Goal: Information Seeking & Learning: Understand process/instructions

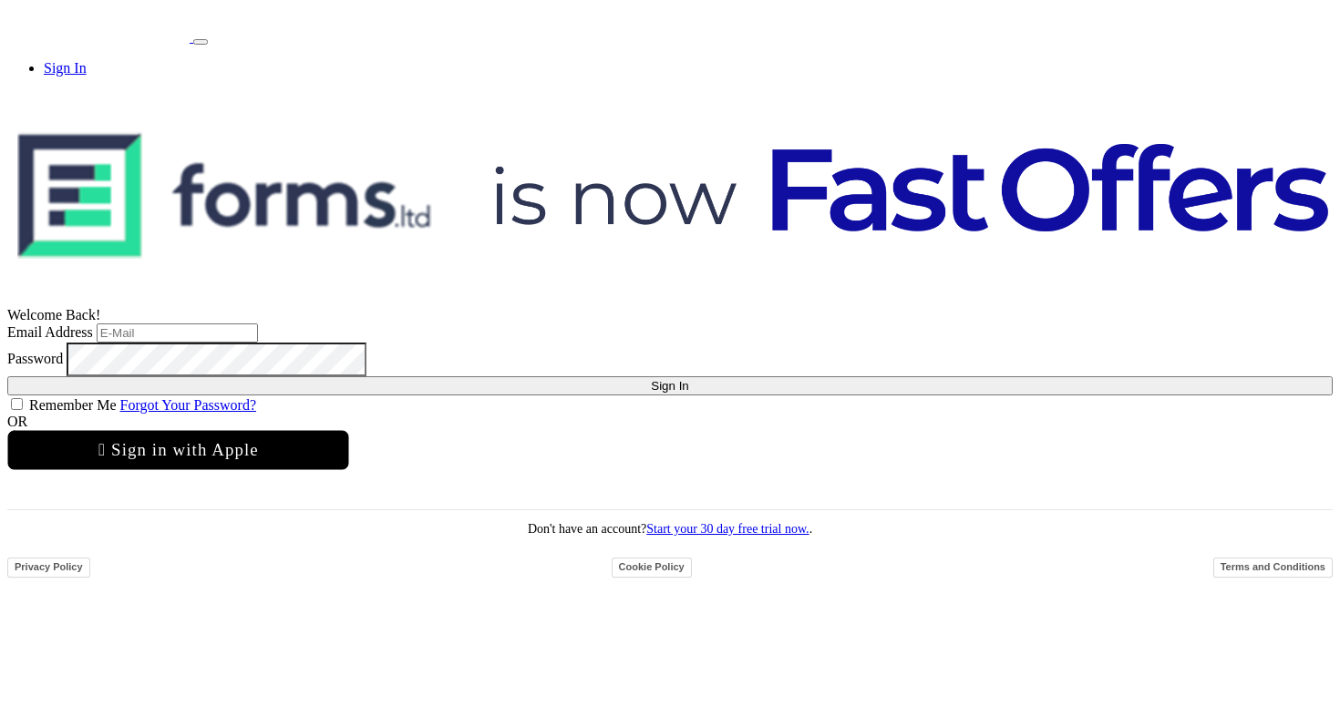
type input "[EMAIL_ADDRESS][DOMAIN_NAME]"
click at [653, 380] on button "Sign In" at bounding box center [669, 385] width 1325 height 19
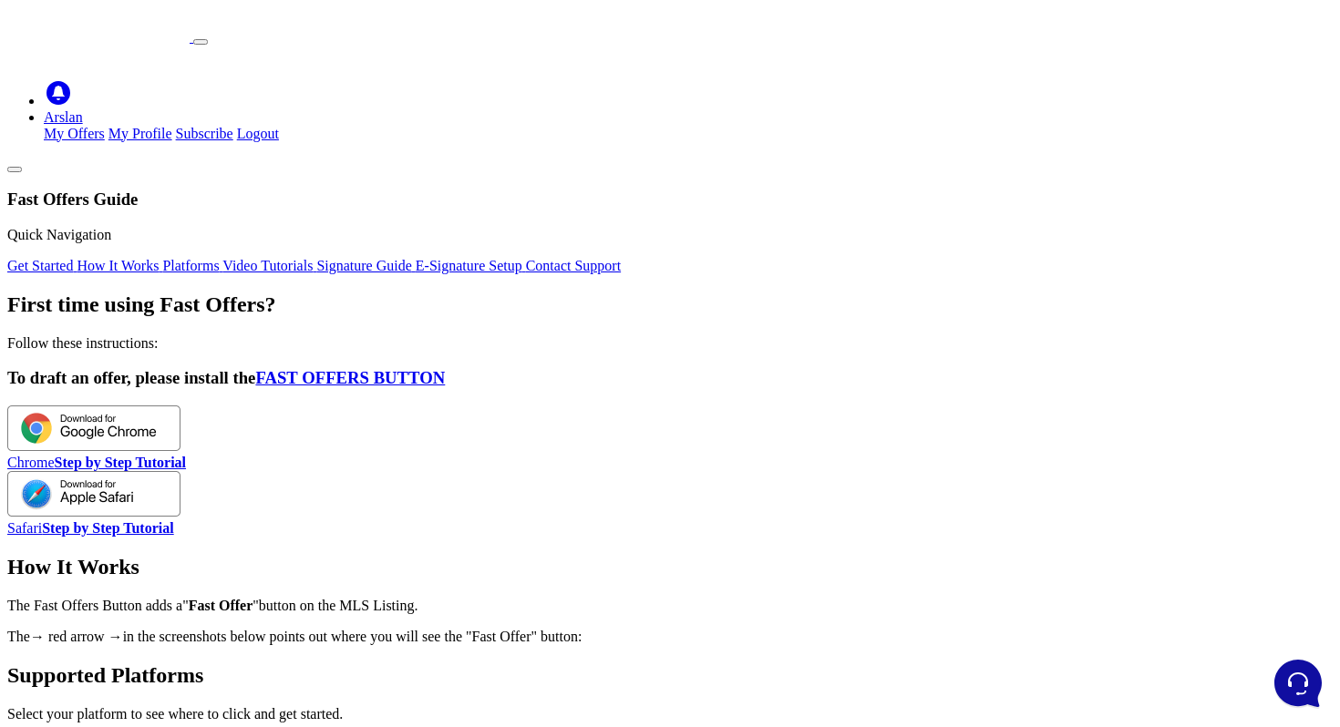
click at [186, 455] on strong "Step by Step Tutorial" at bounding box center [120, 462] width 131 height 15
click at [180, 406] on img at bounding box center [93, 429] width 173 height 46
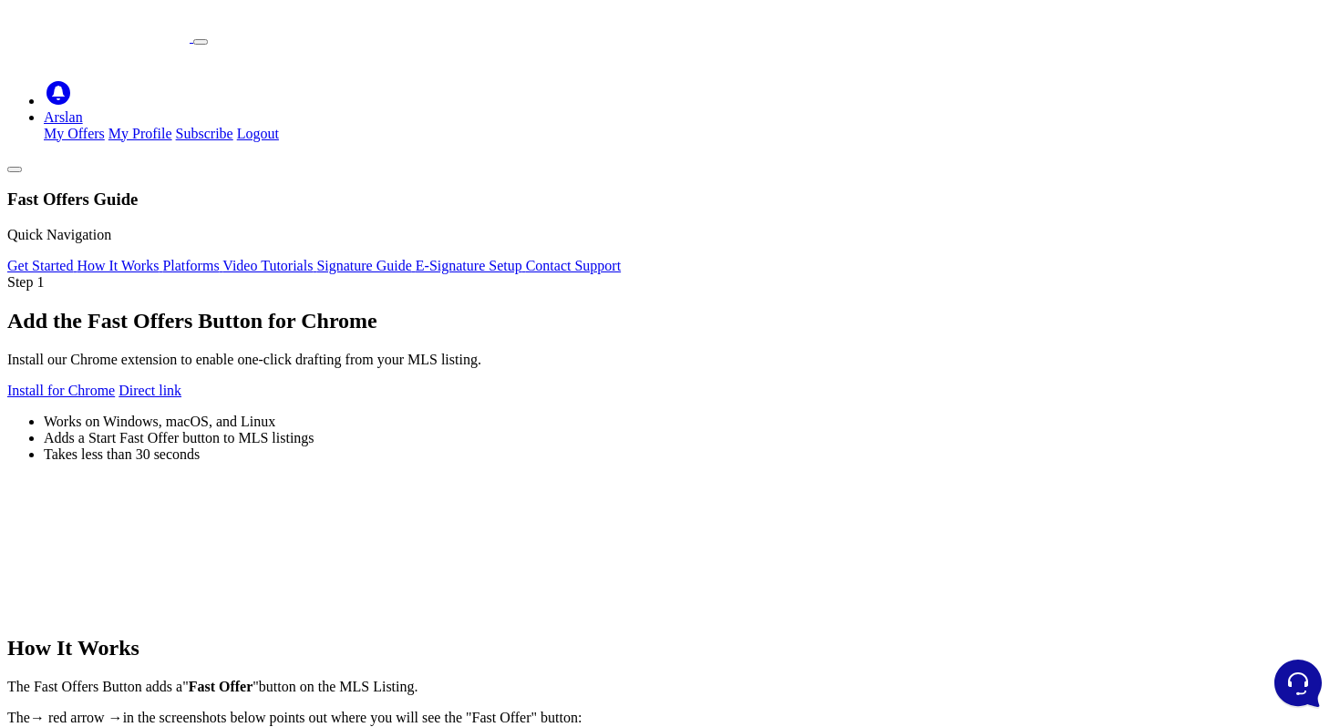
click at [181, 383] on link "Direct link" at bounding box center [149, 390] width 63 height 15
drag, startPoint x: 606, startPoint y: 431, endPoint x: 457, endPoint y: 432, distance: 149.5
click at [457, 399] on div "Install for Chrome Direct link" at bounding box center [669, 391] width 1325 height 16
copy link "Direct link"
drag, startPoint x: 242, startPoint y: 430, endPoint x: 425, endPoint y: 430, distance: 182.3
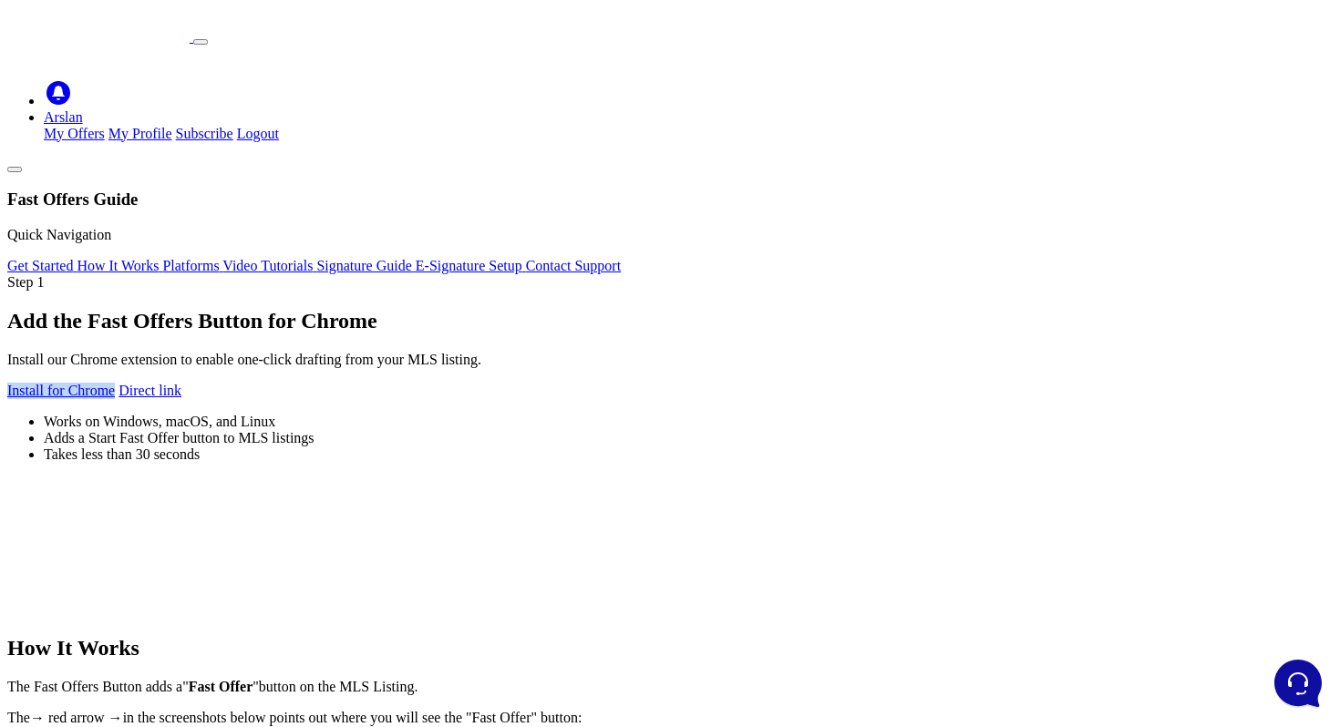
click at [425, 430] on div "Step 1 Add the Fast Offers Button for Chrome Install our Chrome extension to en…" at bounding box center [669, 446] width 1325 height 344
copy link "Install for Chrome"
click at [448, 274] on div "Step 1 Add the Fast Offers Button for Chrome Install our Chrome extension to en…" at bounding box center [669, 446] width 1325 height 344
click at [83, 109] on link "Arslan" at bounding box center [63, 116] width 39 height 15
click at [162, 258] on link "How It Works" at bounding box center [120, 265] width 86 height 15
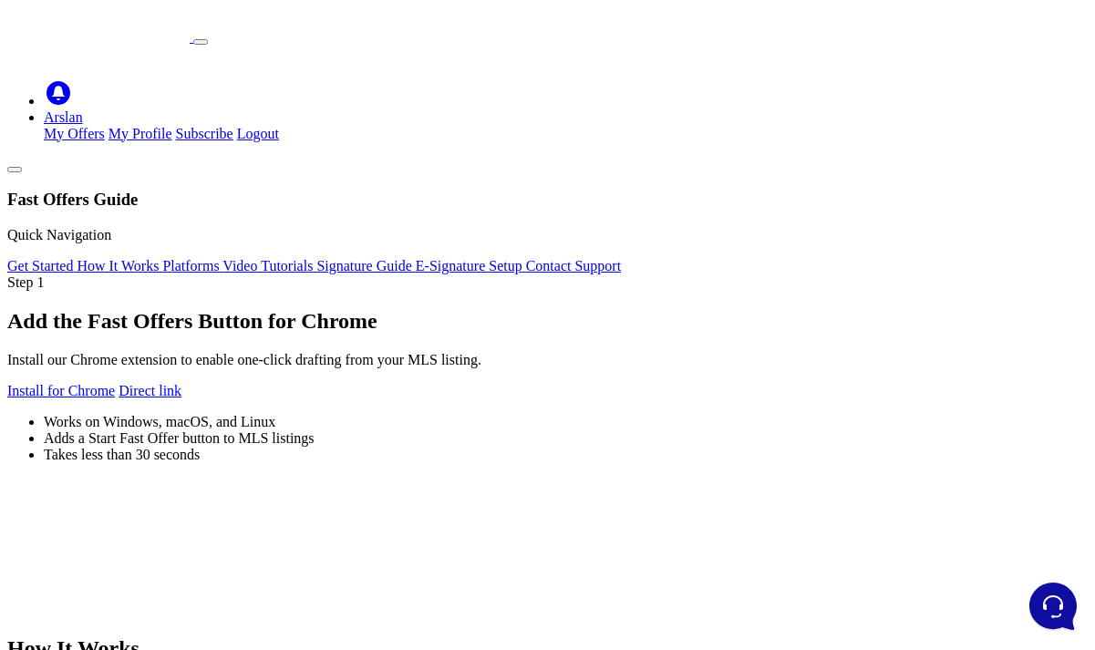
click at [586, 329] on div "Step 1 Add the Fast Offers Button for Chrome Install our Chrome extension to en…" at bounding box center [547, 368] width 1080 height 189
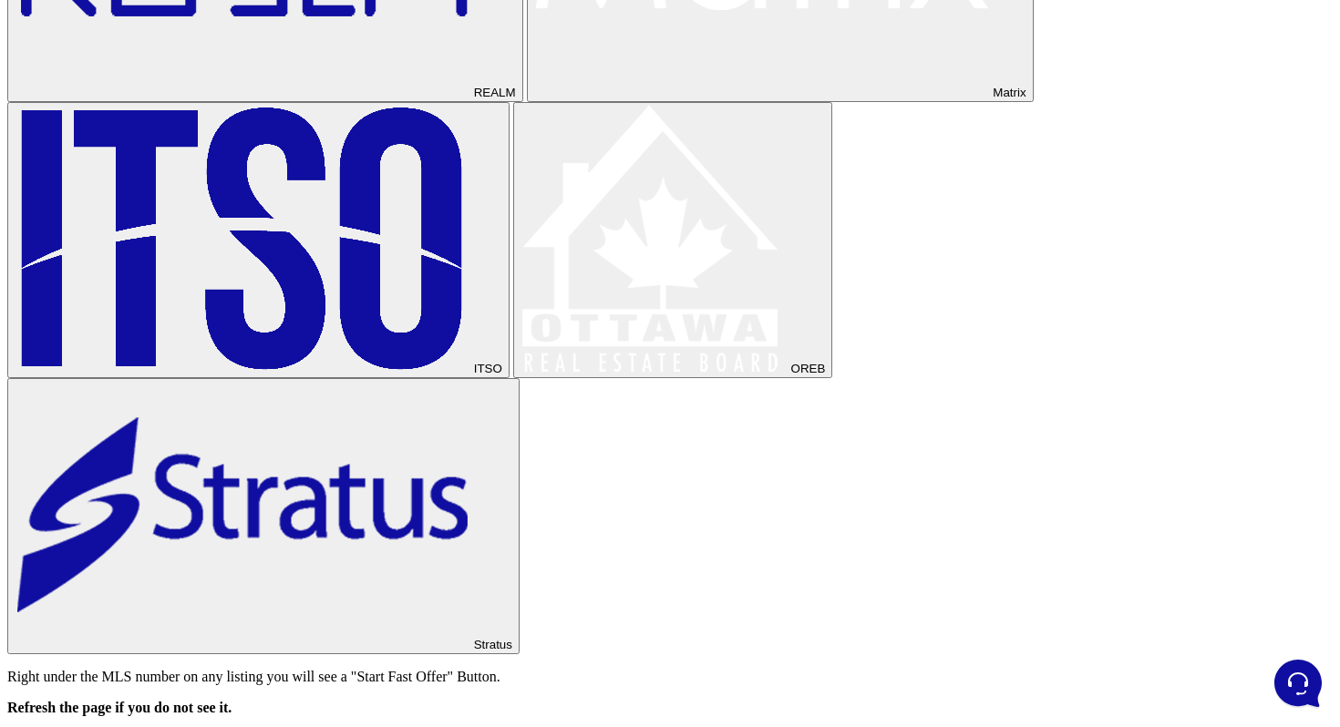
scroll to position [995, 0]
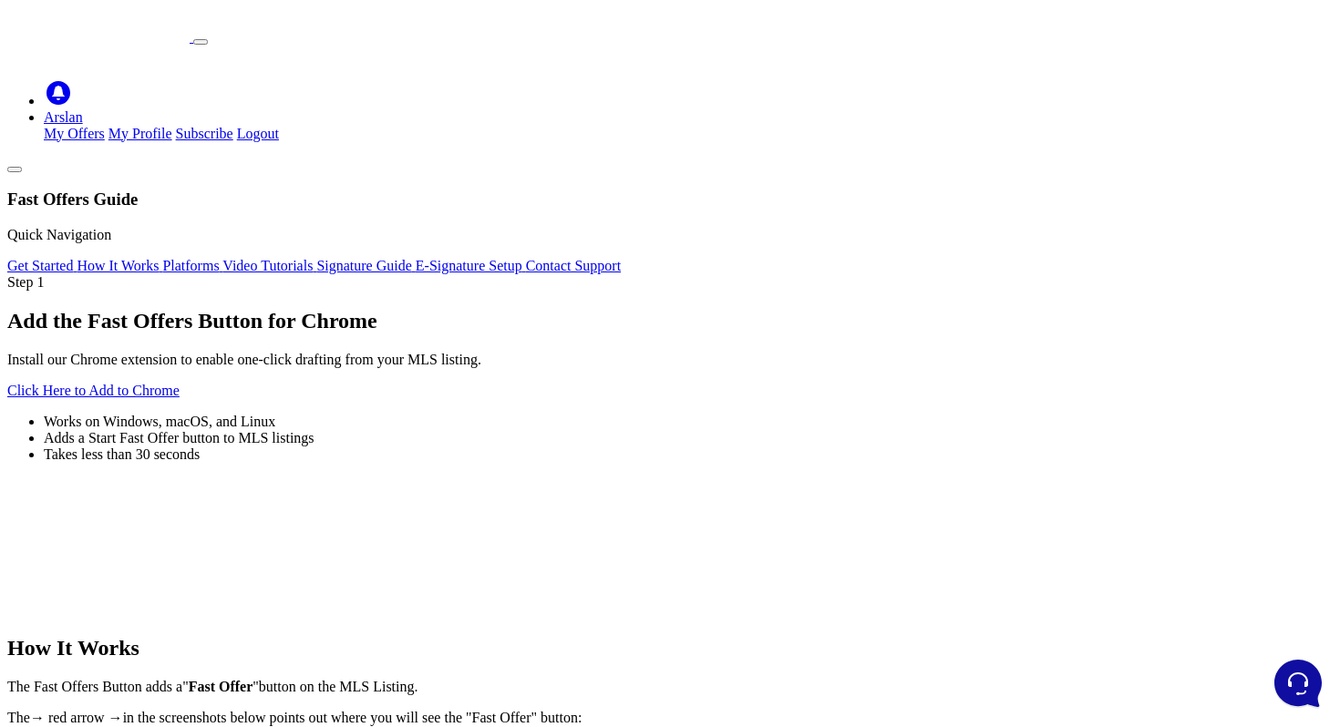
click at [681, 463] on div "Step 1 Add the Fast Offers Button for Chrome Install our Chrome extension to en…" at bounding box center [669, 368] width 1325 height 189
click at [758, 399] on div "Click Here to Add to Chrome" at bounding box center [669, 391] width 1325 height 16
click at [546, 274] on div "Step 1 Add the Fast Offers Button for Chrome Install our Chrome extension to en…" at bounding box center [669, 446] width 1325 height 344
click at [742, 618] on div "Step 1 Add the Fast Offers Button for Chrome Install our Chrome extension to en…" at bounding box center [669, 446] width 1325 height 344
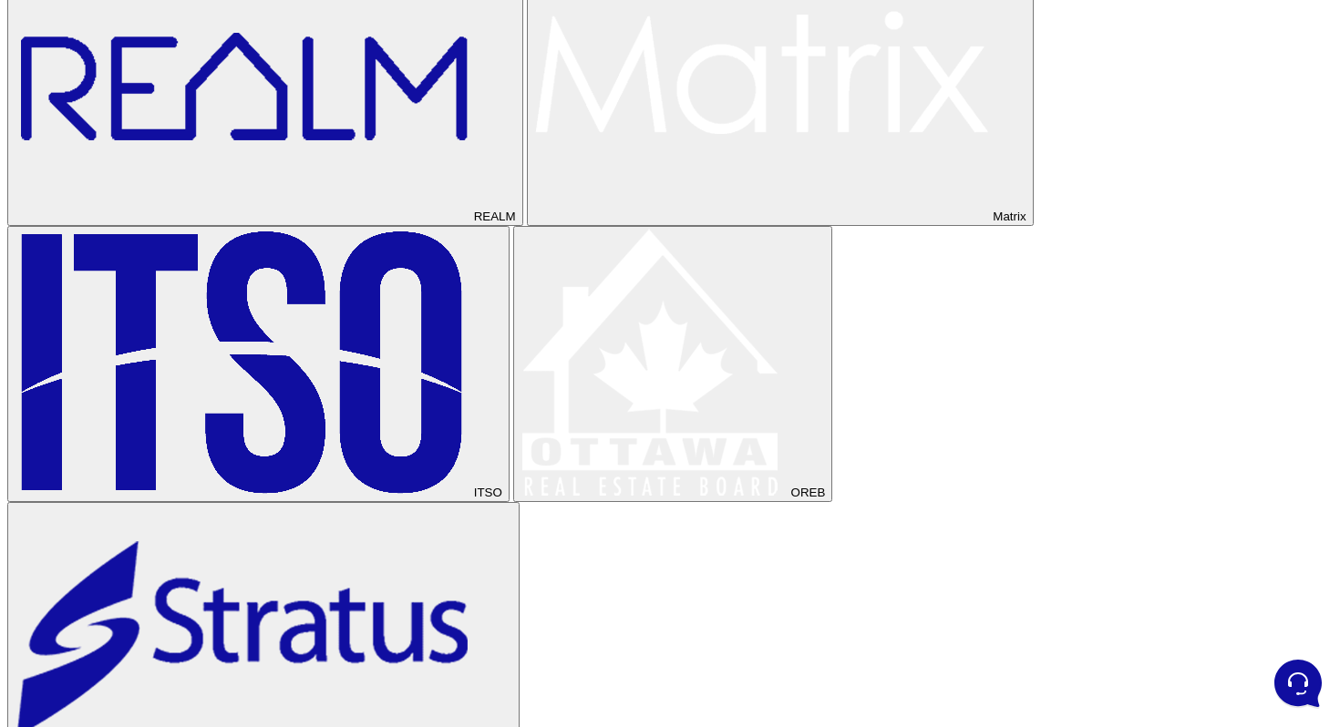
scroll to position [869, 0]
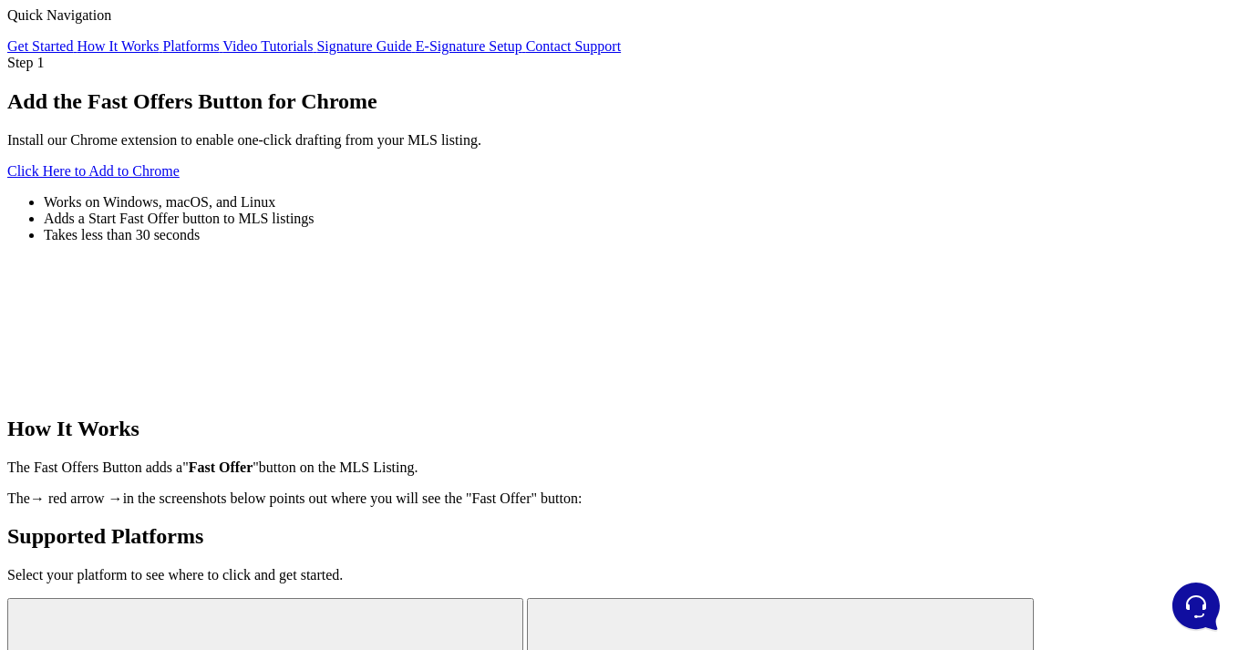
scroll to position [0, 0]
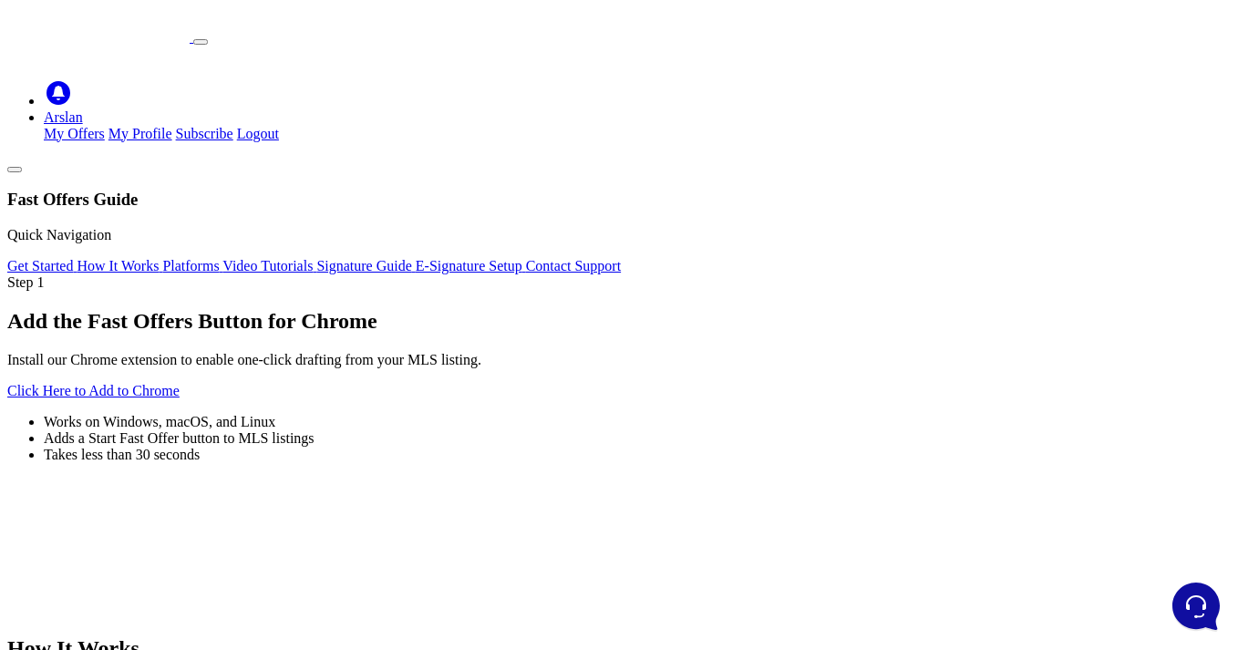
click at [293, 274] on div "Step 1" at bounding box center [618, 282] width 1223 height 16
copy div "Step 1"
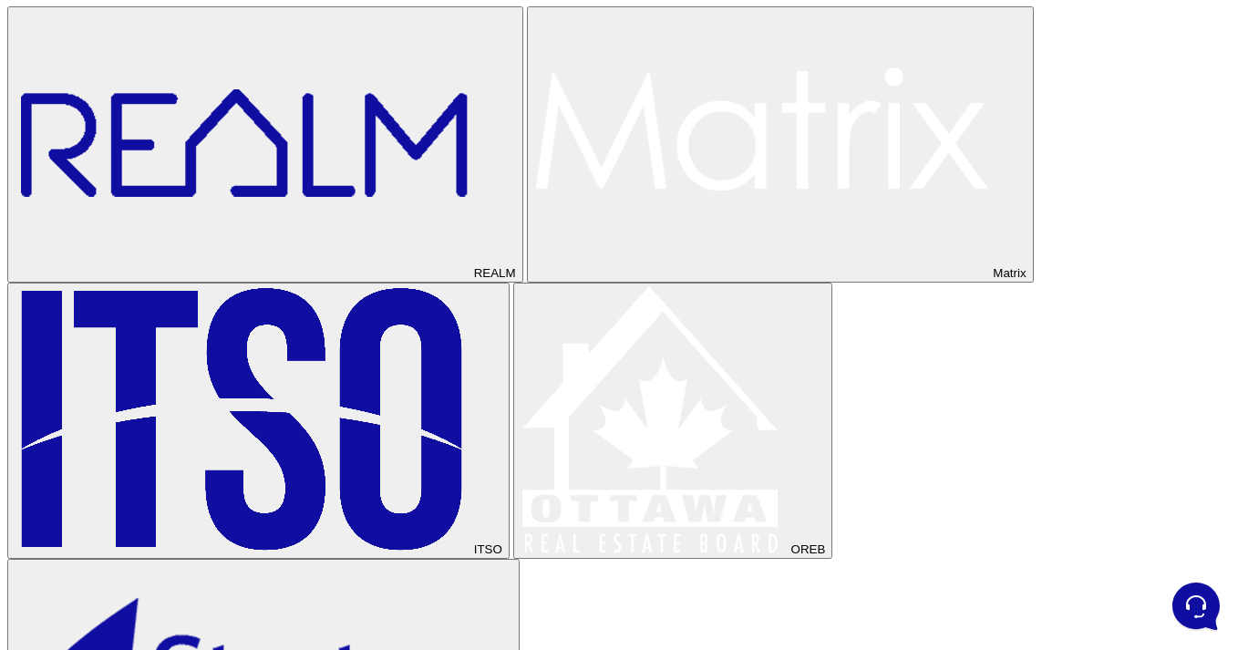
scroll to position [814, 0]
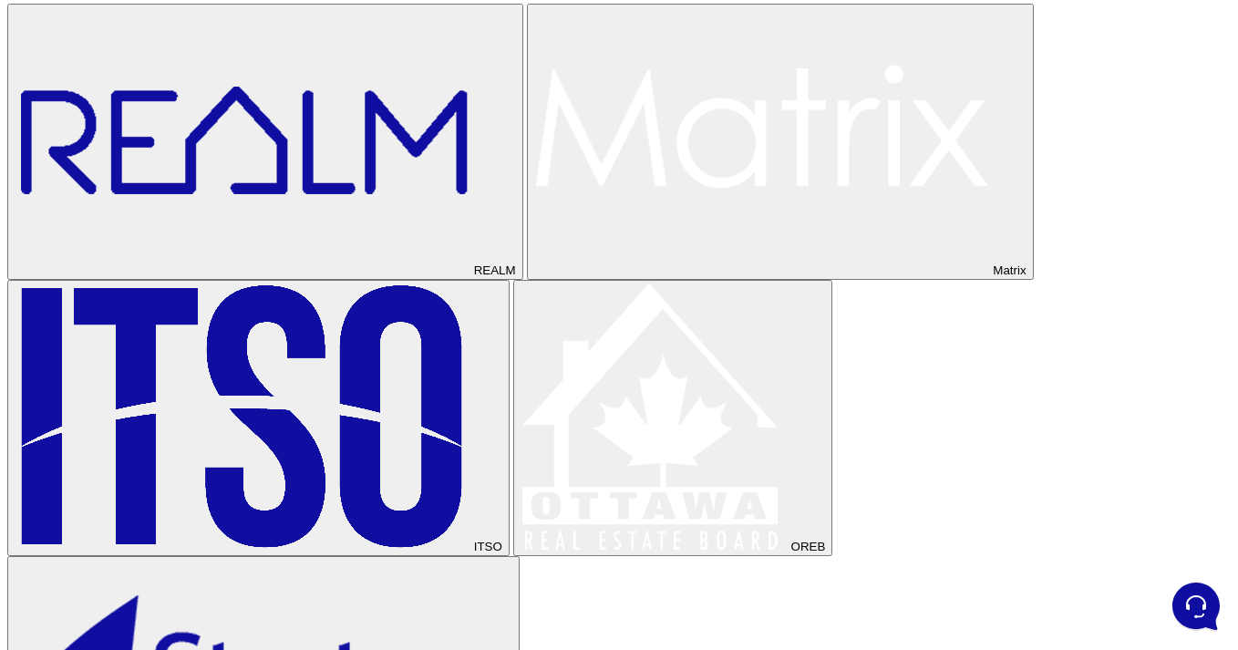
drag, startPoint x: 244, startPoint y: 145, endPoint x: 39, endPoint y: 143, distance: 205.1
click at [527, 280] on button "Matrix" at bounding box center [780, 142] width 507 height 276
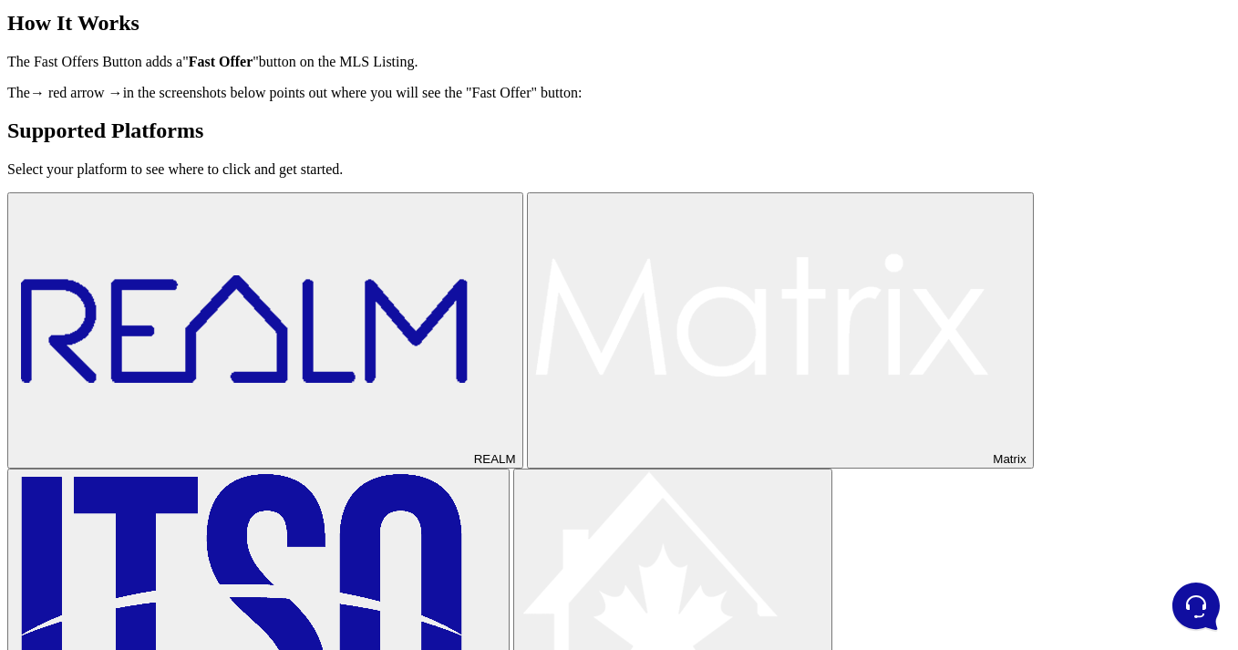
scroll to position [399, 0]
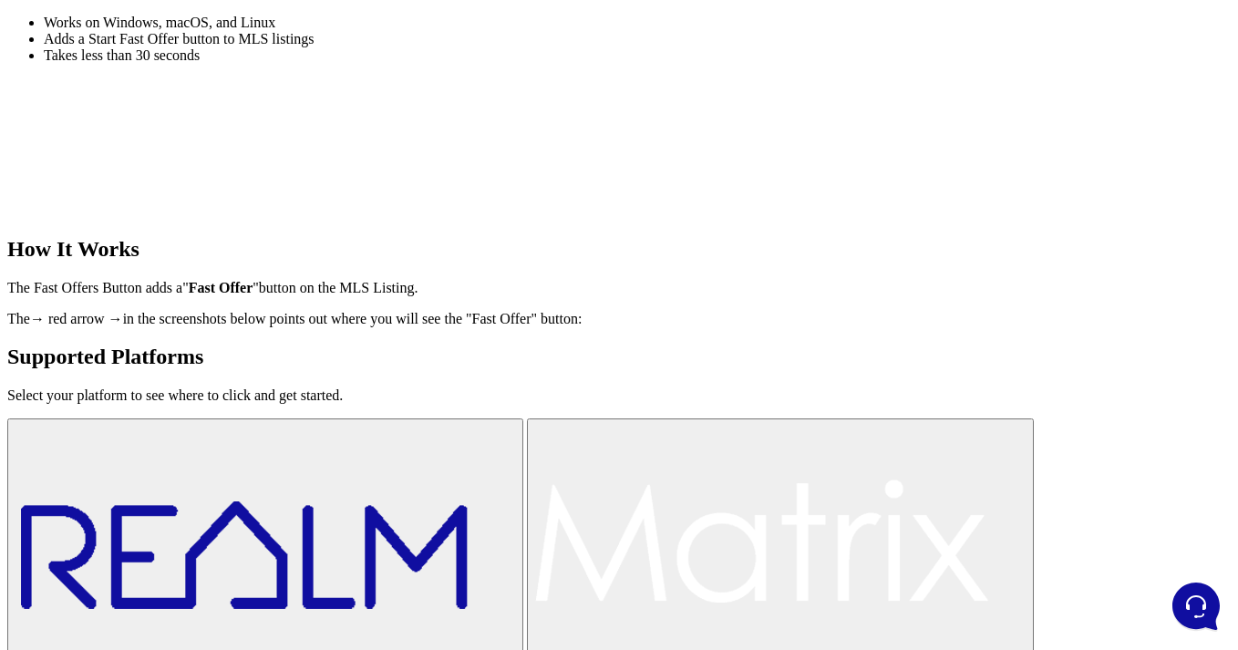
click at [746, 327] on div "How It Works The Fast Offers Button adds a " Fast Offer " button on the MLS Lis…" at bounding box center [618, 282] width 1223 height 90
click at [739, 262] on h2 "How It Works" at bounding box center [618, 249] width 1223 height 25
copy div "How It Works"
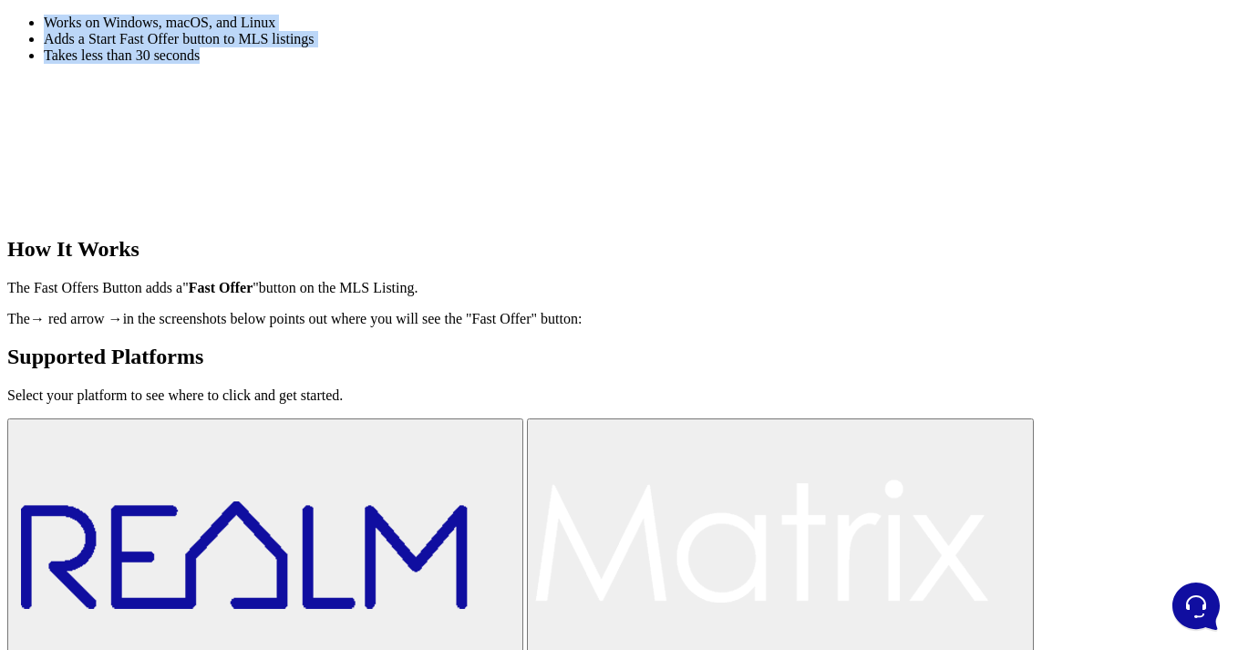
drag, startPoint x: 264, startPoint y: 200, endPoint x: 51, endPoint y: 195, distance: 213.3
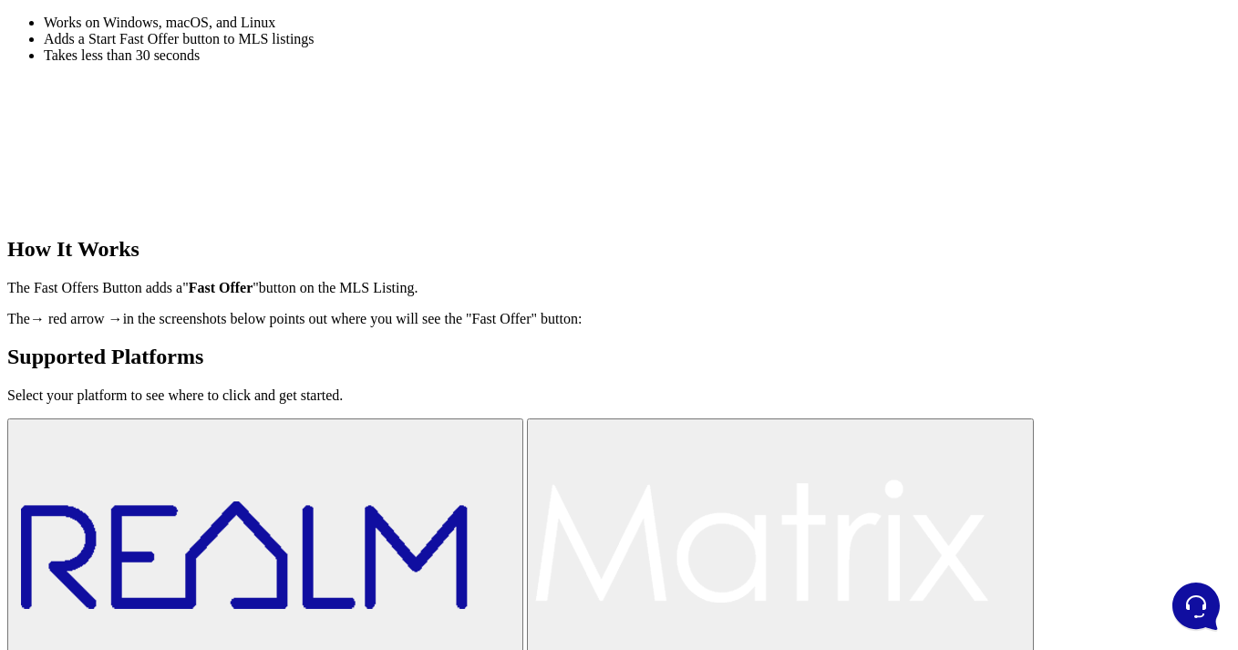
click at [649, 327] on div "How It Works The Fast Offers Button adds a " Fast Offer " button on the MLS Lis…" at bounding box center [618, 282] width 1223 height 90
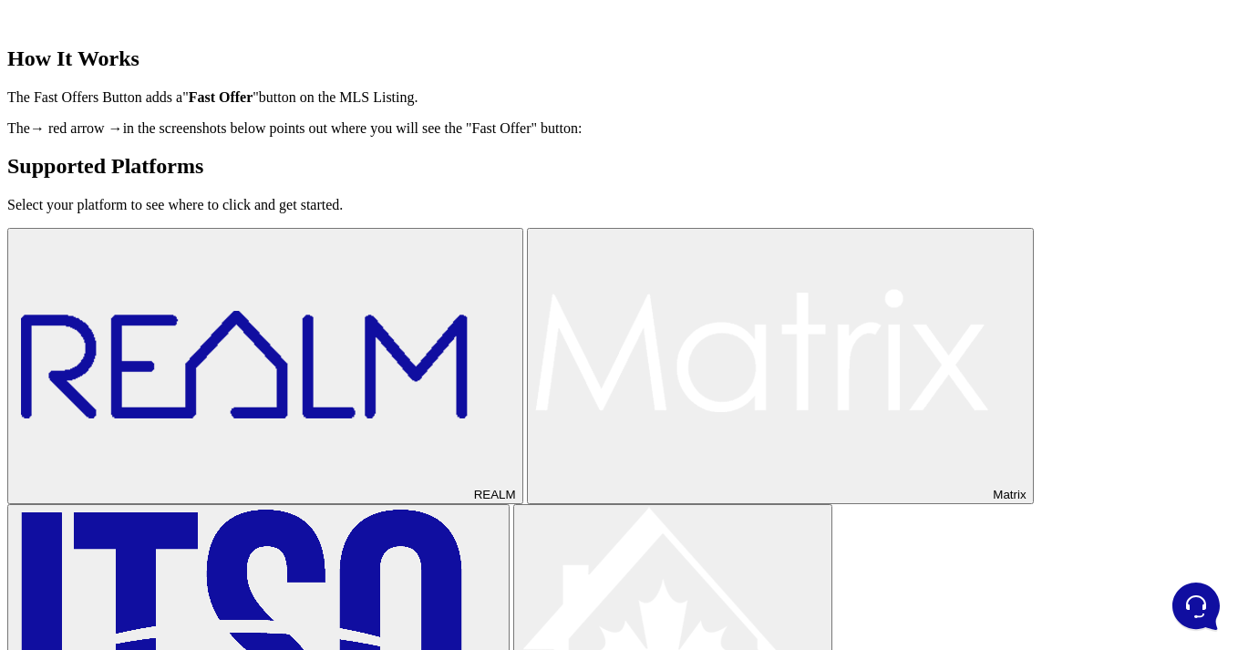
scroll to position [658, 0]
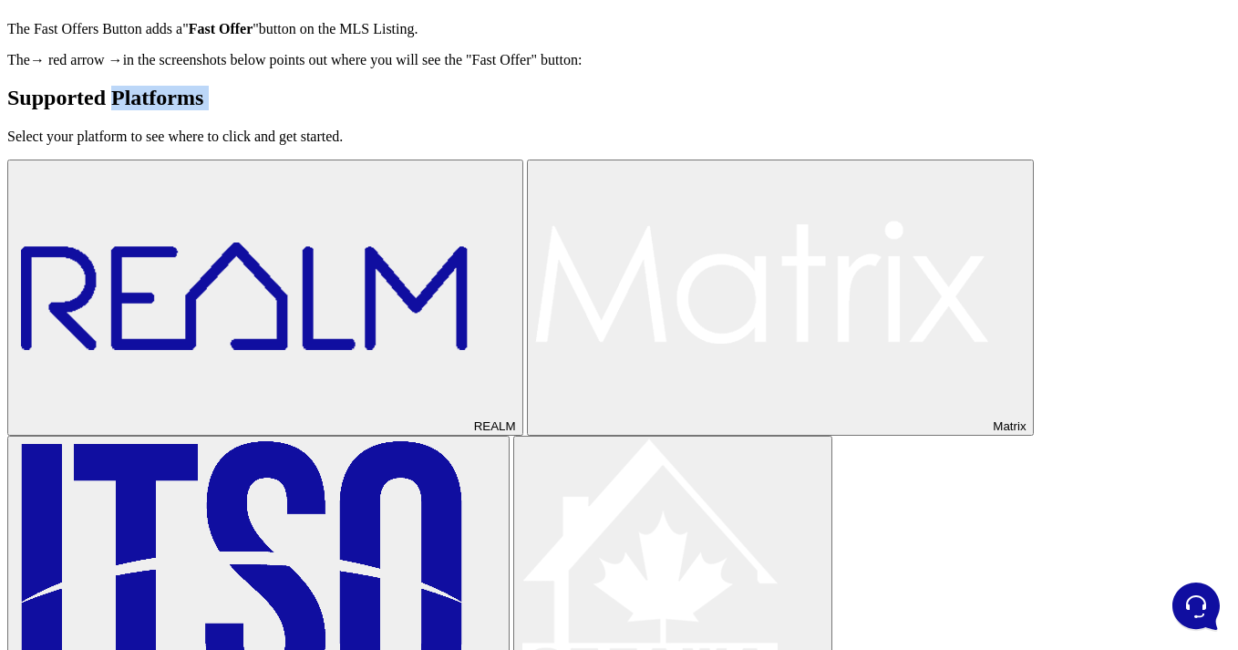
drag, startPoint x: 740, startPoint y: 379, endPoint x: 864, endPoint y: 394, distance: 124.8
click at [864, 145] on div "Supported Platforms Select your platform to see where to click and get started." at bounding box center [618, 115] width 1223 height 59
copy div "Platforms"
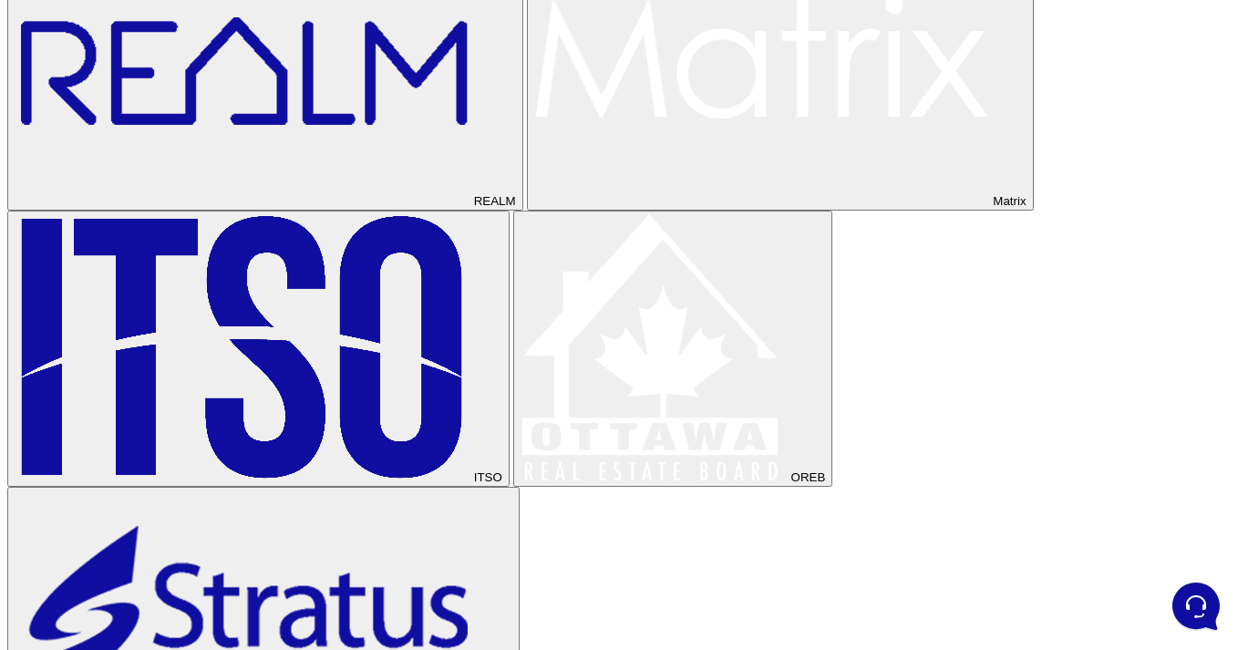
scroll to position [915, 0]
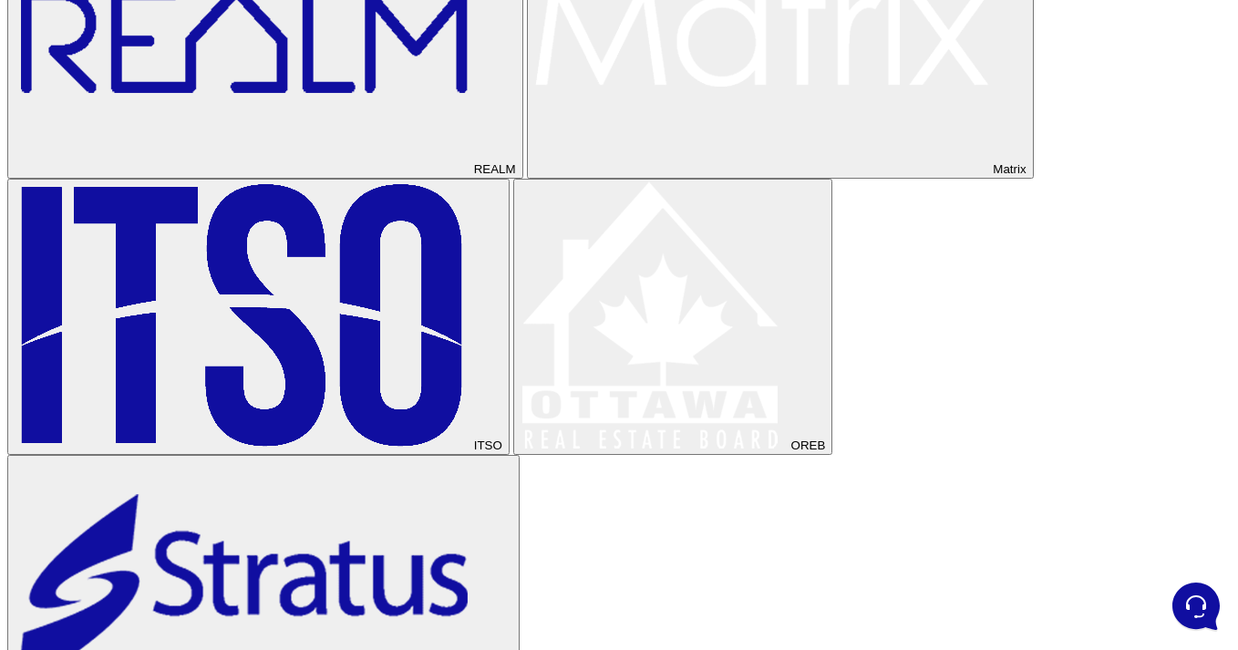
click at [335, 173] on img at bounding box center [243, 39] width 456 height 268
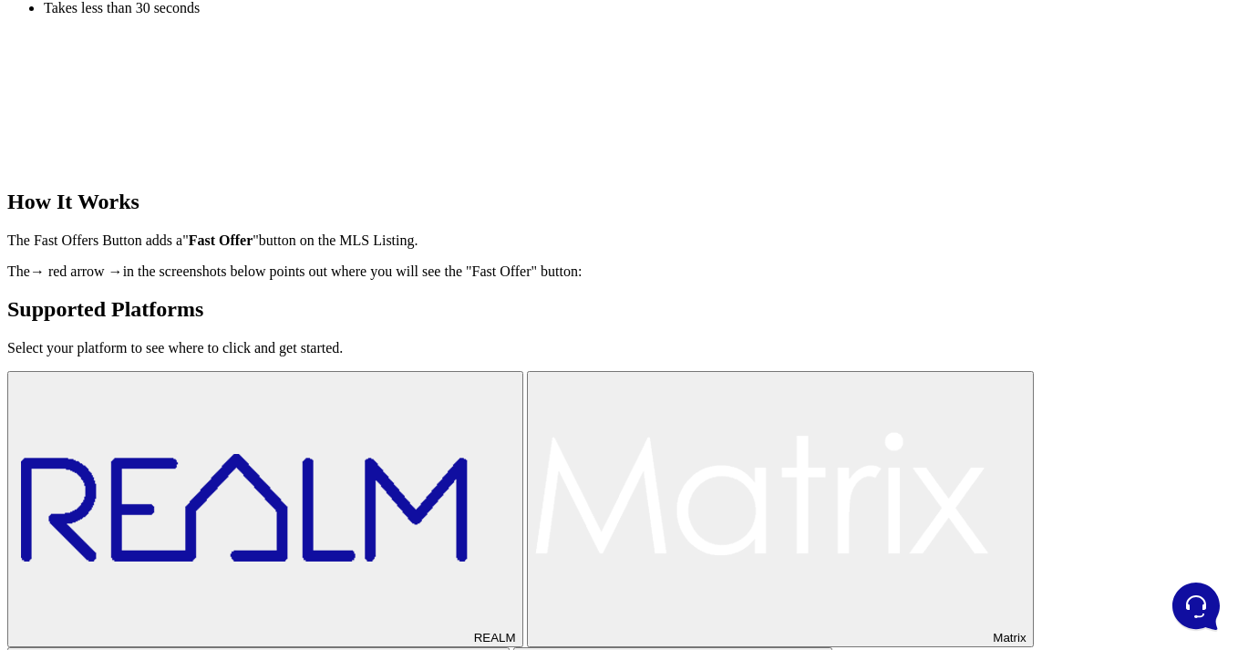
scroll to position [658, 0]
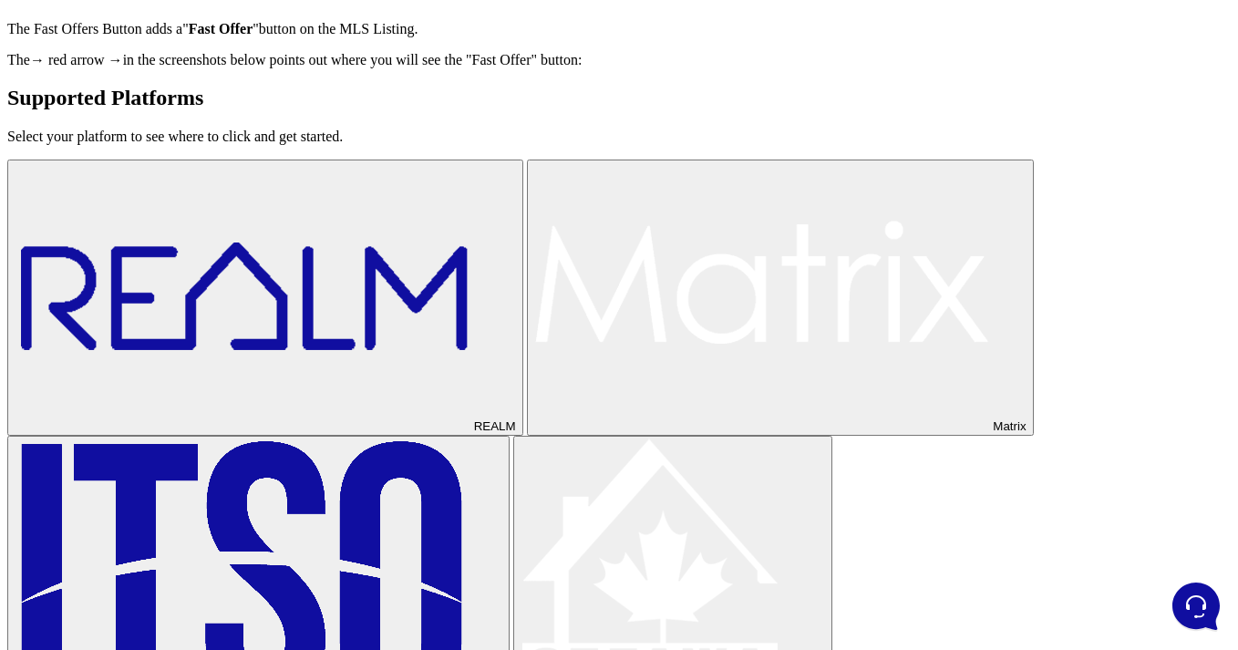
click at [1006, 68] on section "How It Works The Fast Offers Button adds a " Fast Offer " button on the MLS Lis…" at bounding box center [618, 23] width 1223 height 90
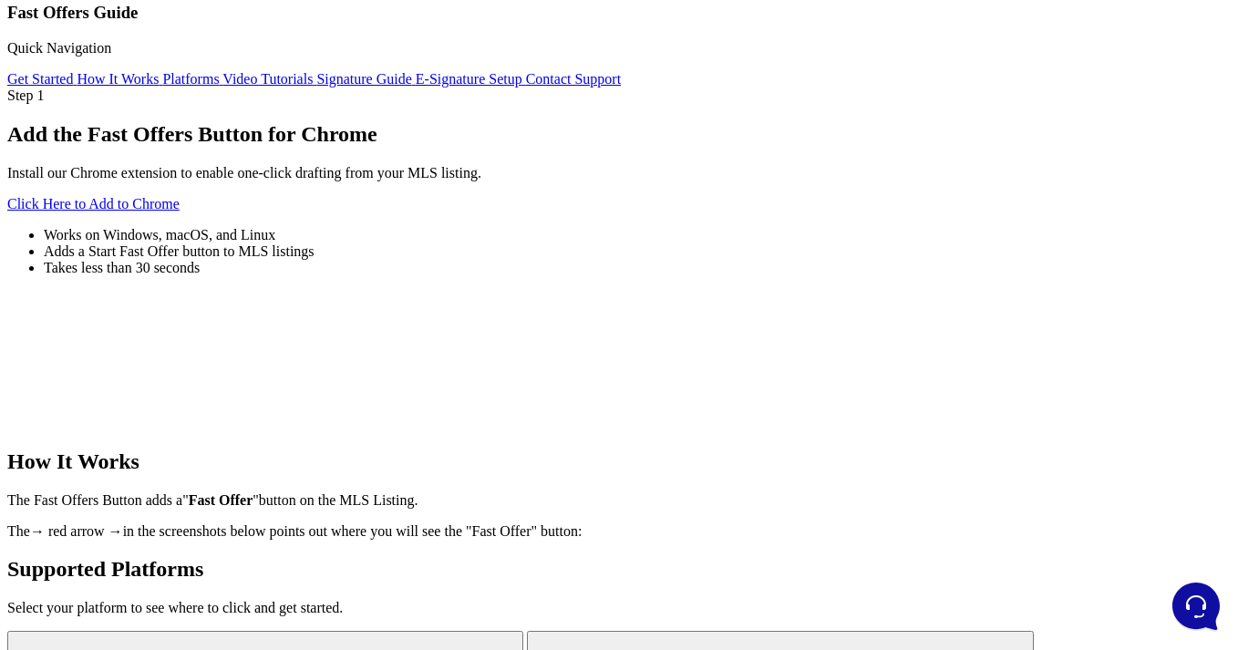
scroll to position [0, 0]
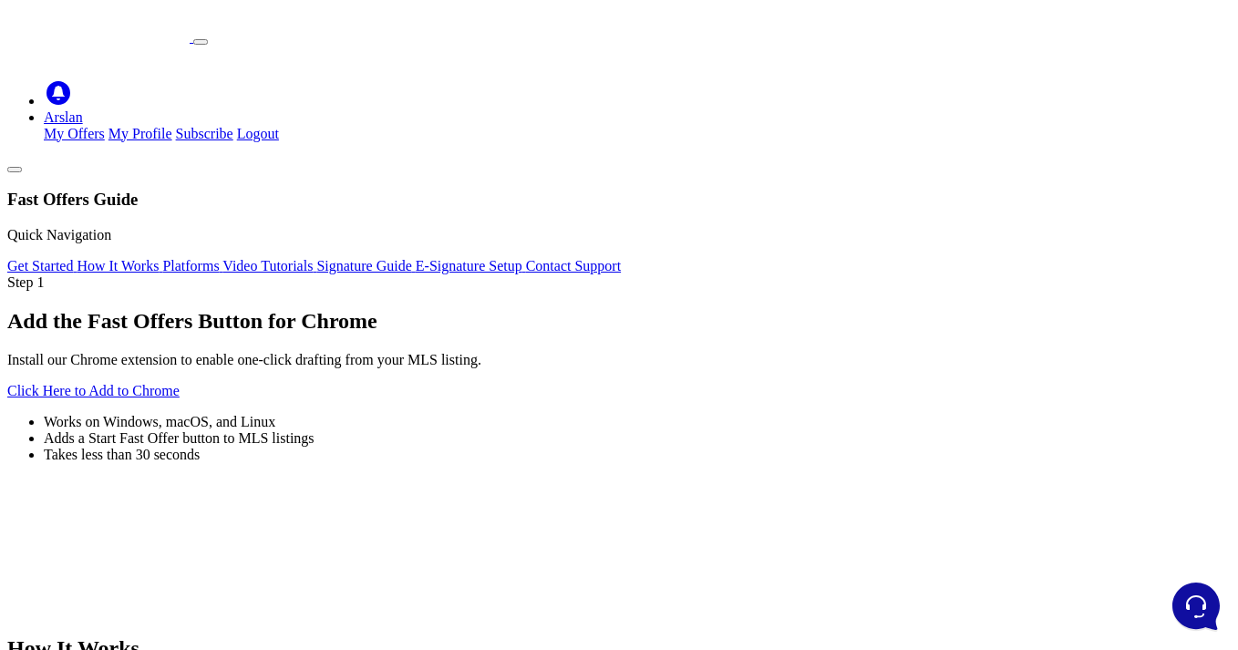
click at [683, 451] on ul "Works on Windows, macOS, and Linux Adds a Start Fast Offer button to MLS listin…" at bounding box center [618, 438] width 1223 height 49
click at [683, 430] on li "Works on Windows, macOS, and Linux" at bounding box center [637, 422] width 1187 height 16
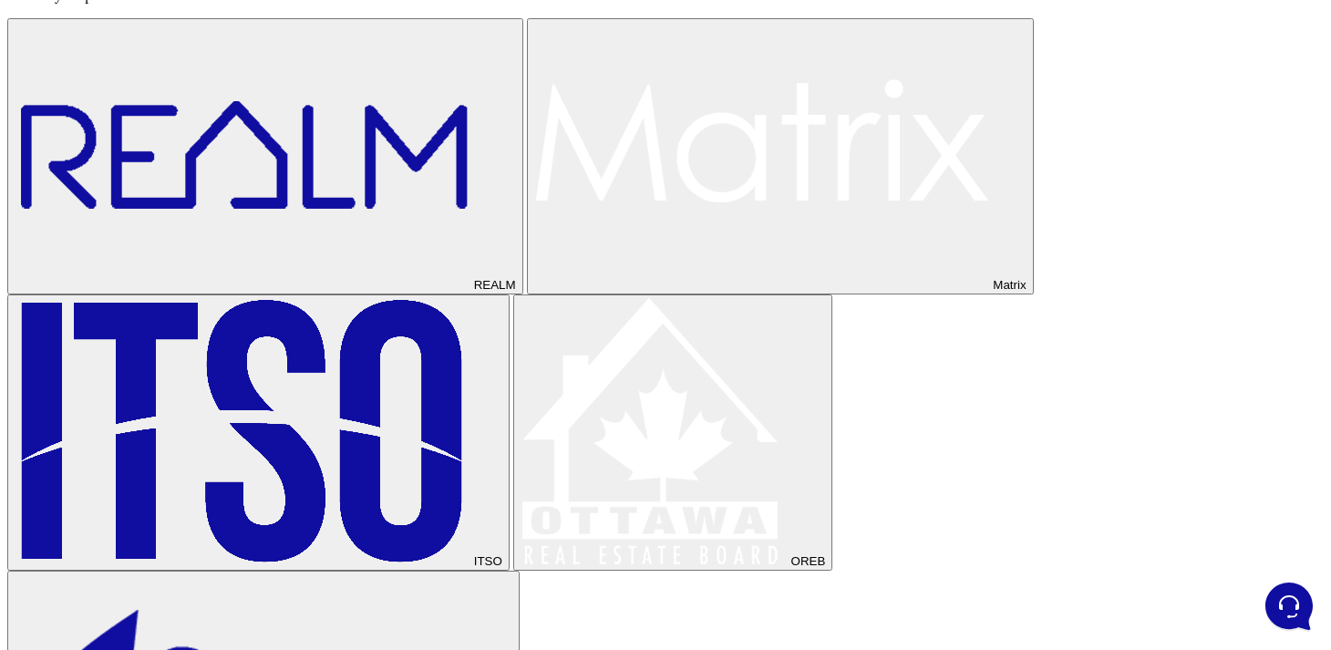
scroll to position [757, 0]
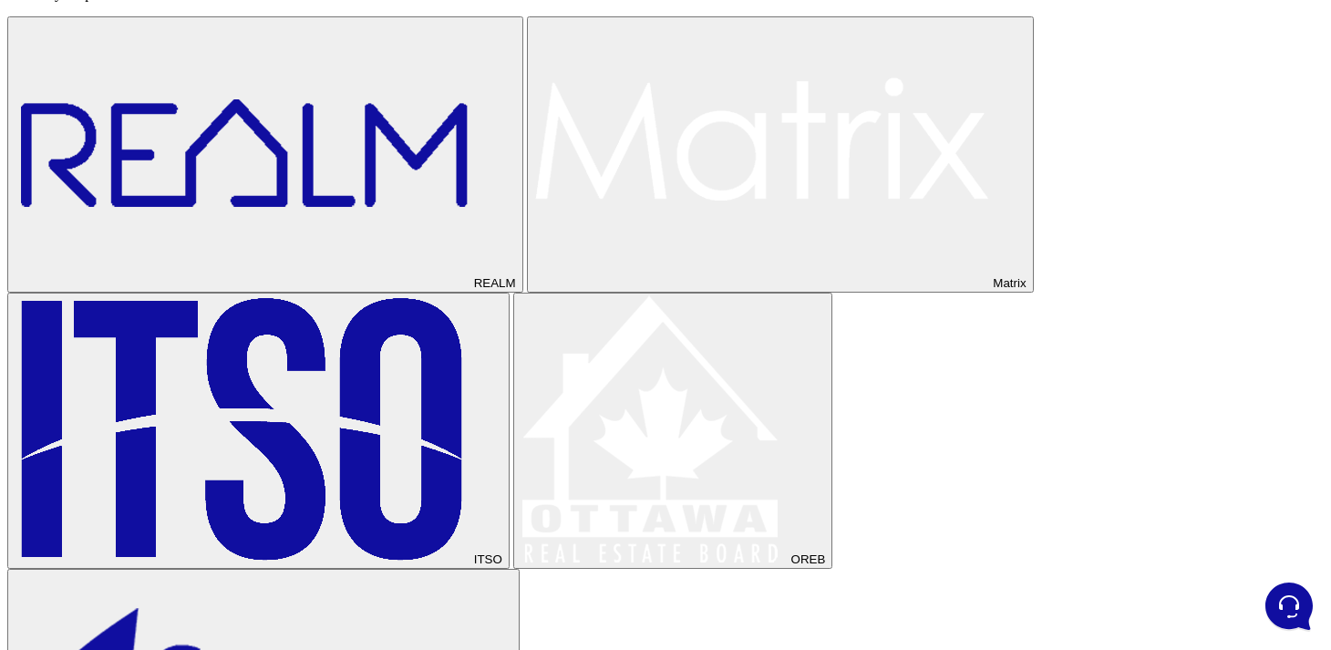
click at [534, 244] on img at bounding box center [762, 153] width 456 height 268
click at [356, 340] on img at bounding box center [243, 429] width 456 height 268
click at [520, 346] on img at bounding box center [653, 429] width 267 height 268
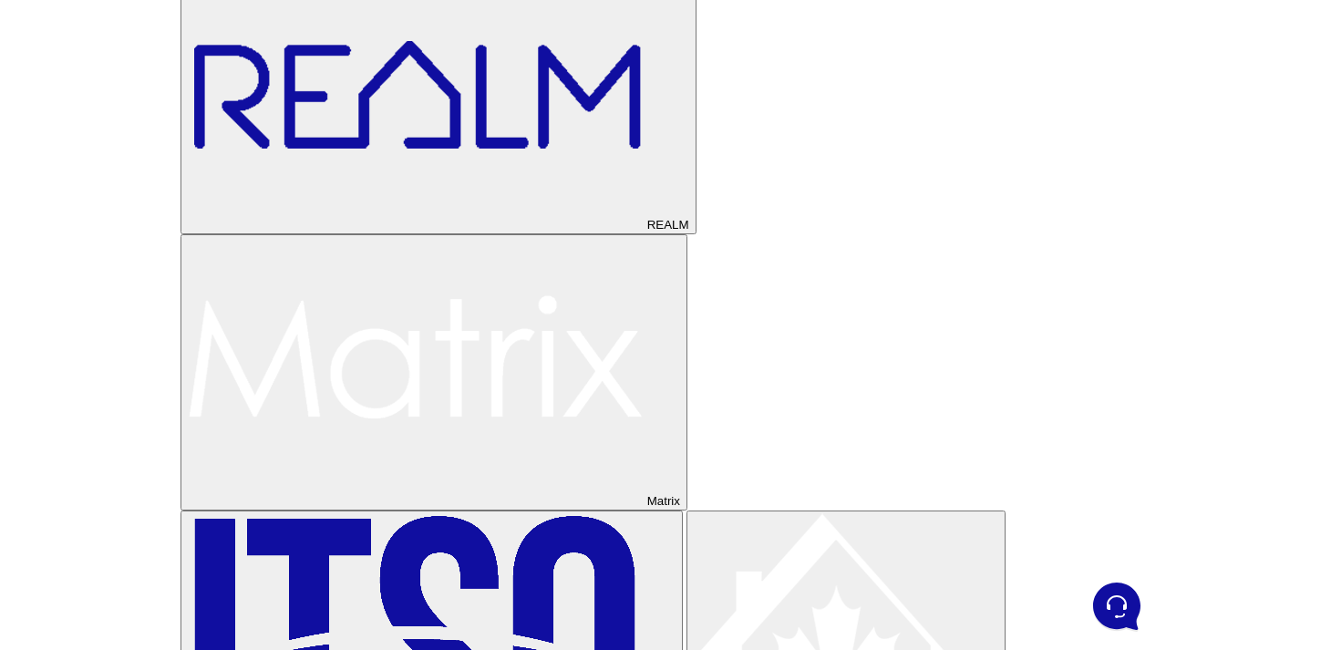
scroll to position [0, 0]
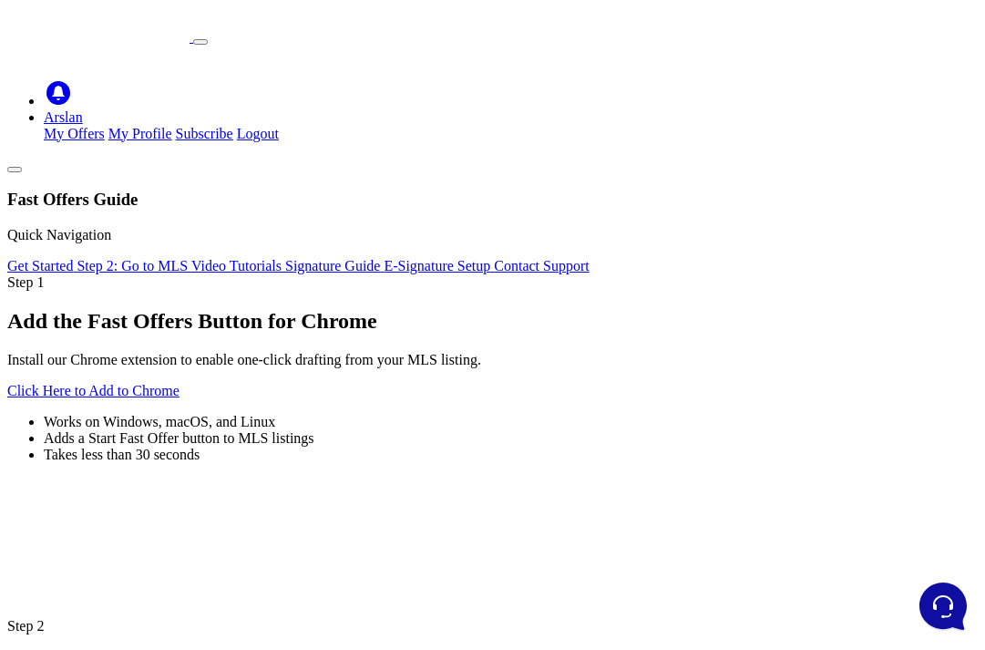
click at [539, 395] on div "Step 1 Add the Fast Offers Button for Chrome Install our Chrome extension to en…" at bounding box center [492, 368] width 971 height 189
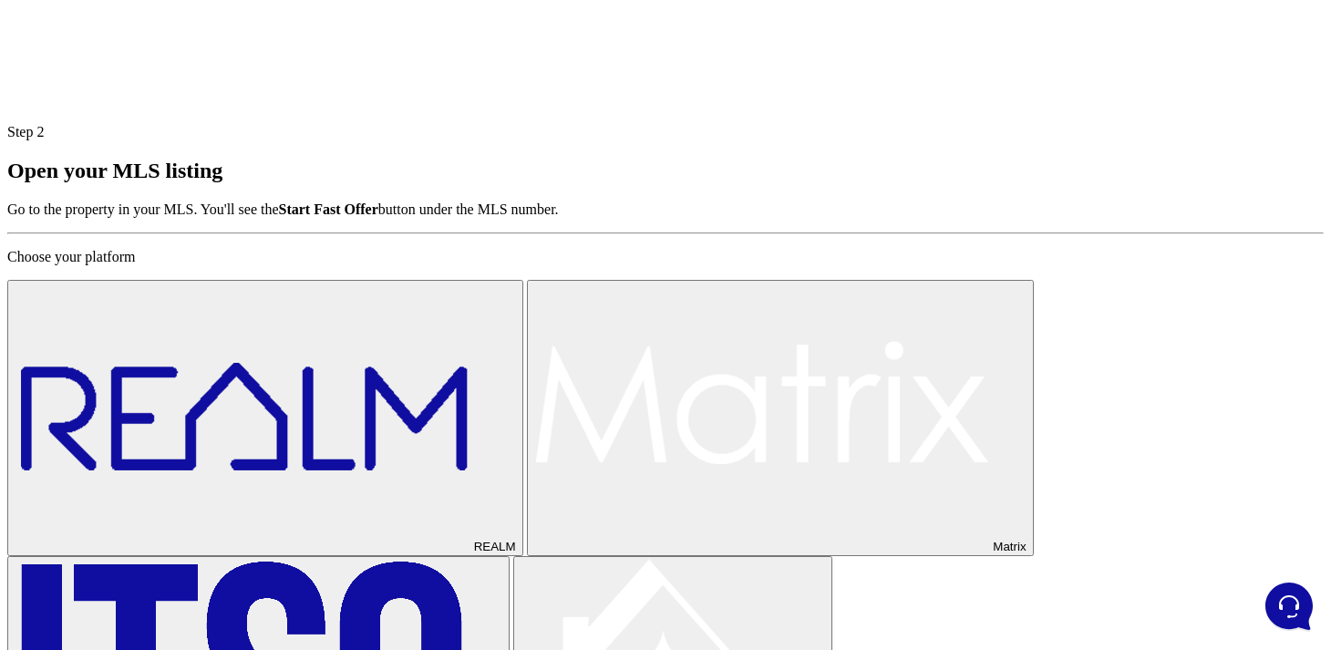
scroll to position [884, 0]
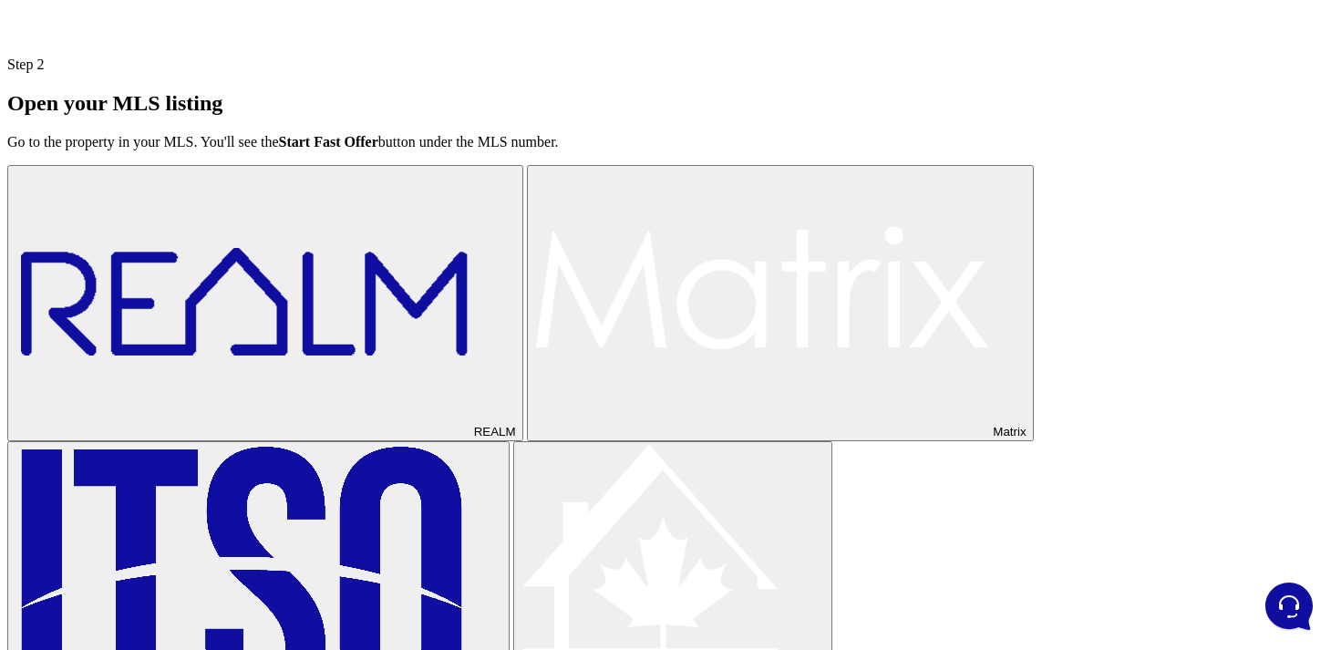
scroll to position [589, 0]
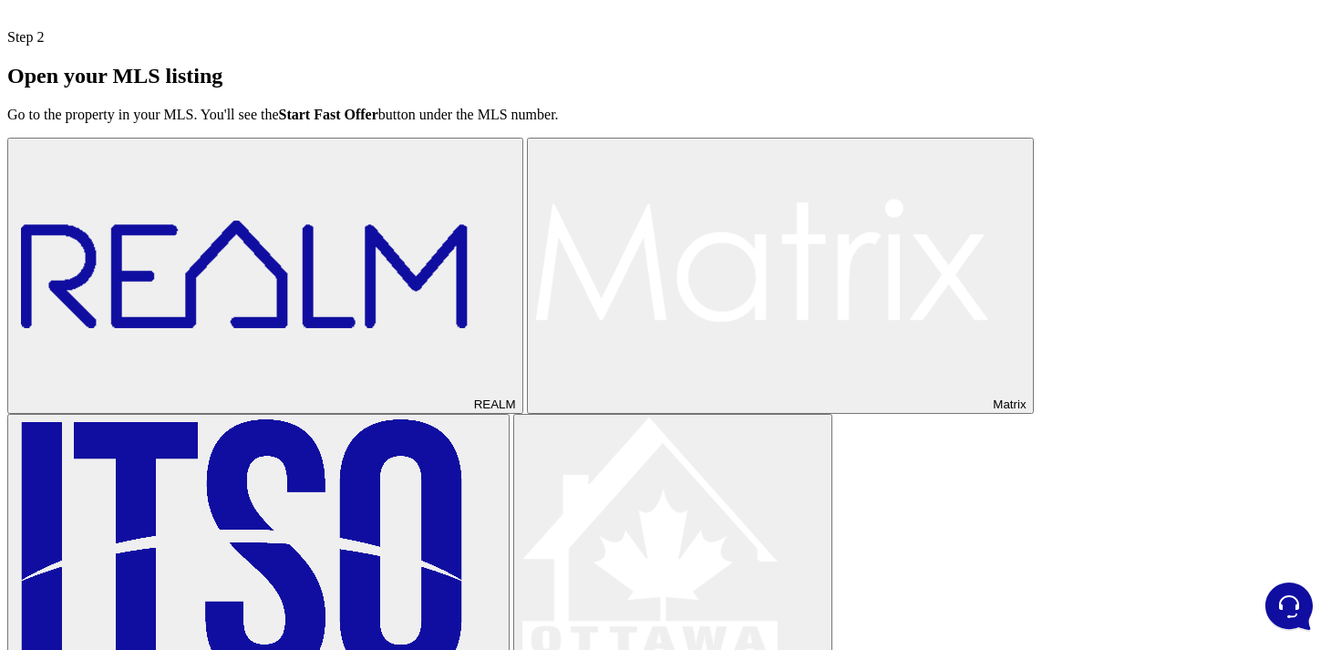
click at [990, 187] on img at bounding box center [762, 274] width 456 height 268
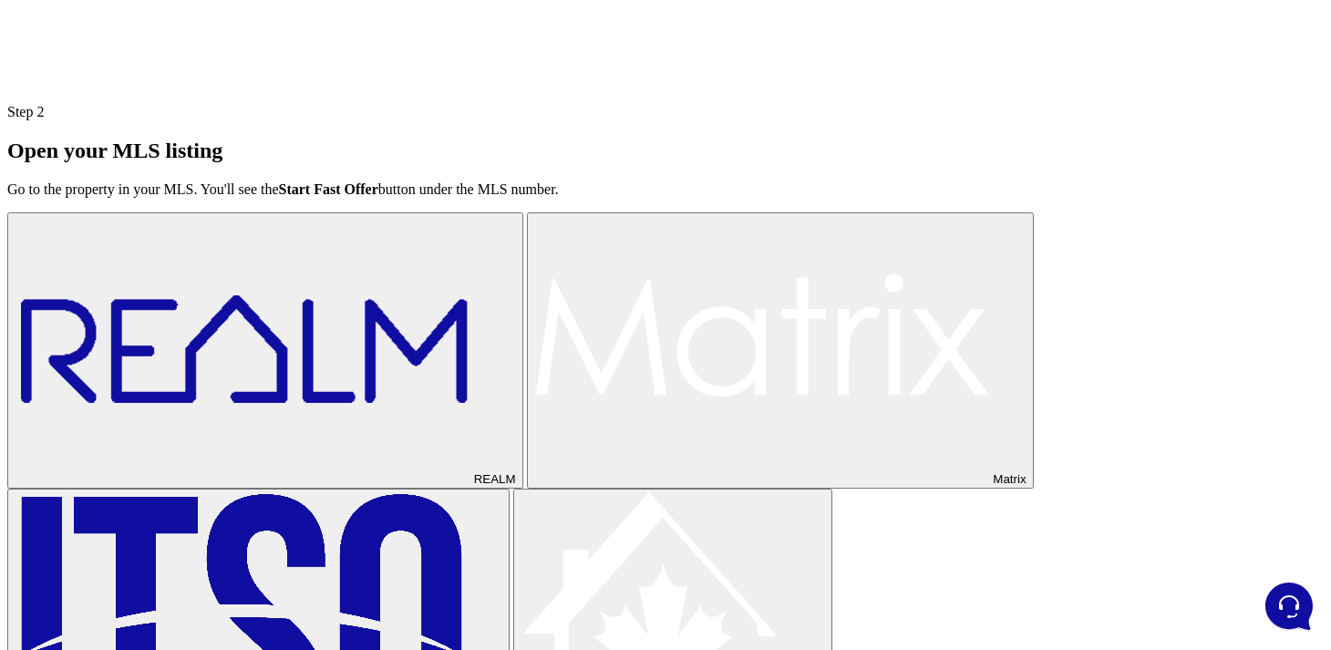
scroll to position [513, 0]
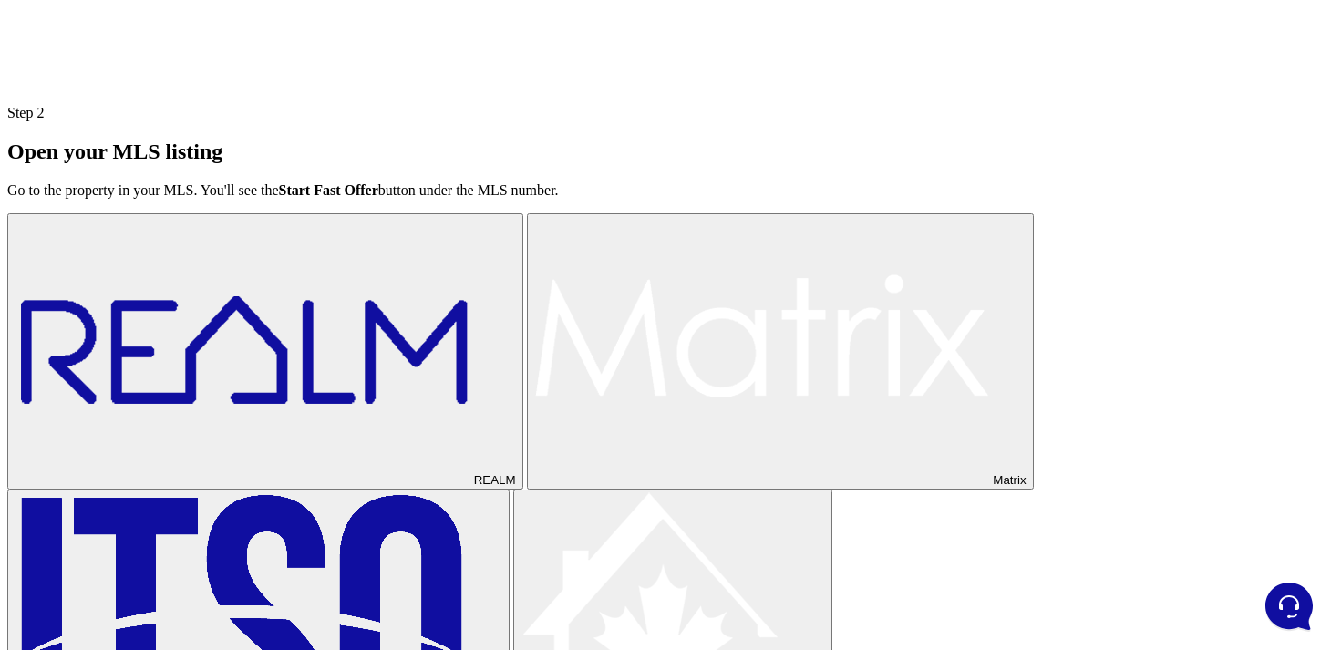
click at [470, 274] on img at bounding box center [243, 350] width 456 height 268
click at [736, 164] on h1 "Open your MLS listing" at bounding box center [665, 151] width 1316 height 25
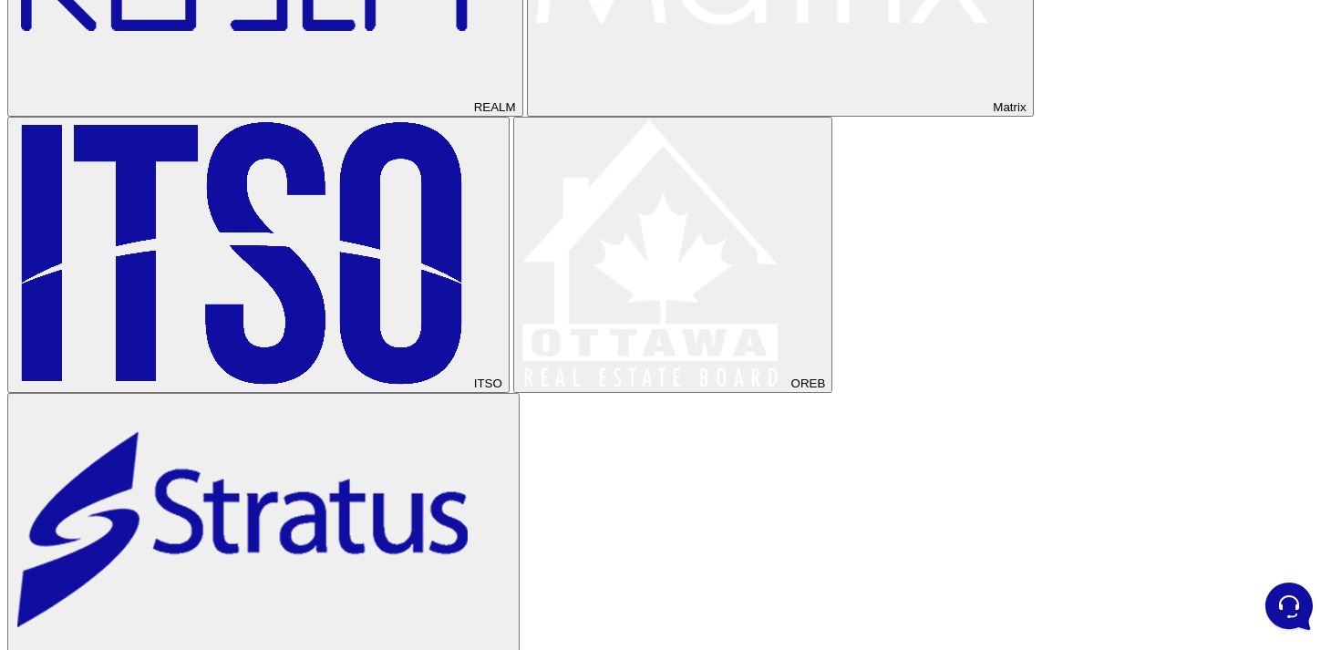
scroll to position [853, 0]
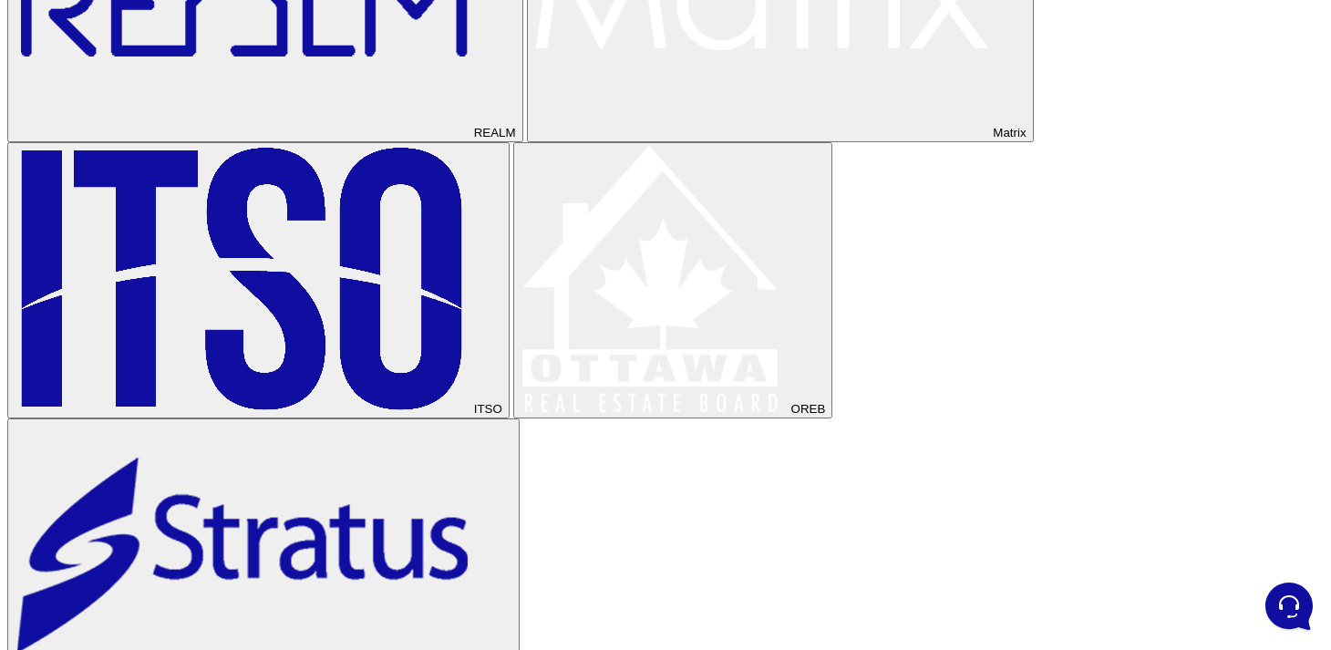
scroll to position [874, 0]
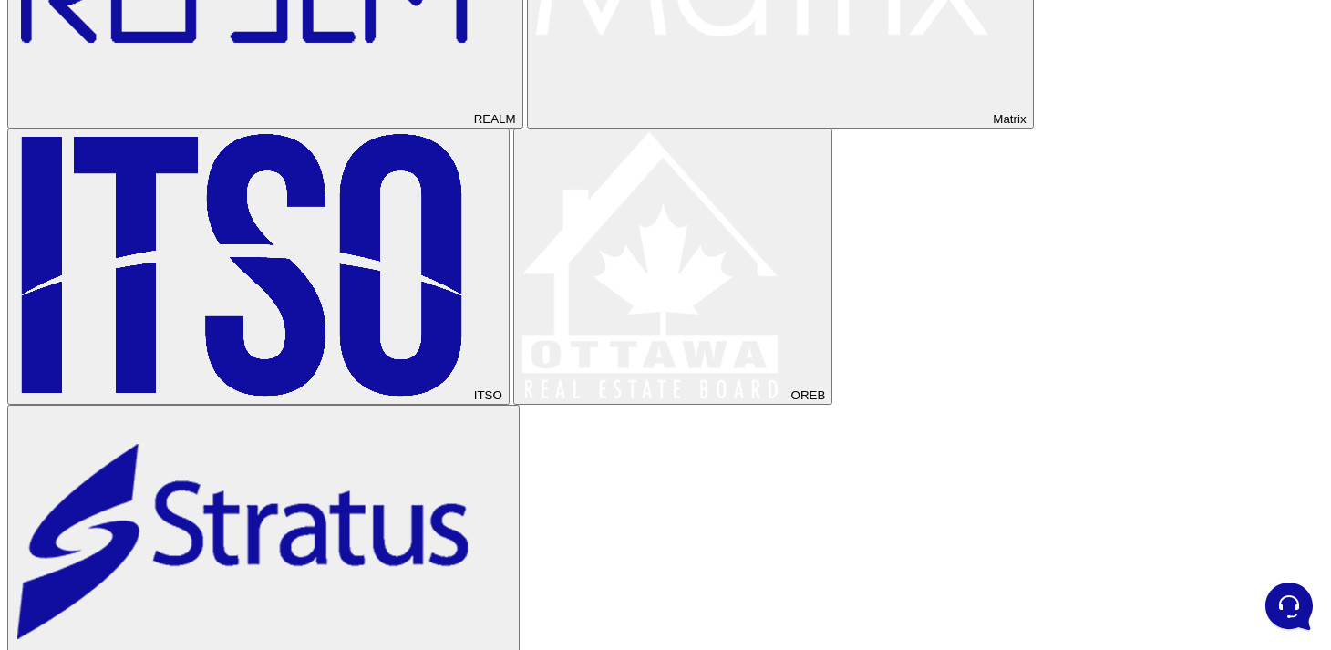
drag, startPoint x: 437, startPoint y: 543, endPoint x: 258, endPoint y: 477, distance: 190.6
copy div "Right under the MLS number on any listing you will see a "Start Fast Offer" But…"
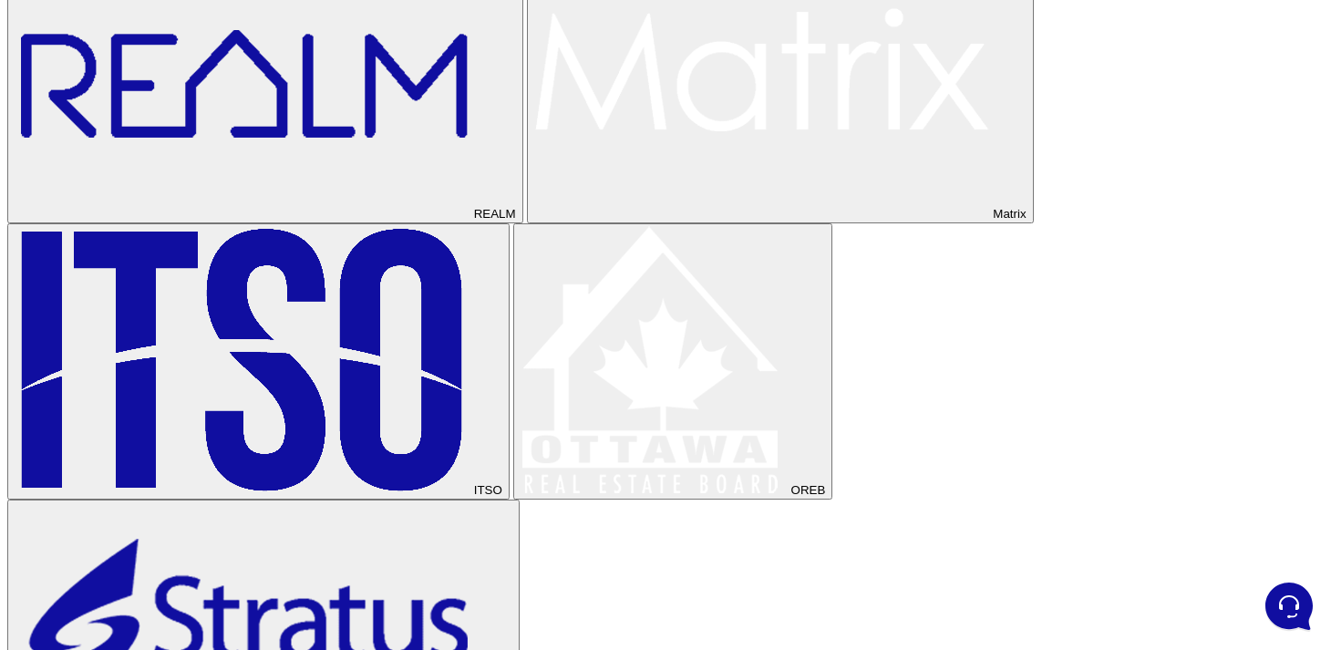
scroll to position [774, 0]
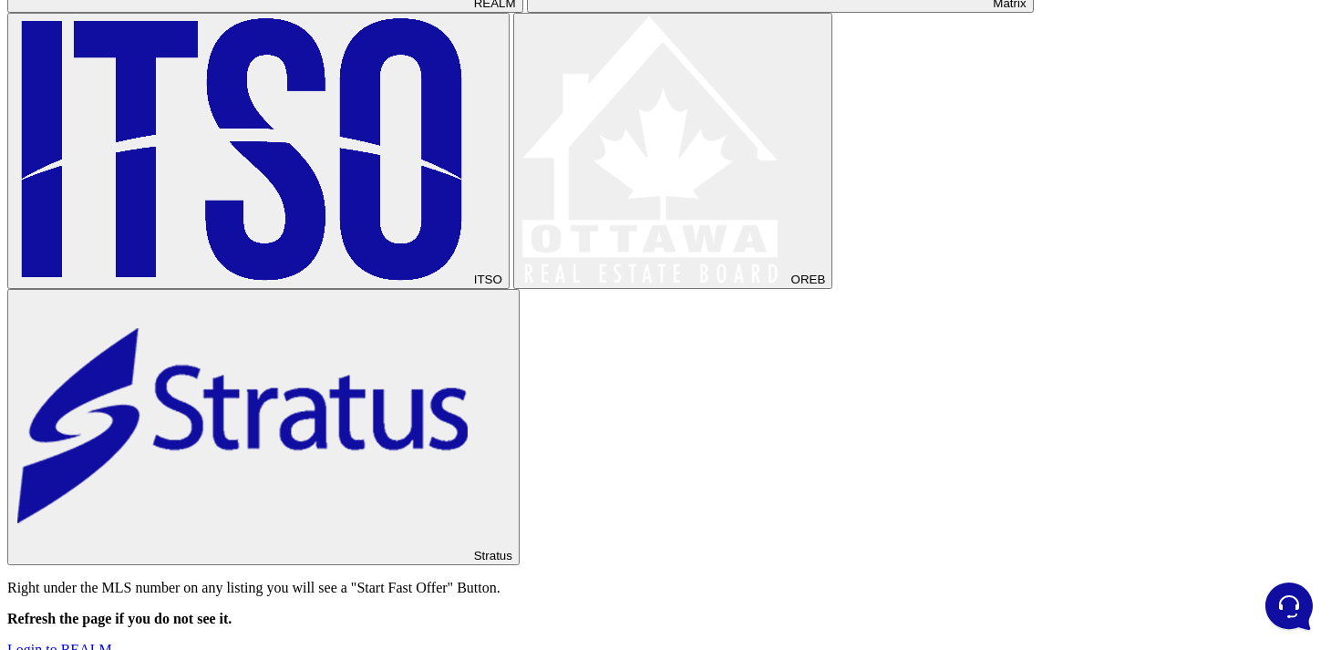
scroll to position [684, 0]
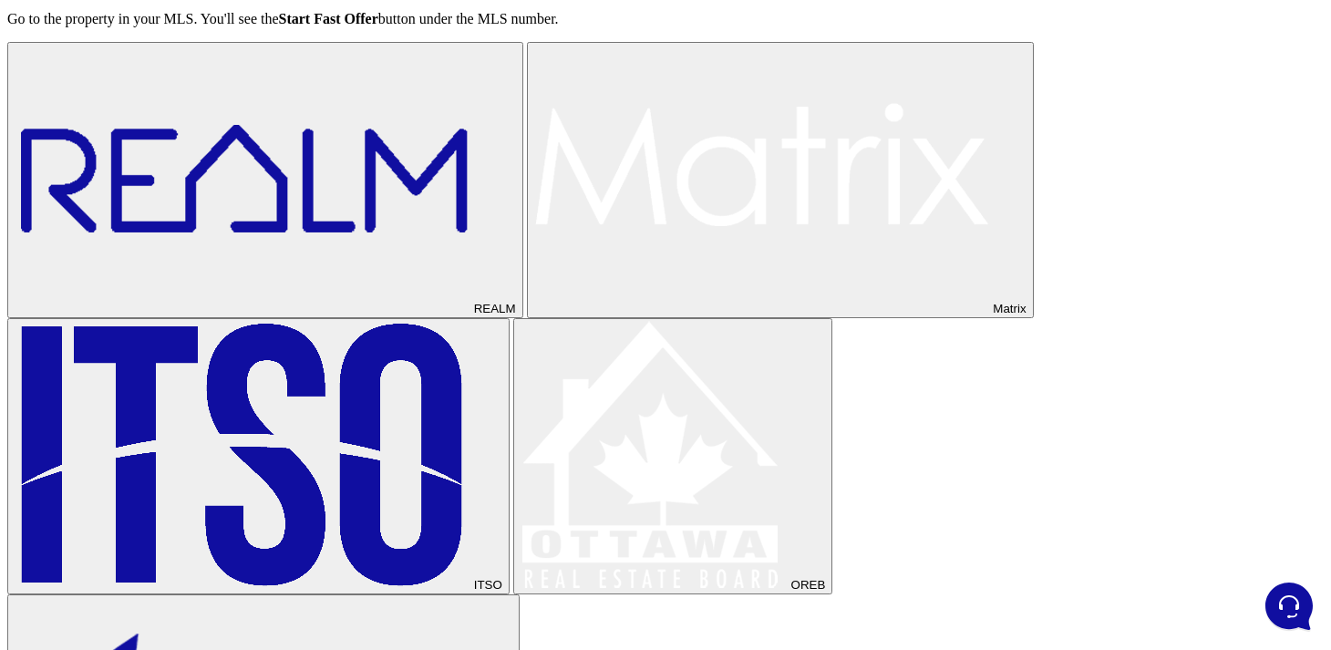
click at [990, 85] on img at bounding box center [762, 179] width 456 height 268
click at [470, 321] on img at bounding box center [243, 455] width 456 height 268
click at [787, 321] on img at bounding box center [653, 455] width 267 height 268
click at [990, 171] on div "REALM Matrix ITSO OREB Stratus" at bounding box center [665, 456] width 1316 height 828
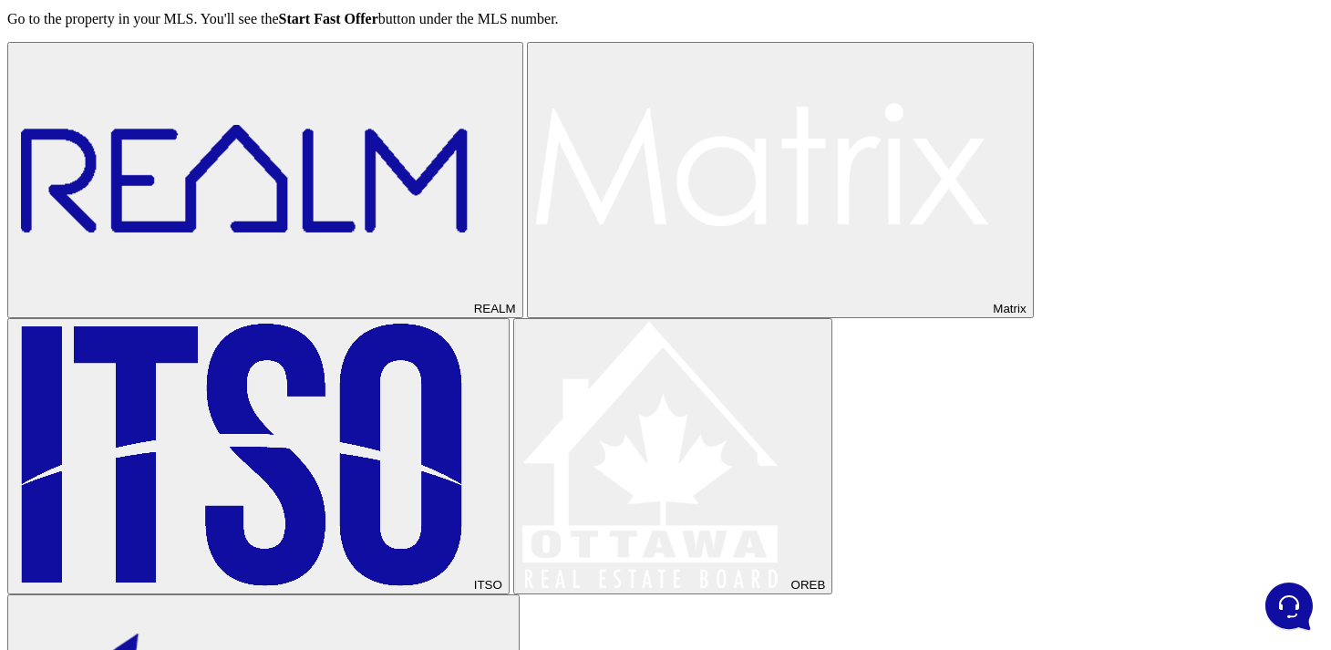
click at [470, 77] on img at bounding box center [243, 179] width 456 height 268
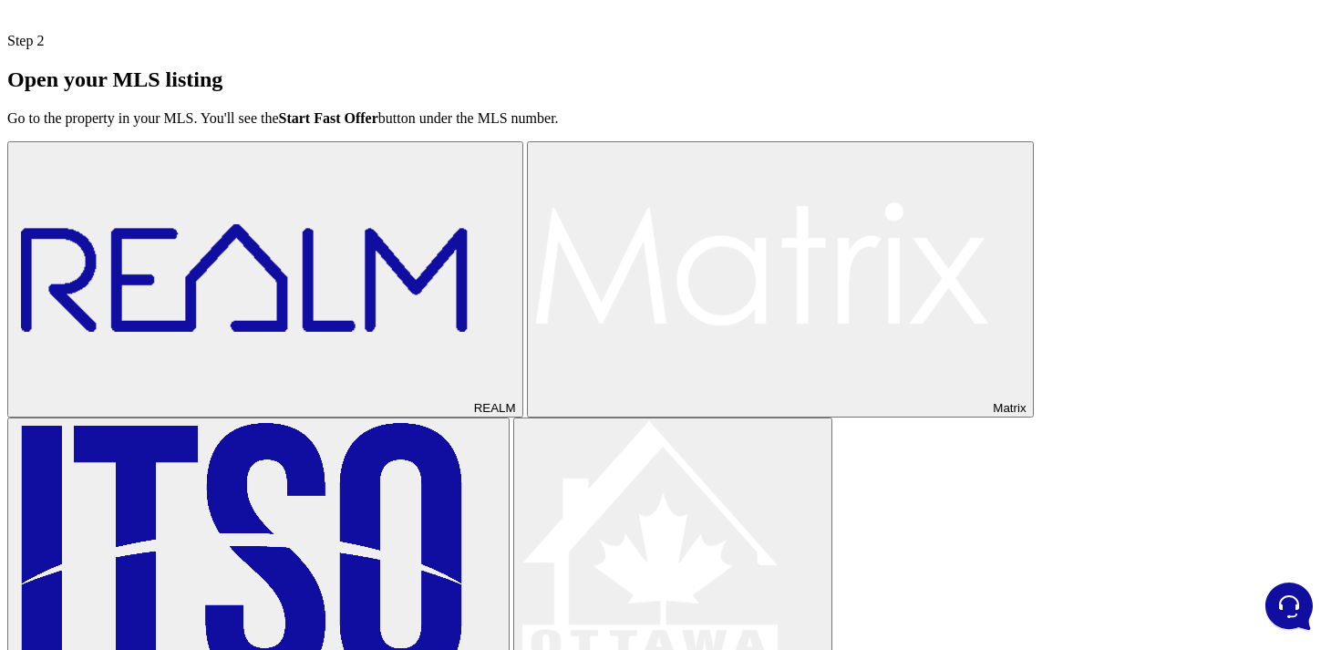
click at [1018, 235] on button "Matrix" at bounding box center [780, 279] width 507 height 276
click at [523, 228] on button "REALM" at bounding box center [265, 279] width 516 height 276
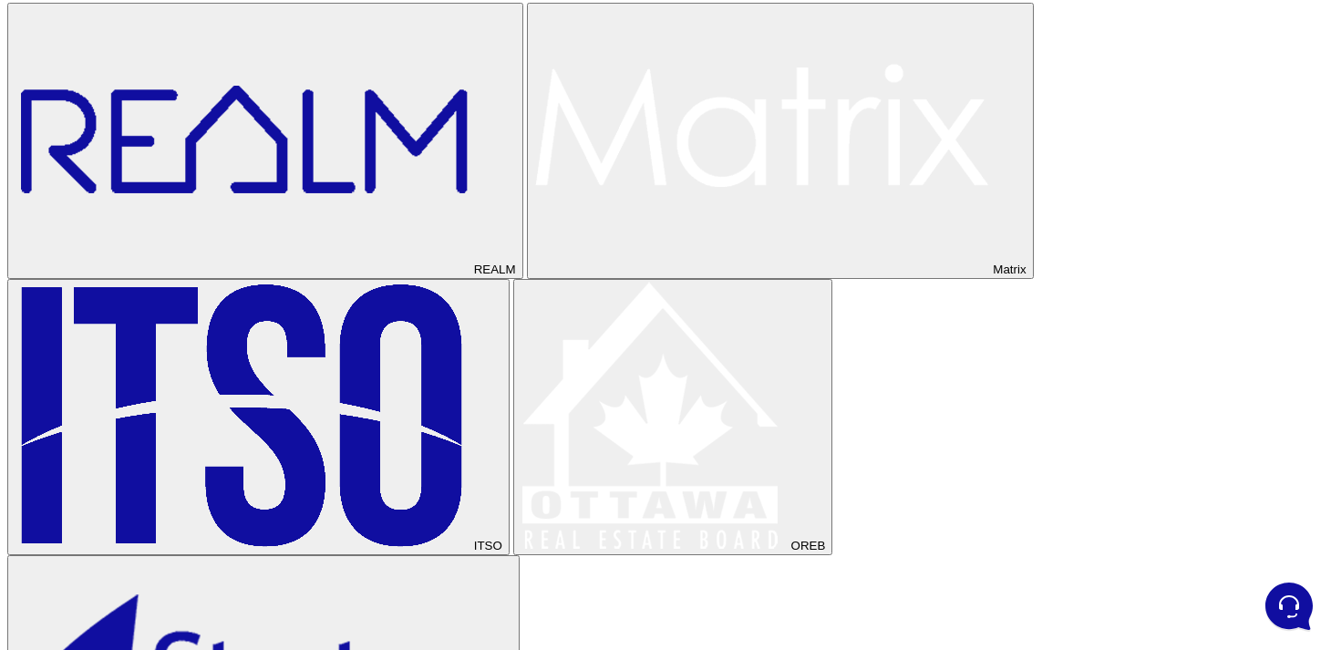
scroll to position [725, 0]
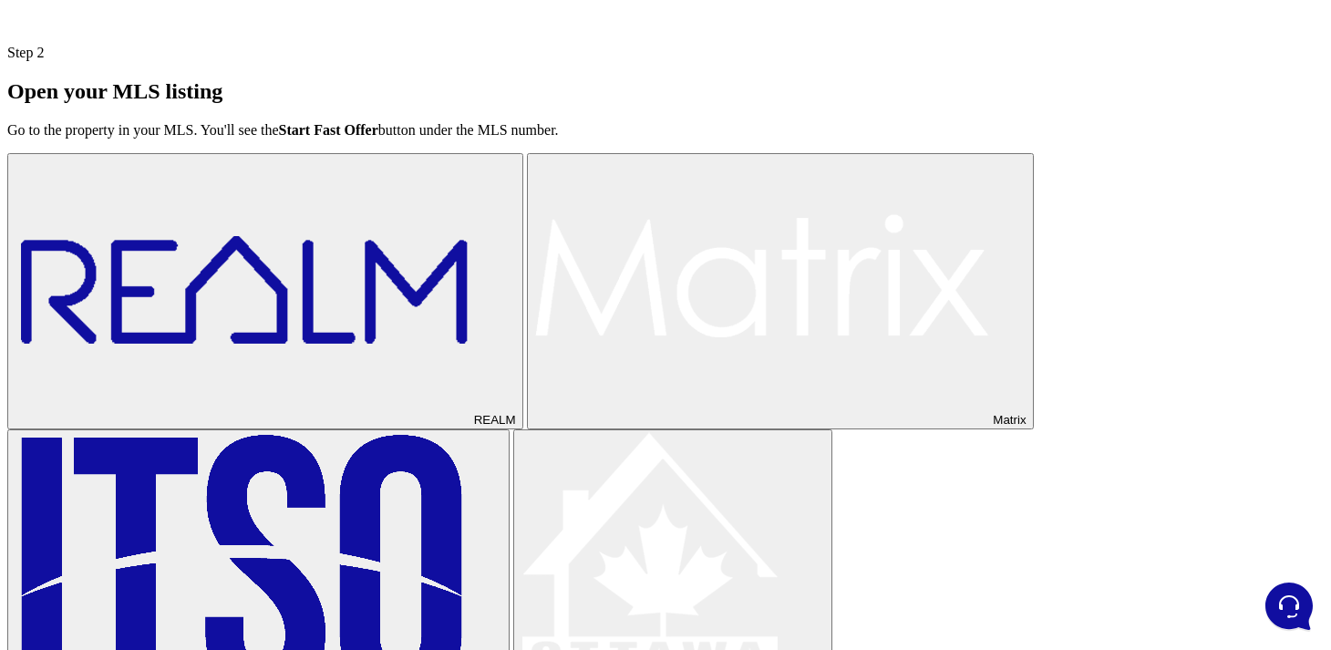
scroll to position [615, 0]
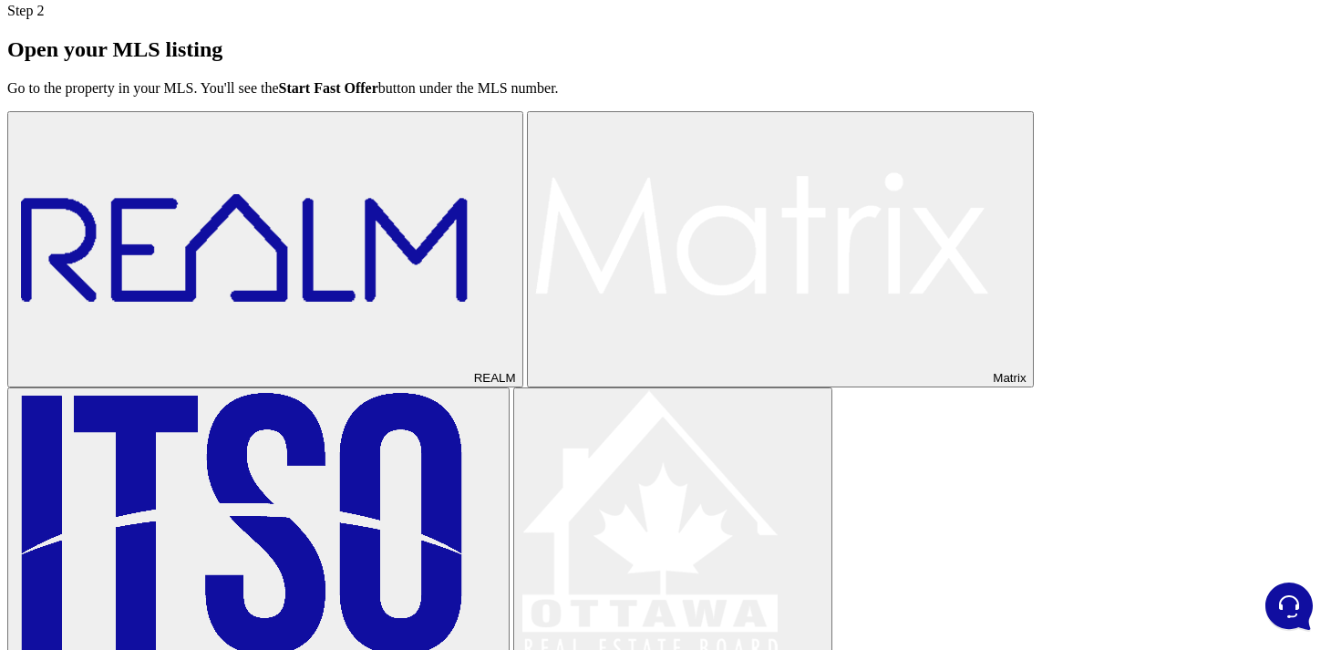
click at [1014, 190] on button "Matrix" at bounding box center [780, 249] width 507 height 276
click at [509, 387] on button "ITSO" at bounding box center [258, 525] width 502 height 276
click at [787, 390] on img at bounding box center [653, 524] width 267 height 268
click at [523, 209] on button "REALM" at bounding box center [265, 249] width 516 height 276
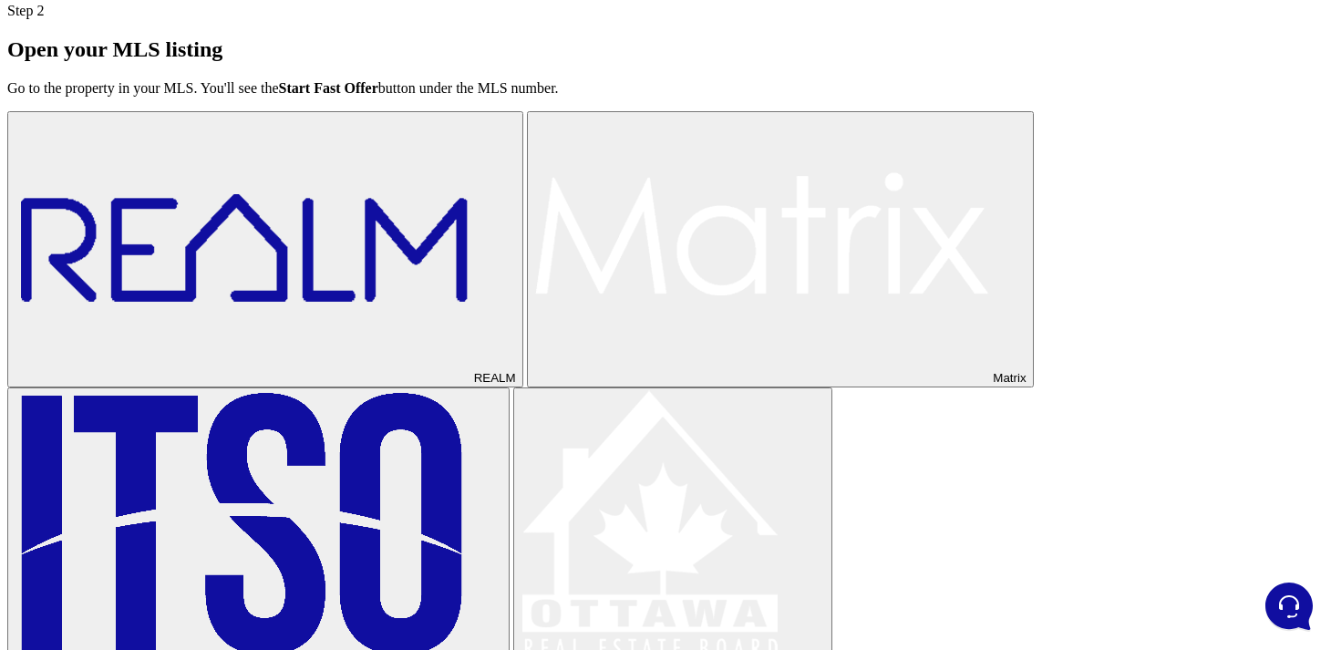
click at [1012, 198] on button "Matrix" at bounding box center [780, 249] width 507 height 276
click at [509, 387] on button "ITSO" at bounding box center [258, 525] width 502 height 276
click at [1023, 196] on button "Matrix" at bounding box center [780, 249] width 507 height 276
click at [949, 196] on button "Matrix" at bounding box center [780, 249] width 507 height 276
click at [523, 202] on button "REALM" at bounding box center [265, 249] width 516 height 276
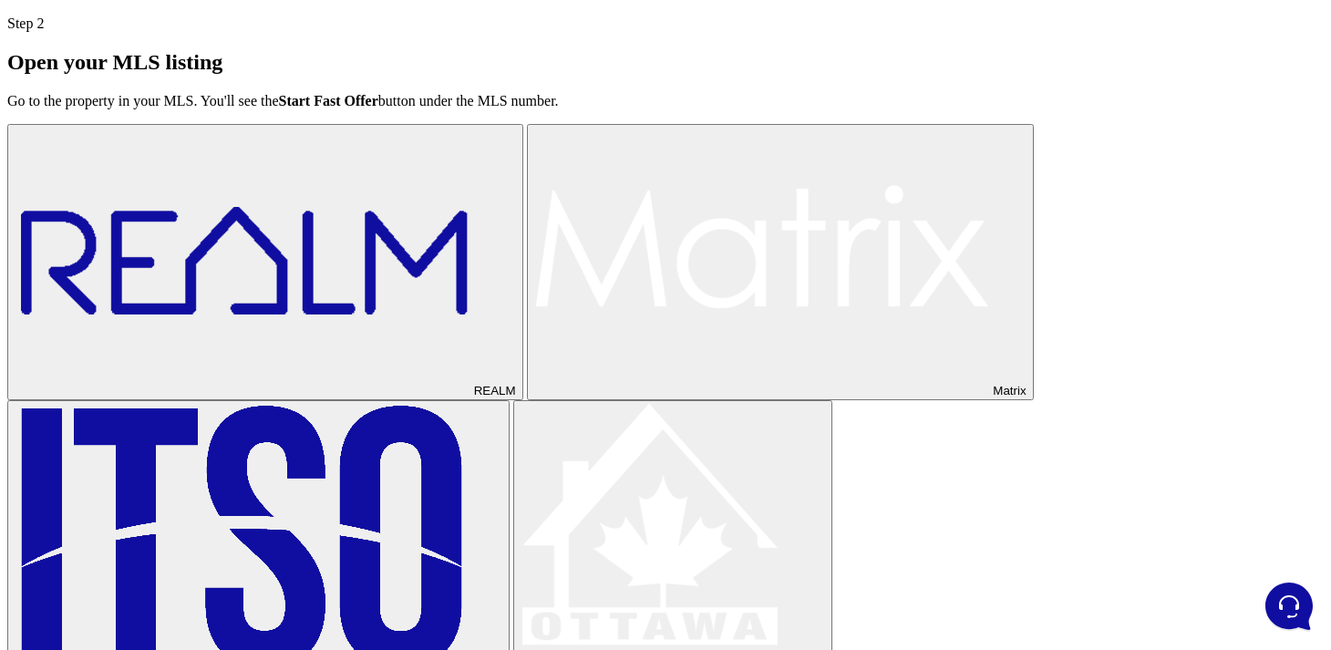
scroll to position [604, 0]
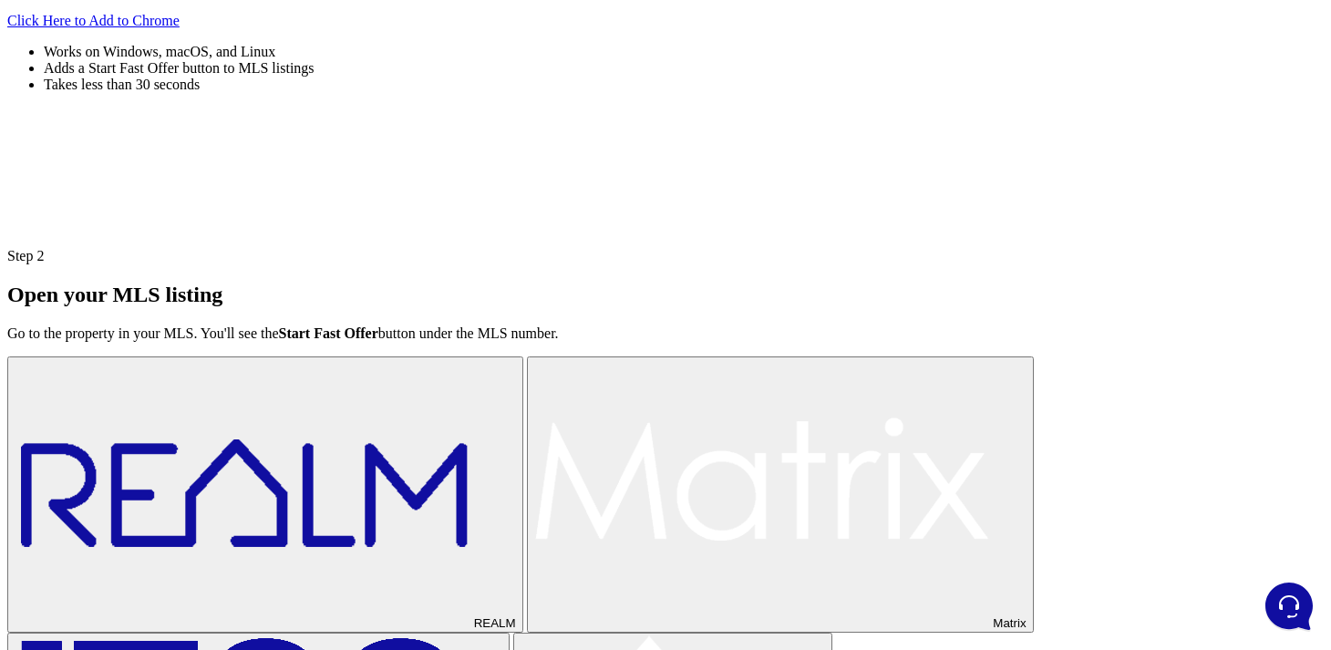
scroll to position [487, 0]
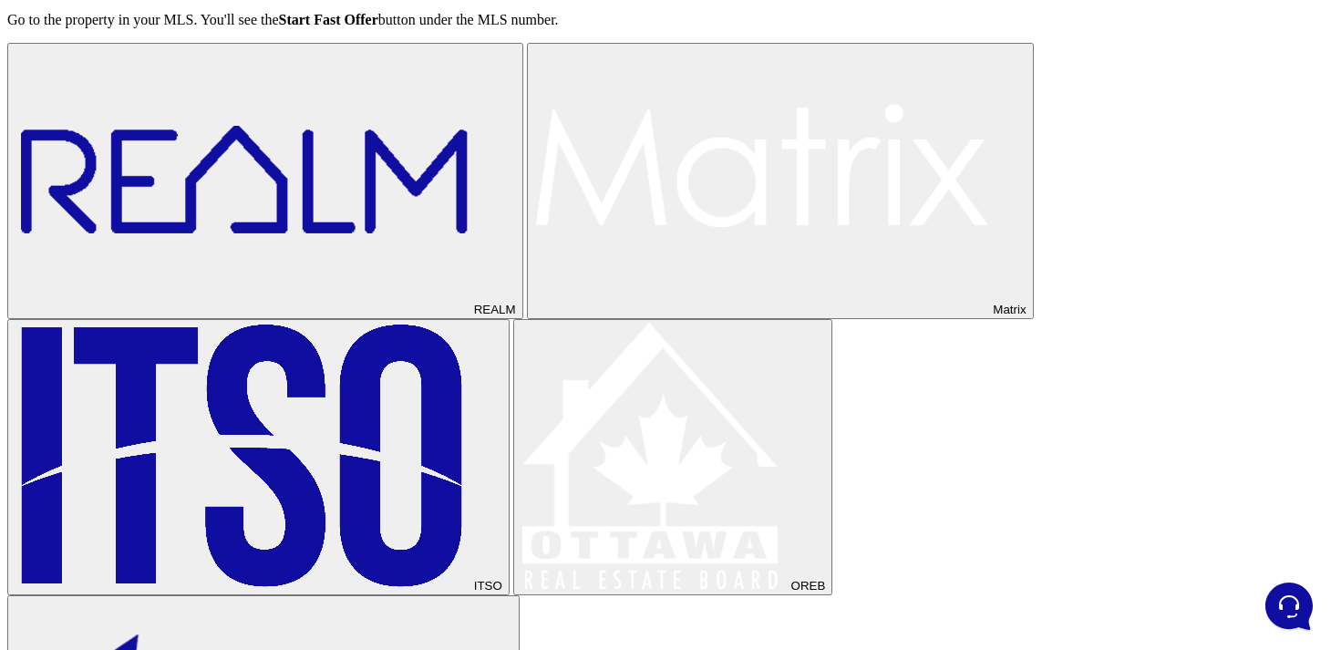
scroll to position [646, 0]
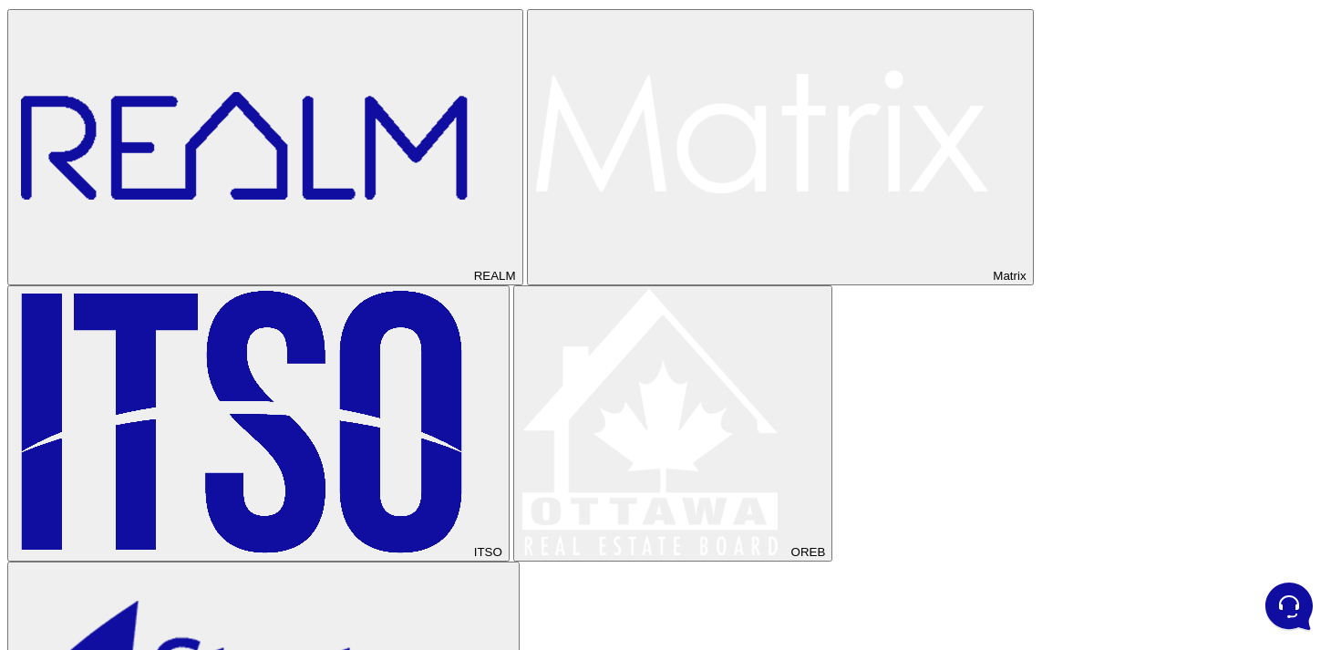
scroll to position [562, 0]
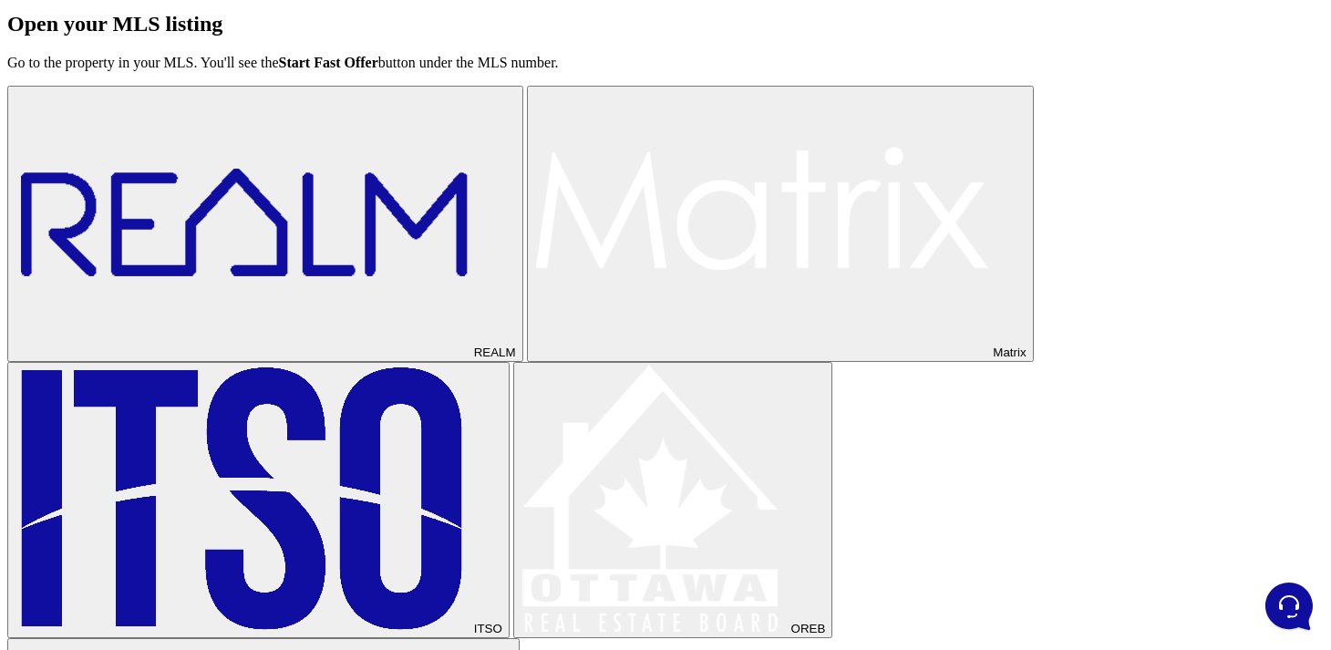
scroll to position [626, 0]
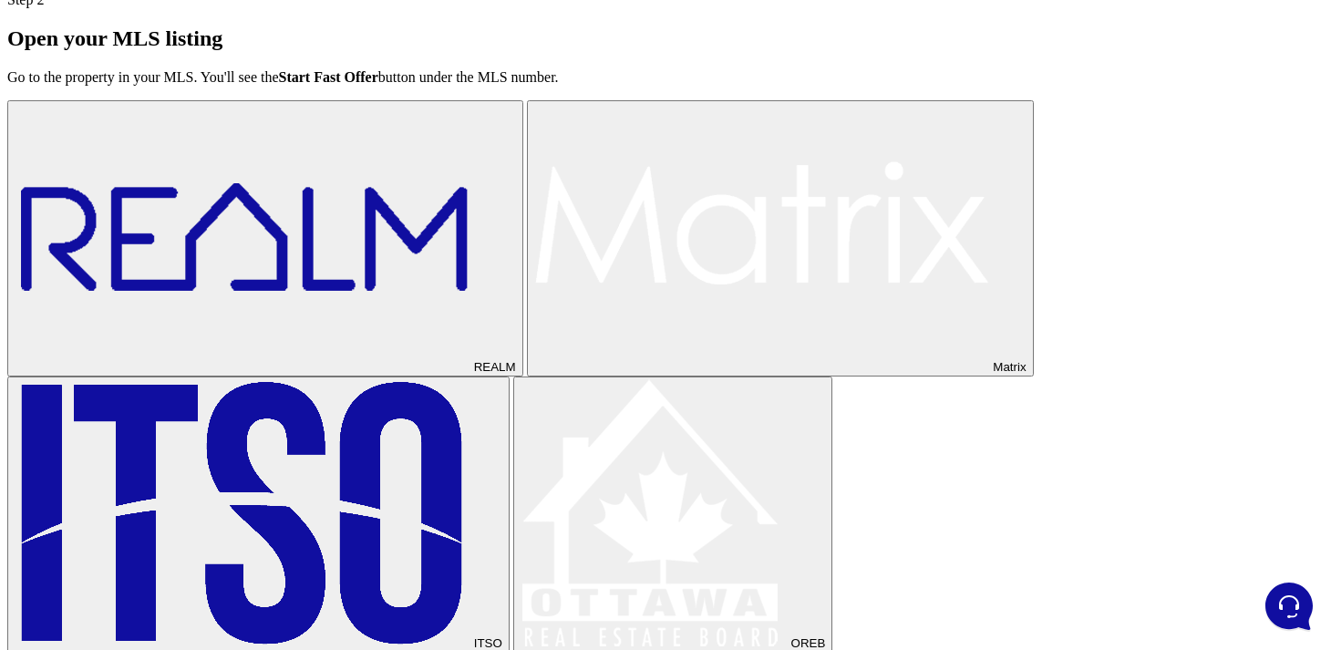
click at [534, 337] on img at bounding box center [762, 237] width 456 height 268
click at [470, 379] on img at bounding box center [243, 513] width 456 height 268
click at [659, 379] on img at bounding box center [653, 513] width 267 height 268
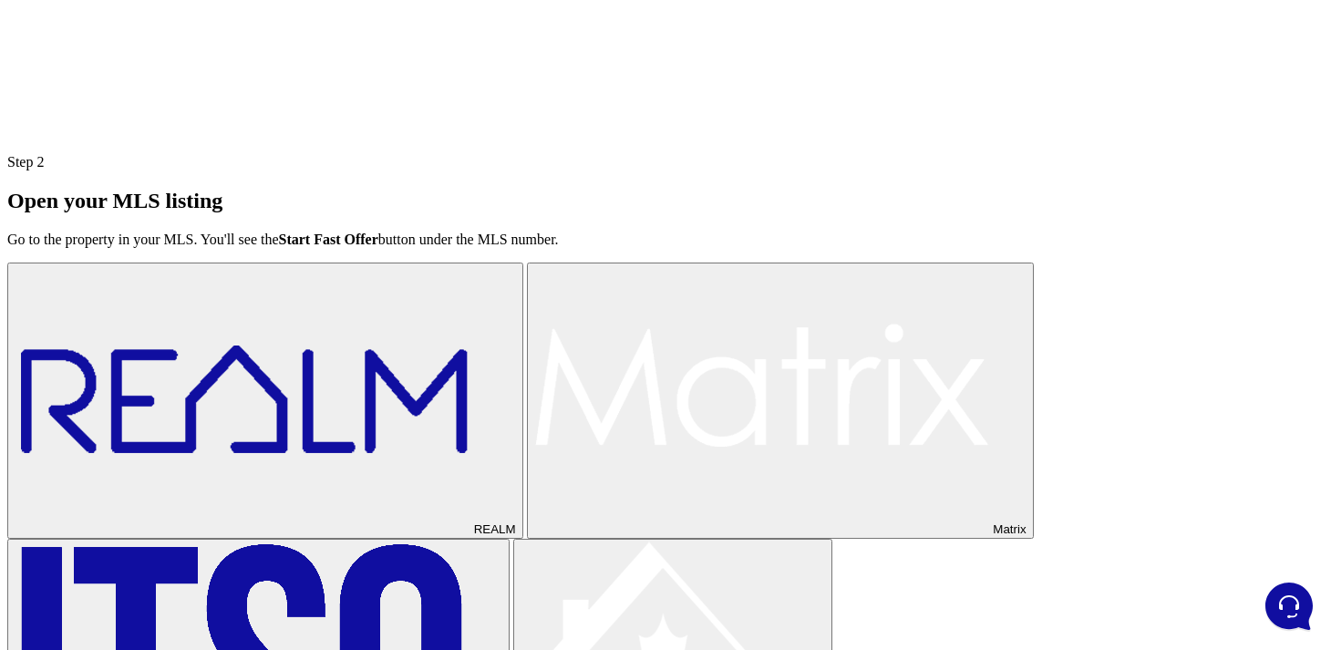
scroll to position [675, 0]
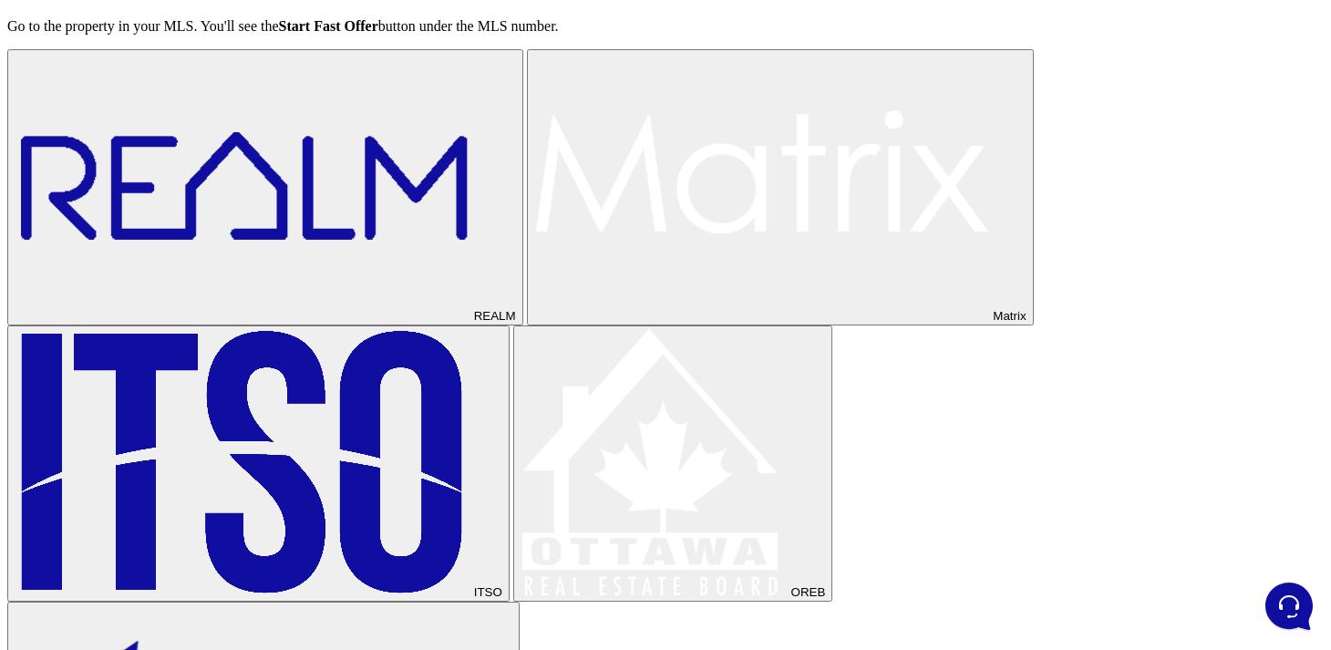
click at [352, 301] on button "REALM" at bounding box center [265, 187] width 516 height 276
click at [527, 303] on button "Matrix" at bounding box center [780, 187] width 507 height 276
click at [509, 325] on button "ITSO" at bounding box center [258, 463] width 502 height 276
click at [652, 328] on img at bounding box center [653, 462] width 267 height 268
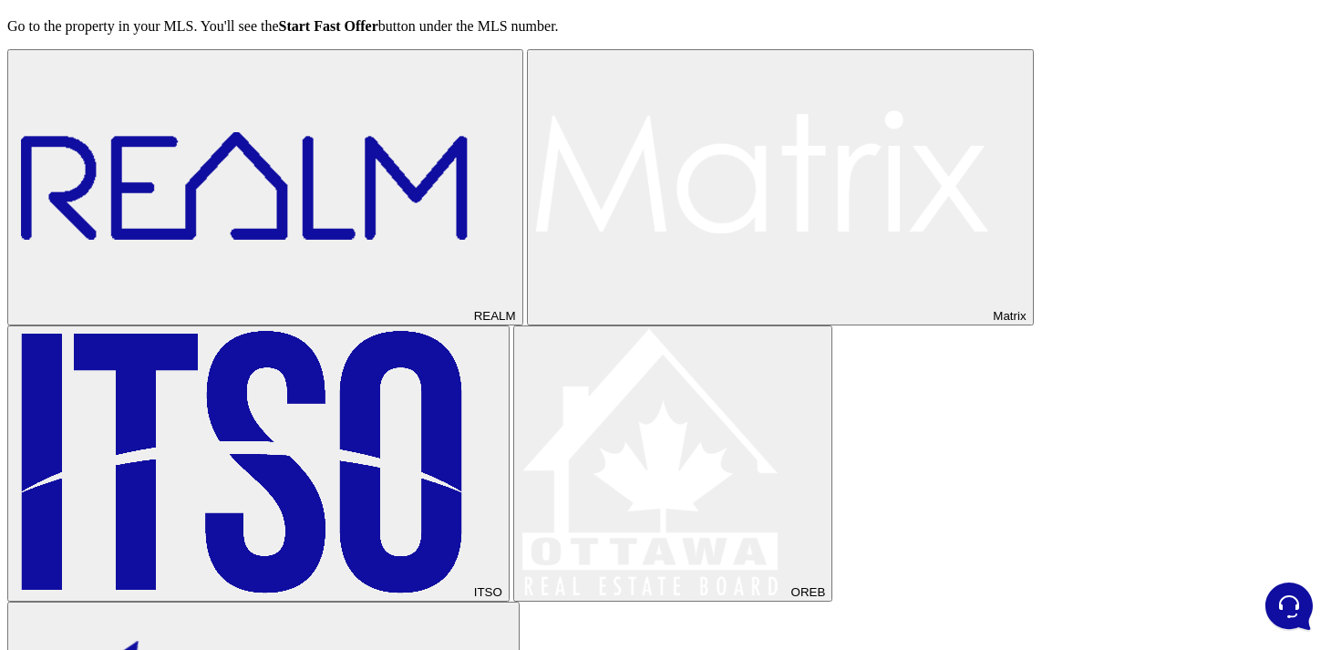
click at [328, 264] on img at bounding box center [243, 186] width 456 height 268
click at [534, 273] on img at bounding box center [762, 186] width 456 height 268
click at [470, 328] on img at bounding box center [243, 462] width 456 height 268
click at [690, 328] on img at bounding box center [653, 462] width 267 height 268
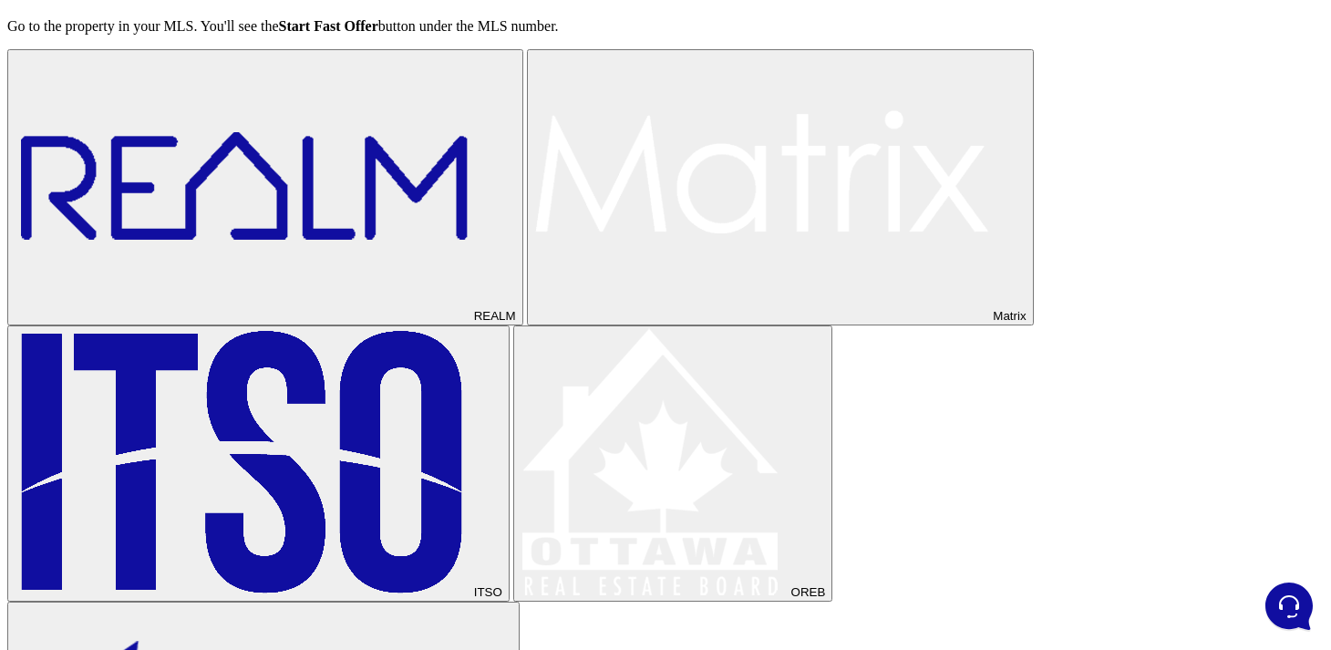
click at [347, 251] on img at bounding box center [243, 186] width 456 height 268
click at [534, 278] on img at bounding box center [762, 186] width 456 height 268
click at [659, 328] on img at bounding box center [653, 462] width 267 height 268
click at [317, 295] on button "REALM" at bounding box center [265, 187] width 516 height 276
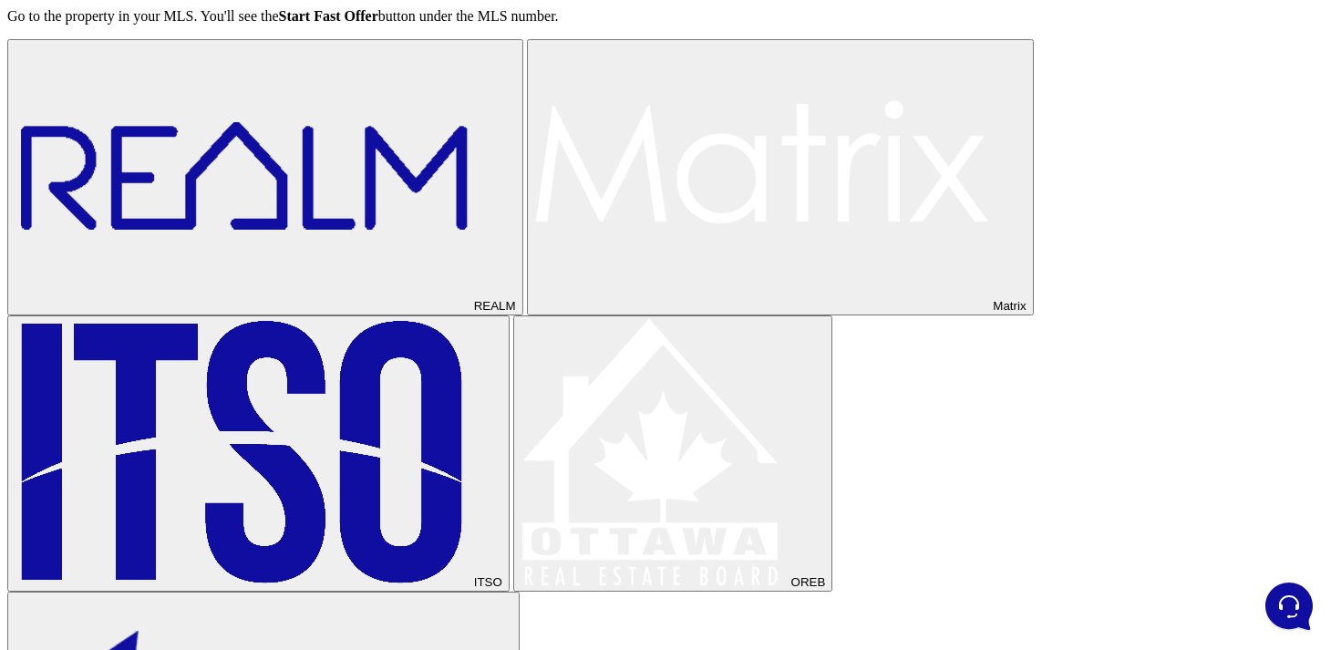
scroll to position [612, 0]
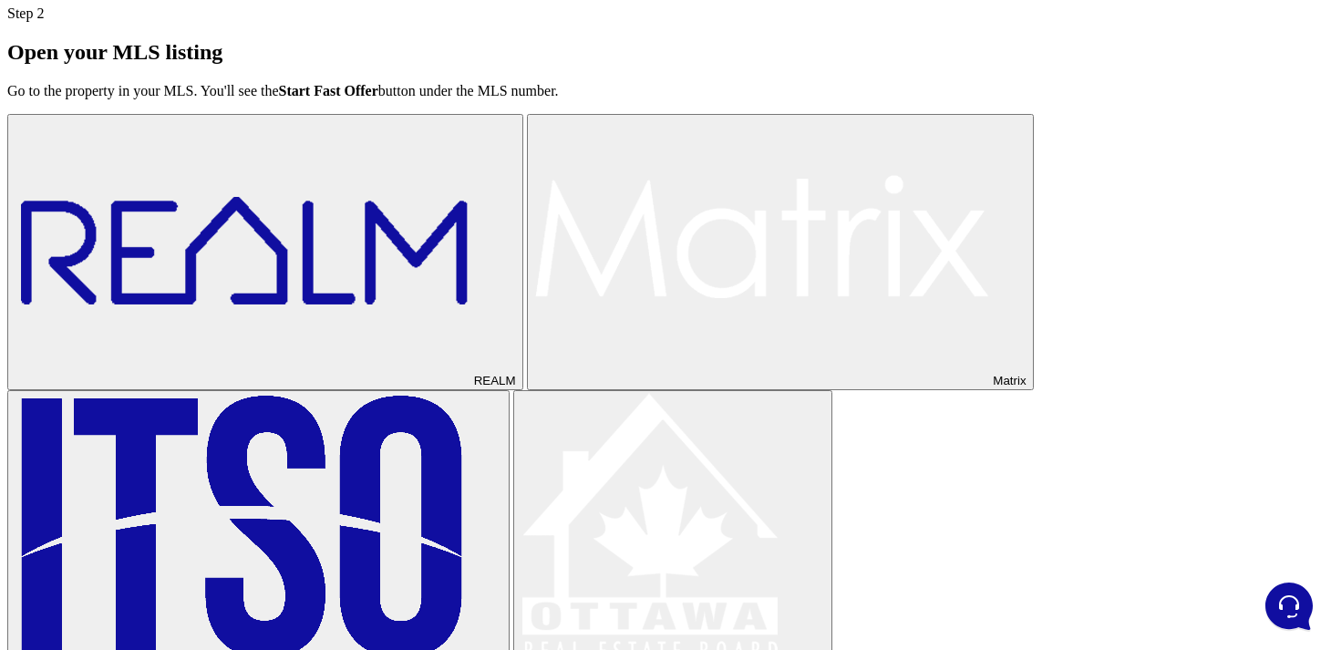
click at [527, 319] on button "Matrix" at bounding box center [780, 252] width 507 height 276
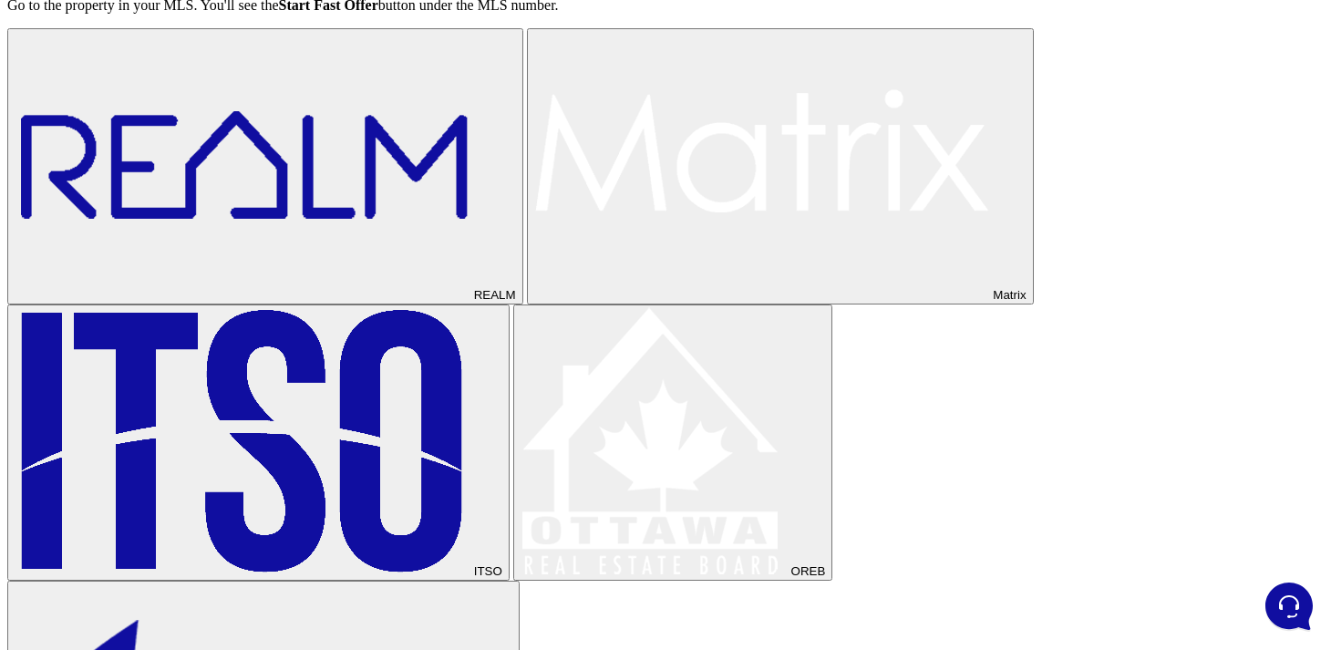
scroll to position [645, 0]
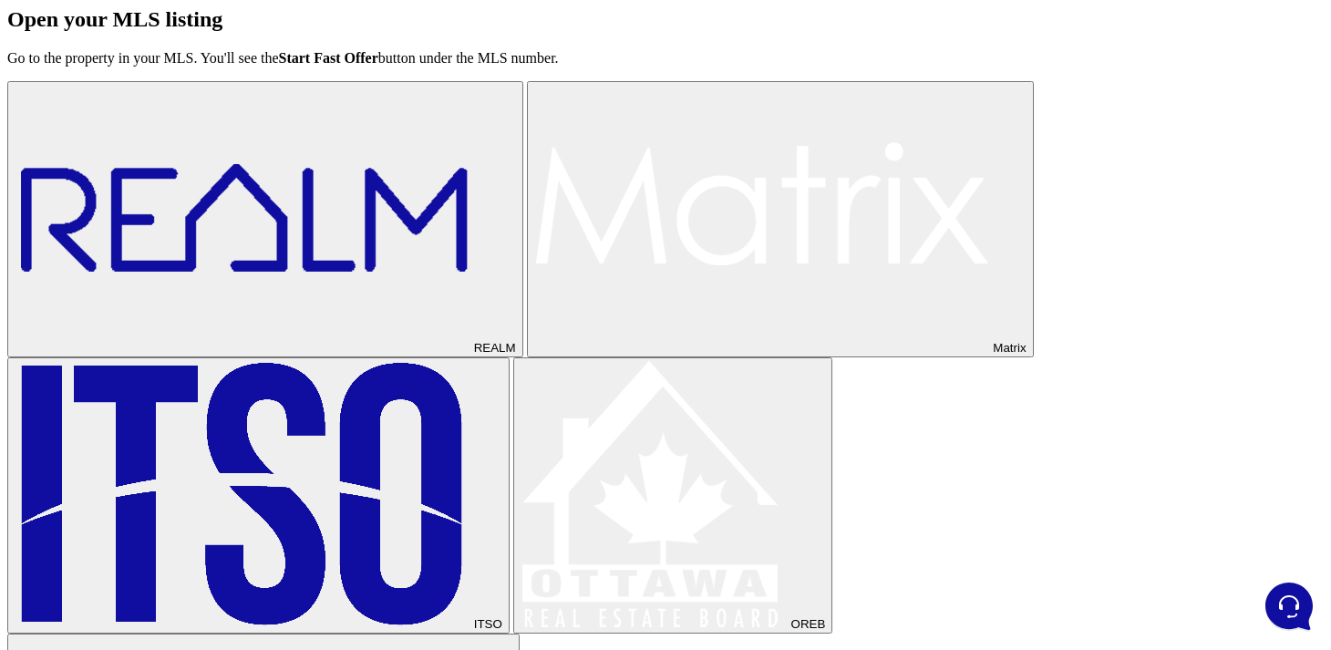
click at [520, 406] on img at bounding box center [653, 494] width 267 height 268
click at [331, 379] on img at bounding box center [243, 494] width 456 height 268
click at [342, 283] on img at bounding box center [243, 218] width 456 height 268
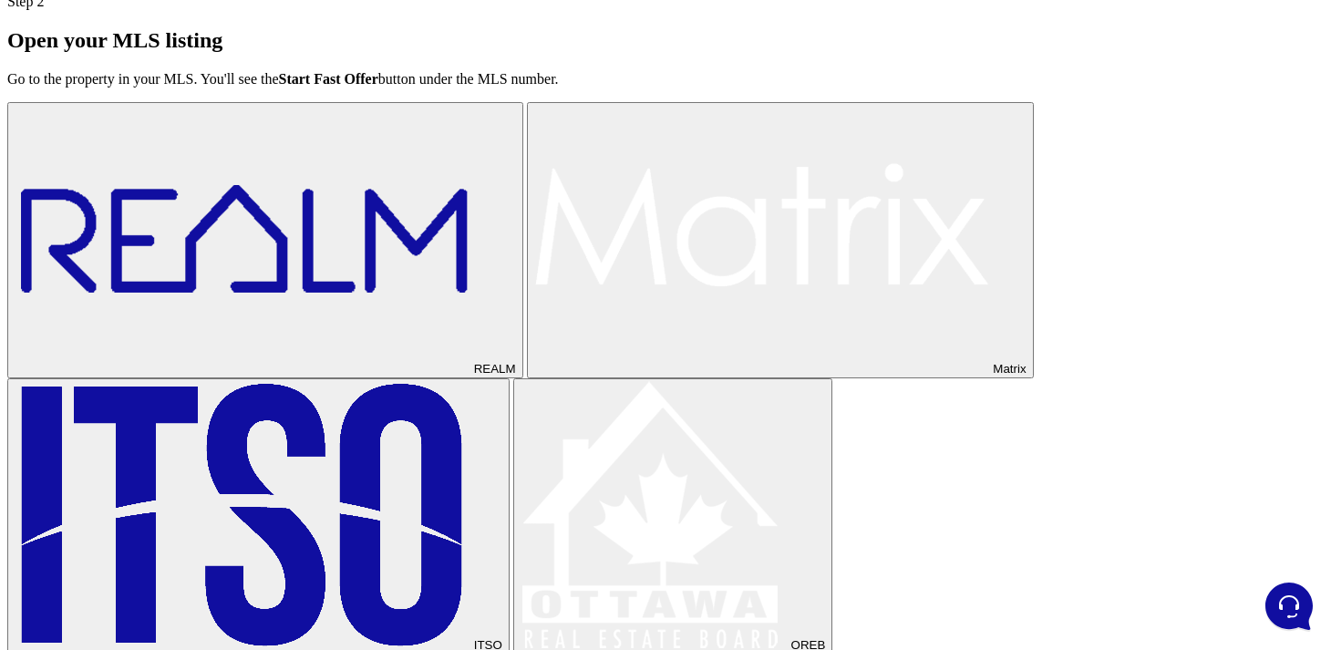
scroll to position [595, 0]
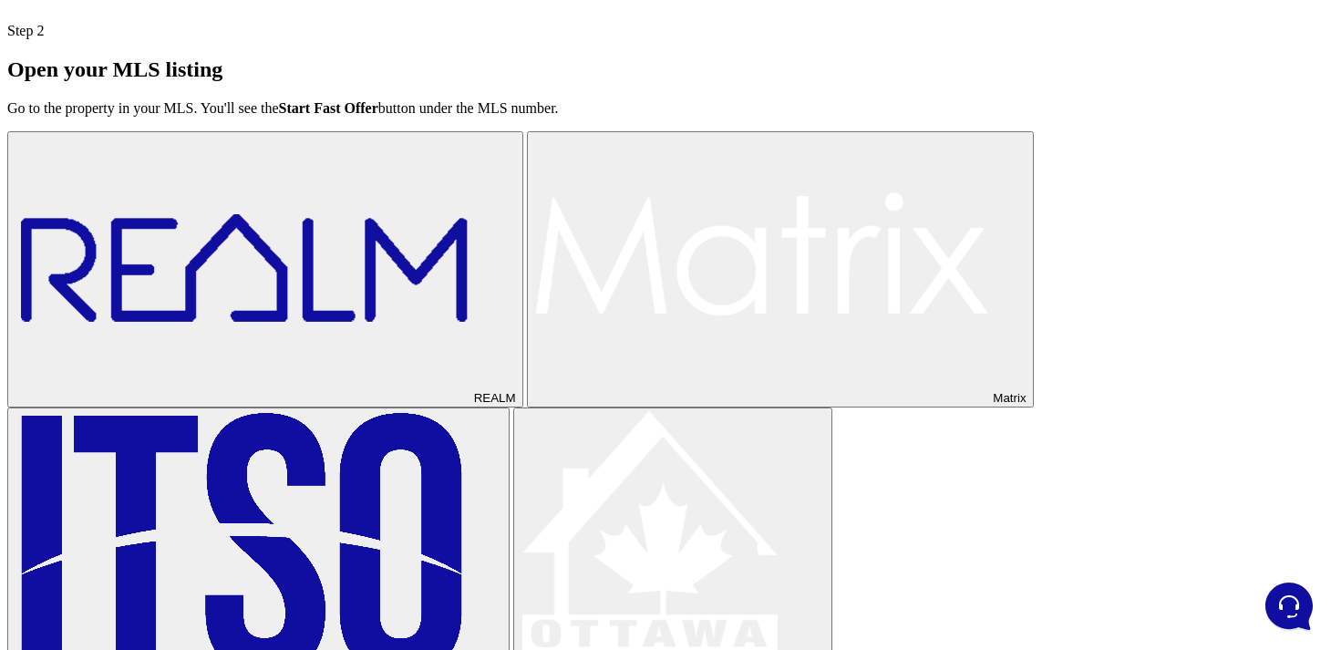
drag, startPoint x: 421, startPoint y: 539, endPoint x: 248, endPoint y: 521, distance: 174.0
click at [248, 521] on div "Step 2 Open your MLS listing Go to the property in your MLS. You'll see the Sta…" at bounding box center [665, 550] width 1316 height 1055
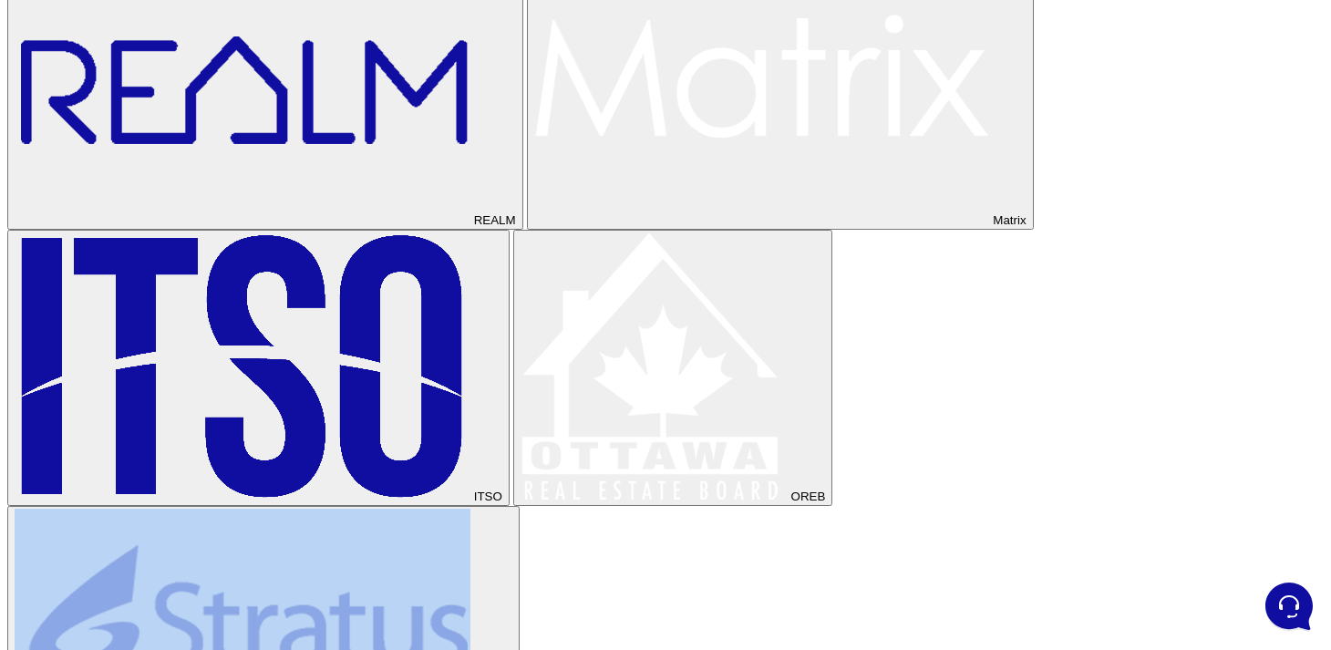
scroll to position [775, 0]
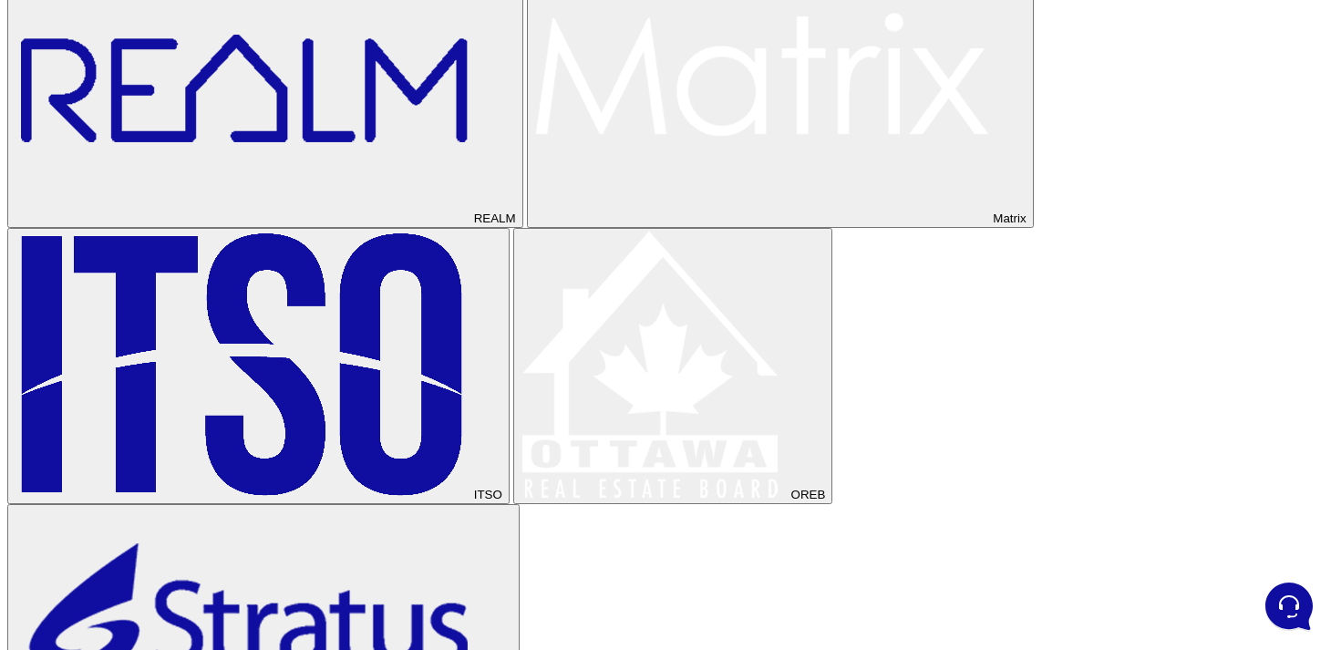
drag, startPoint x: 262, startPoint y: 417, endPoint x: 441, endPoint y: 581, distance: 243.2
copy div "Where to find the button Right under the MLS number on the listing page If you …"
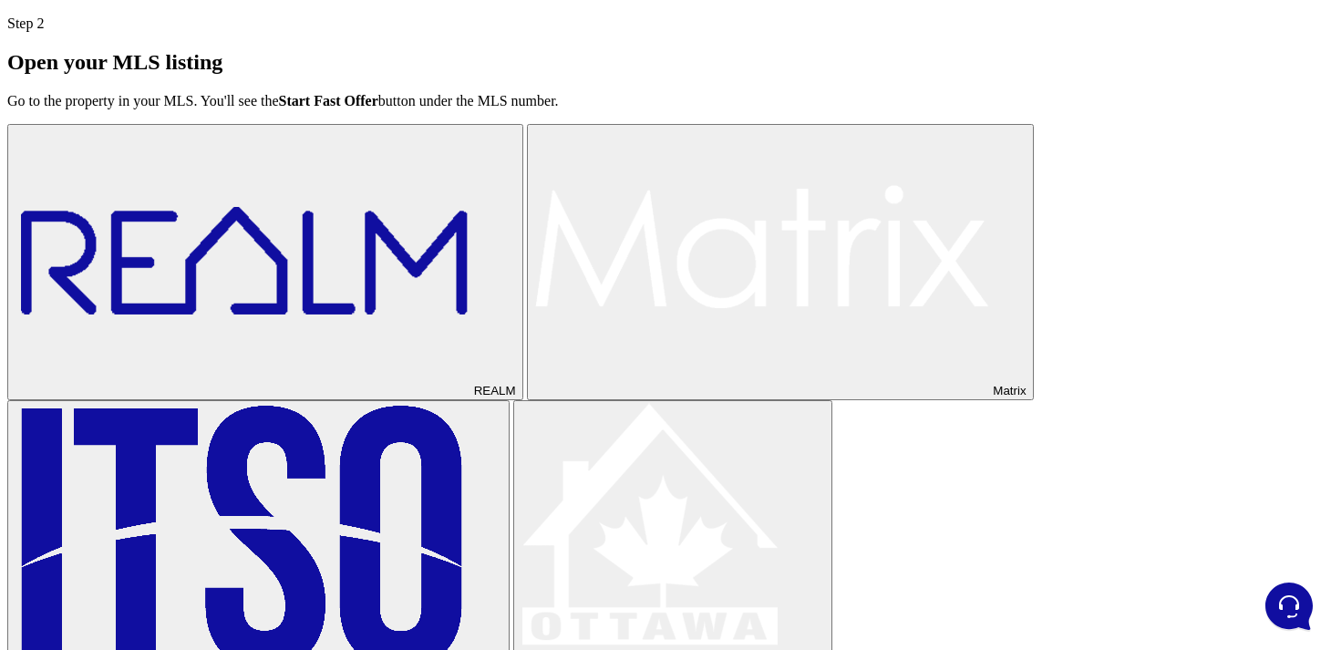
scroll to position [622, 0]
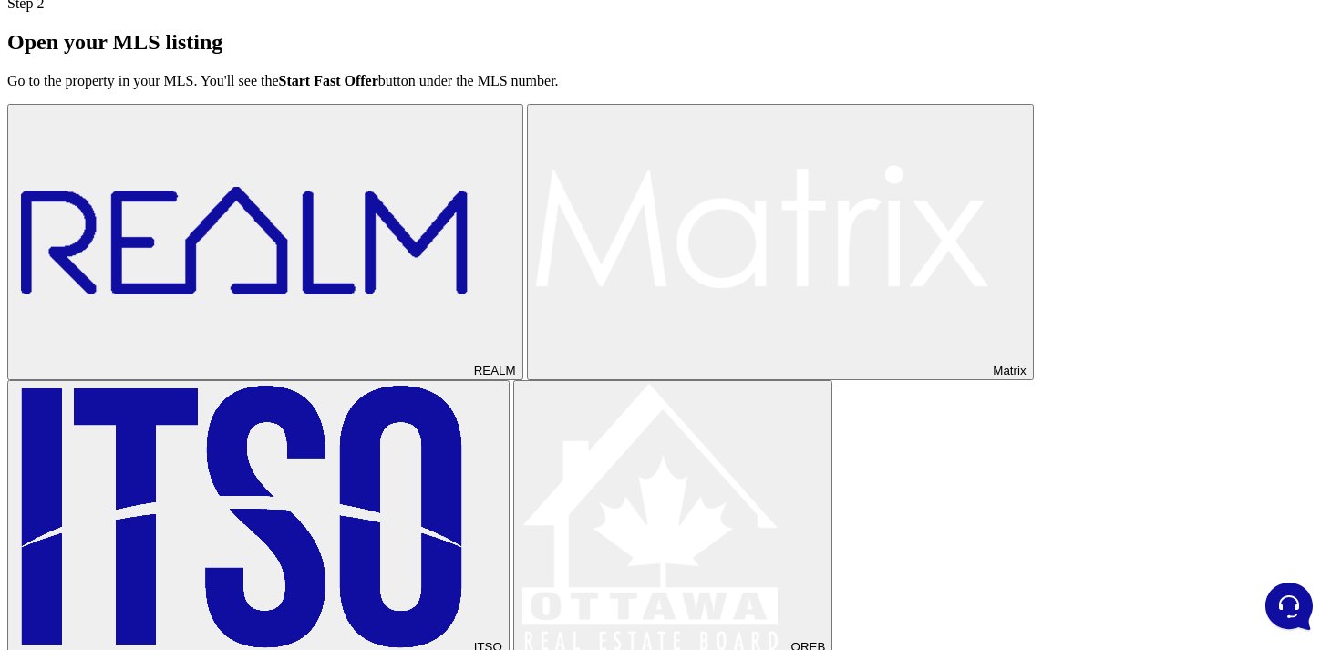
click at [578, 341] on div "REALM Matrix ITSO OREB Stratus" at bounding box center [665, 518] width 1316 height 828
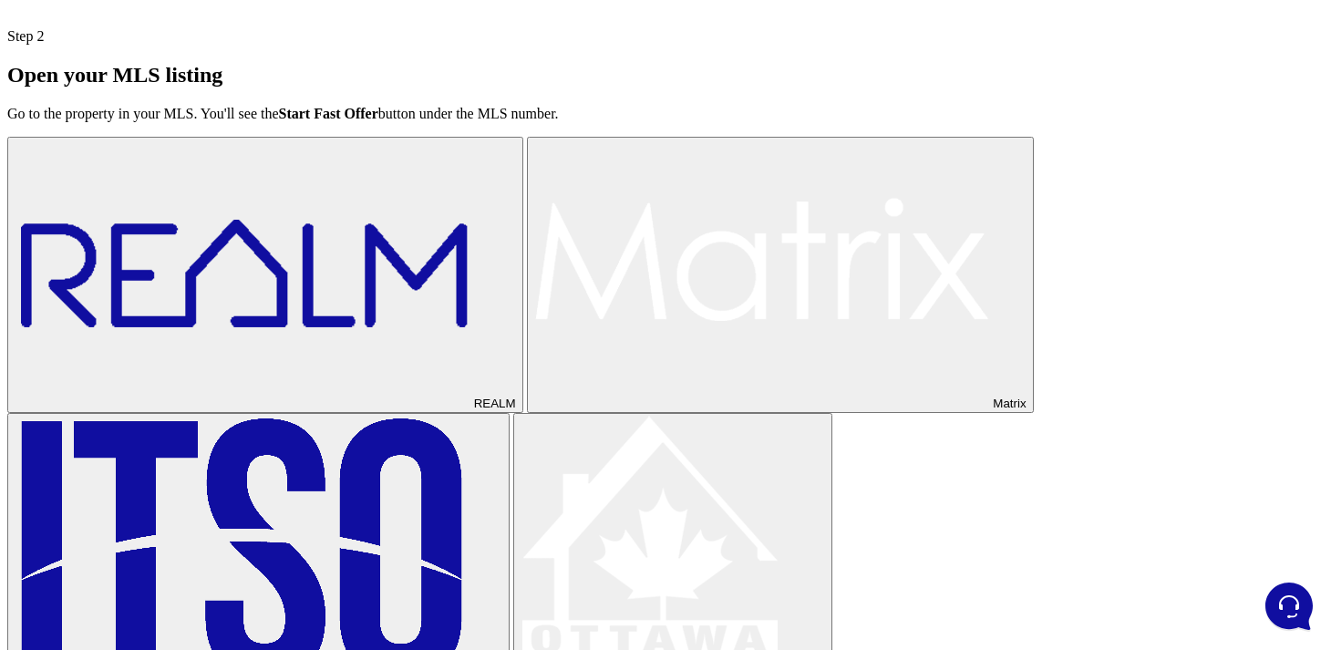
scroll to position [847, 0]
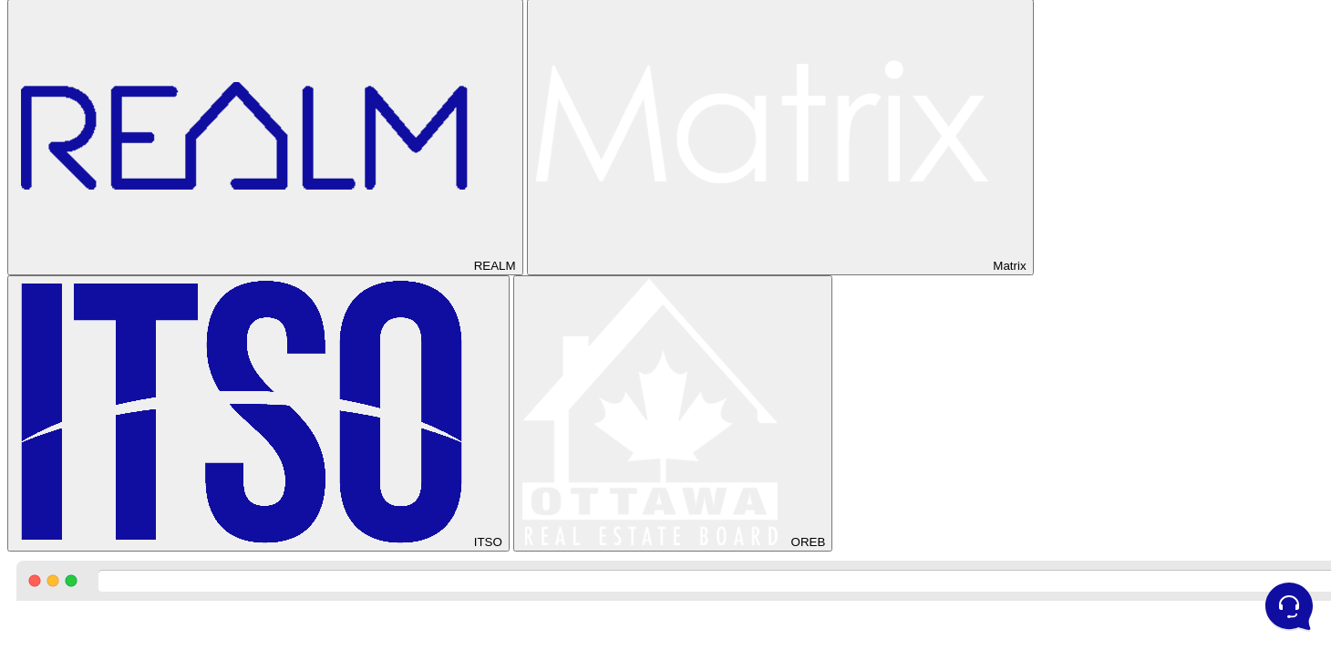
scroll to position [680, 0]
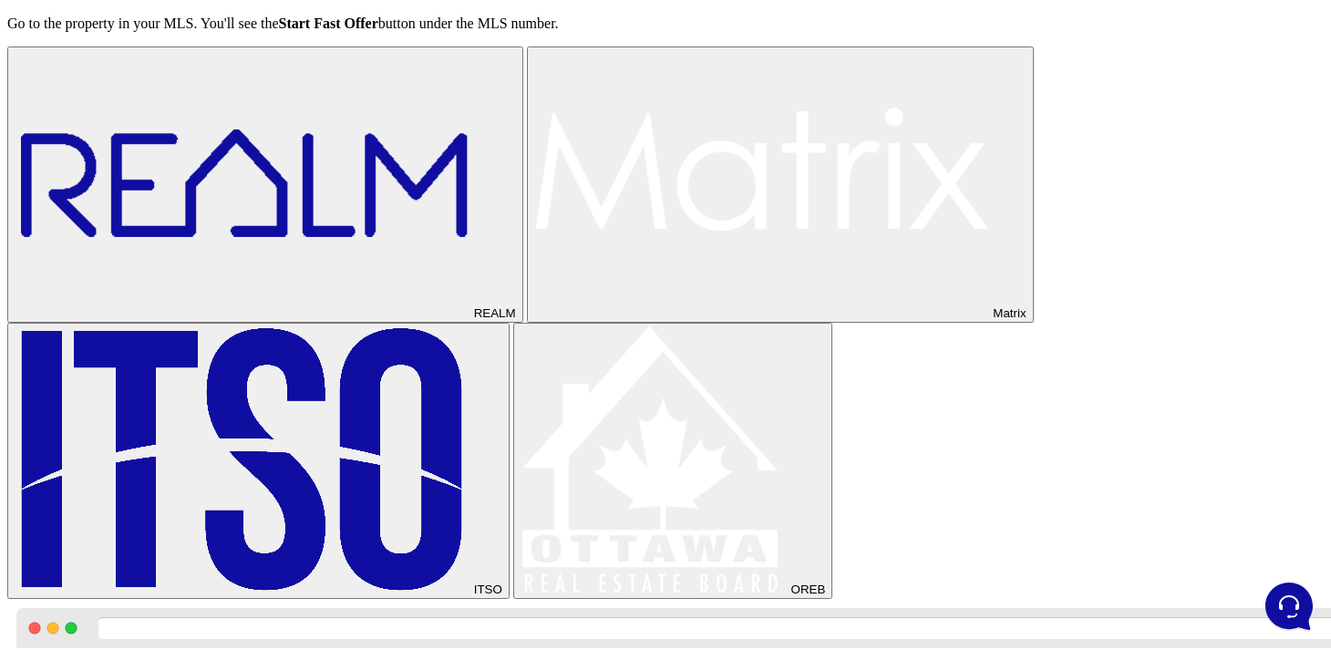
click at [368, 319] on button "REALM" at bounding box center [265, 184] width 516 height 276
click at [527, 323] on button "Matrix" at bounding box center [780, 184] width 507 height 276
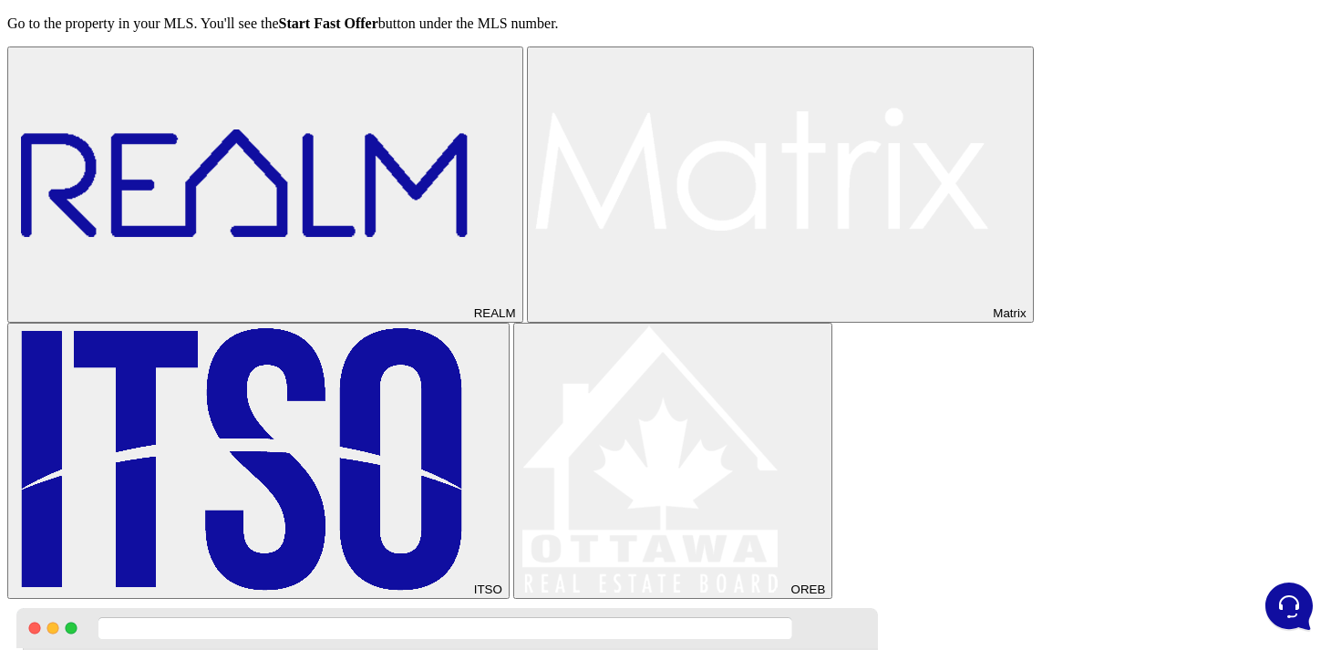
click at [324, 443] on img at bounding box center [243, 459] width 456 height 268
click at [513, 433] on button "OREB" at bounding box center [672, 461] width 319 height 276
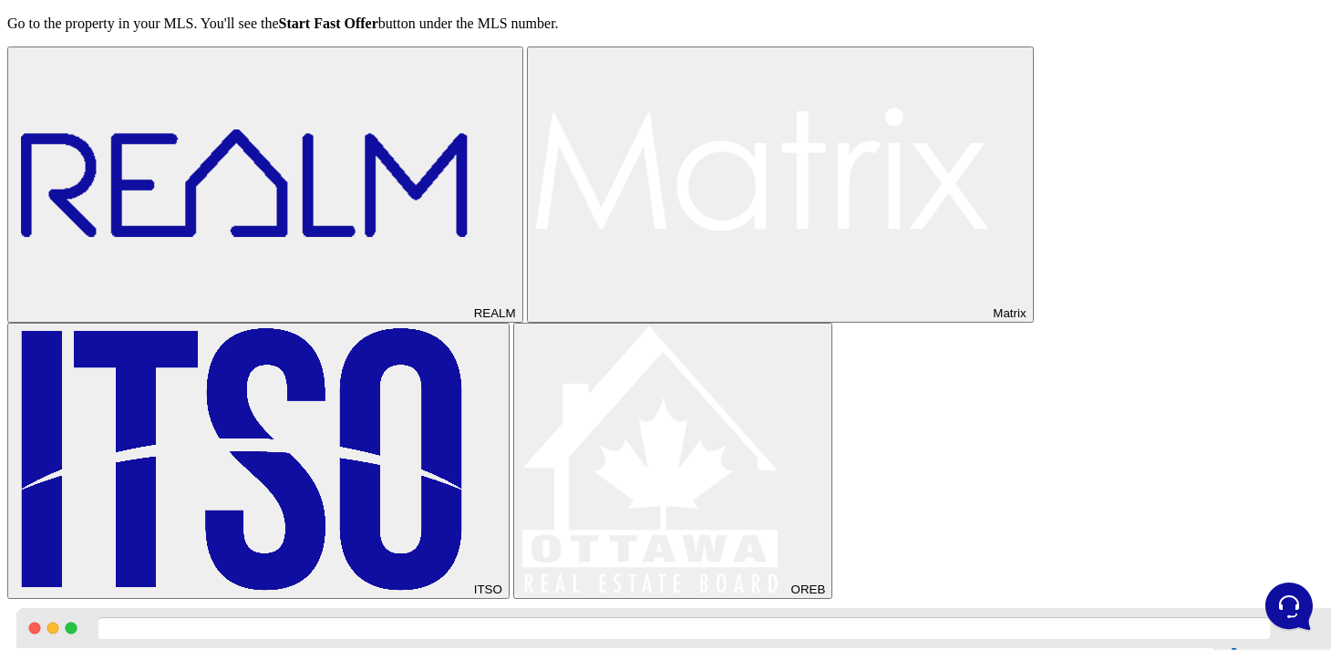
click at [367, 323] on button "REALM" at bounding box center [265, 184] width 516 height 276
click at [463, 372] on div "REALM Matrix ITSO OREB" at bounding box center [665, 322] width 1316 height 552
click at [534, 317] on img at bounding box center [762, 183] width 456 height 268
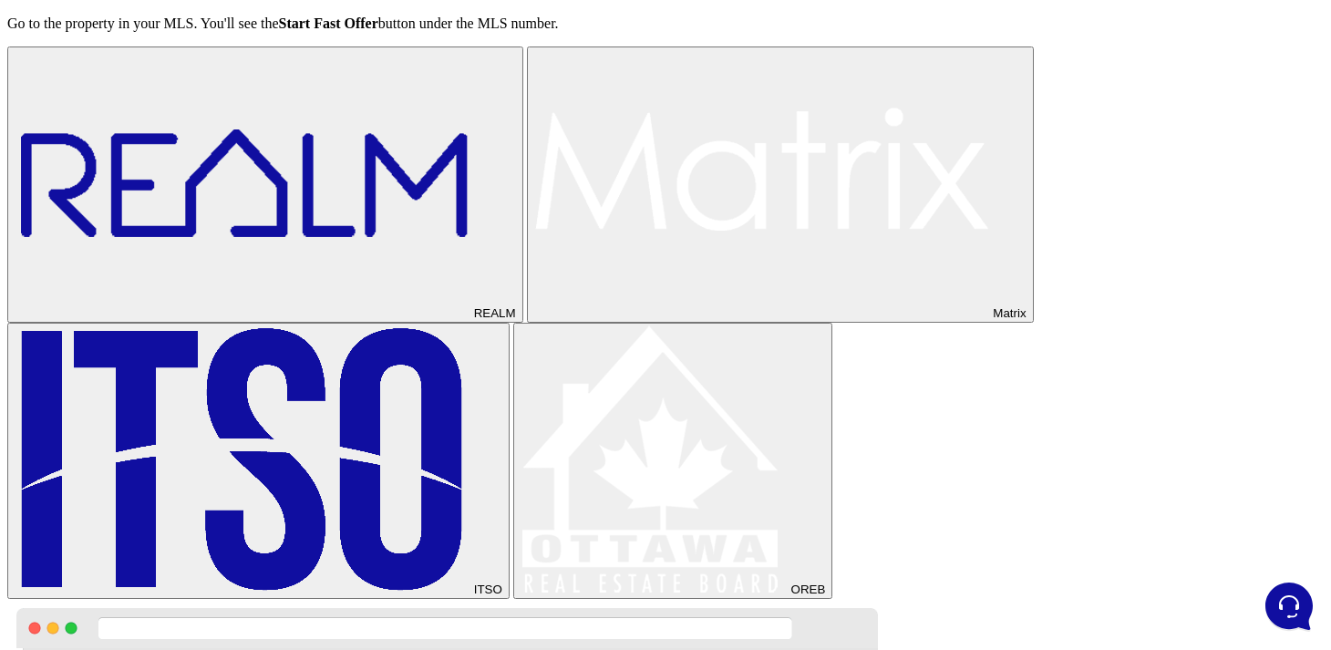
click at [297, 465] on button "ITSO" at bounding box center [258, 461] width 502 height 276
click at [520, 465] on img at bounding box center [653, 459] width 267 height 268
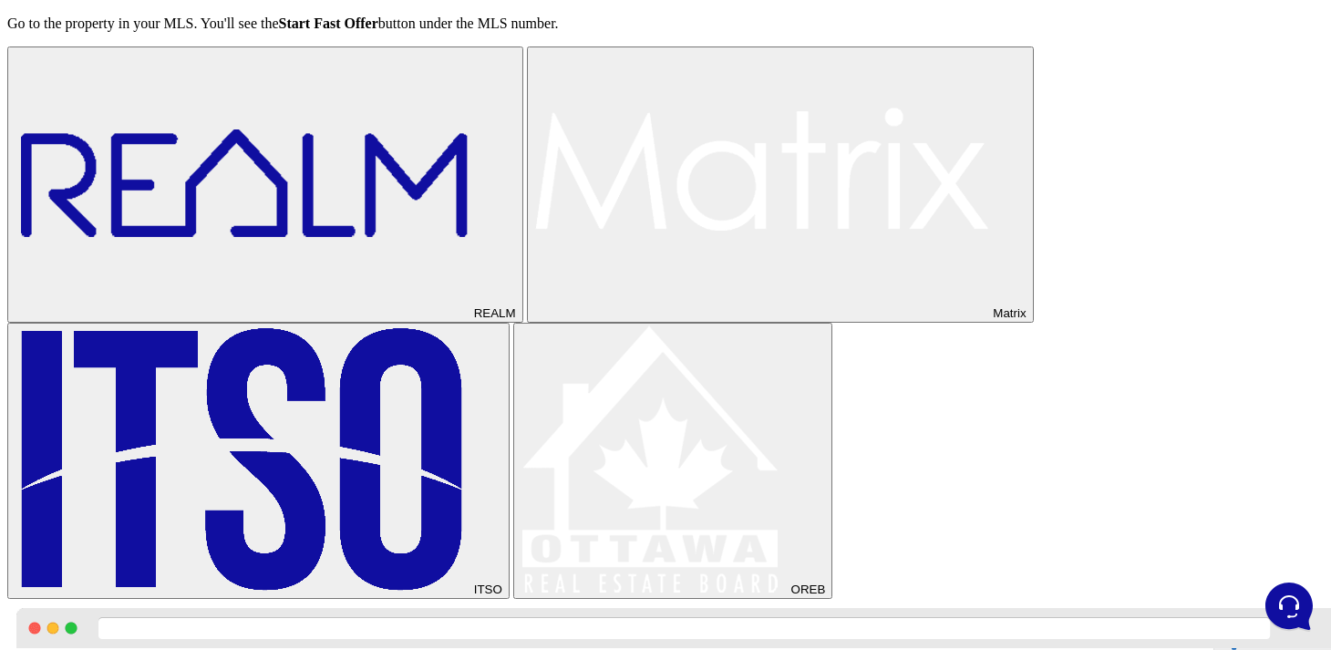
click at [334, 317] on img at bounding box center [243, 183] width 456 height 268
click at [534, 317] on img at bounding box center [762, 183] width 456 height 268
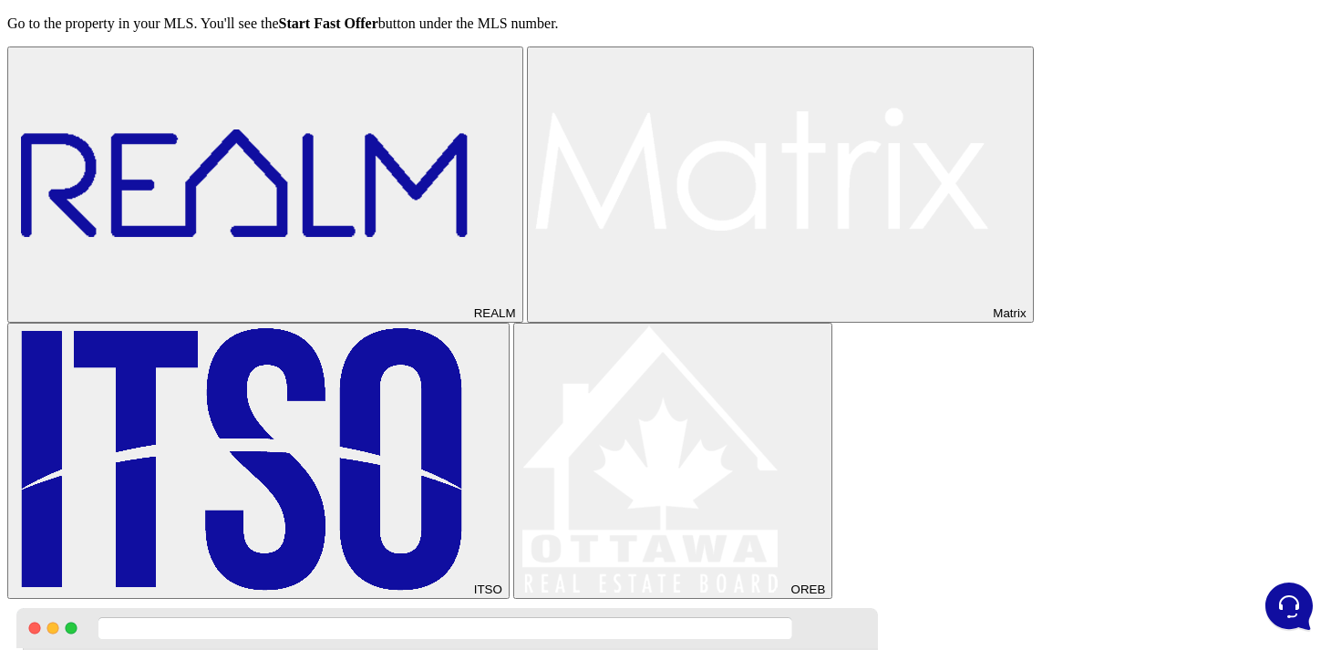
click at [333, 444] on img at bounding box center [243, 459] width 456 height 268
click at [520, 462] on img at bounding box center [653, 459] width 267 height 268
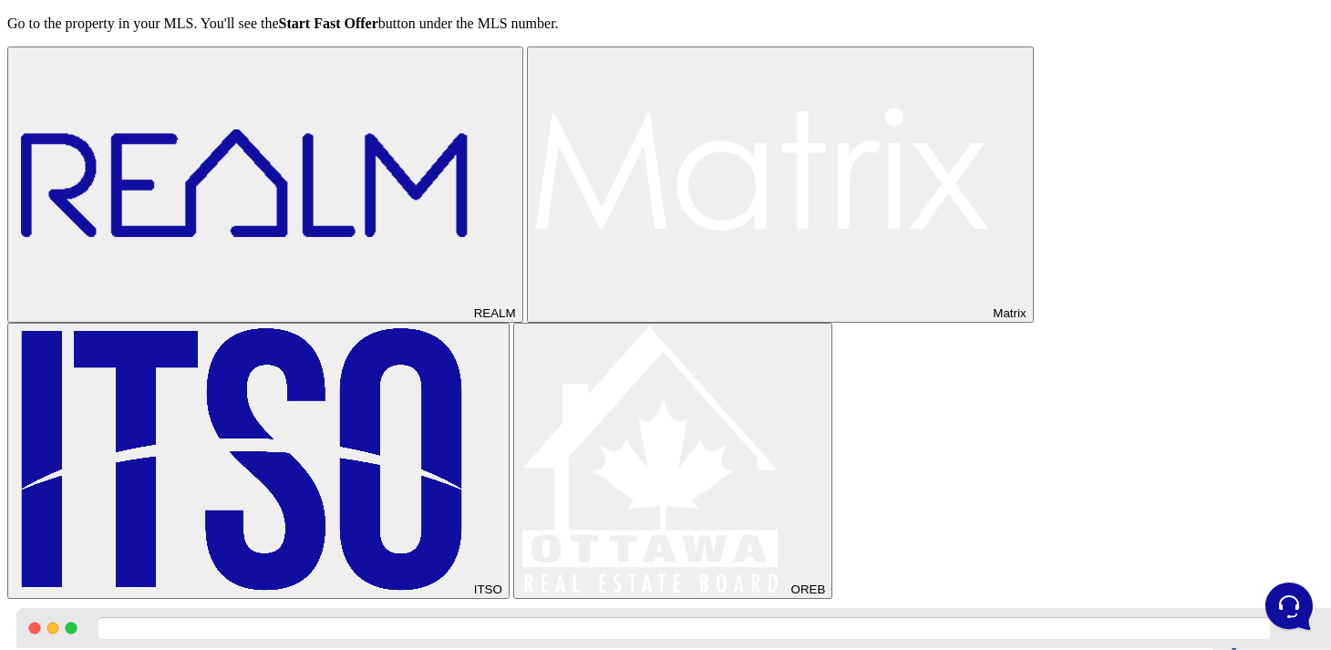
click at [345, 317] on img at bounding box center [243, 183] width 456 height 268
click at [534, 317] on img at bounding box center [762, 183] width 456 height 268
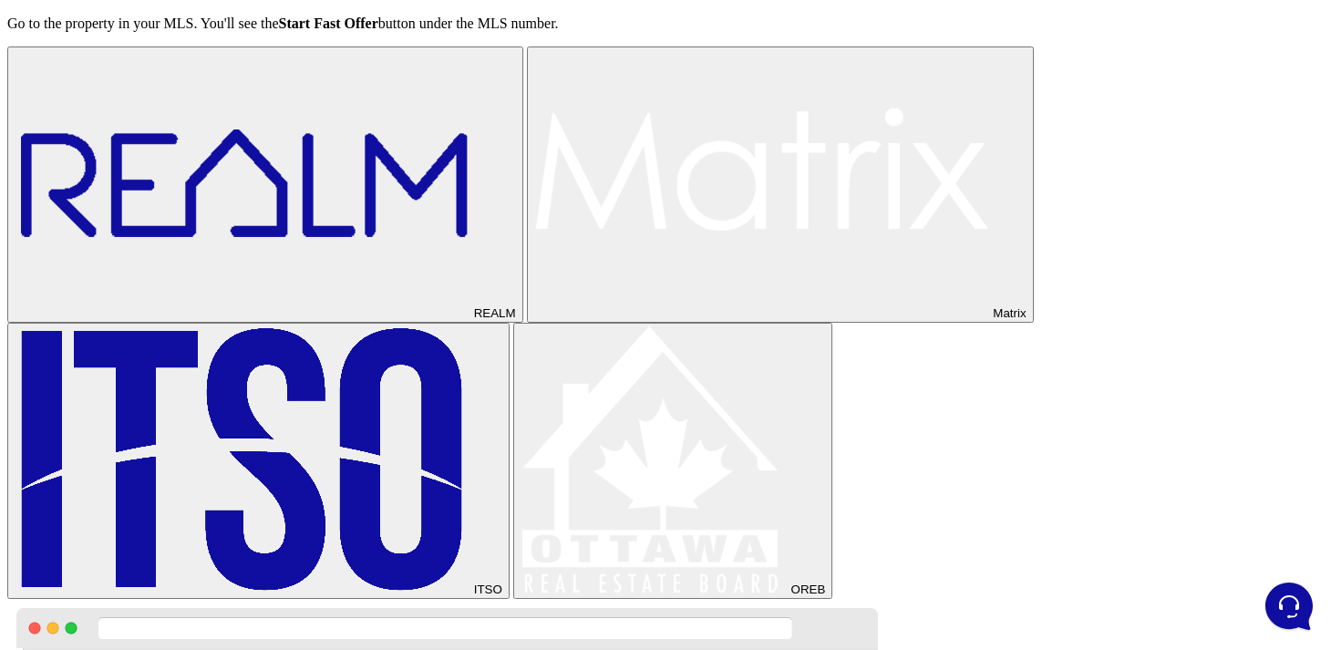
click at [324, 317] on img at bounding box center [243, 183] width 456 height 268
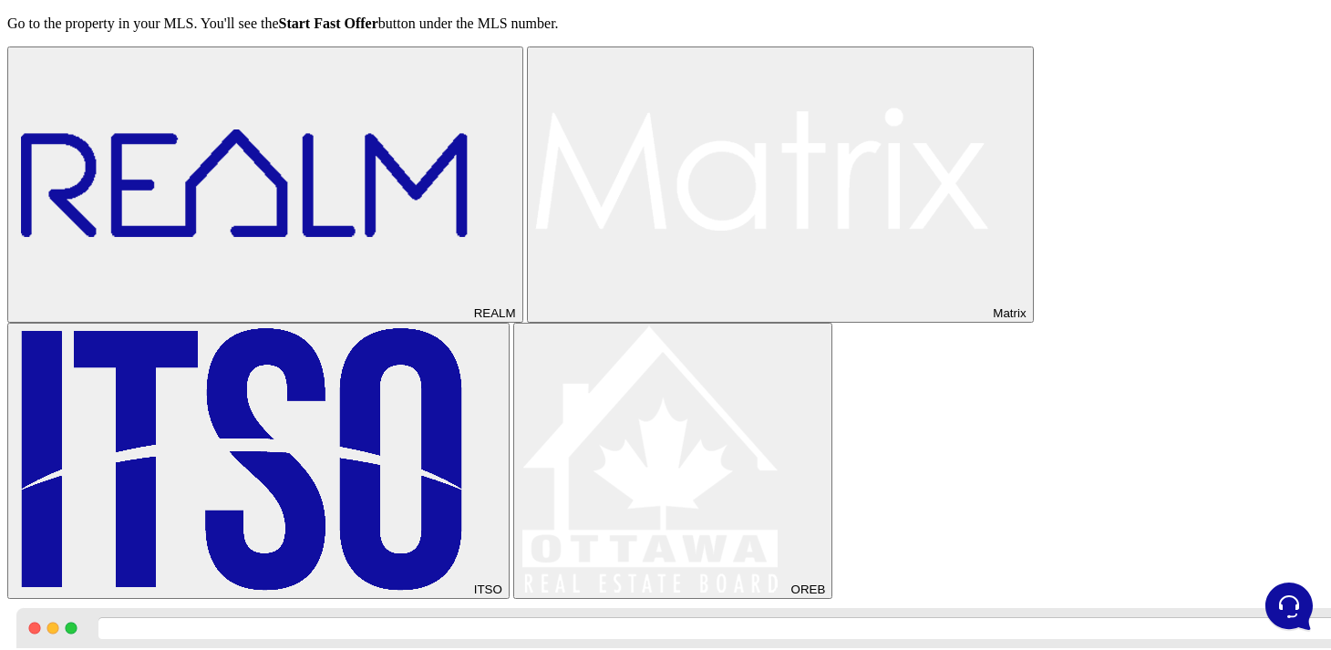
click at [324, 465] on button "ITSO" at bounding box center [258, 461] width 502 height 276
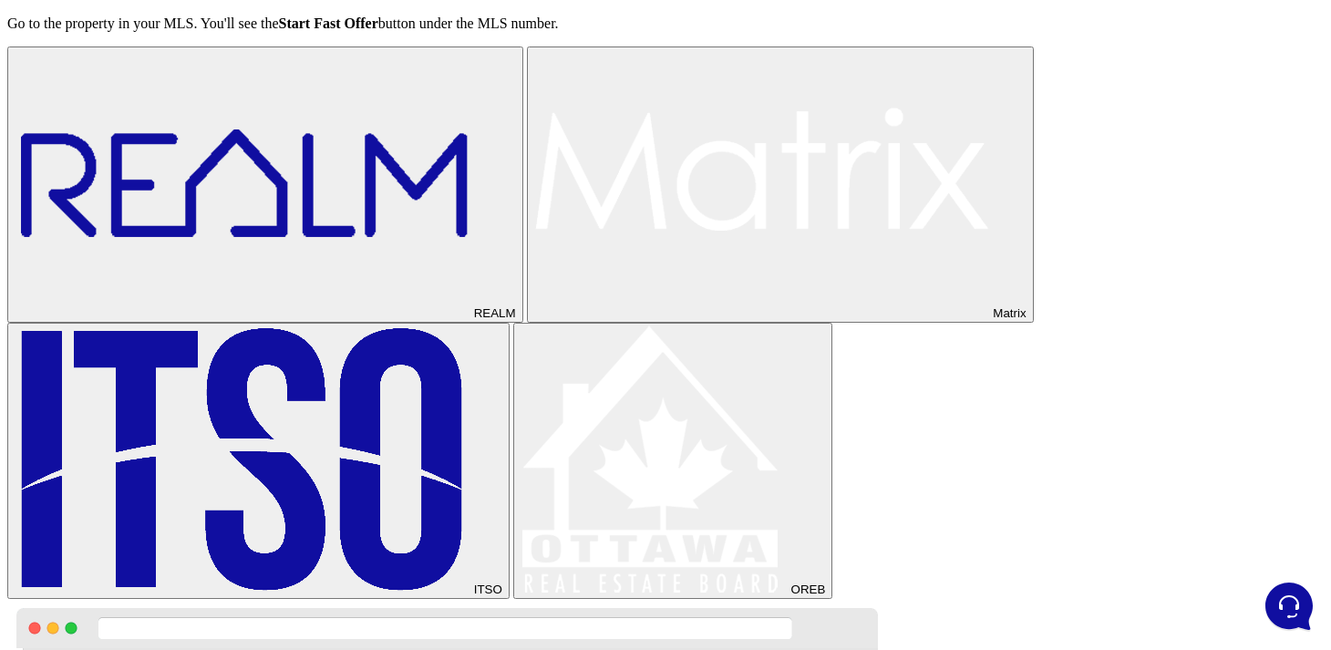
click at [520, 457] on img at bounding box center [653, 459] width 267 height 268
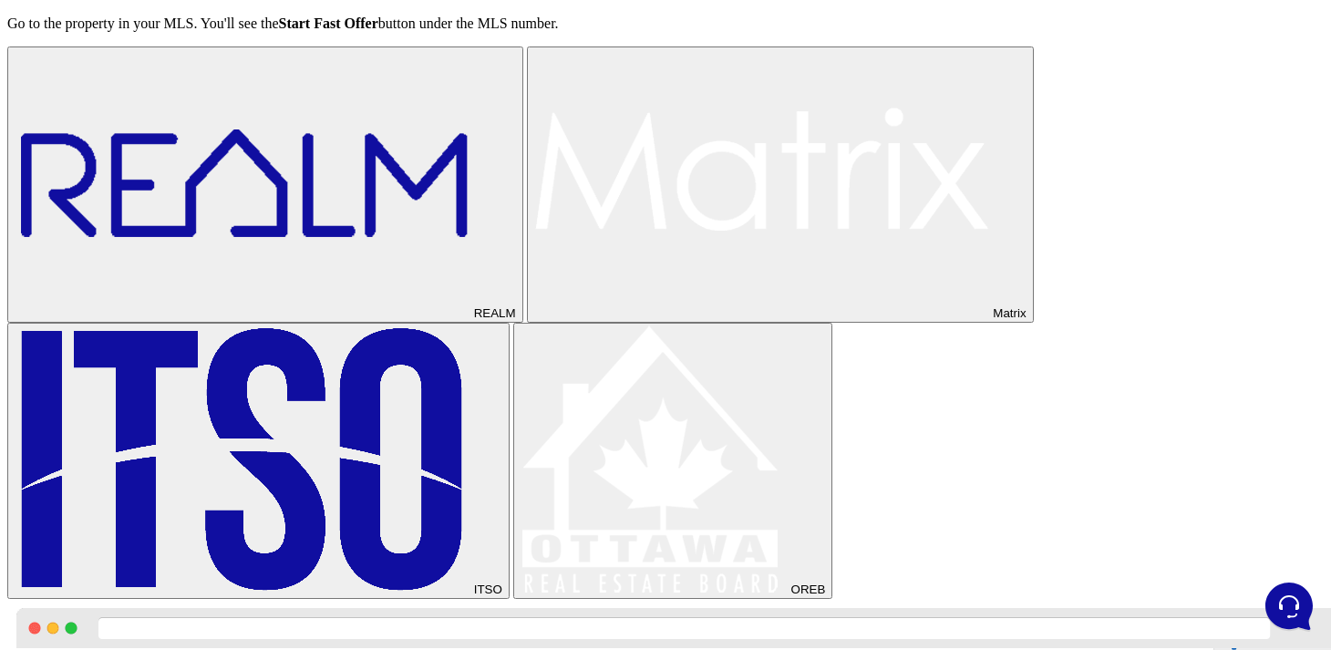
click at [343, 317] on img at bounding box center [243, 183] width 456 height 268
click at [468, 376] on div "REALM Matrix ITSO OREB" at bounding box center [665, 322] width 1316 height 552
click at [534, 317] on img at bounding box center [762, 183] width 456 height 268
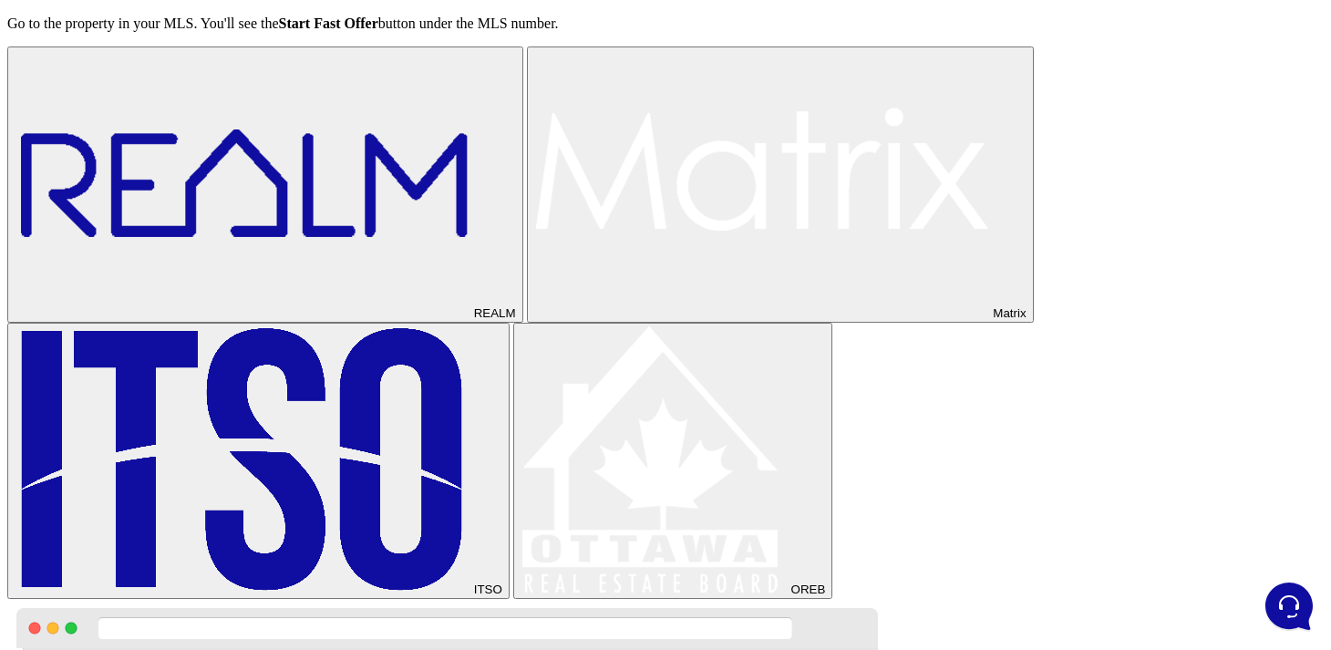
click at [346, 317] on img at bounding box center [243, 183] width 456 height 268
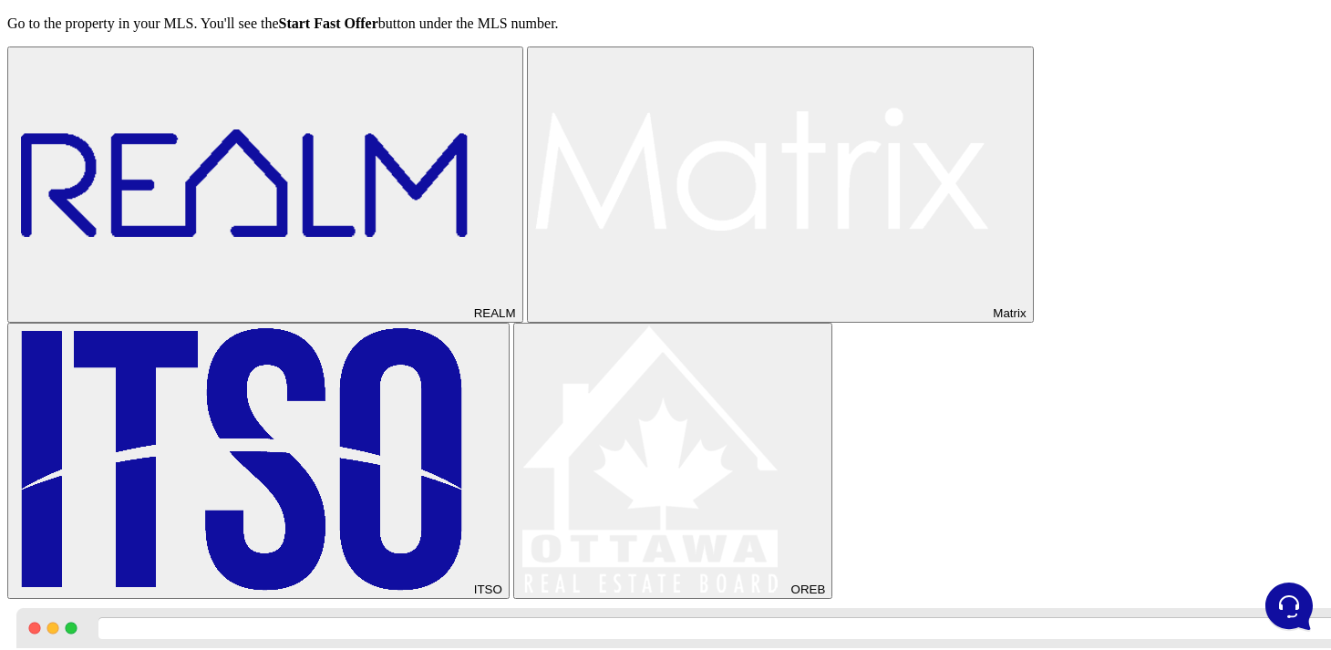
click at [333, 465] on button "ITSO" at bounding box center [258, 461] width 502 height 276
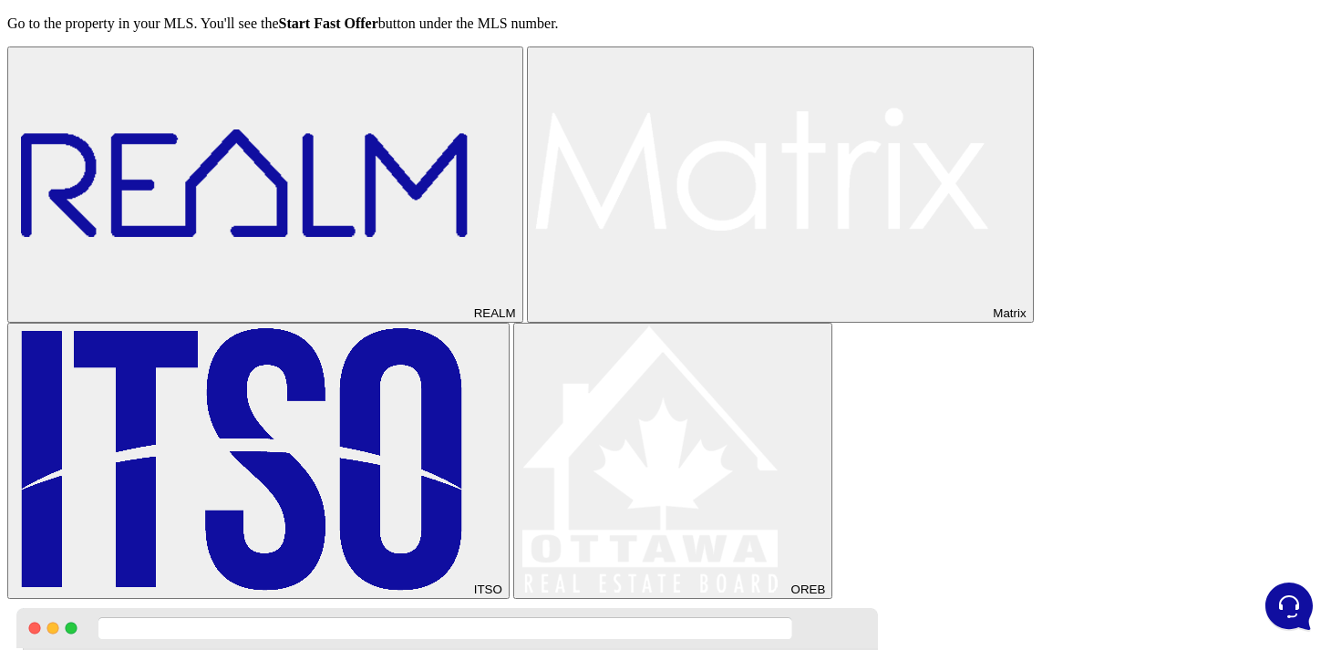
click at [520, 458] on img at bounding box center [653, 459] width 267 height 268
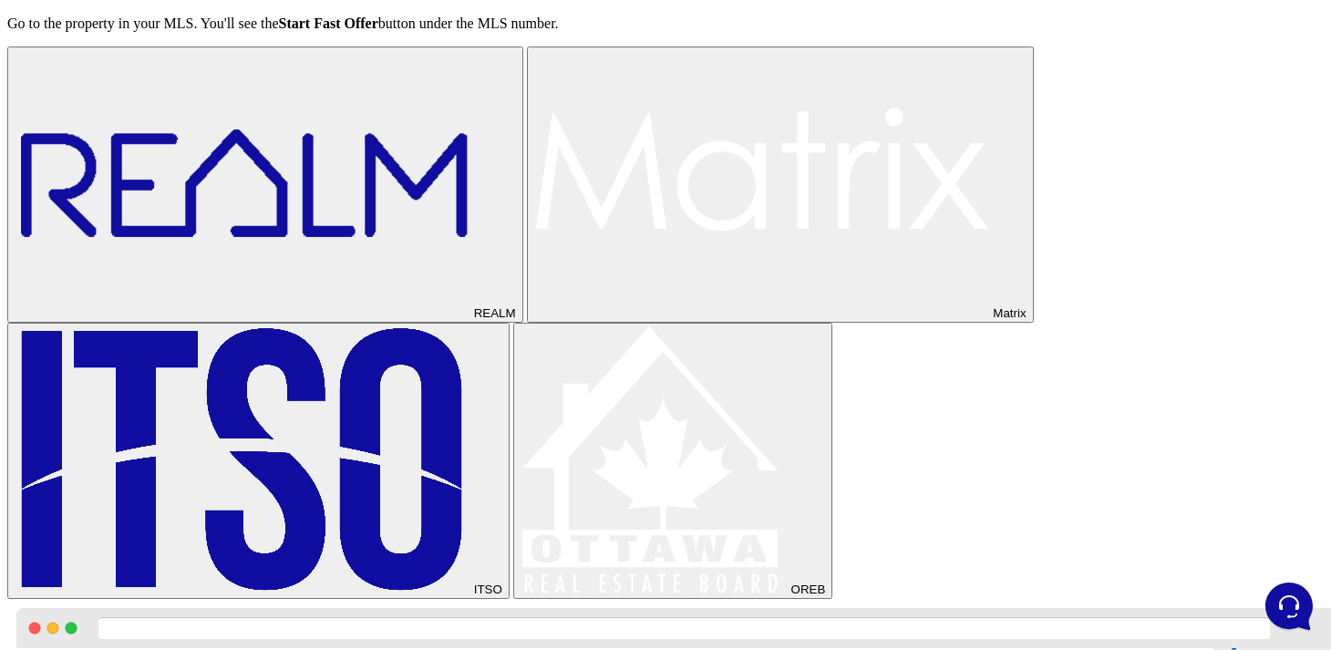
click at [302, 317] on img at bounding box center [243, 183] width 456 height 268
click at [534, 317] on img at bounding box center [762, 183] width 456 height 268
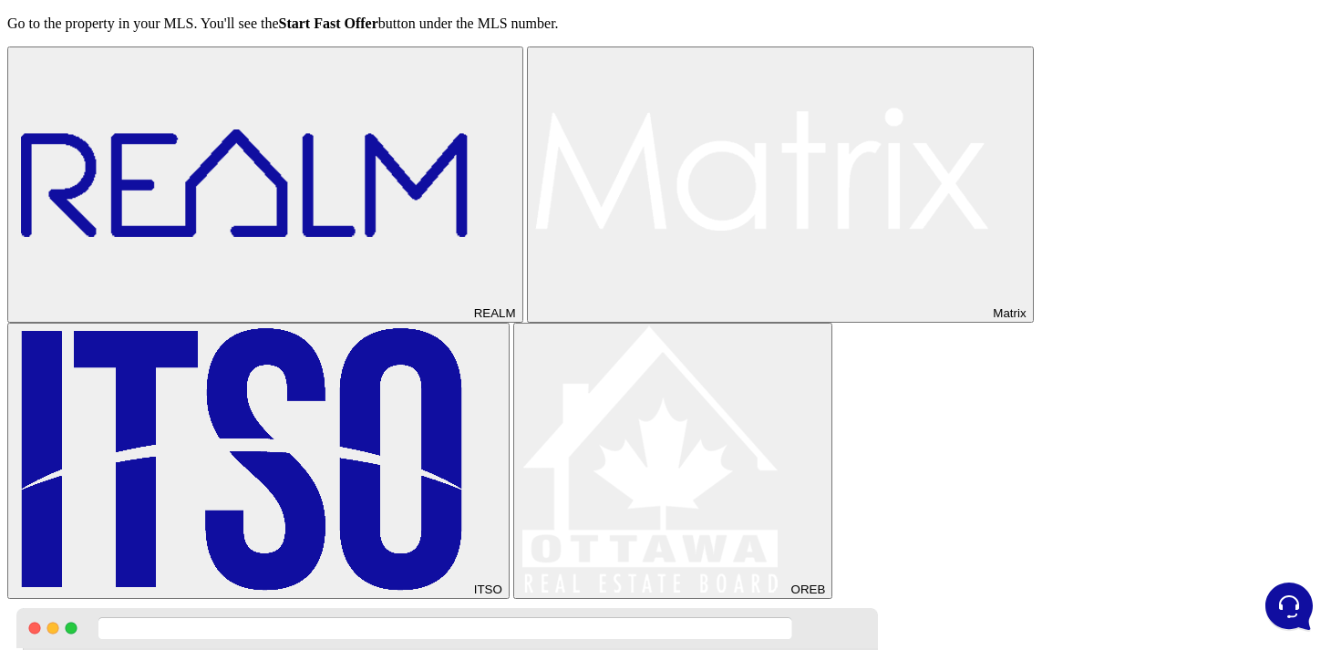
click at [301, 499] on div "Step 2 Open your MLS listing Go to the property in your MLS. You'll see the Sta…" at bounding box center [665, 268] width 1316 height 661
click at [332, 317] on img at bounding box center [243, 183] width 456 height 268
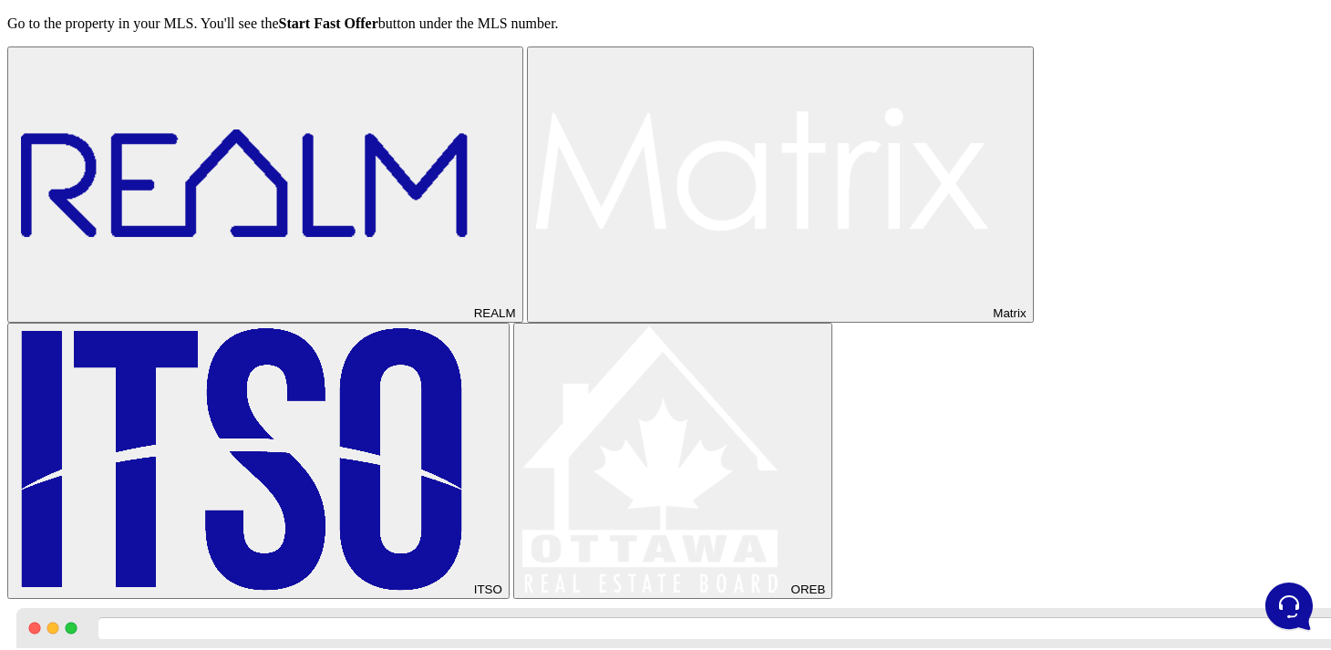
click at [570, 370] on div "REALM Matrix ITSO OREB" at bounding box center [665, 322] width 1316 height 552
click at [534, 317] on img at bounding box center [762, 183] width 456 height 268
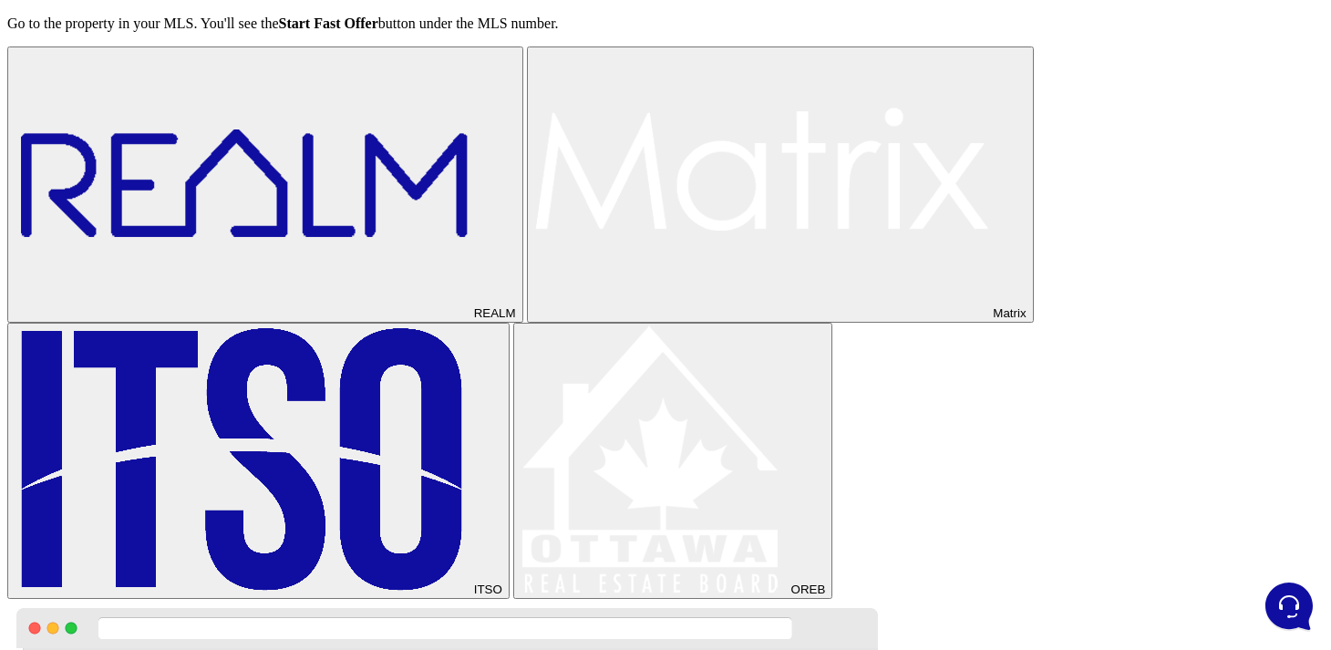
click at [324, 317] on img at bounding box center [243, 183] width 456 height 268
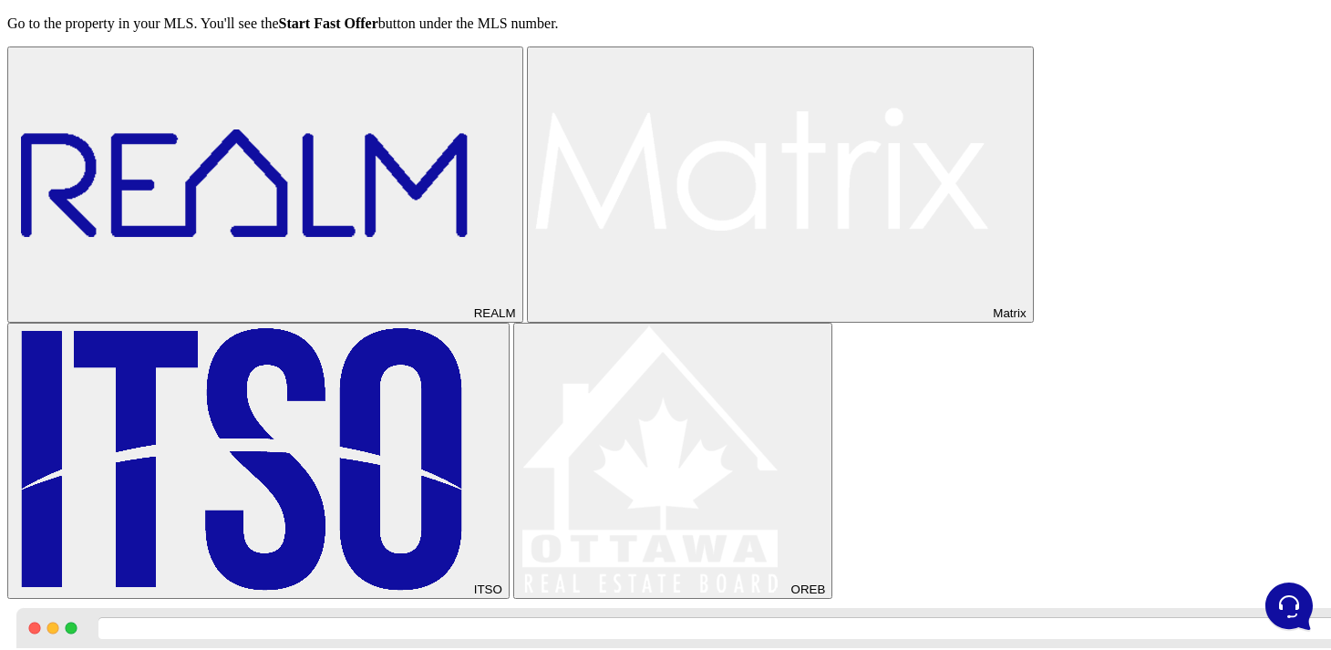
click at [514, 371] on div "REALM Matrix ITSO OREB" at bounding box center [665, 322] width 1316 height 552
click at [534, 317] on img at bounding box center [762, 183] width 456 height 268
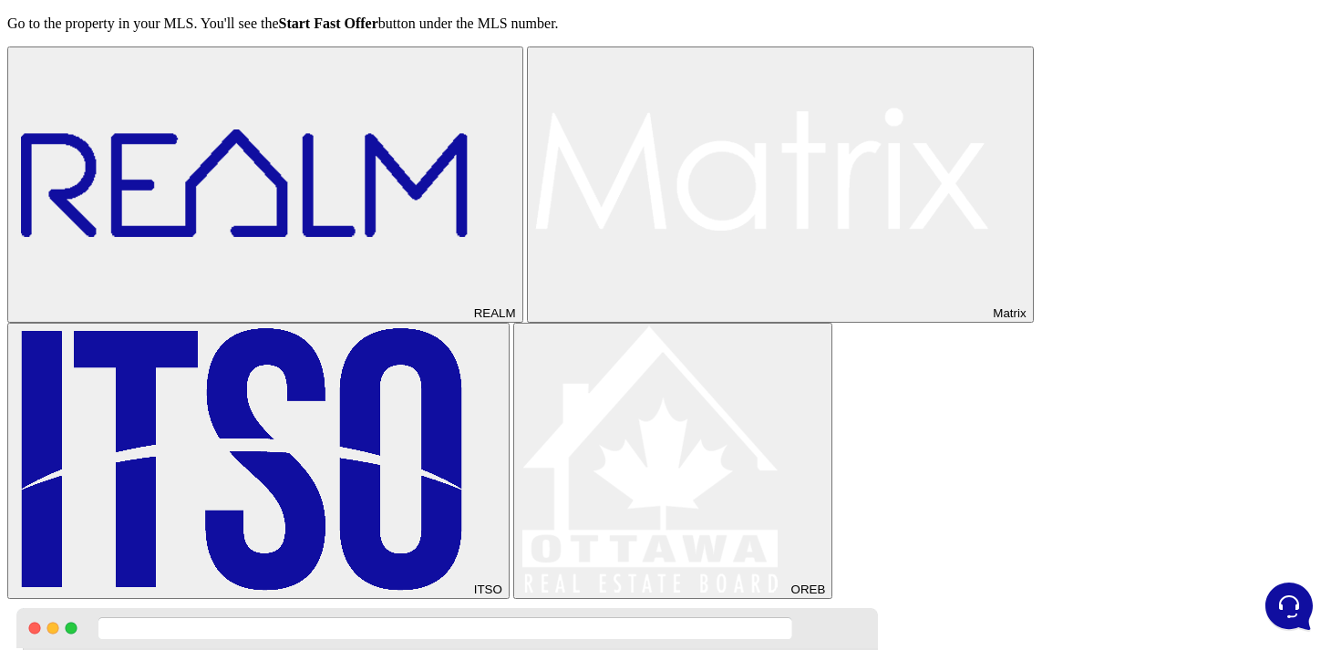
click at [544, 391] on div "REALM Matrix ITSO OREB" at bounding box center [665, 322] width 1316 height 552
click at [320, 317] on img at bounding box center [243, 183] width 456 height 268
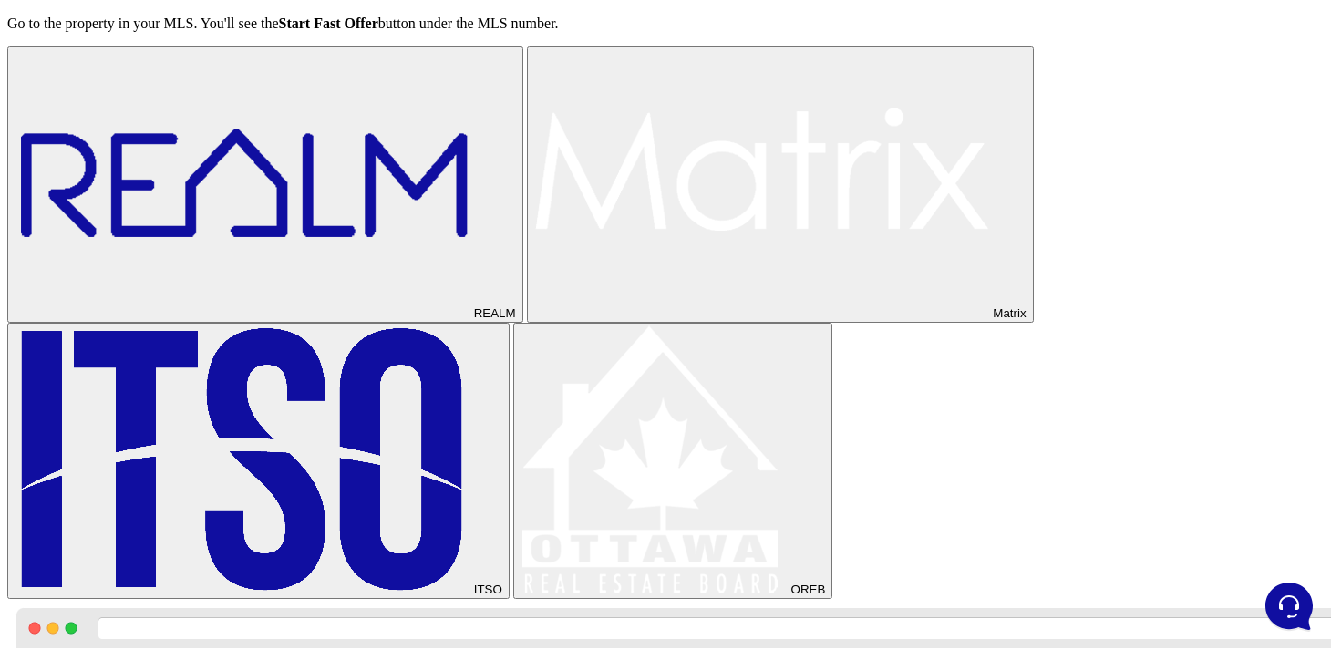
click at [330, 427] on img at bounding box center [243, 459] width 456 height 268
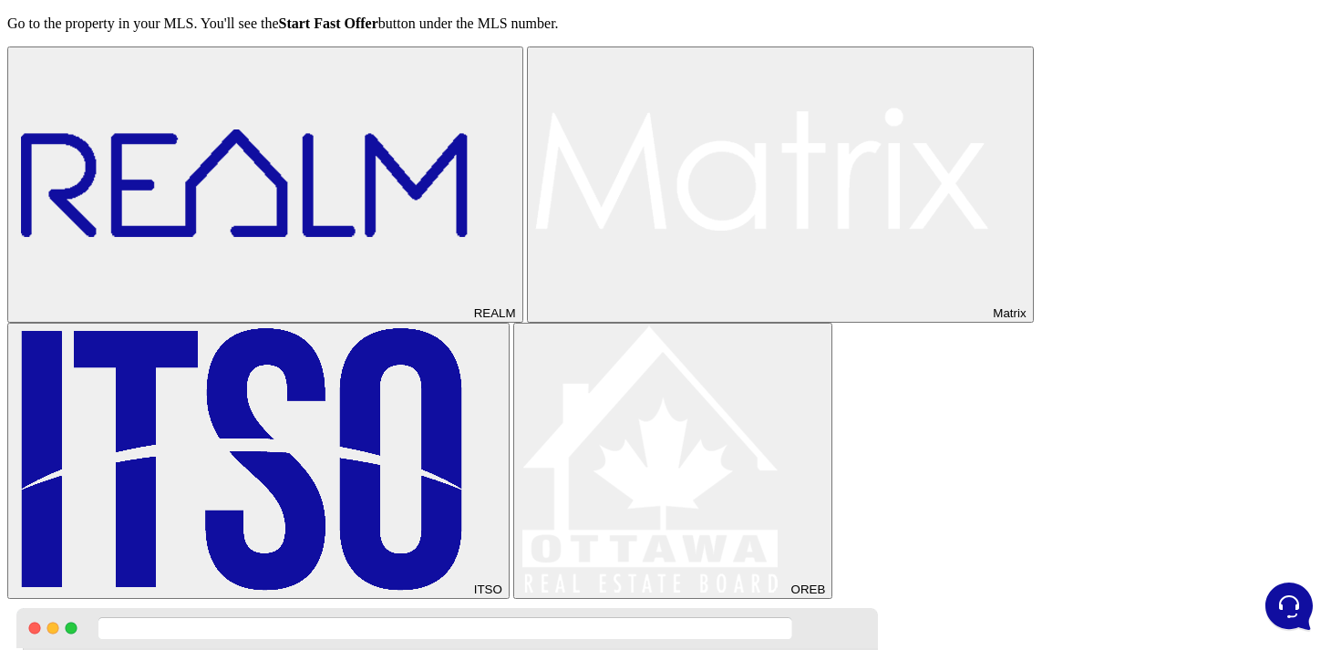
click at [520, 440] on img at bounding box center [653, 459] width 267 height 268
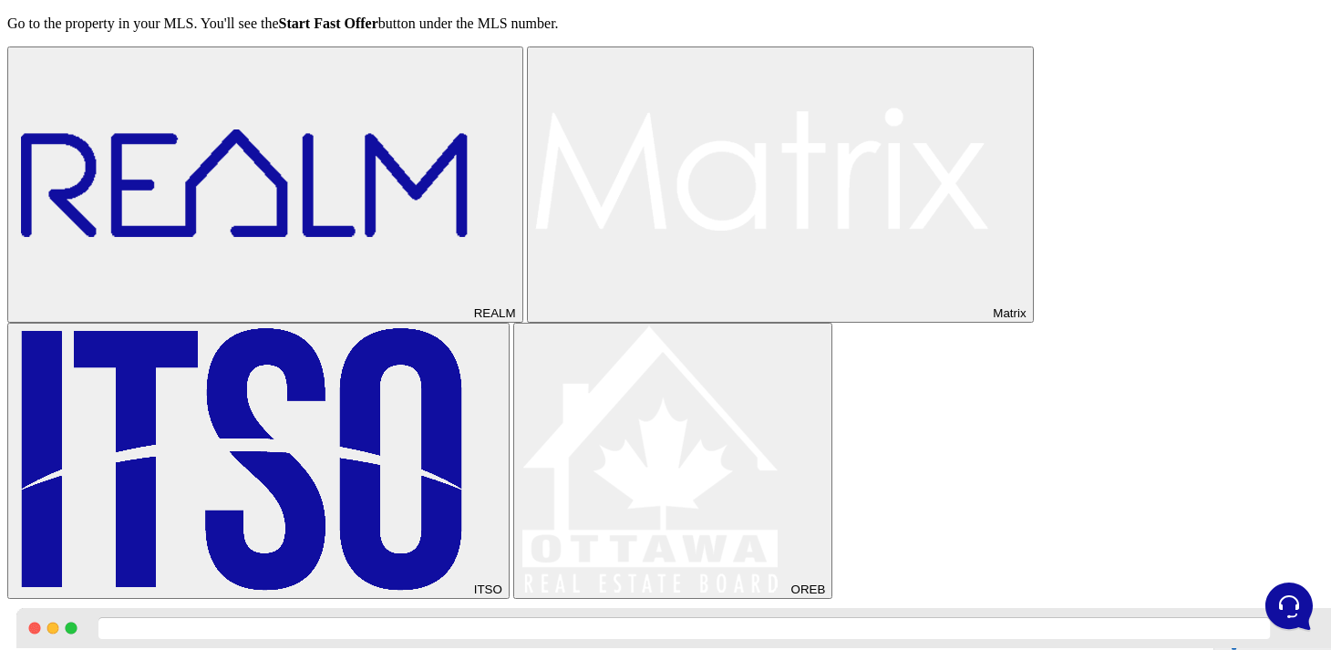
click at [579, 427] on div "REALM Matrix ITSO OREB" at bounding box center [665, 322] width 1316 height 552
click at [340, 317] on img at bounding box center [243, 183] width 456 height 268
click at [534, 317] on img at bounding box center [762, 183] width 456 height 268
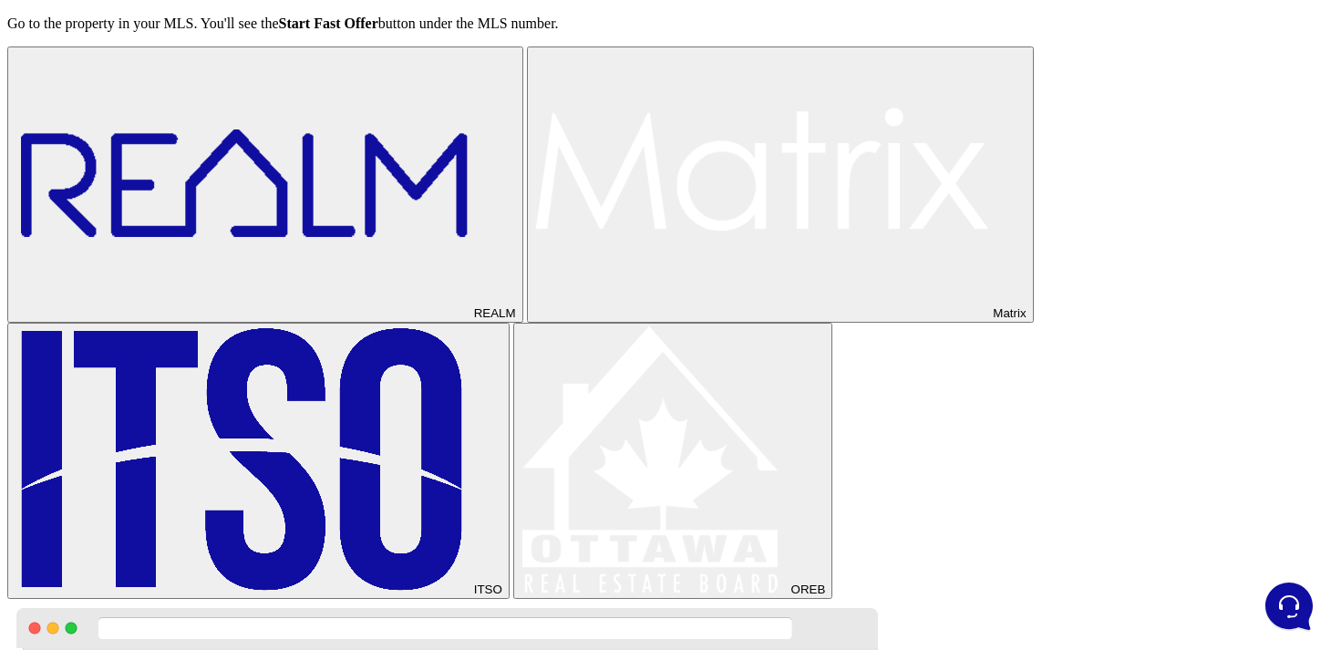
click at [513, 347] on div "REALM Matrix ITSO OREB" at bounding box center [665, 322] width 1316 height 552
click at [315, 317] on img at bounding box center [243, 183] width 456 height 268
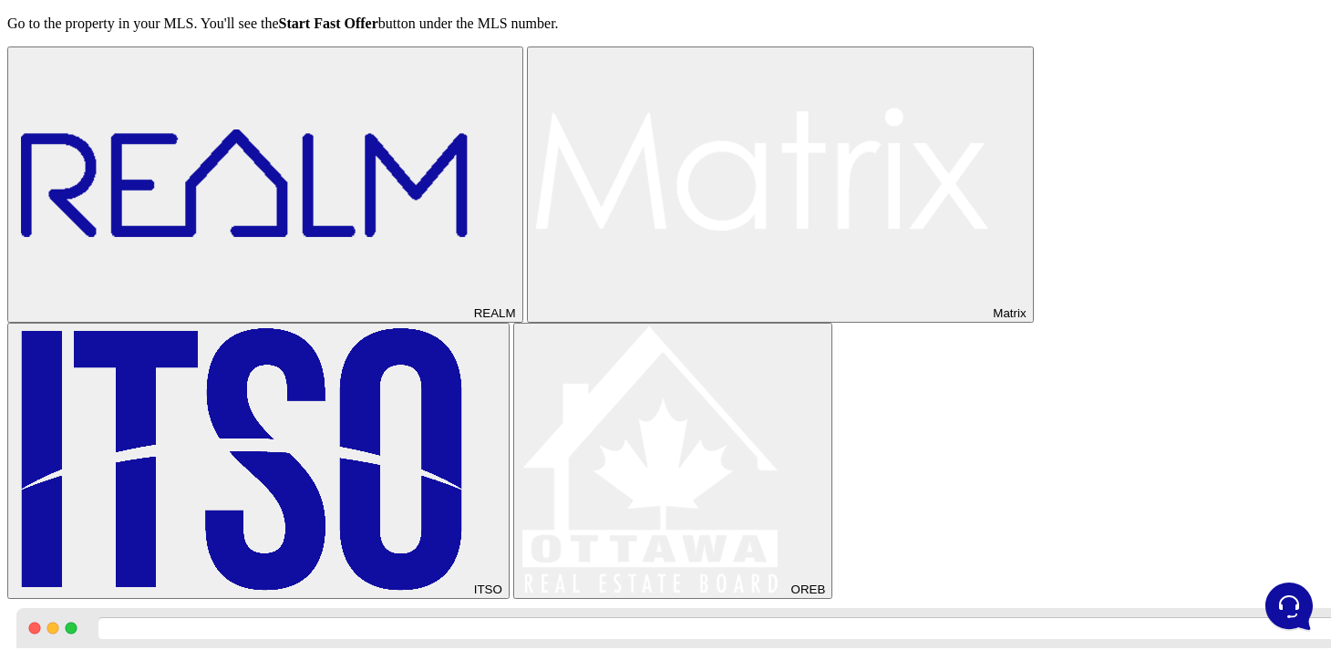
click at [520, 363] on div "REALM Matrix ITSO OREB" at bounding box center [665, 322] width 1316 height 552
click at [527, 323] on button "Matrix" at bounding box center [780, 184] width 507 height 276
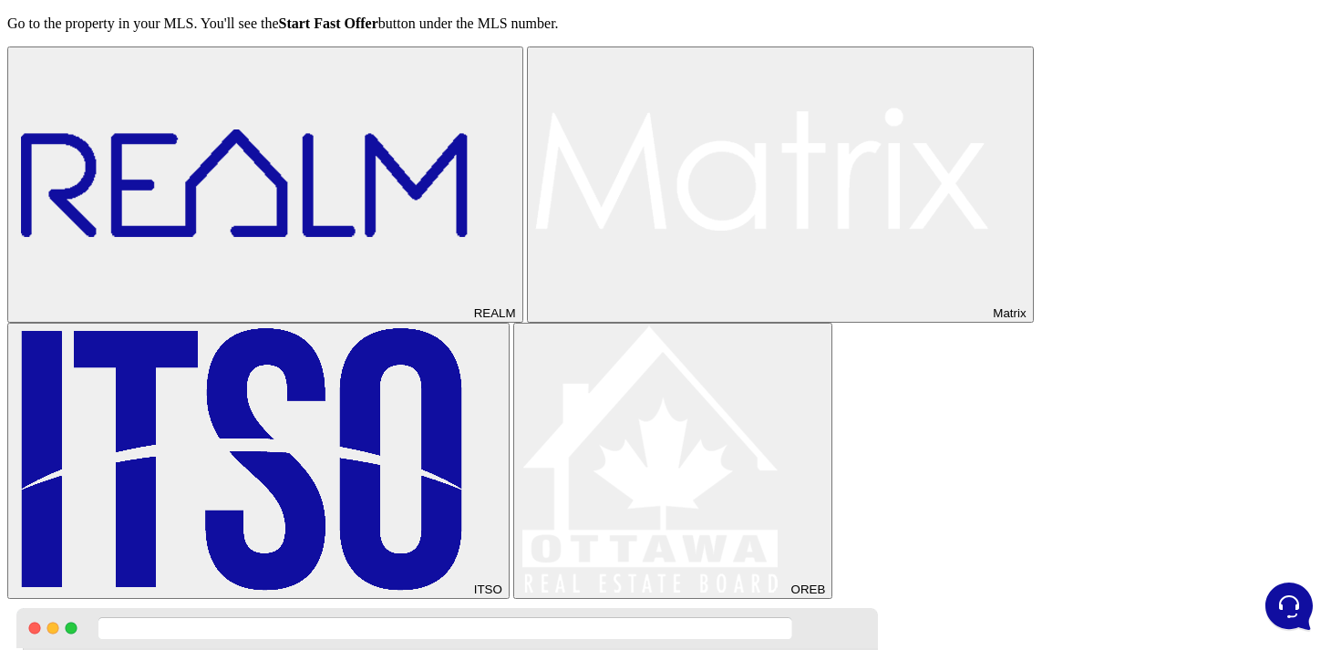
click at [307, 441] on img at bounding box center [243, 459] width 456 height 268
click at [520, 442] on img at bounding box center [653, 459] width 267 height 268
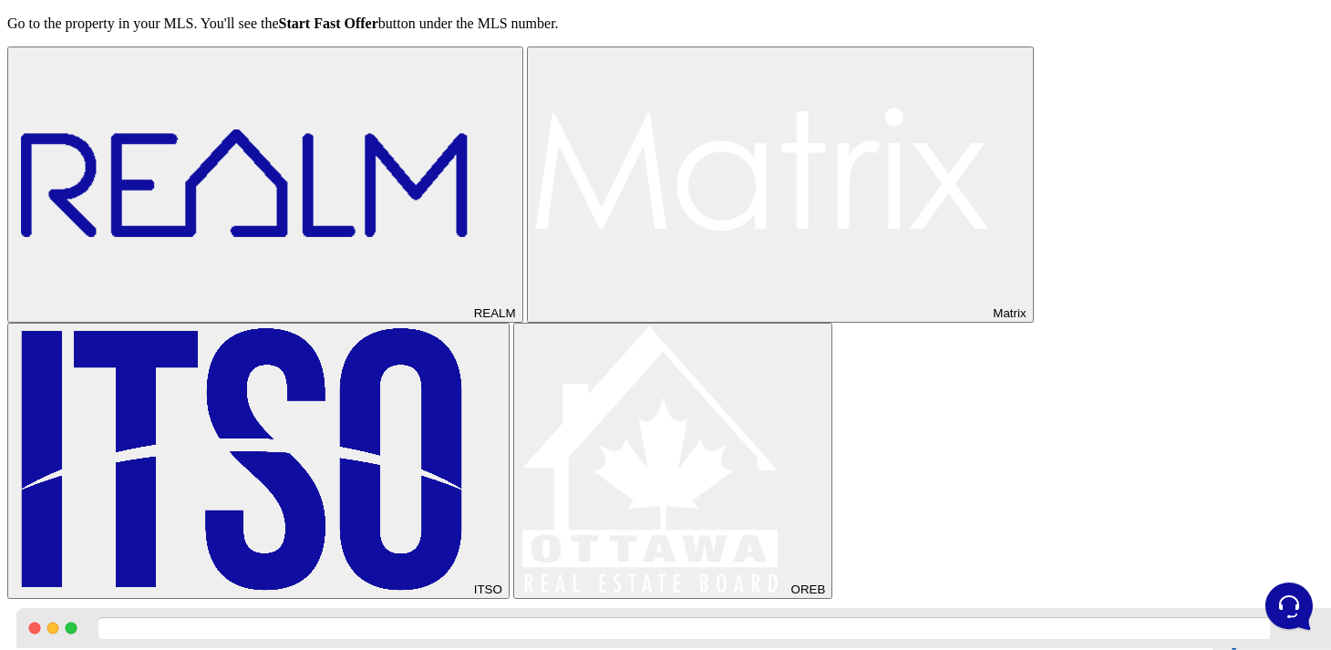
click at [331, 323] on button "REALM" at bounding box center [265, 184] width 516 height 276
click at [534, 317] on img at bounding box center [762, 183] width 456 height 268
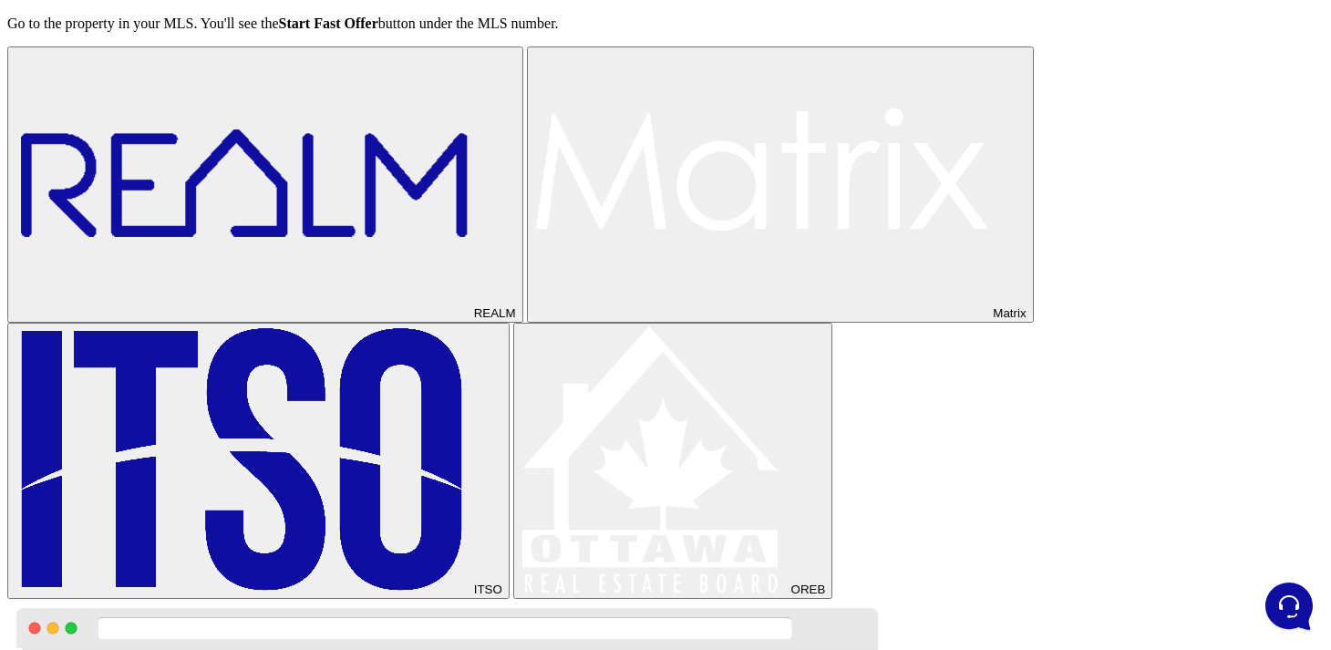
click at [326, 317] on img at bounding box center [243, 183] width 456 height 268
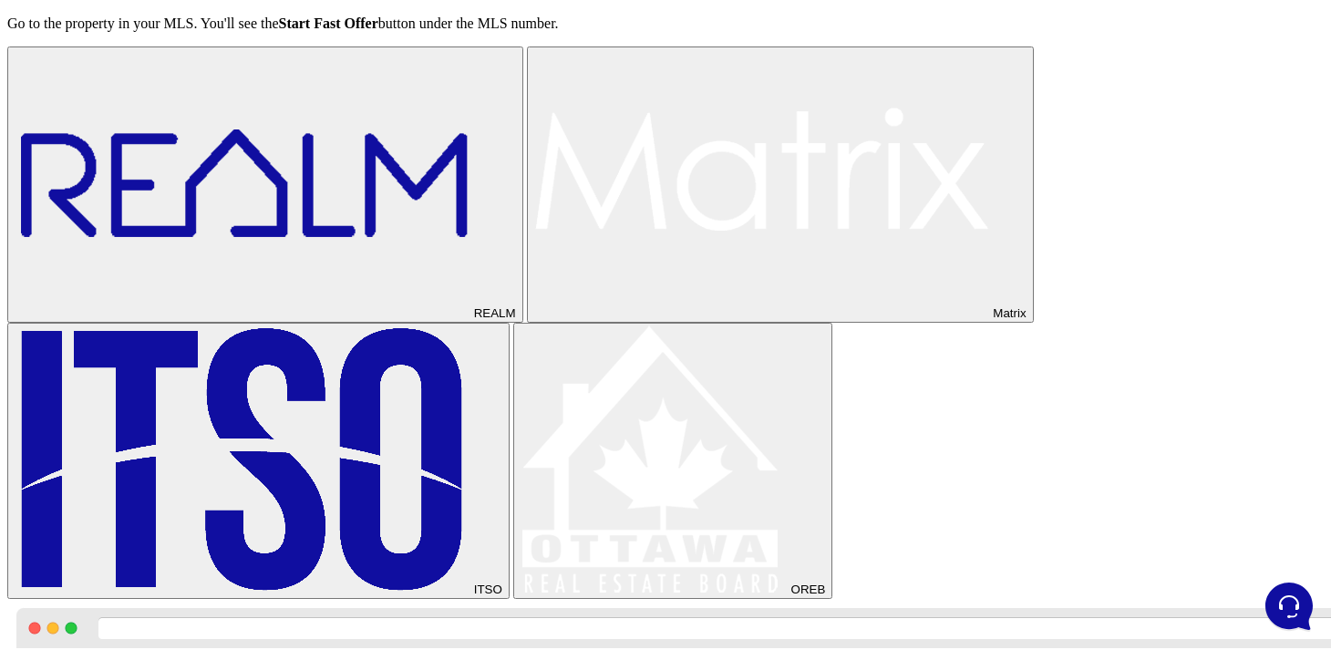
click at [493, 402] on div "REALM Matrix ITSO OREB" at bounding box center [665, 322] width 1316 height 552
click at [534, 317] on img at bounding box center [762, 183] width 456 height 268
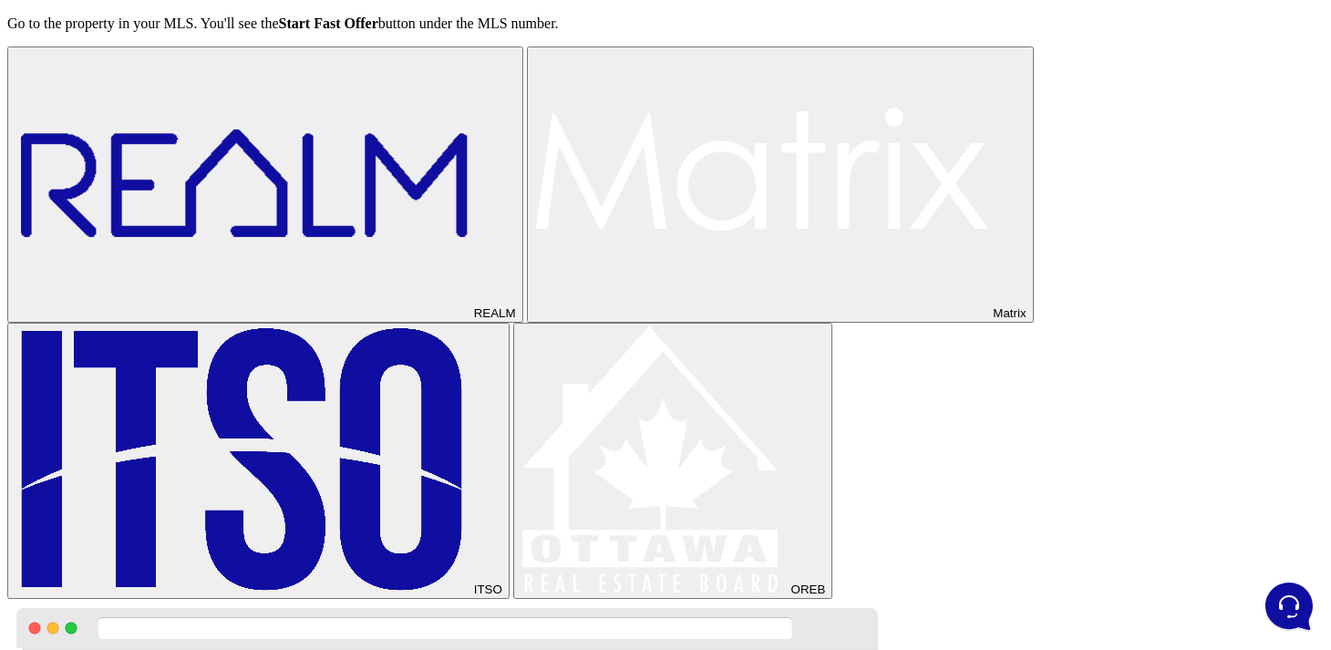
click at [519, 364] on div "REALM Matrix ITSO OREB" at bounding box center [665, 322] width 1316 height 552
click at [287, 317] on img at bounding box center [243, 183] width 456 height 268
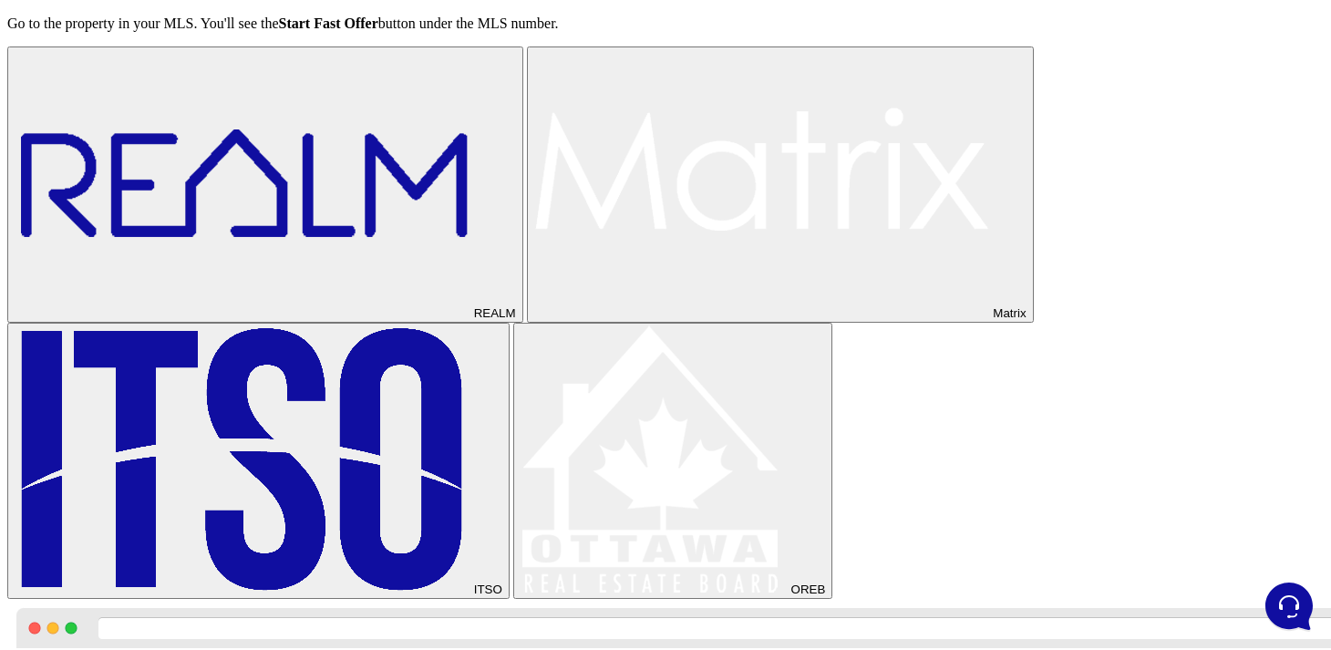
click at [503, 416] on div "REALM Matrix ITSO OREB" at bounding box center [665, 322] width 1316 height 552
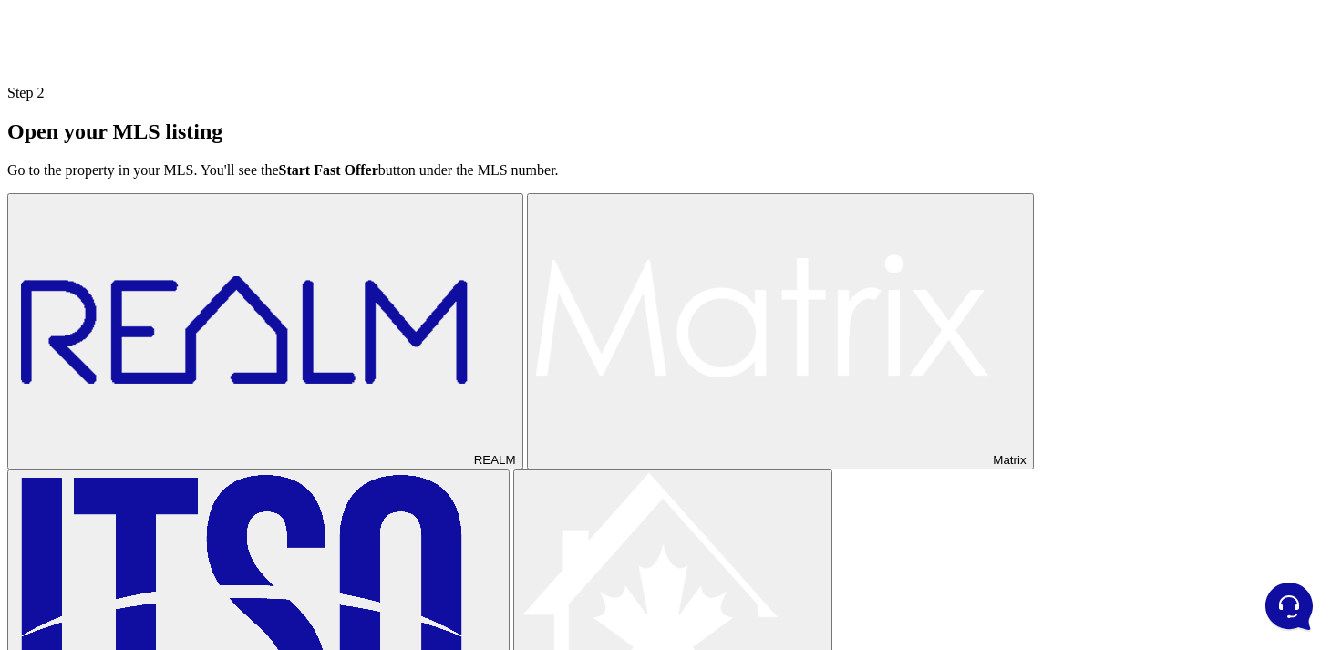
scroll to position [508, 0]
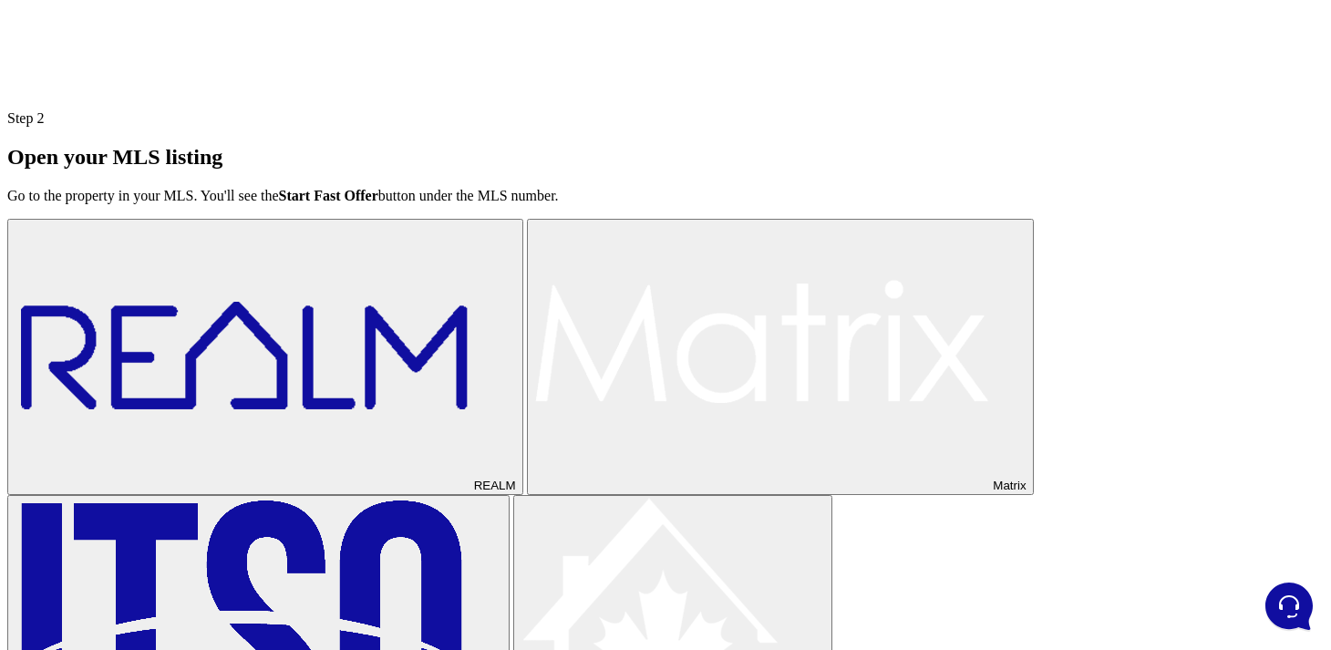
click at [534, 489] on img at bounding box center [762, 355] width 456 height 268
click at [325, 489] on img at bounding box center [243, 355] width 456 height 268
click at [333, 593] on img at bounding box center [243, 632] width 456 height 268
click at [333, 481] on button "REALM" at bounding box center [265, 357] width 516 height 276
click at [534, 489] on img at bounding box center [762, 355] width 456 height 268
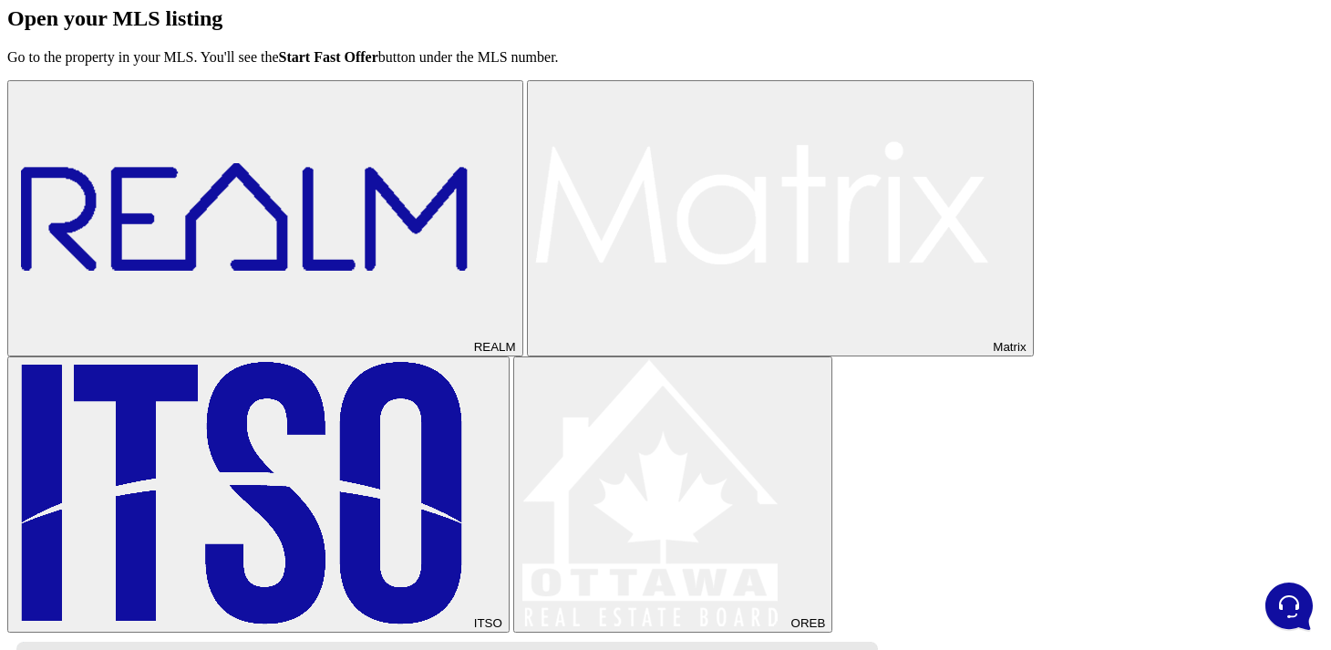
scroll to position [649, 0]
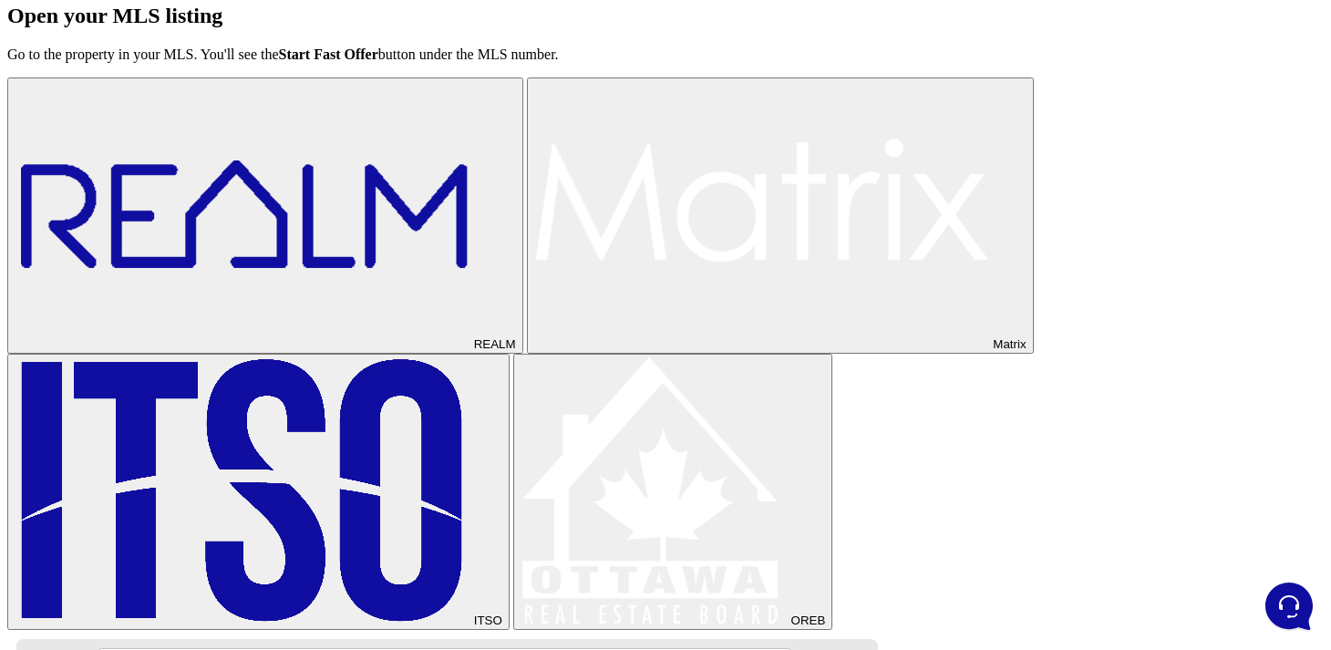
click at [333, 411] on button "ITSO" at bounding box center [258, 492] width 502 height 276
click at [342, 348] on img at bounding box center [243, 214] width 456 height 268
click at [534, 348] on img at bounding box center [762, 214] width 456 height 268
click at [300, 463] on img at bounding box center [243, 490] width 456 height 268
click at [319, 348] on img at bounding box center [243, 214] width 456 height 268
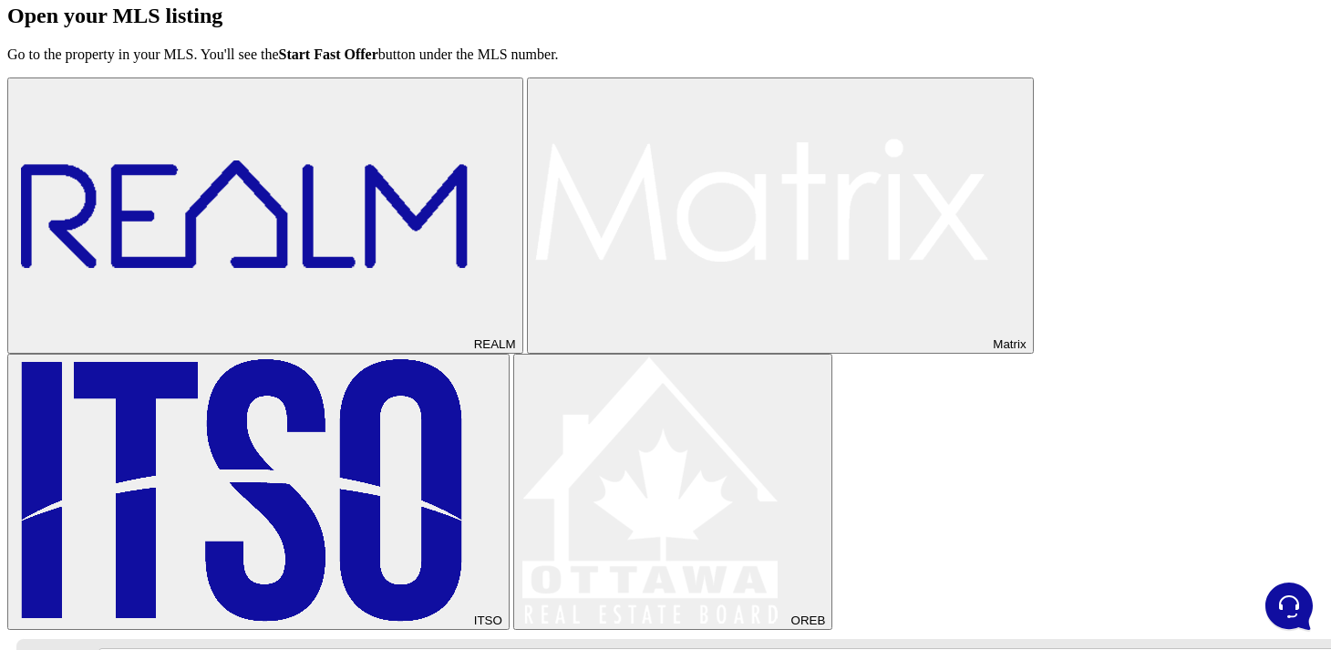
click at [534, 348] on img at bounding box center [762, 214] width 456 height 268
click at [520, 486] on img at bounding box center [653, 490] width 267 height 268
click at [338, 476] on img at bounding box center [243, 490] width 456 height 268
click at [354, 348] on img at bounding box center [243, 214] width 456 height 268
click at [488, 379] on div "REALM Matrix ITSO OREB" at bounding box center [665, 353] width 1316 height 552
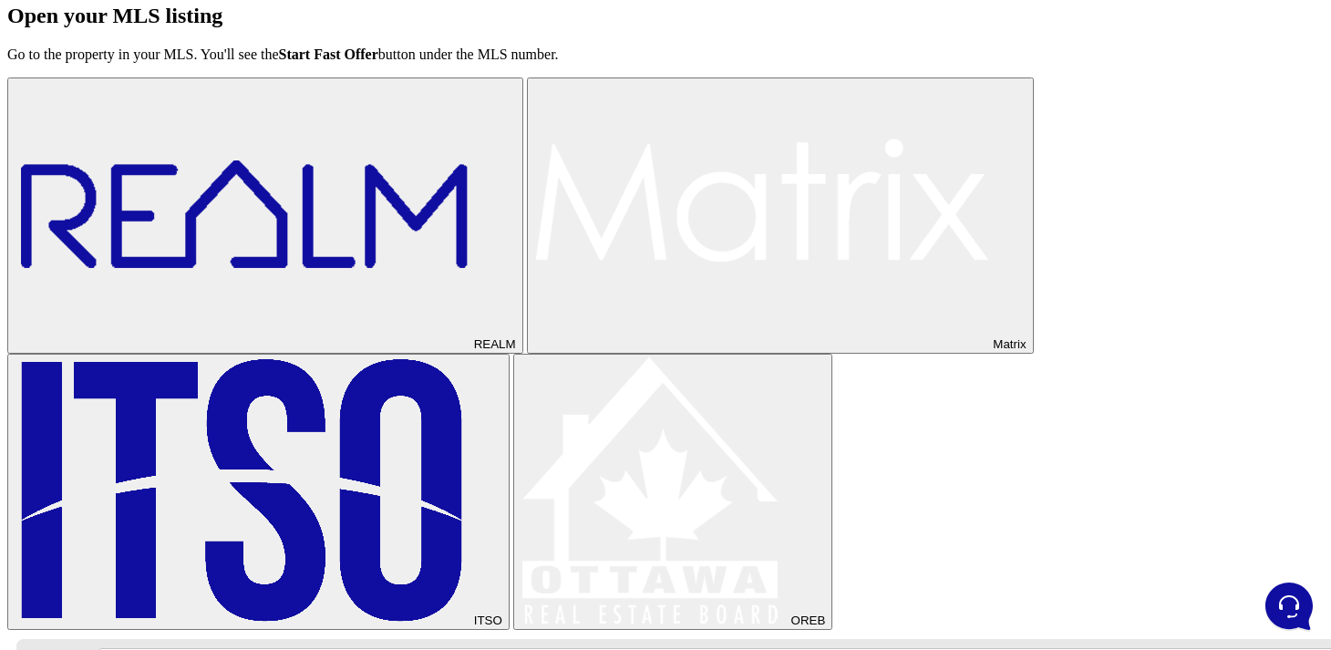
click at [534, 348] on img at bounding box center [762, 214] width 456 height 268
click at [520, 458] on img at bounding box center [653, 490] width 267 height 268
click at [321, 439] on img at bounding box center [243, 490] width 456 height 268
click at [326, 348] on img at bounding box center [243, 214] width 456 height 268
click at [534, 348] on img at bounding box center [762, 214] width 456 height 268
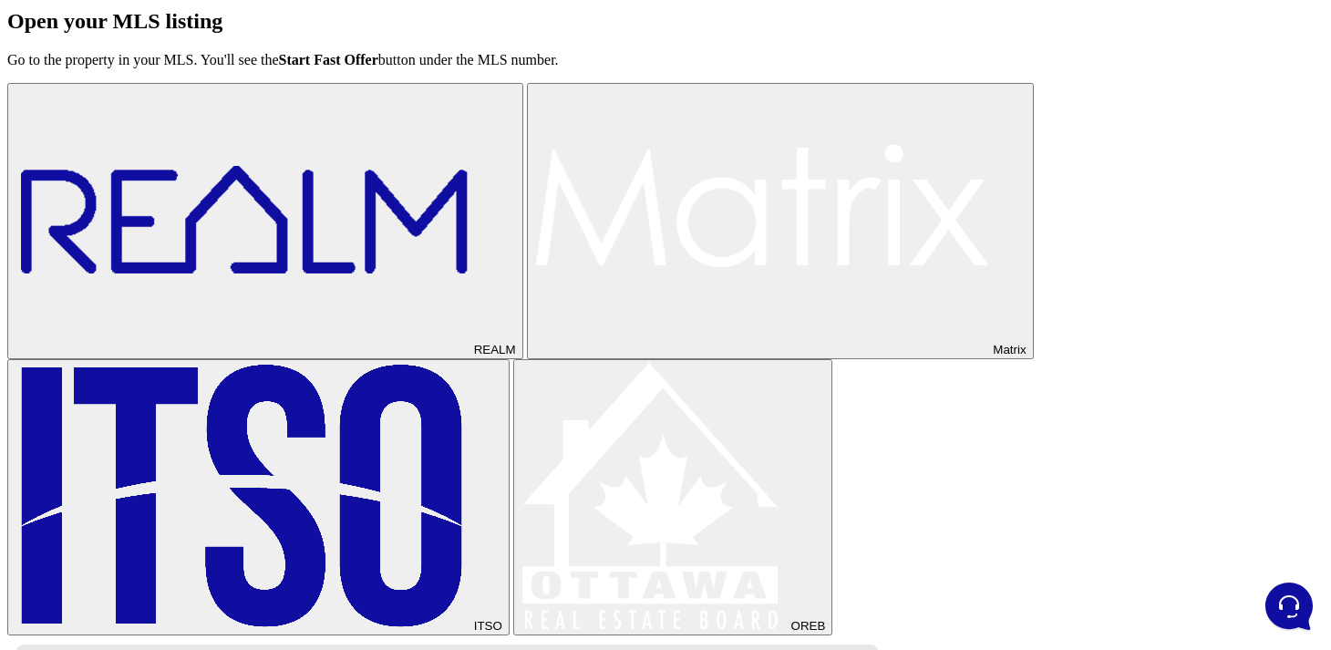
scroll to position [702, 0]
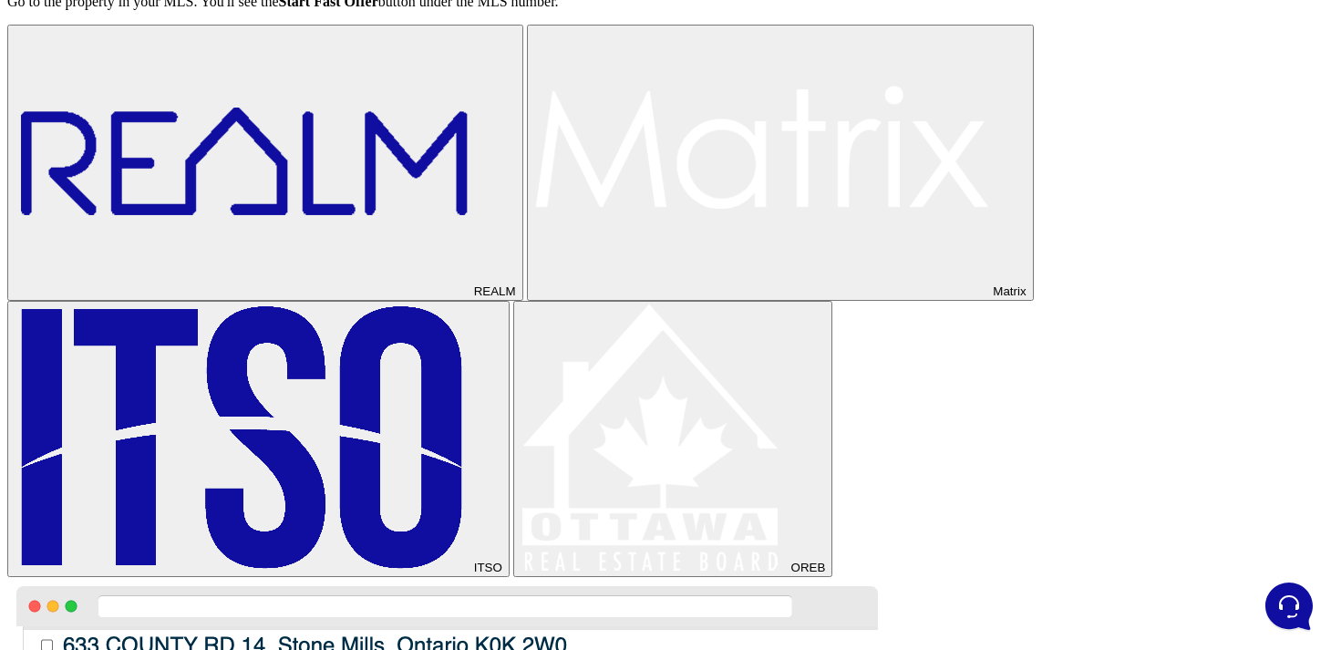
click at [537, 461] on div "REALM Matrix ITSO OREB" at bounding box center [665, 301] width 1316 height 552
click at [336, 295] on img at bounding box center [243, 161] width 456 height 268
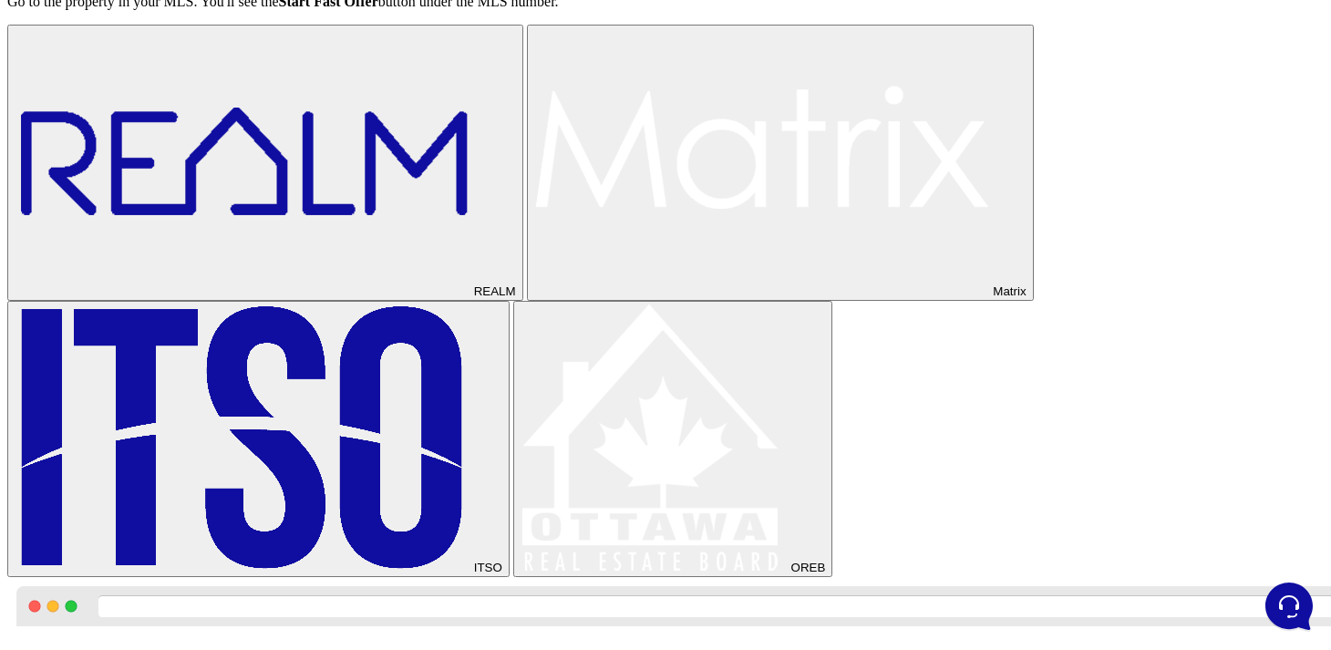
click at [333, 428] on img at bounding box center [243, 437] width 456 height 268
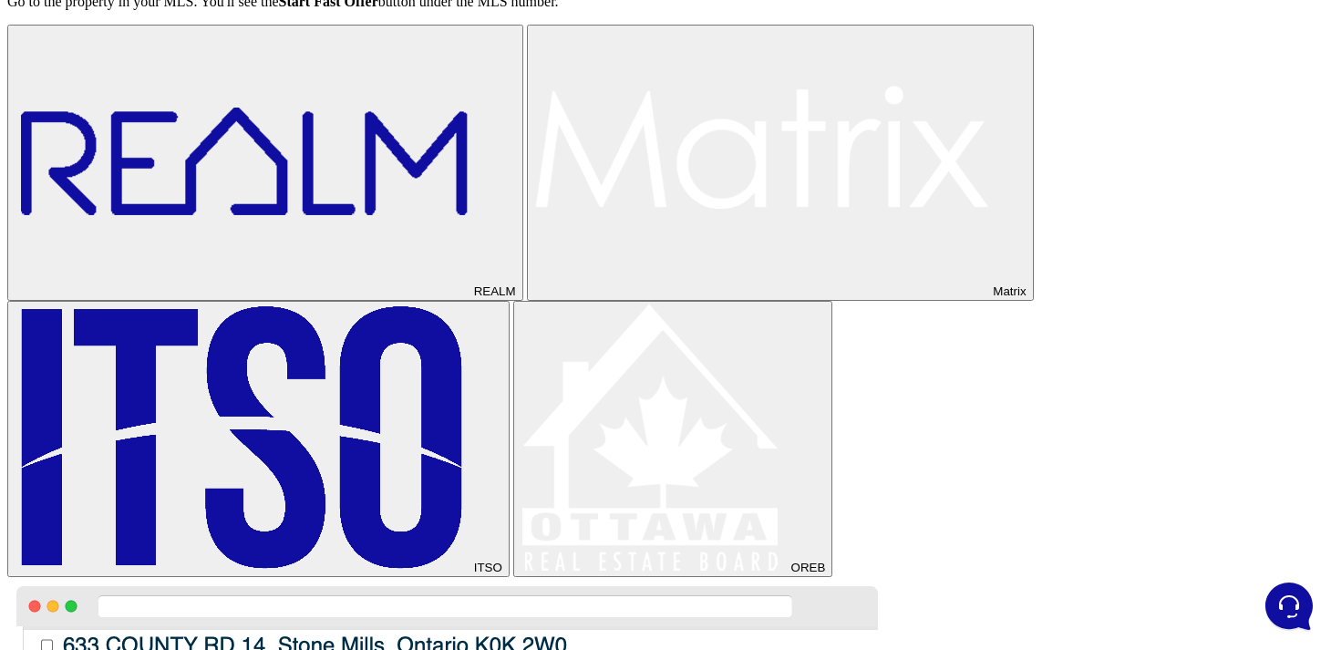
click at [520, 436] on img at bounding box center [653, 437] width 267 height 268
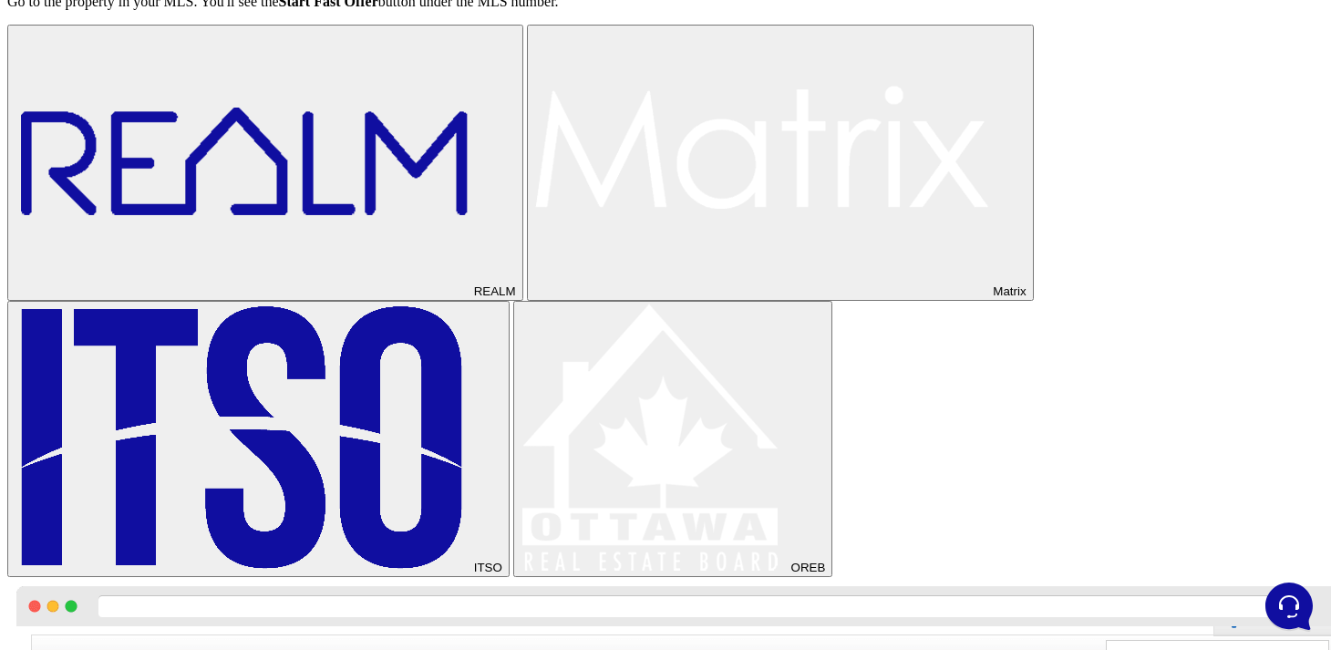
click at [316, 10] on p "Go to the property in your MLS. You'll see the Start Fast Offer button under th…" at bounding box center [665, 2] width 1316 height 16
click at [343, 295] on img at bounding box center [243, 161] width 456 height 268
click at [534, 295] on img at bounding box center [762, 161] width 456 height 268
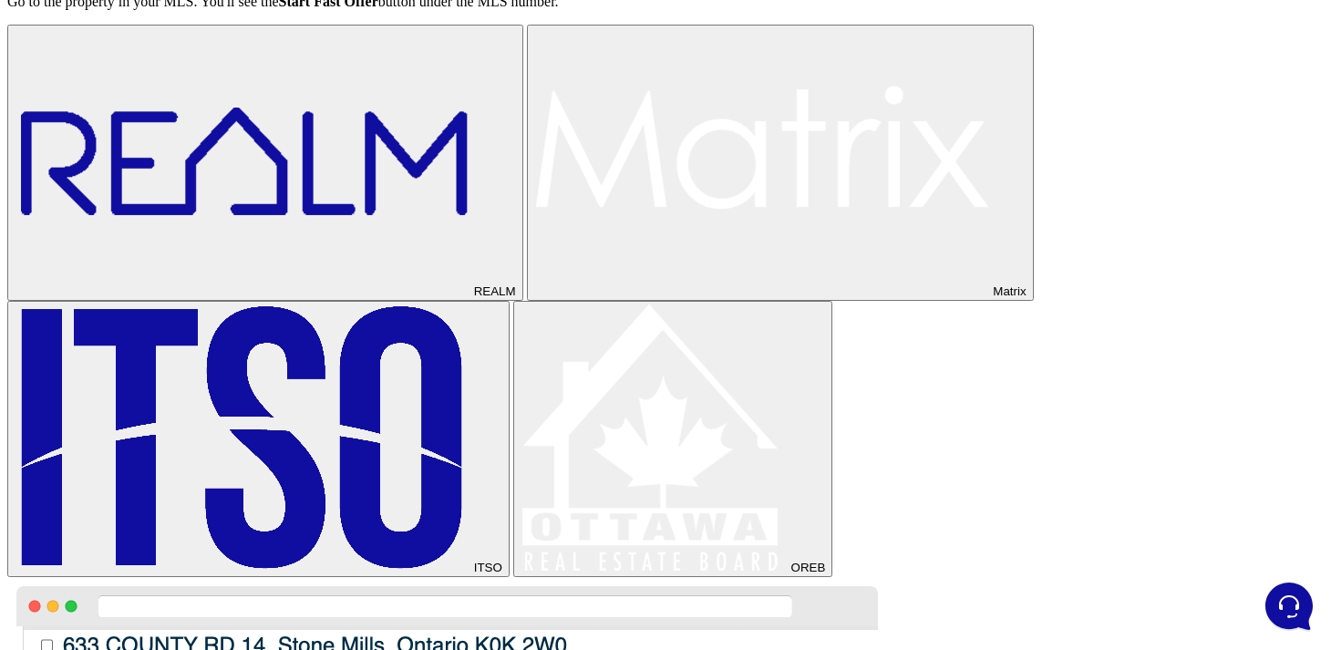
click at [324, 416] on img at bounding box center [243, 437] width 456 height 268
click at [324, 295] on img at bounding box center [243, 161] width 456 height 268
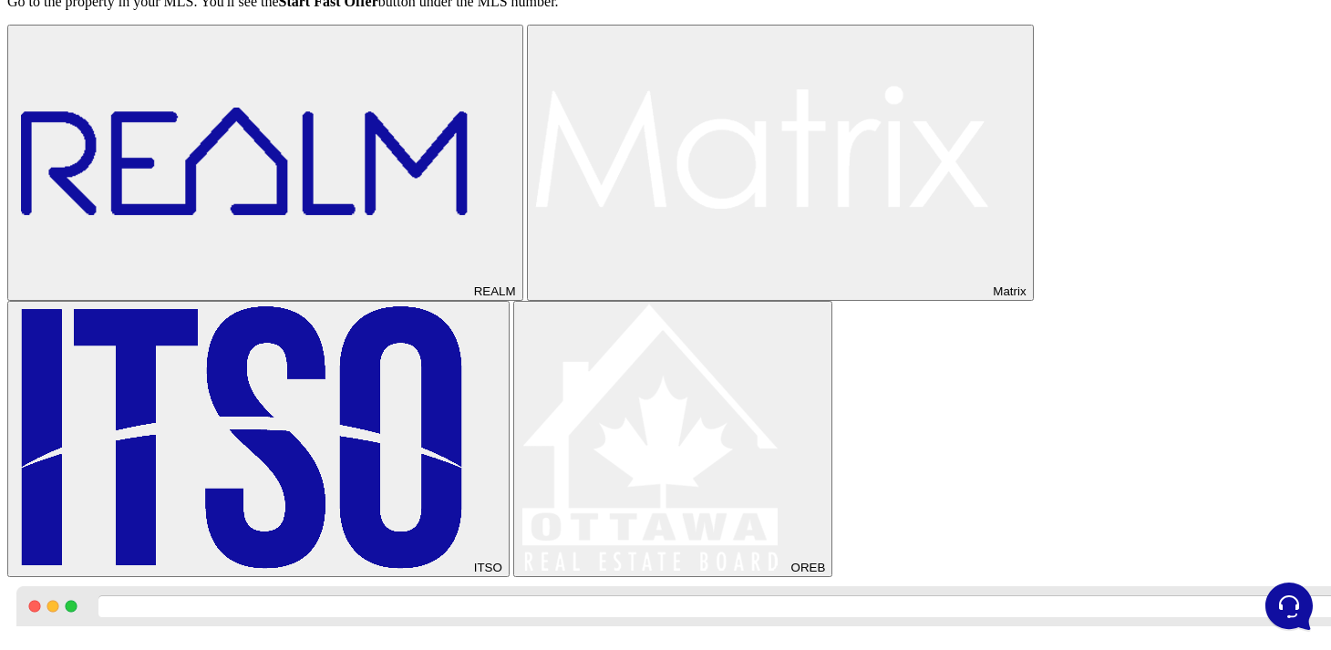
click at [534, 295] on img at bounding box center [762, 161] width 456 height 268
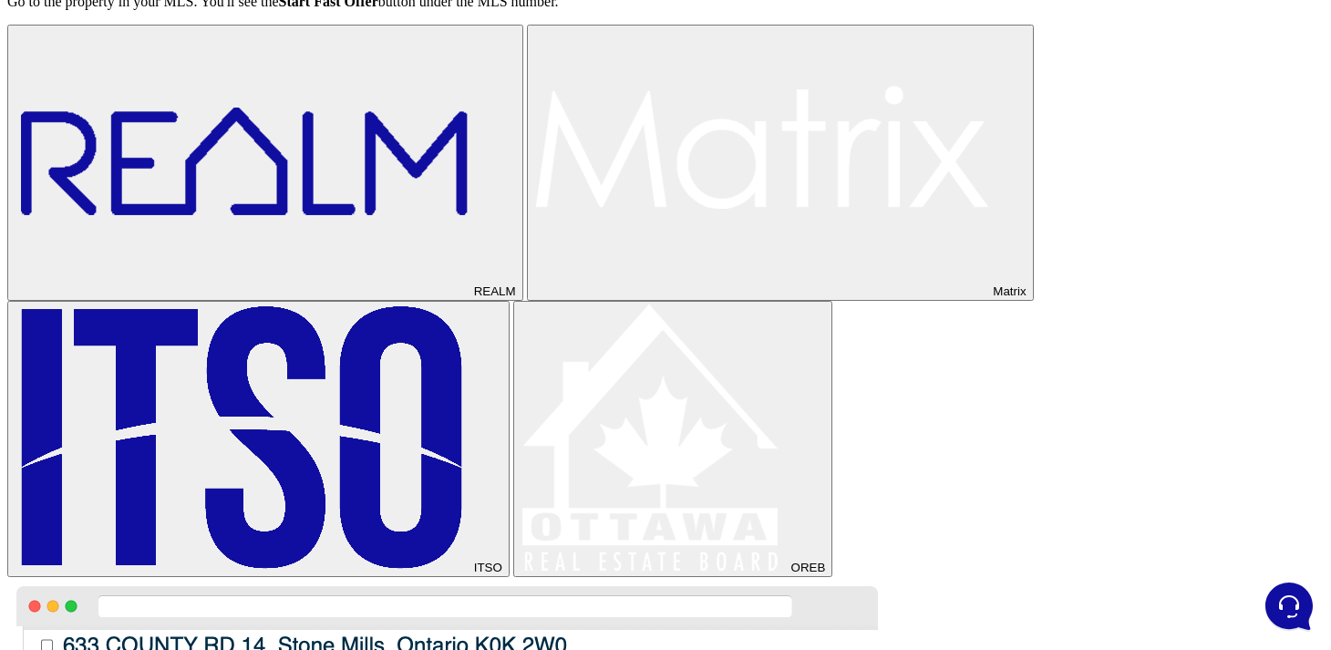
click at [331, 295] on img at bounding box center [243, 161] width 456 height 268
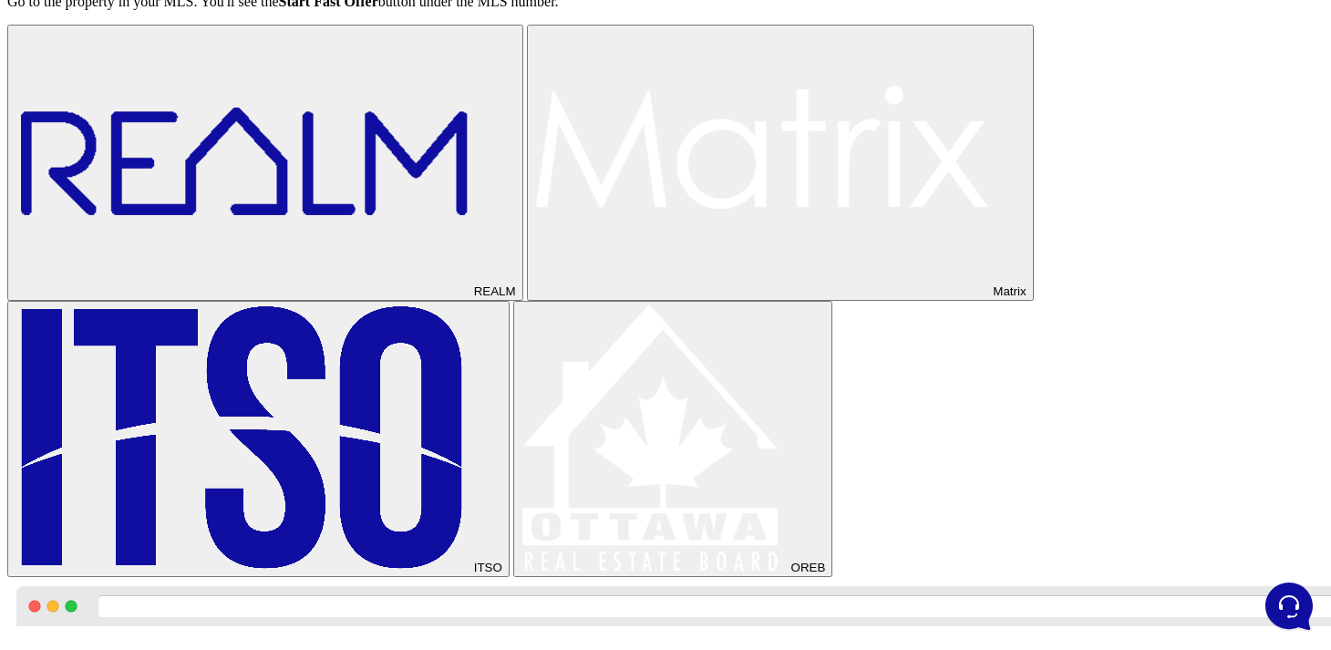
click at [352, 417] on img at bounding box center [243, 437] width 456 height 268
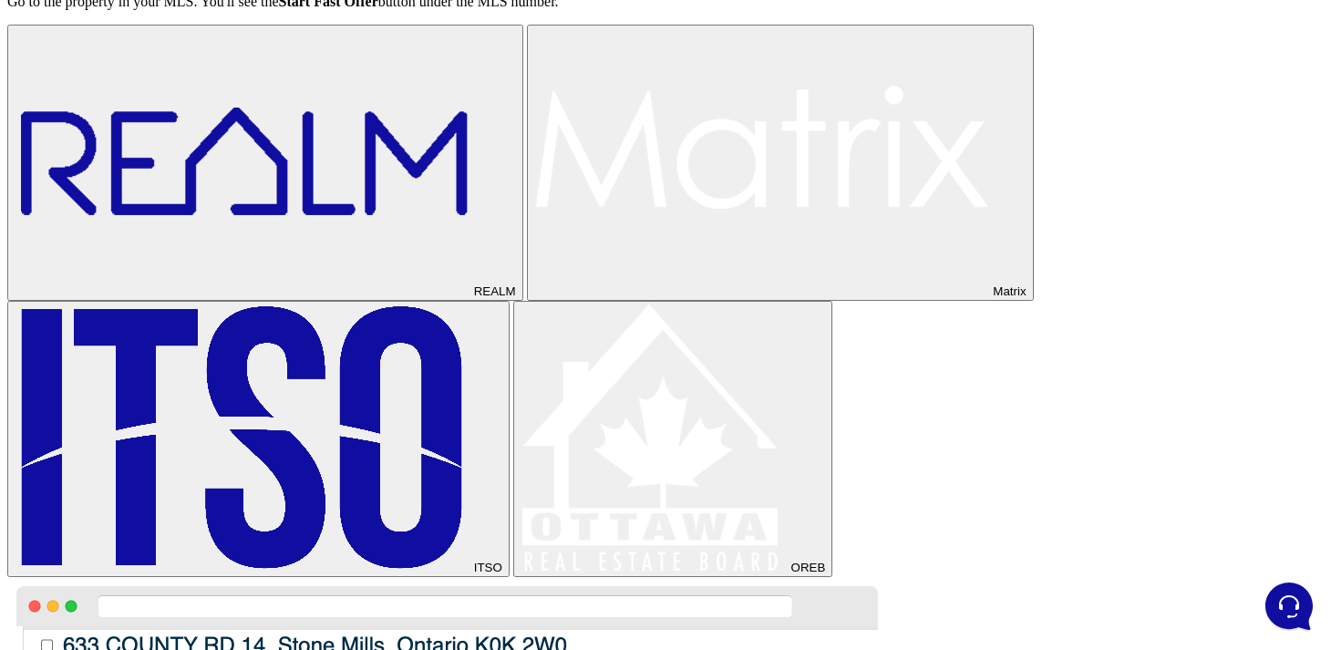
click at [534, 295] on img at bounding box center [762, 161] width 456 height 268
click at [315, 295] on img at bounding box center [243, 161] width 456 height 268
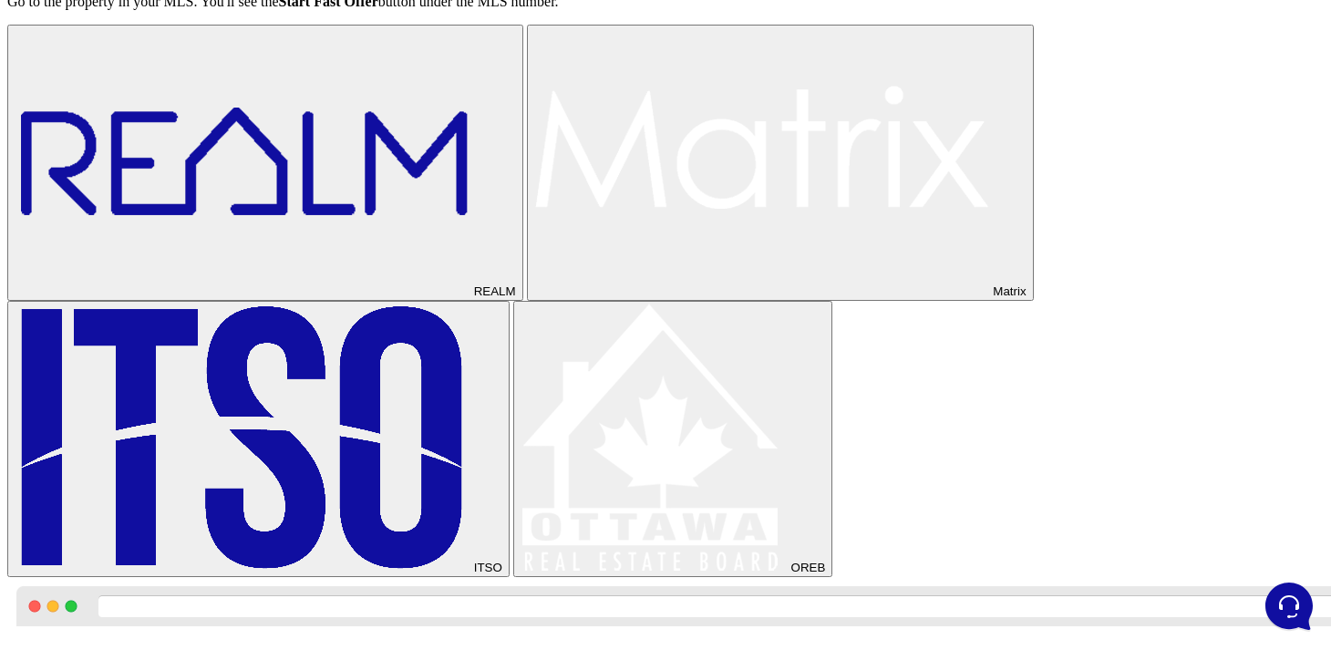
click at [534, 295] on img at bounding box center [762, 161] width 456 height 268
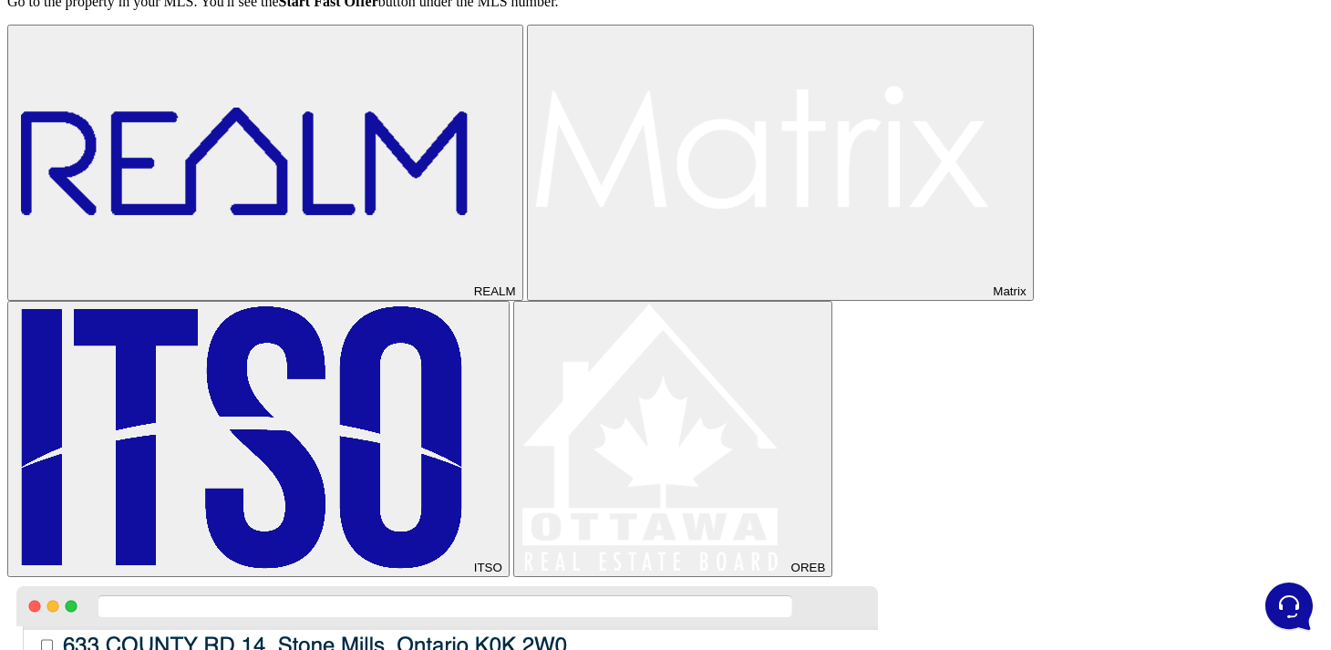
click at [331, 408] on img at bounding box center [243, 437] width 456 height 268
click at [520, 421] on img at bounding box center [653, 437] width 267 height 268
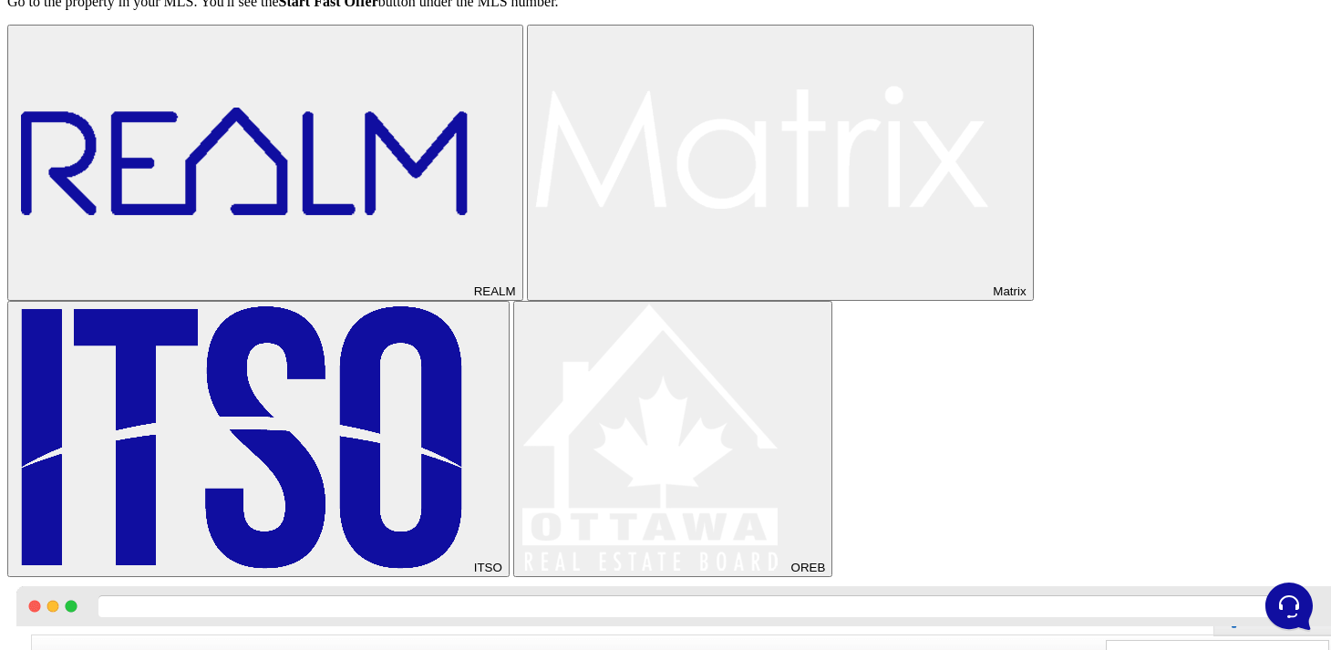
click at [374, 337] on div "REALM Matrix ITSO OREB" at bounding box center [665, 301] width 1316 height 552
click at [334, 295] on img at bounding box center [243, 161] width 456 height 268
click at [567, 346] on div "REALM Matrix ITSO OREB" at bounding box center [665, 301] width 1316 height 552
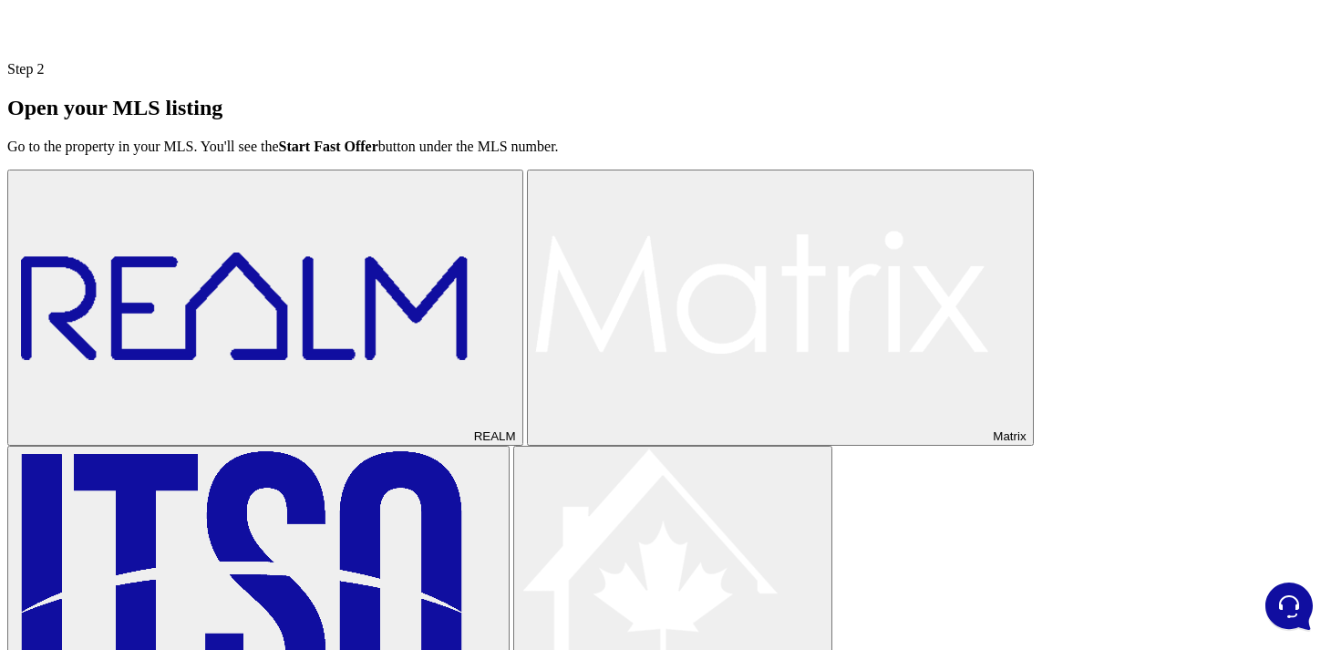
scroll to position [450, 0]
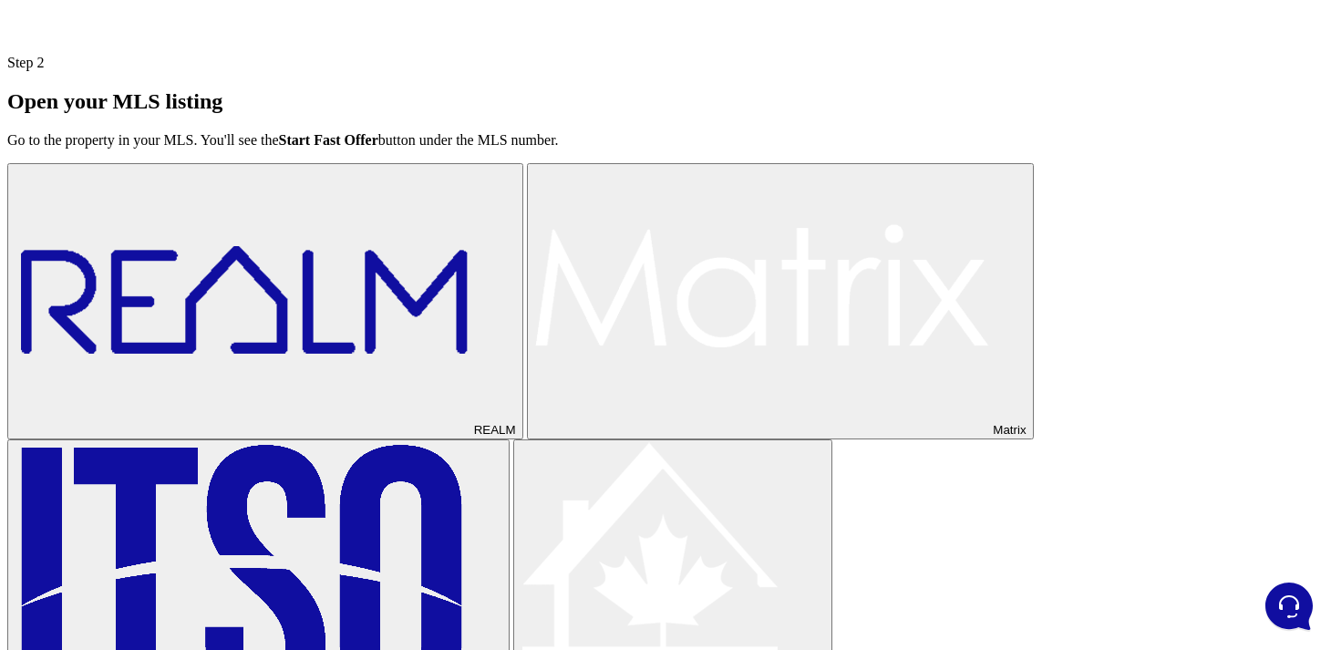
scroll to position [565, 0]
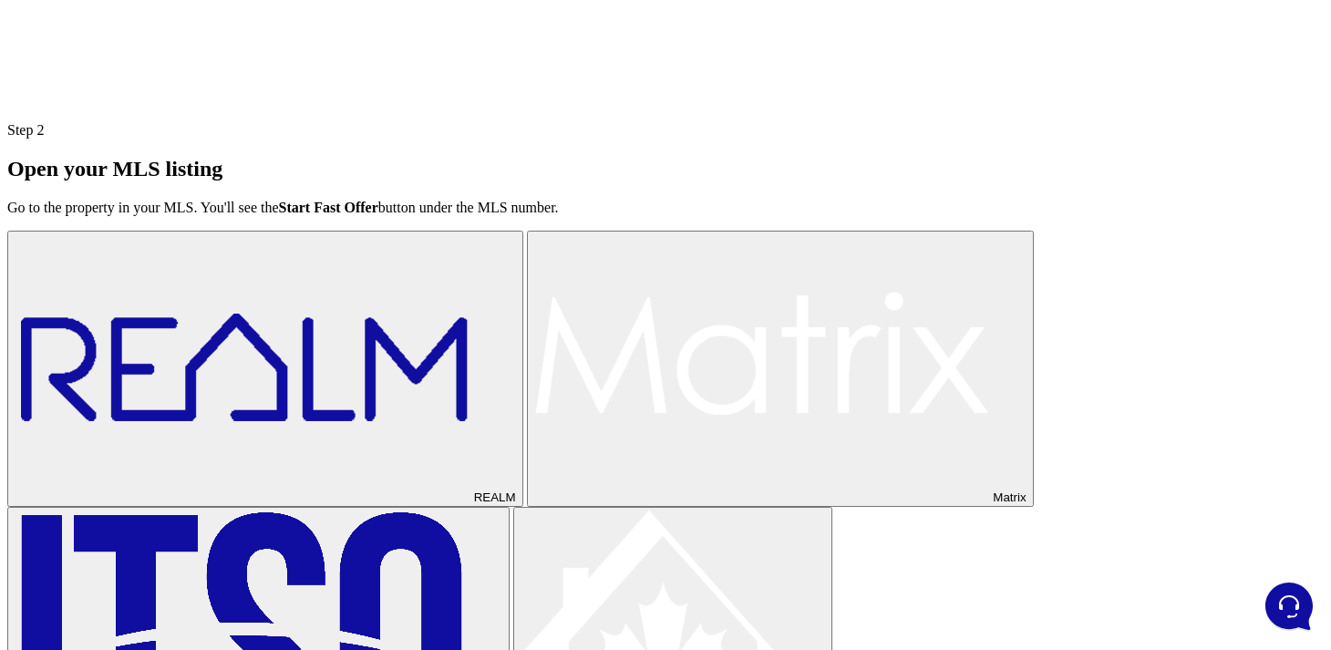
scroll to position [636, 0]
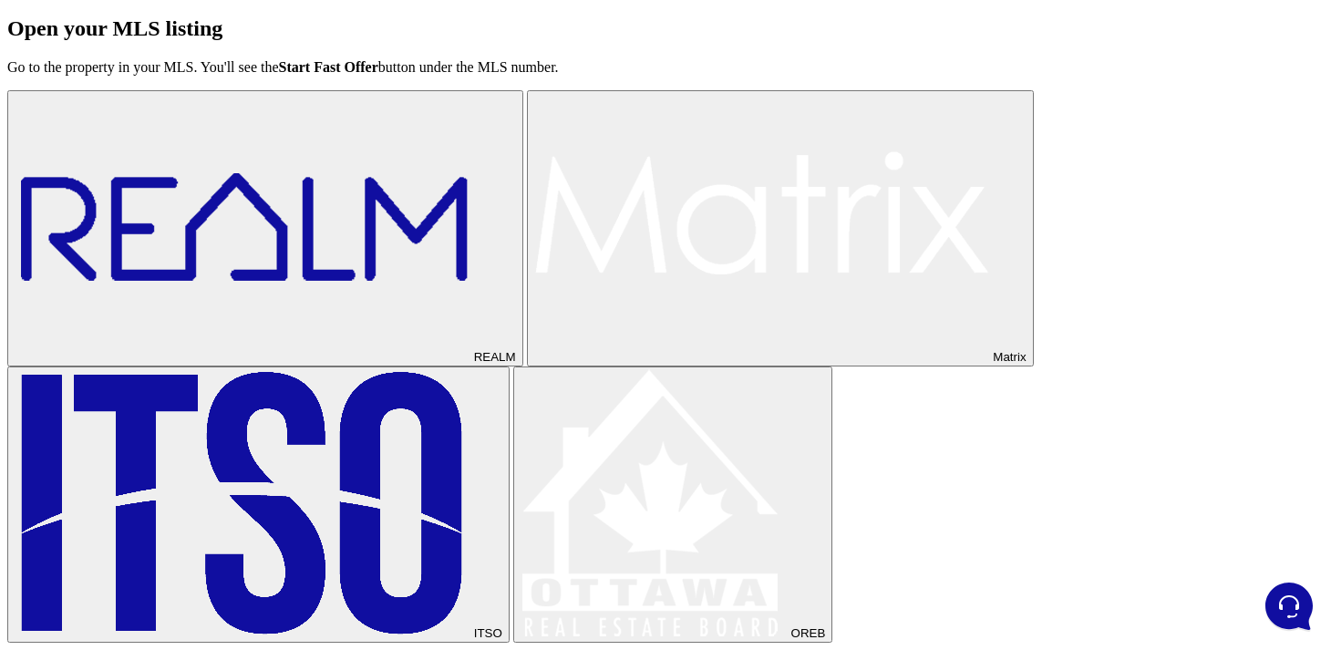
click at [534, 361] on img at bounding box center [762, 227] width 456 height 268
click at [311, 468] on img at bounding box center [243, 503] width 456 height 268
click at [520, 484] on img at bounding box center [653, 503] width 267 height 268
click at [324, 361] on img at bounding box center [243, 227] width 456 height 268
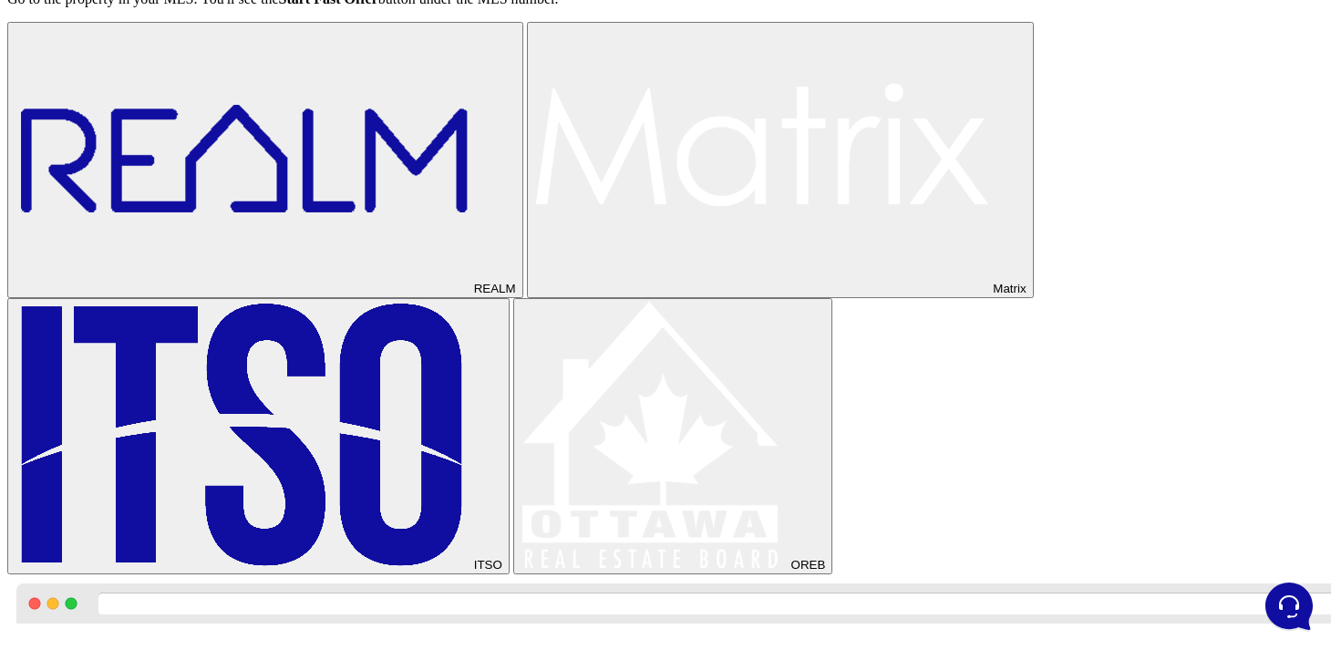
scroll to position [721, 0]
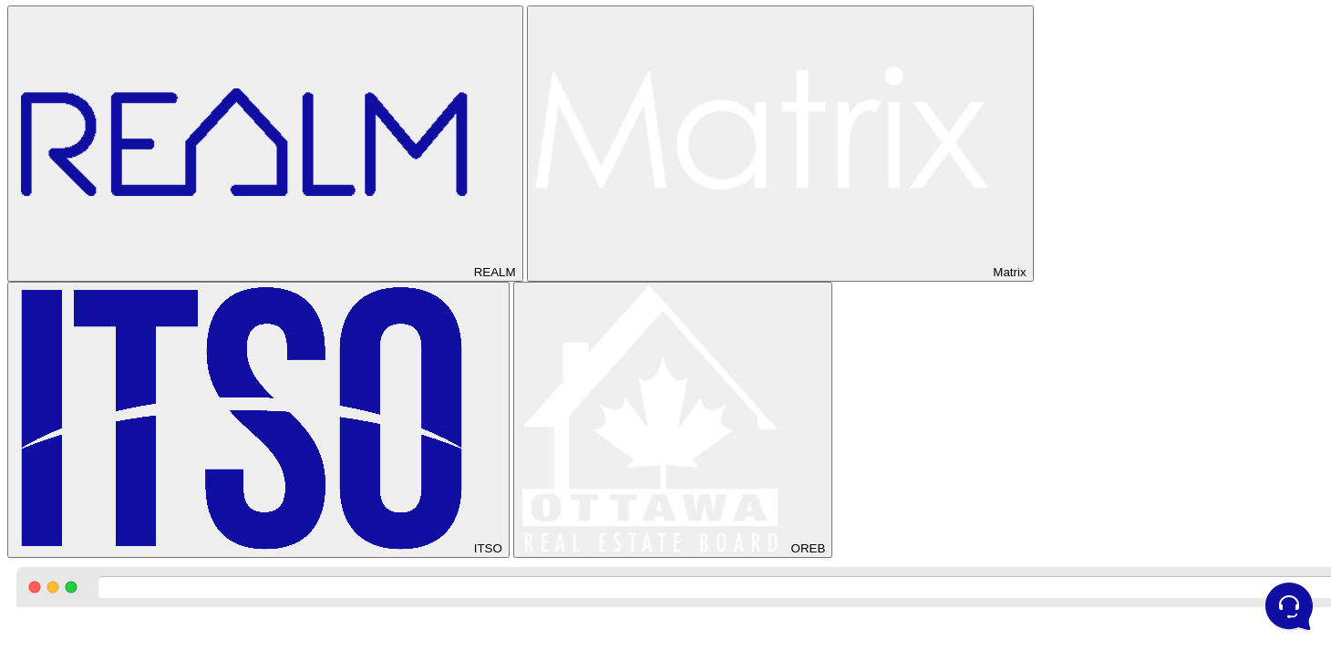
click at [534, 276] on img at bounding box center [762, 142] width 456 height 268
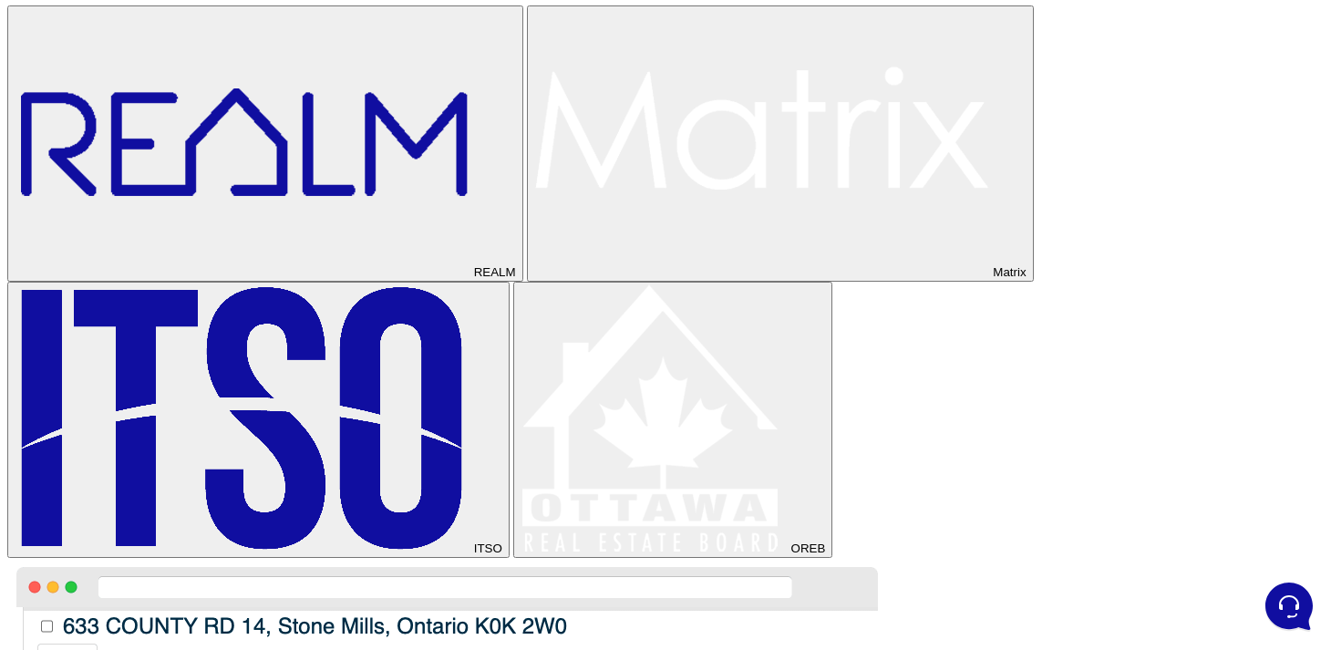
click at [335, 276] on img at bounding box center [243, 142] width 456 height 268
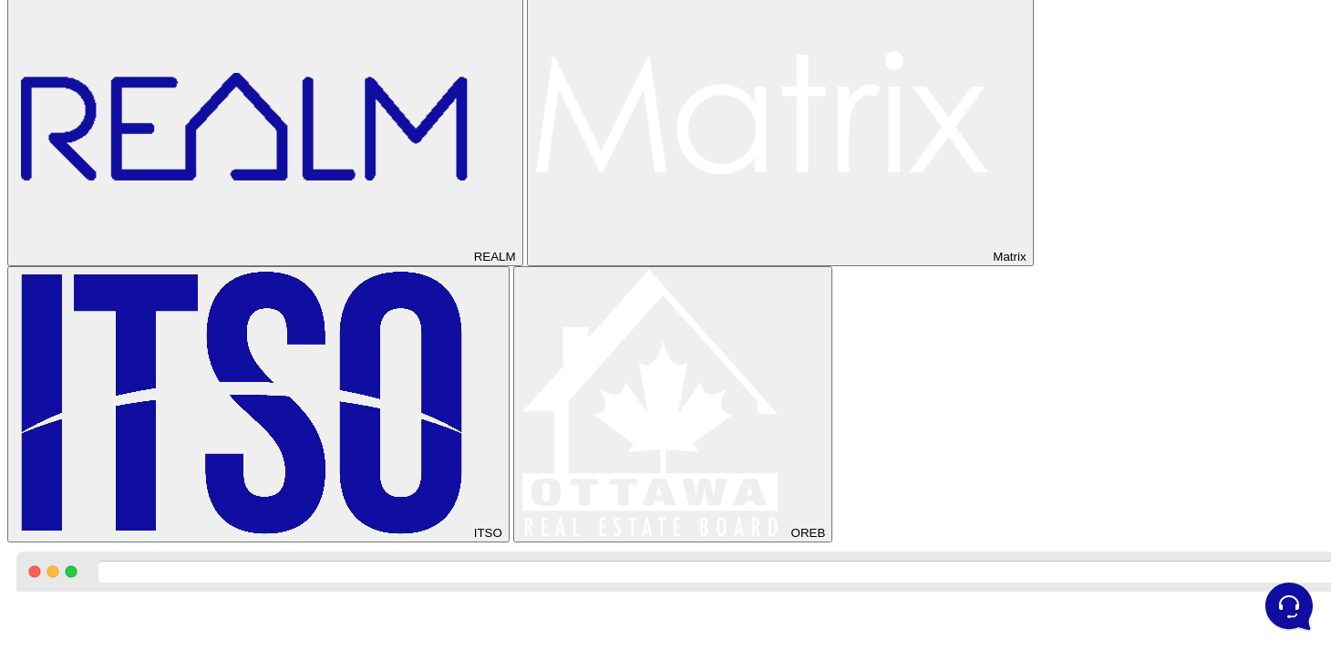
scroll to position [731, 0]
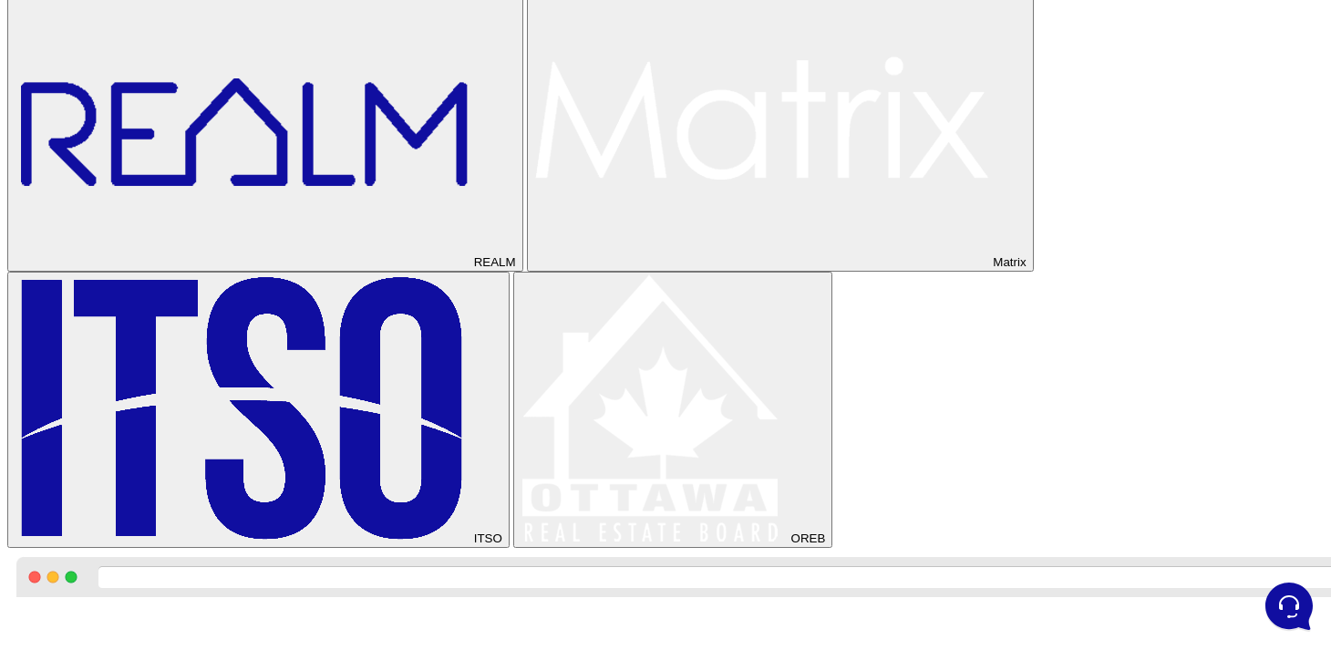
click at [534, 266] on img at bounding box center [762, 132] width 456 height 268
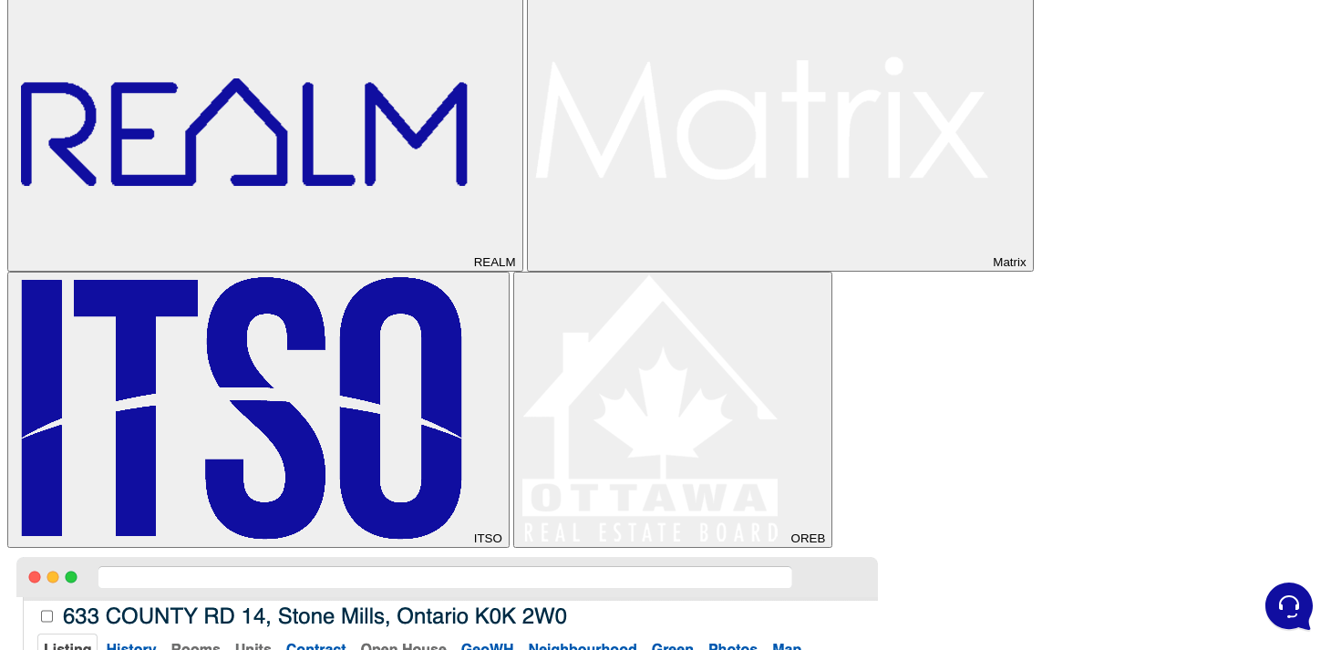
click at [315, 405] on img at bounding box center [243, 408] width 456 height 268
click at [324, 266] on img at bounding box center [243, 132] width 456 height 268
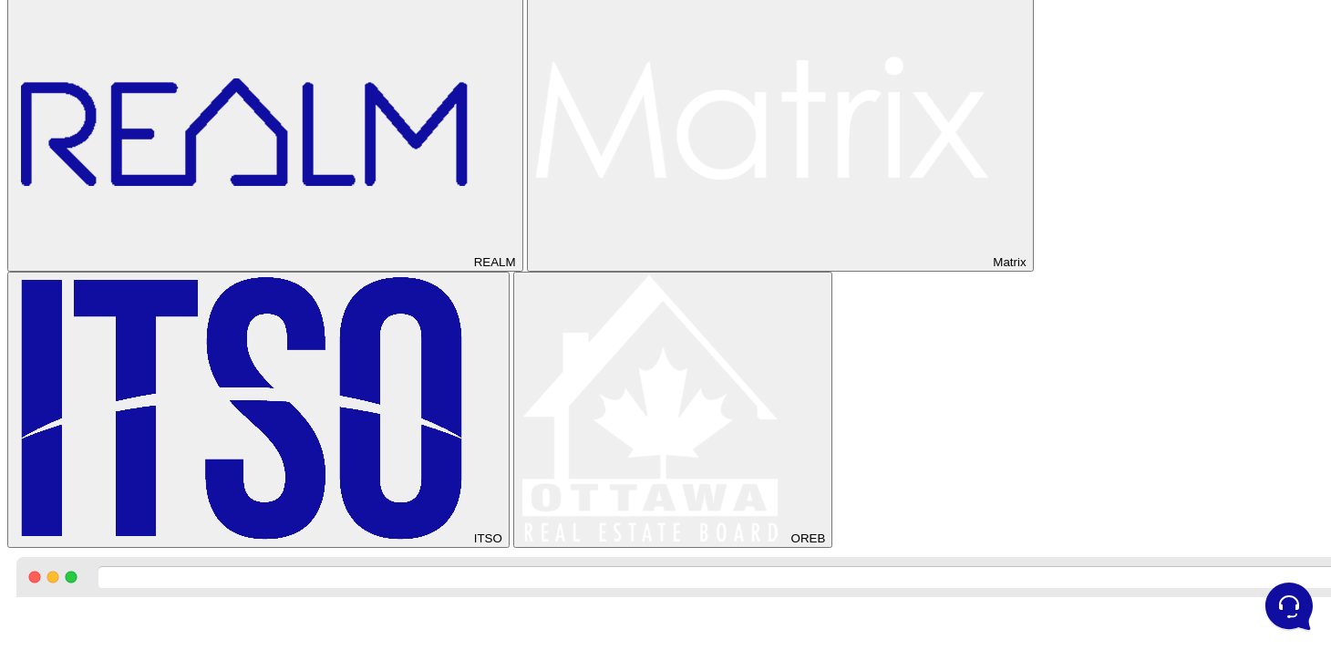
click at [527, 272] on button "Matrix" at bounding box center [780, 133] width 507 height 276
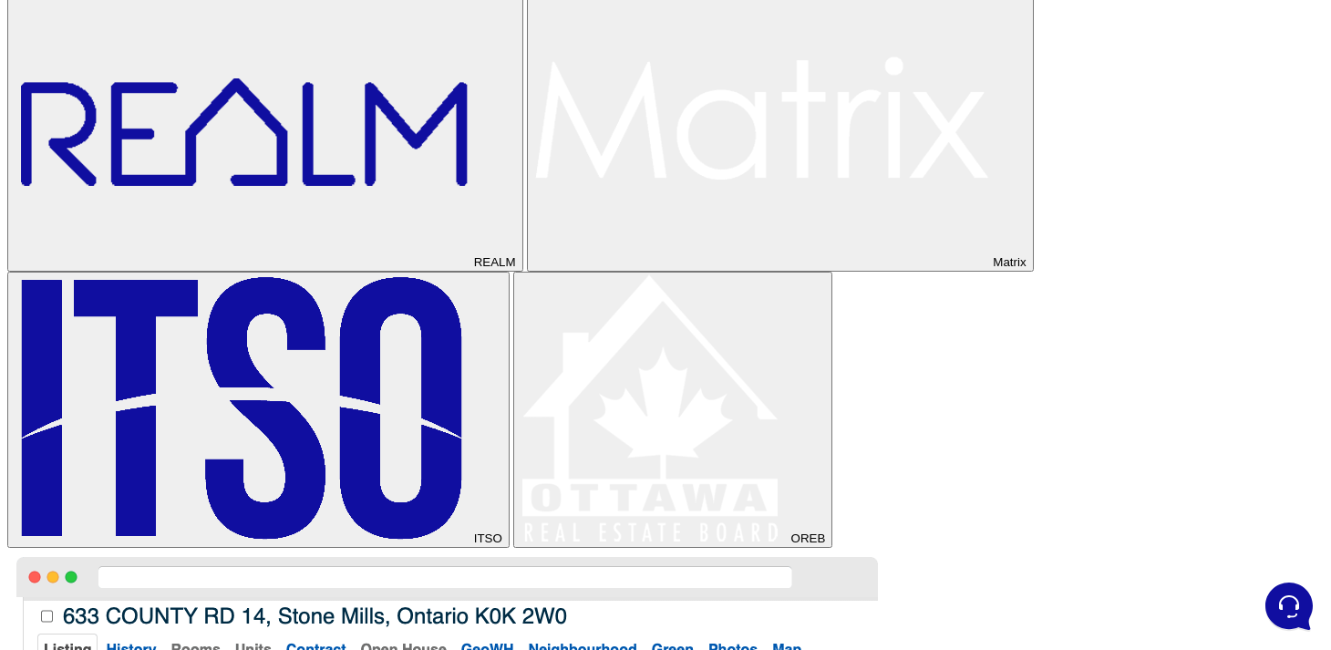
click at [535, 351] on div "REALM Matrix ITSO OREB" at bounding box center [665, 271] width 1316 height 552
click at [314, 266] on img at bounding box center [243, 132] width 456 height 268
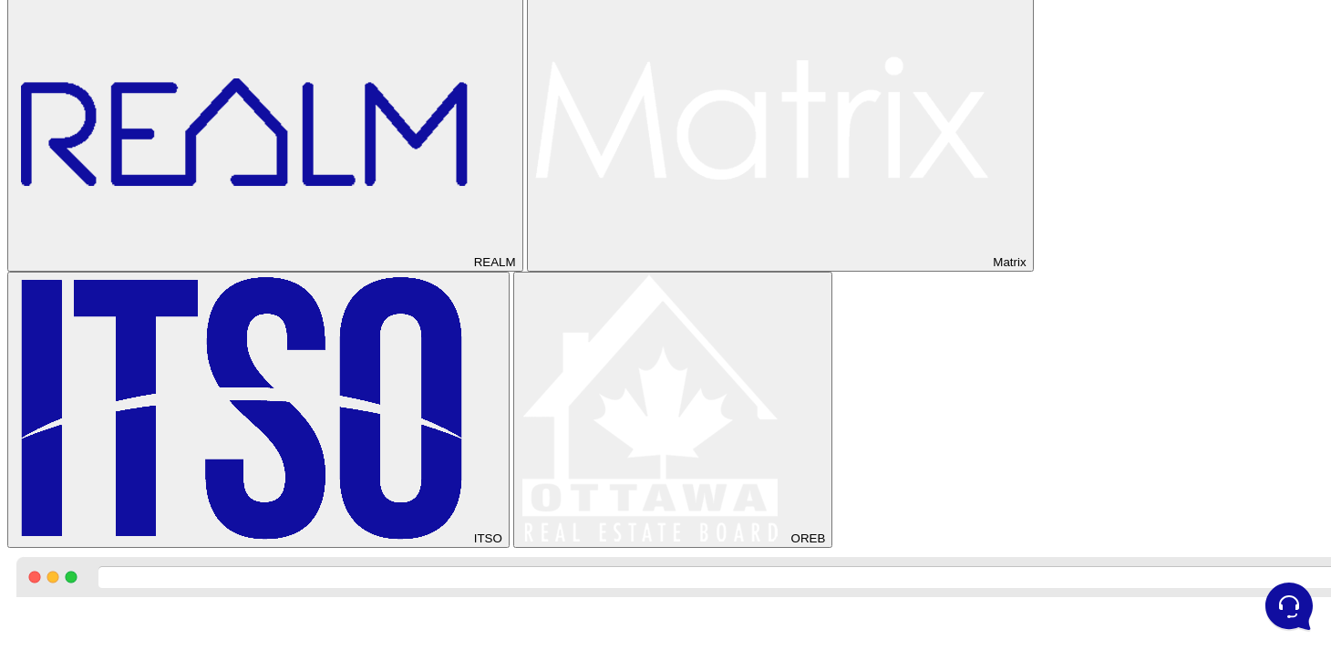
click at [575, 346] on div "REALM Matrix ITSO OREB" at bounding box center [665, 271] width 1316 height 552
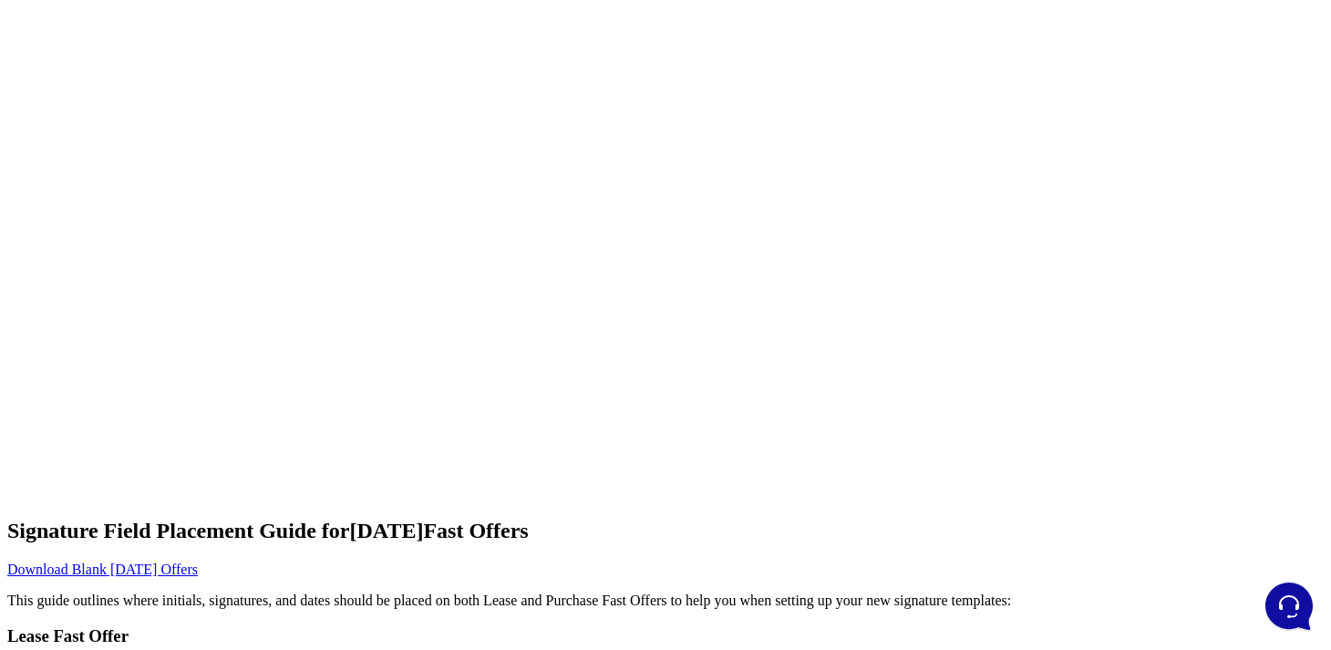
scroll to position [2405, 0]
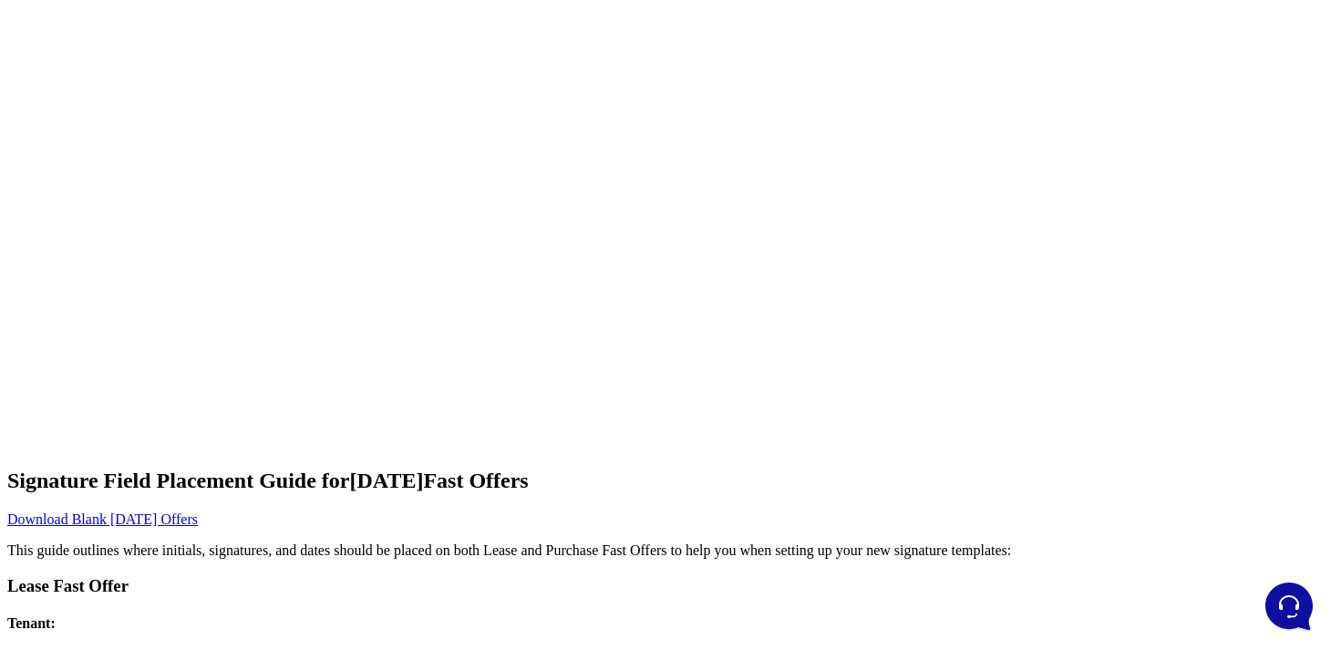
drag, startPoint x: 690, startPoint y: 104, endPoint x: 1061, endPoint y: 106, distance: 370.9
copy h2 "Fast Offers E-Signature Templates"
drag, startPoint x: 218, startPoint y: 265, endPoint x: 51, endPoint y: 264, distance: 166.8
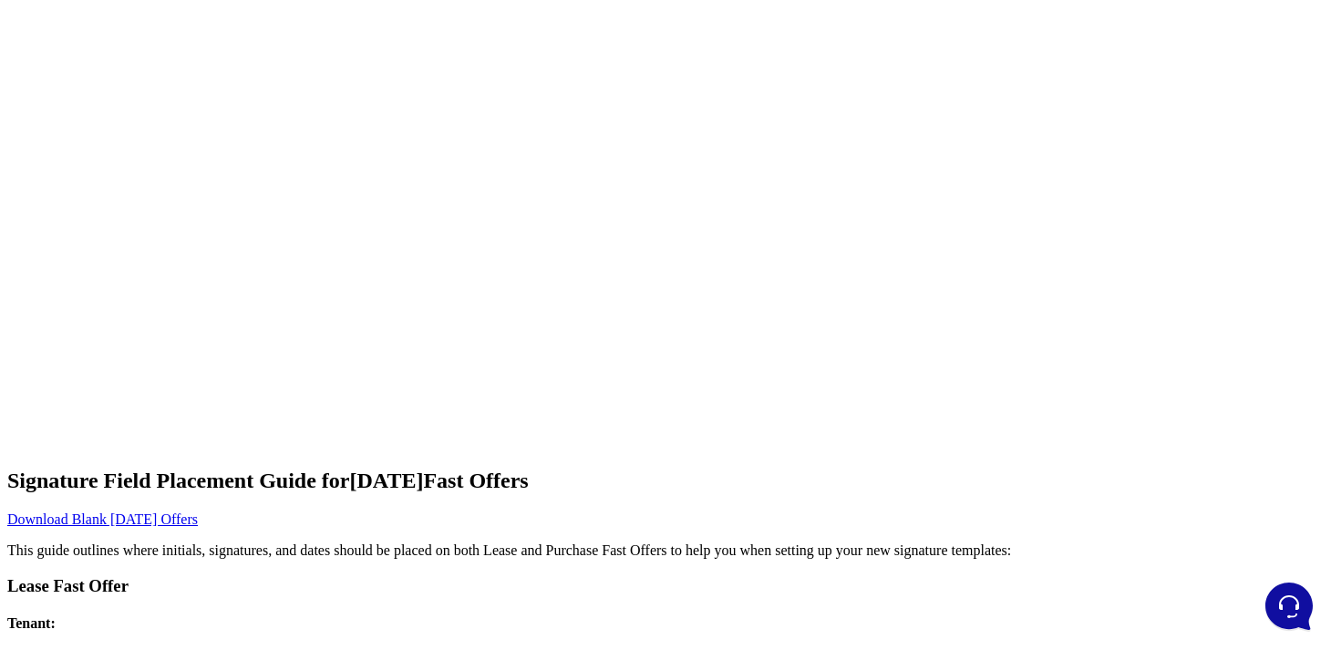
copy span "E-Signature Setup"
drag, startPoint x: 602, startPoint y: 392, endPoint x: 267, endPoint y: 269, distance: 357.3
copy ol "Delete All Existing Templates Download the updated May 2024 templates. Import u…"
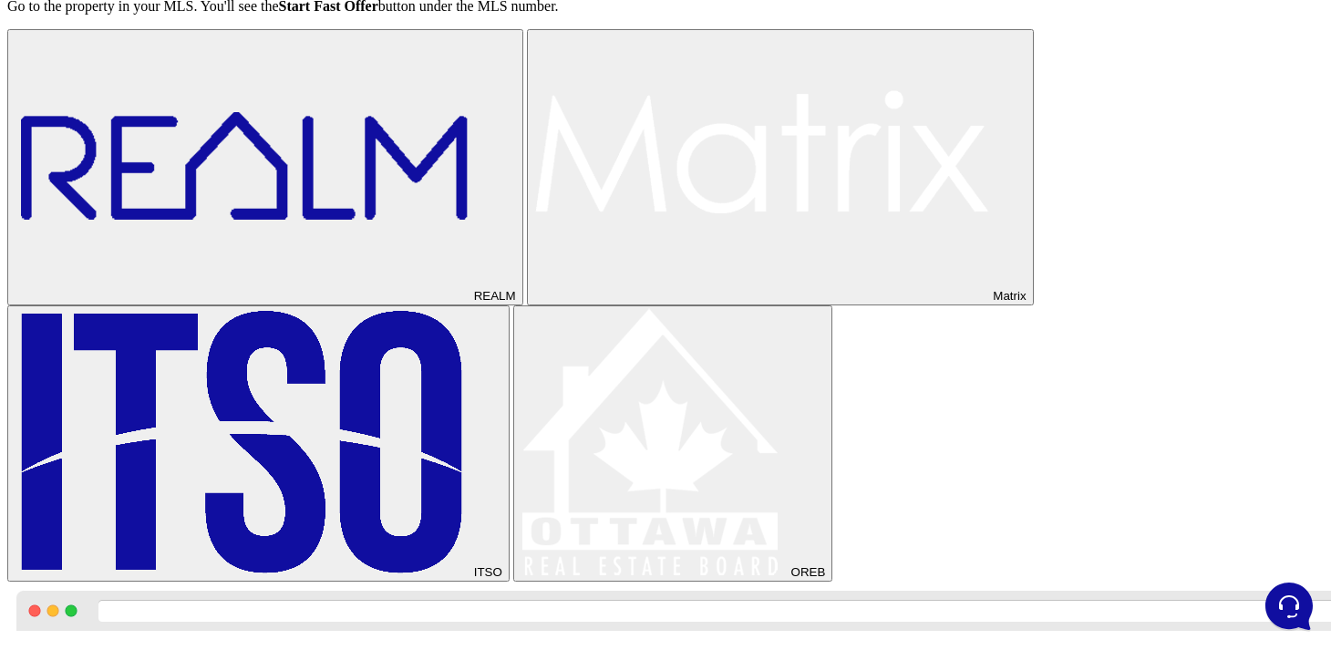
scroll to position [695, 0]
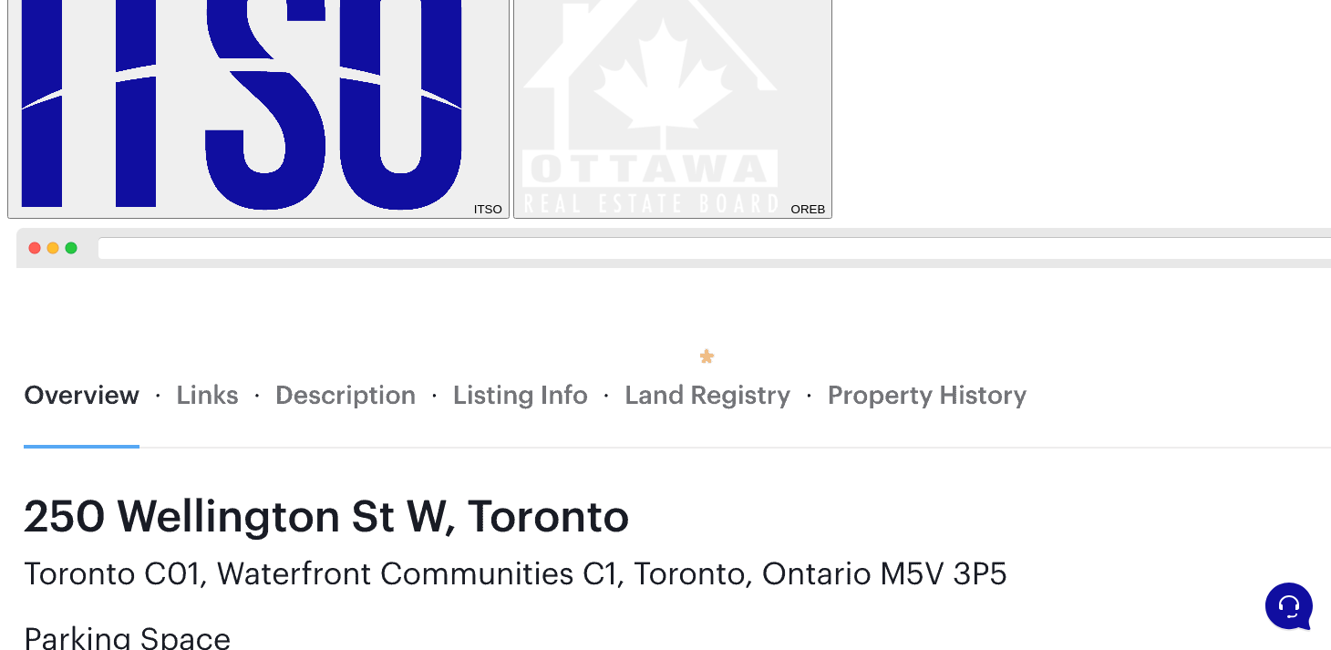
scroll to position [1193, 0]
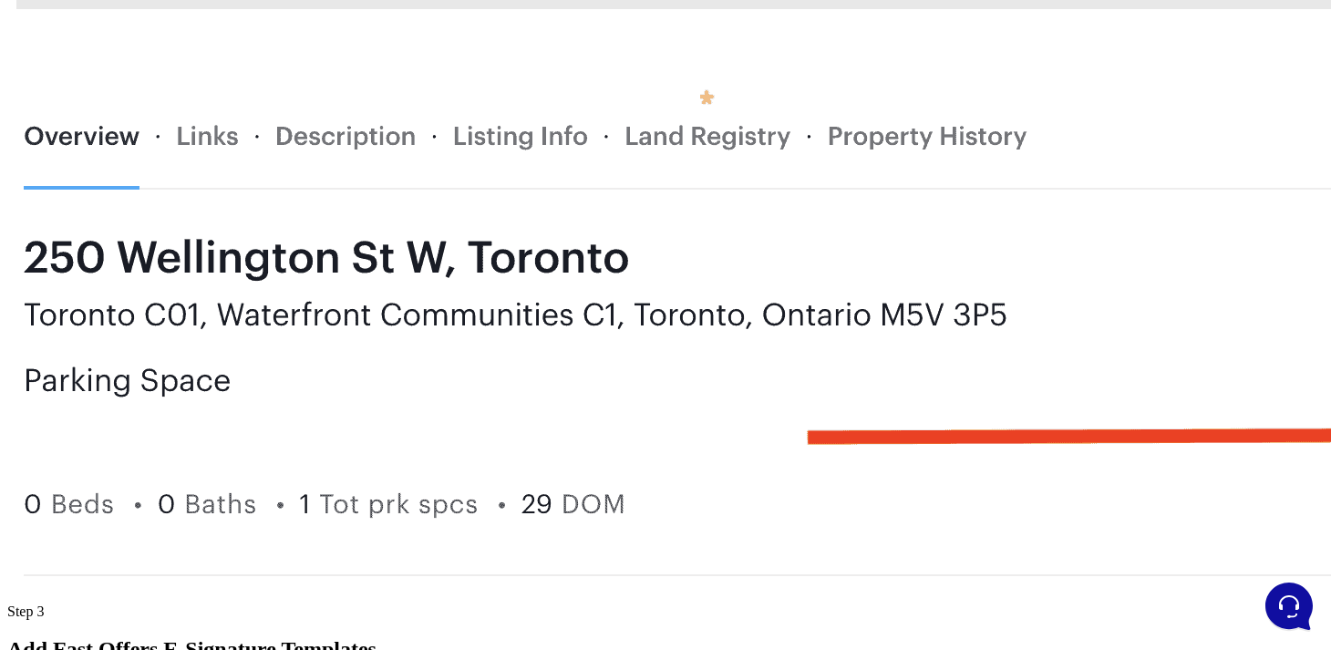
scroll to position [1298, 0]
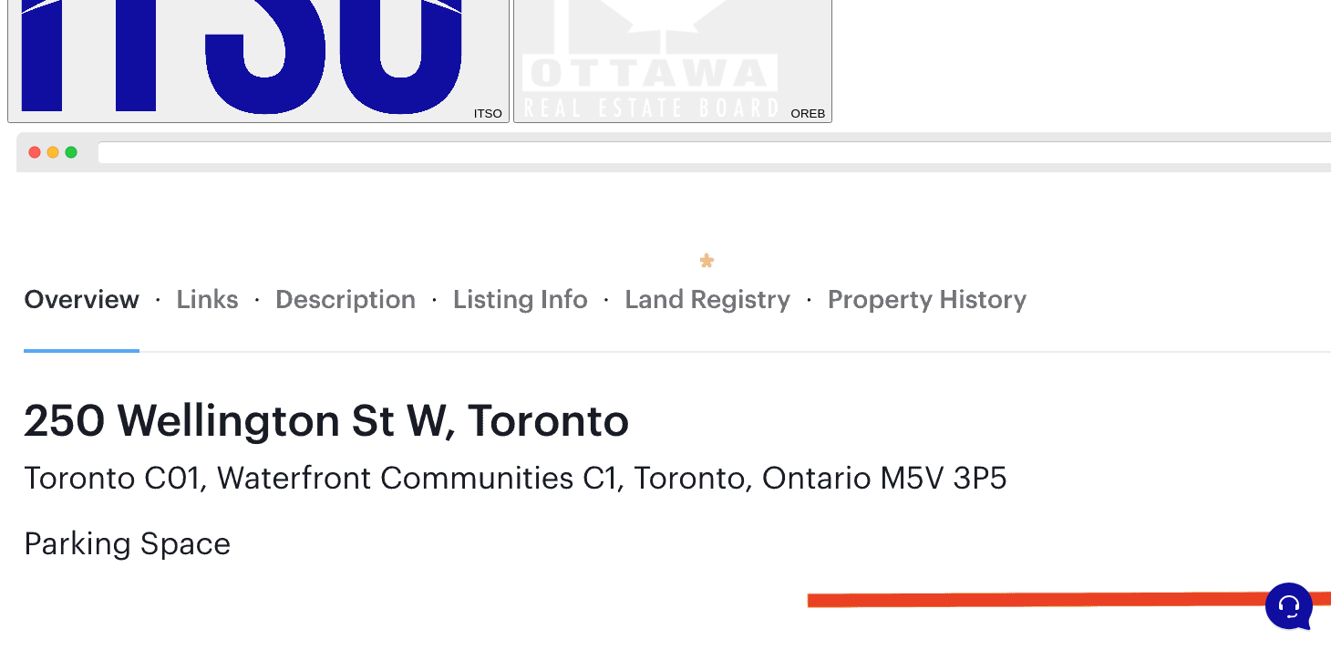
scroll to position [1308, 0]
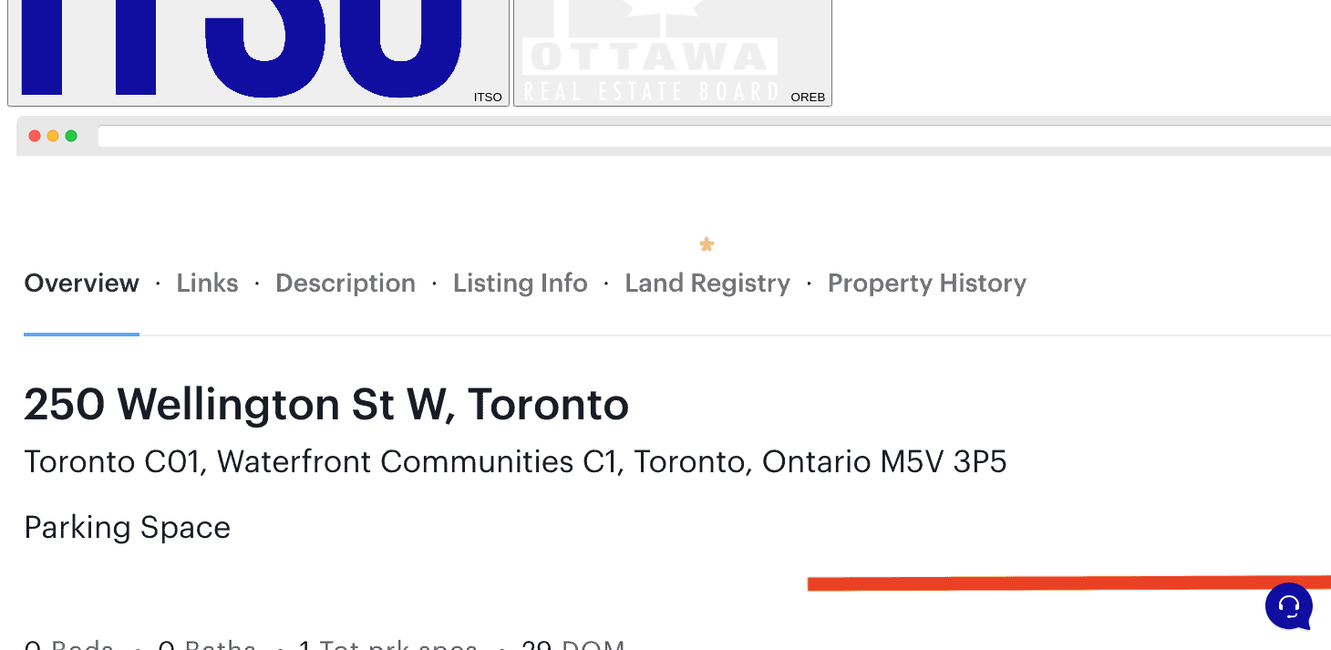
scroll to position [1373, 0]
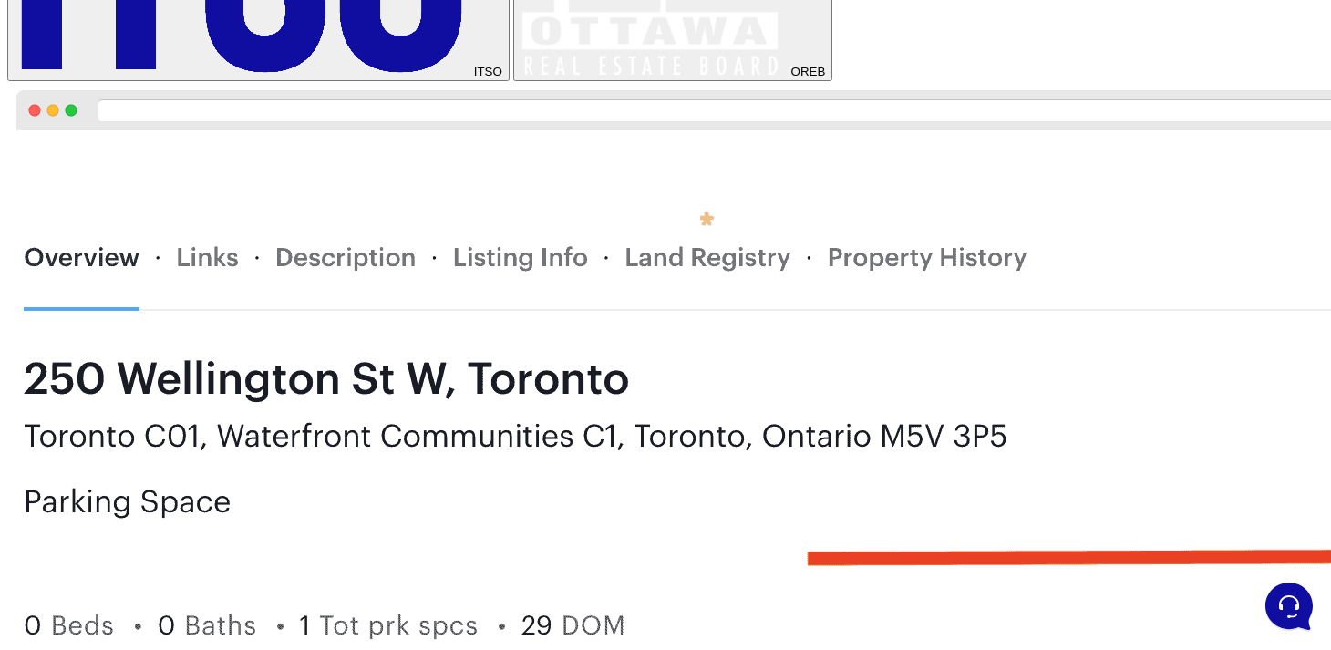
scroll to position [1240, 0]
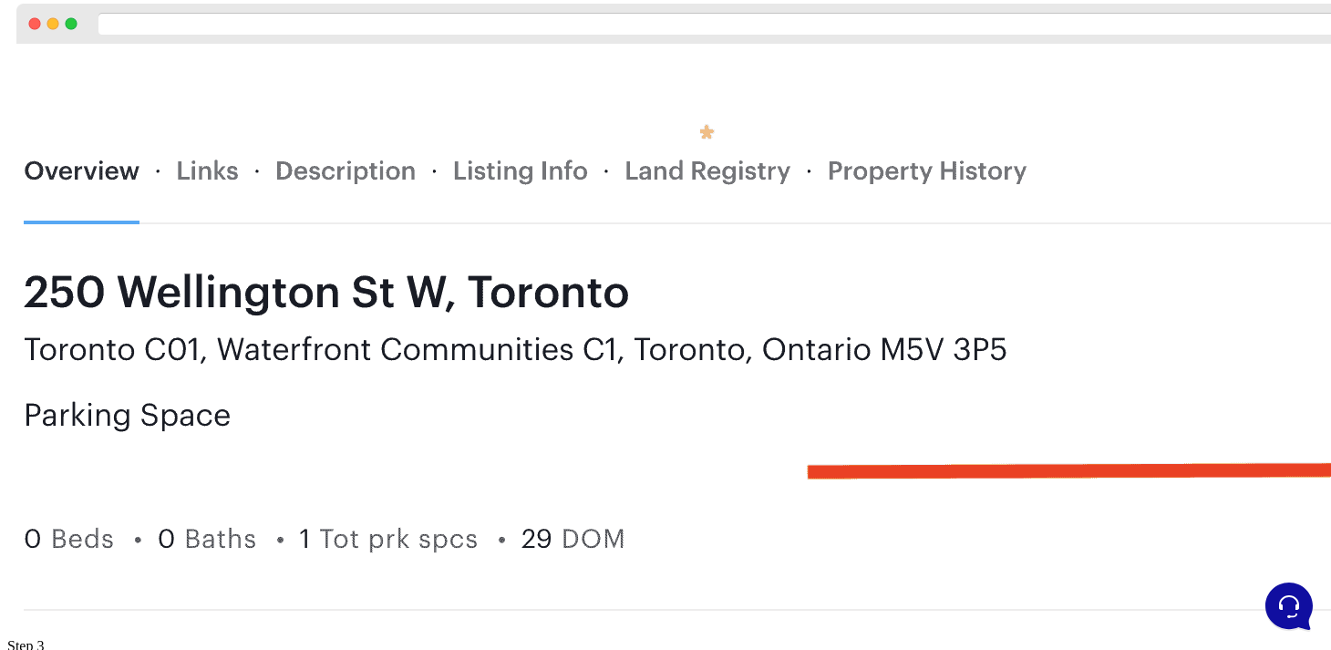
scroll to position [1286, 0]
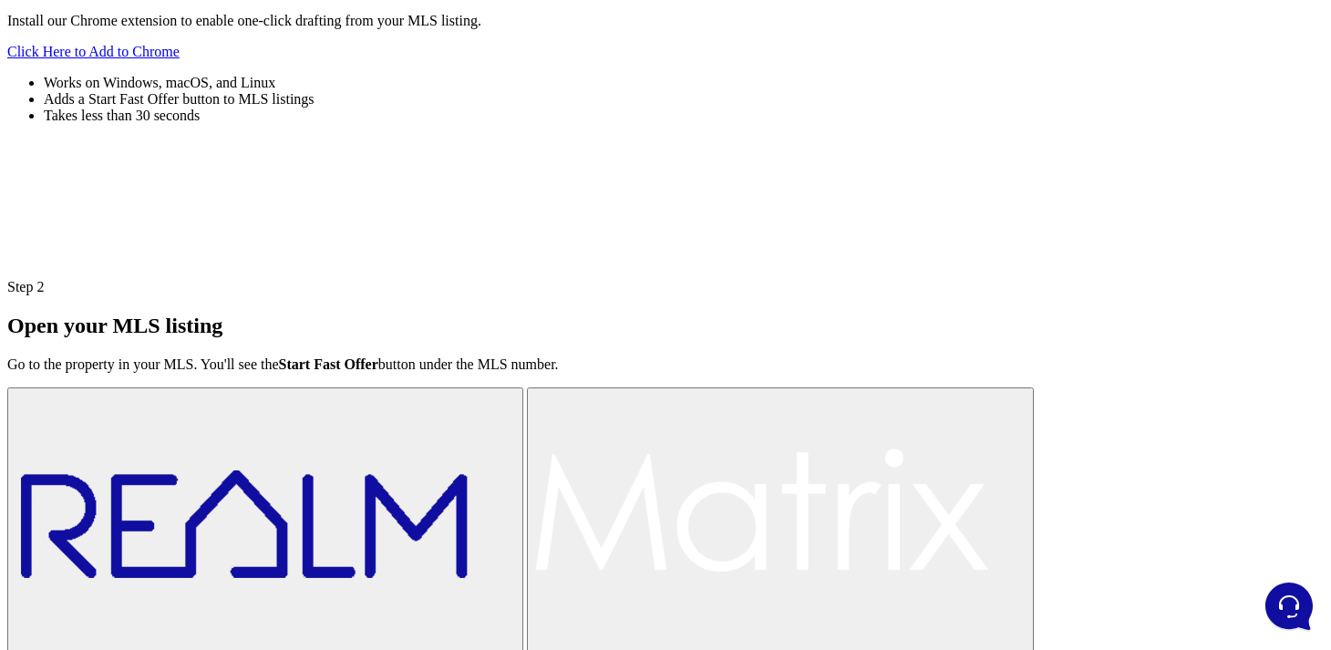
scroll to position [0, 0]
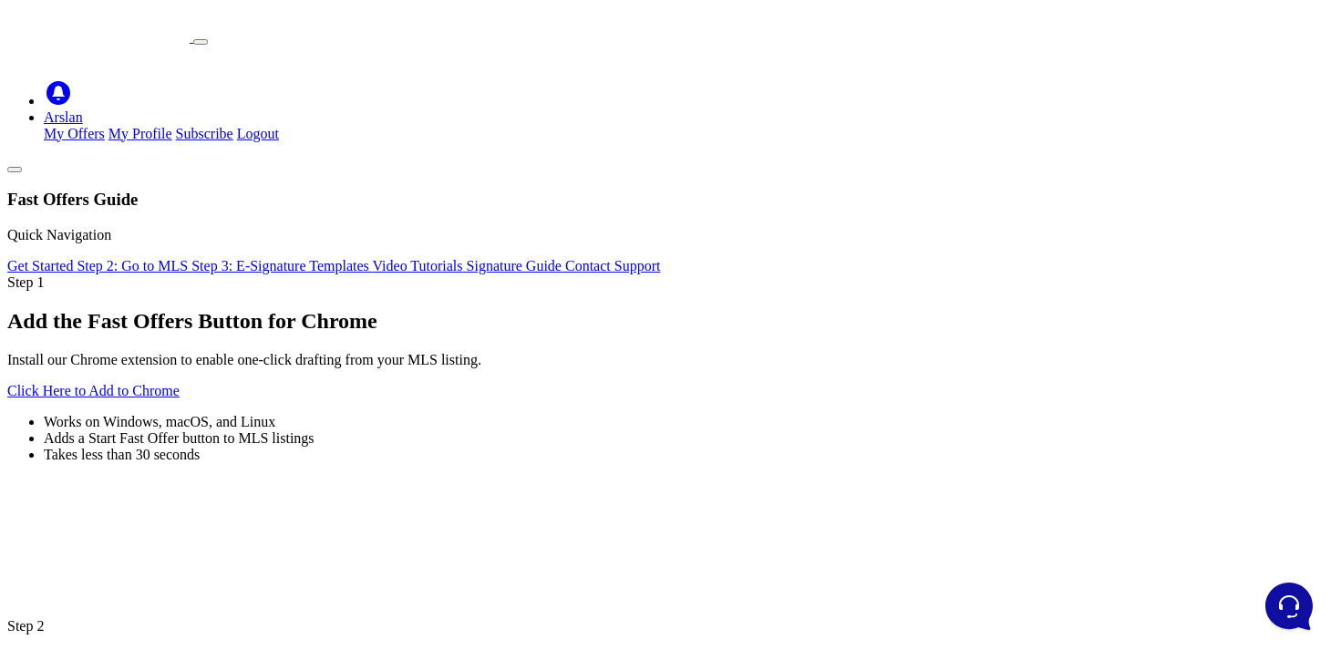
click at [538, 372] on div "Step 1 Add the Fast Offers Button for Chrome Install our Chrome extension to en…" at bounding box center [665, 368] width 1316 height 189
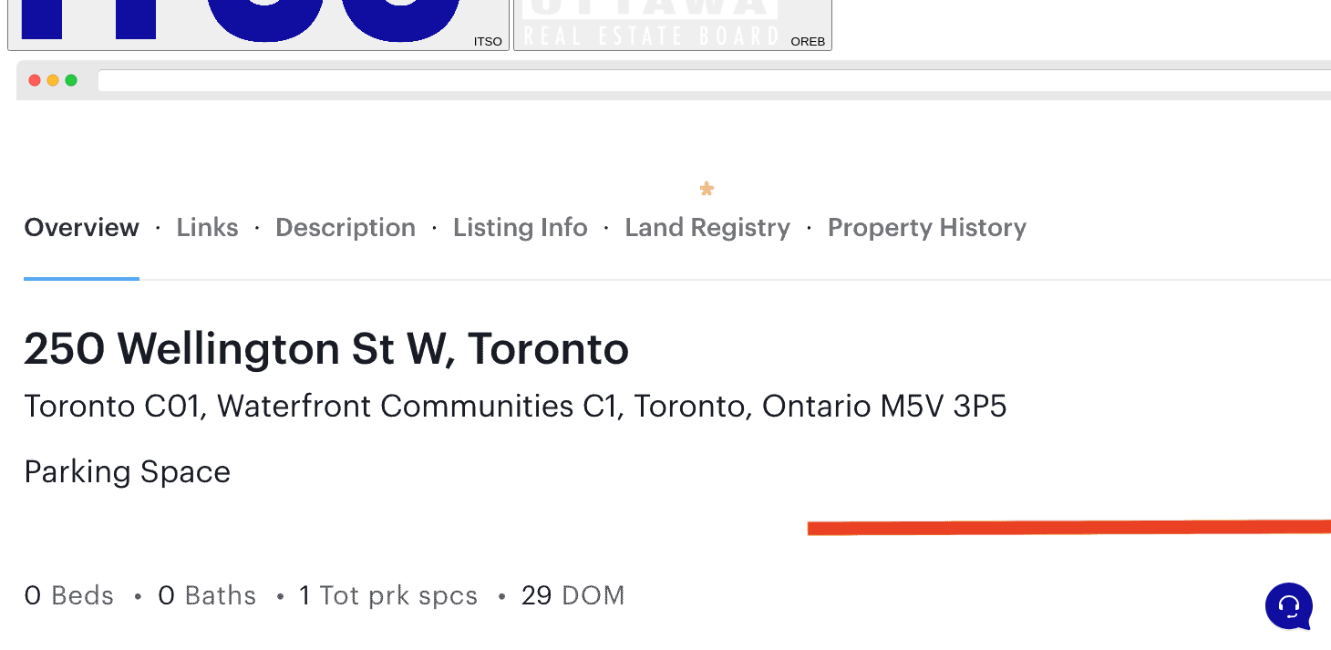
scroll to position [1225, 0]
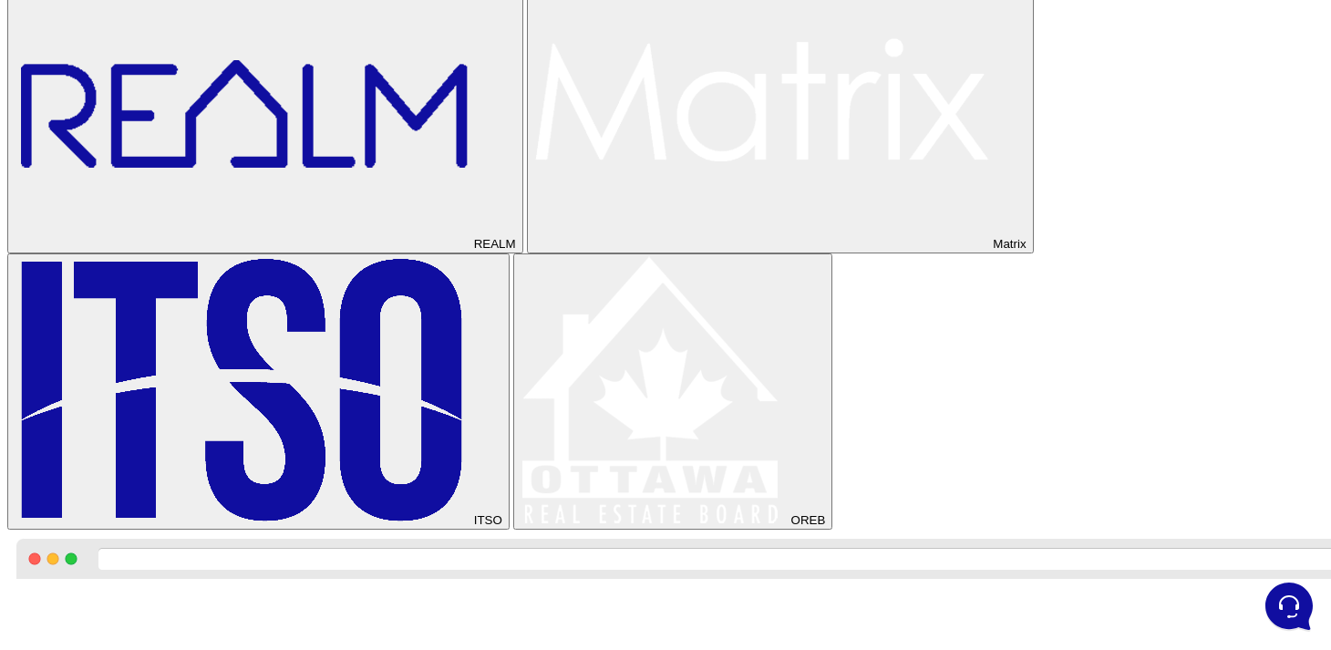
scroll to position [751, 0]
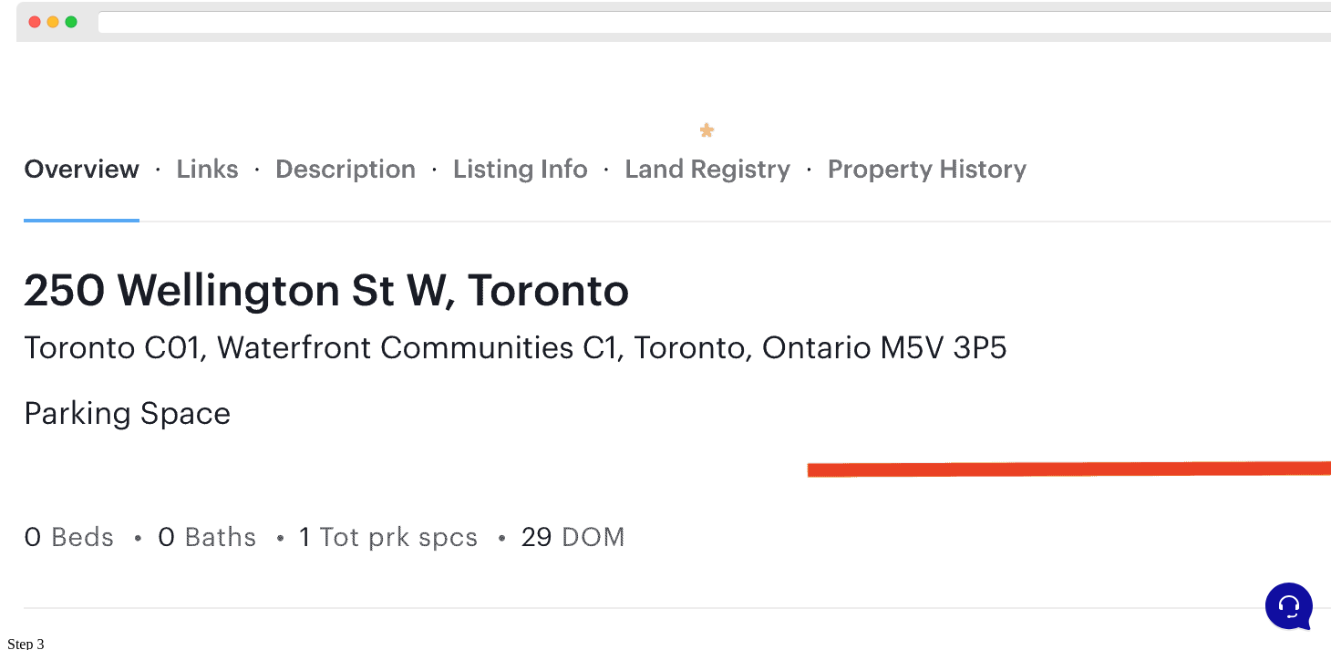
scroll to position [1287, 0]
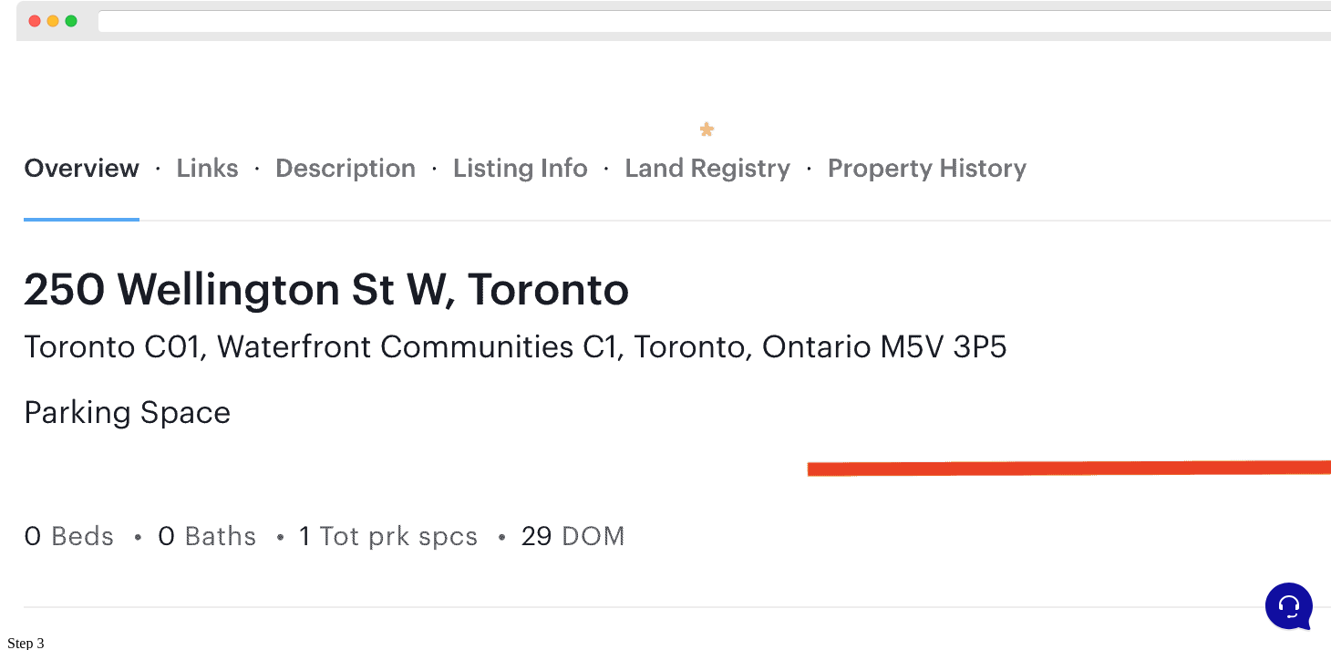
drag, startPoint x: 1259, startPoint y: 303, endPoint x: 962, endPoint y: 247, distance: 302.4
copy div "Delete All Existing Templates Download the updated [DATE] templates. Import upd…"
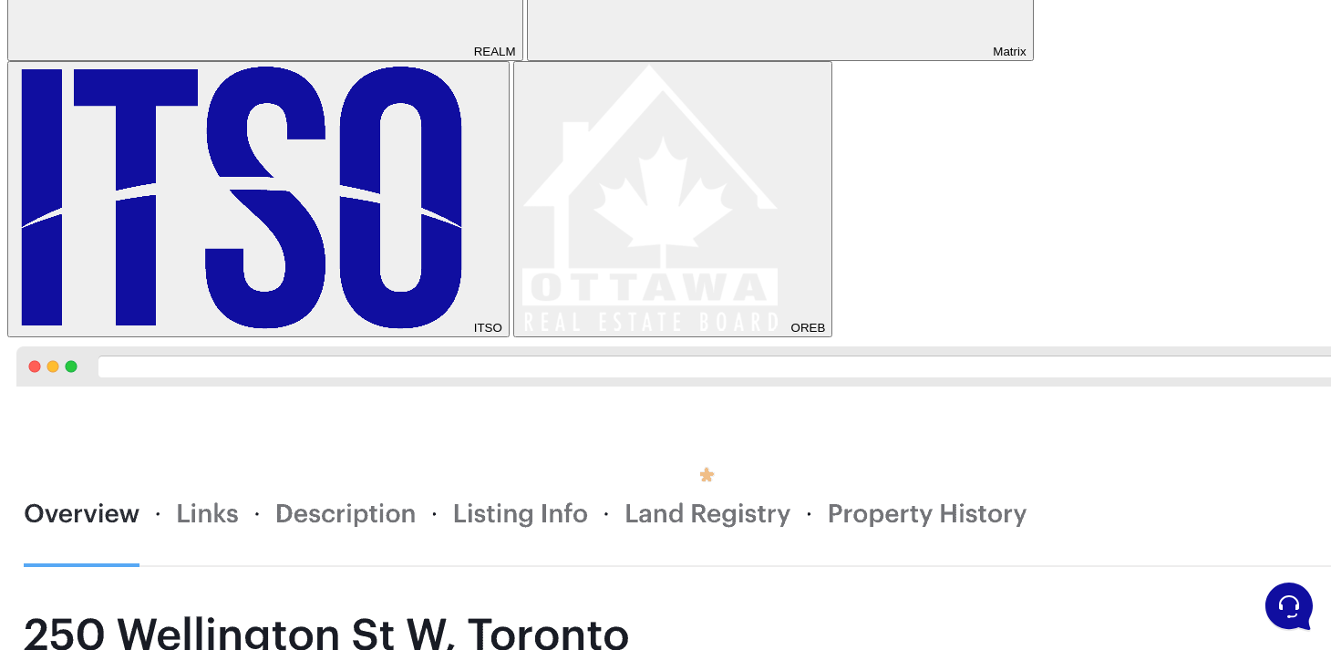
scroll to position [1174, 0]
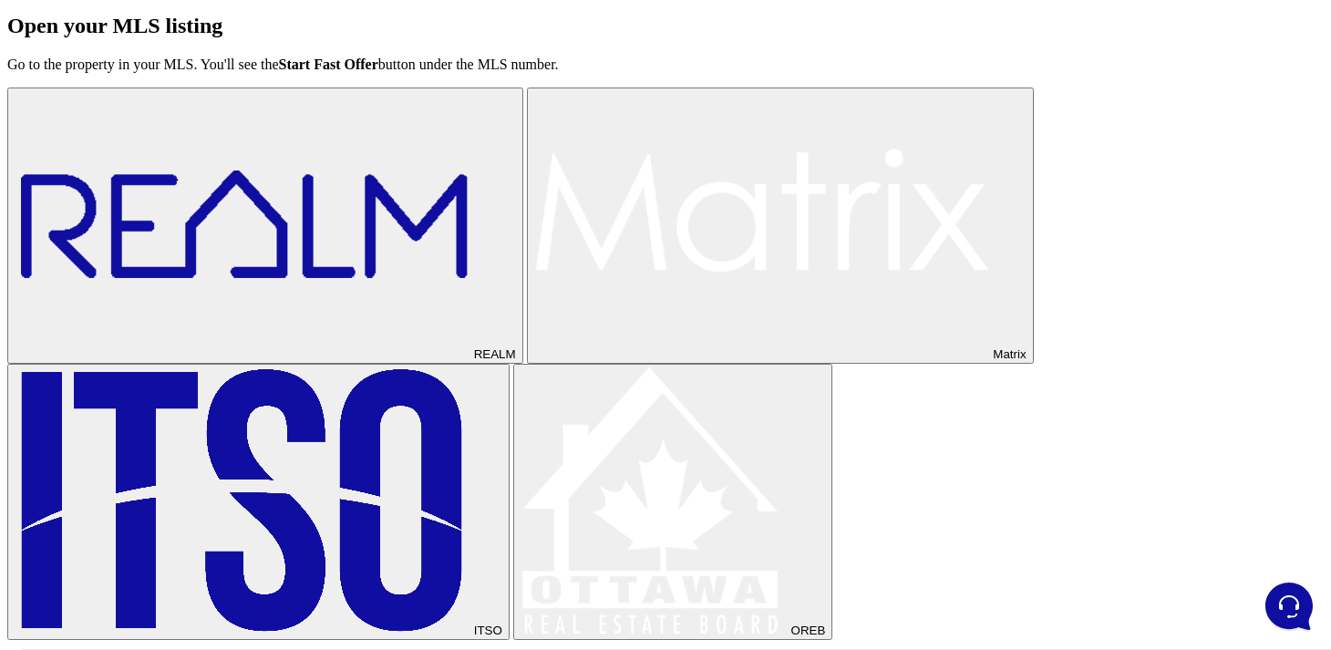
scroll to position [660, 0]
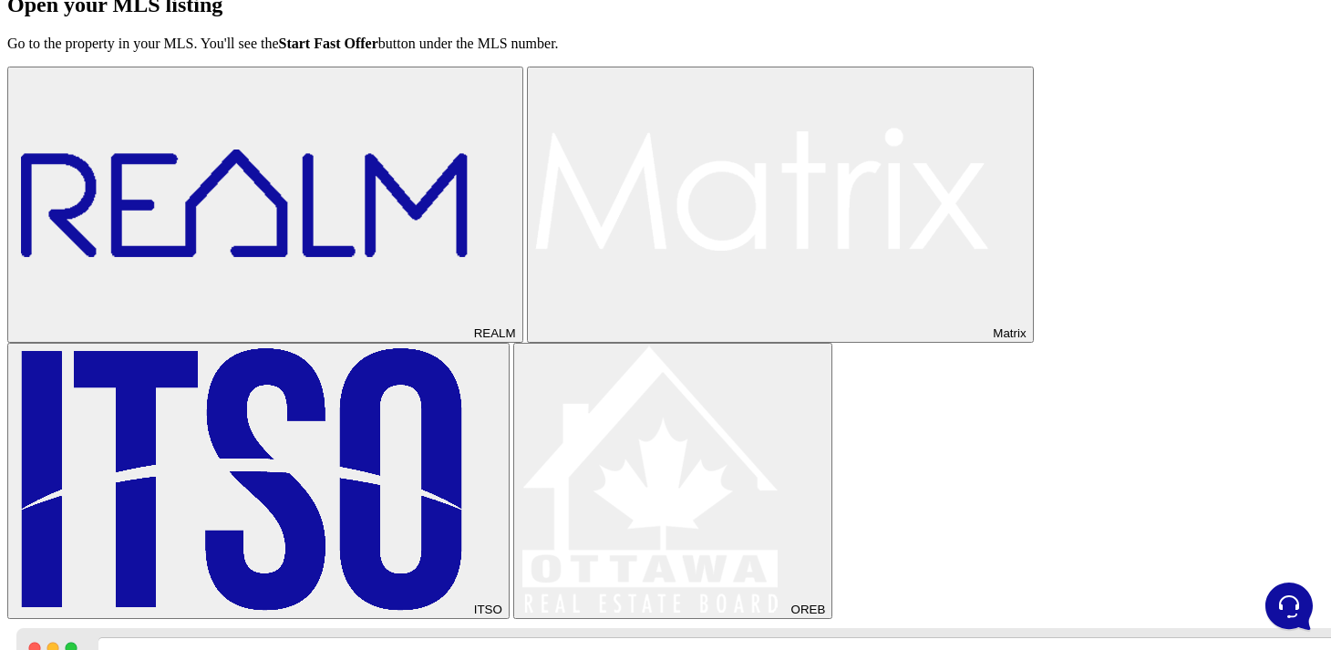
click at [528, 480] on div "REALM Matrix ITSO OREB" at bounding box center [665, 343] width 1316 height 552
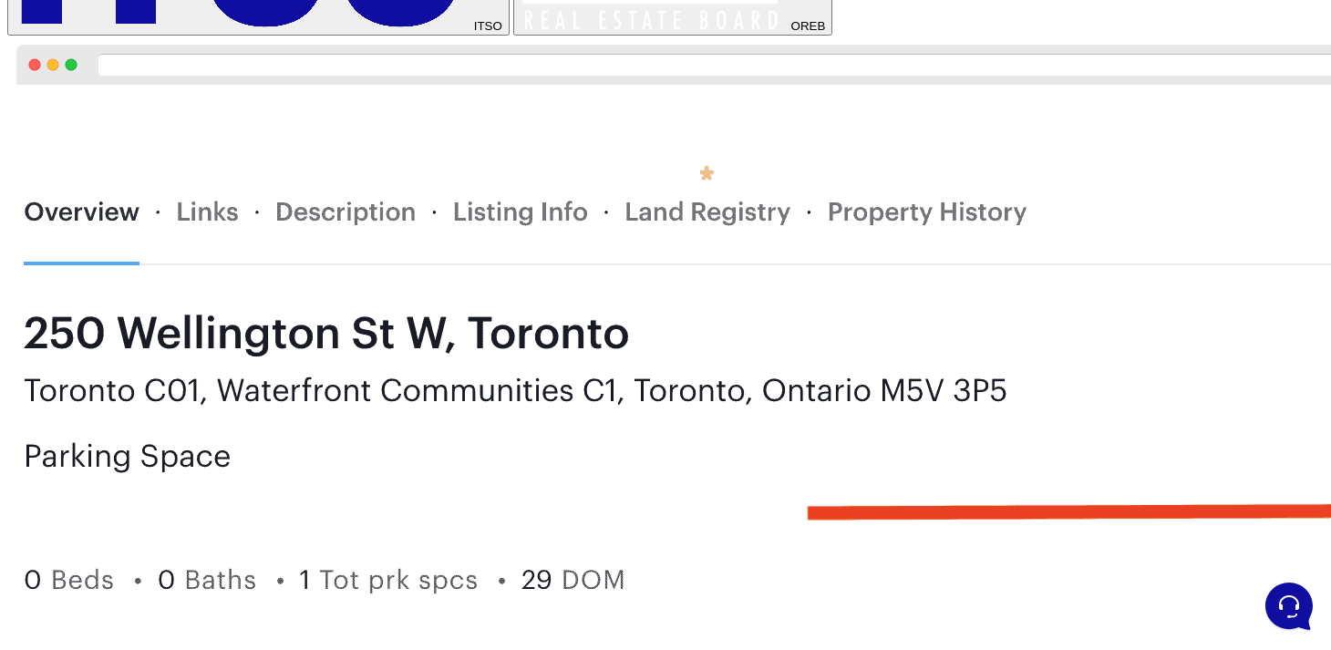
scroll to position [1270, 0]
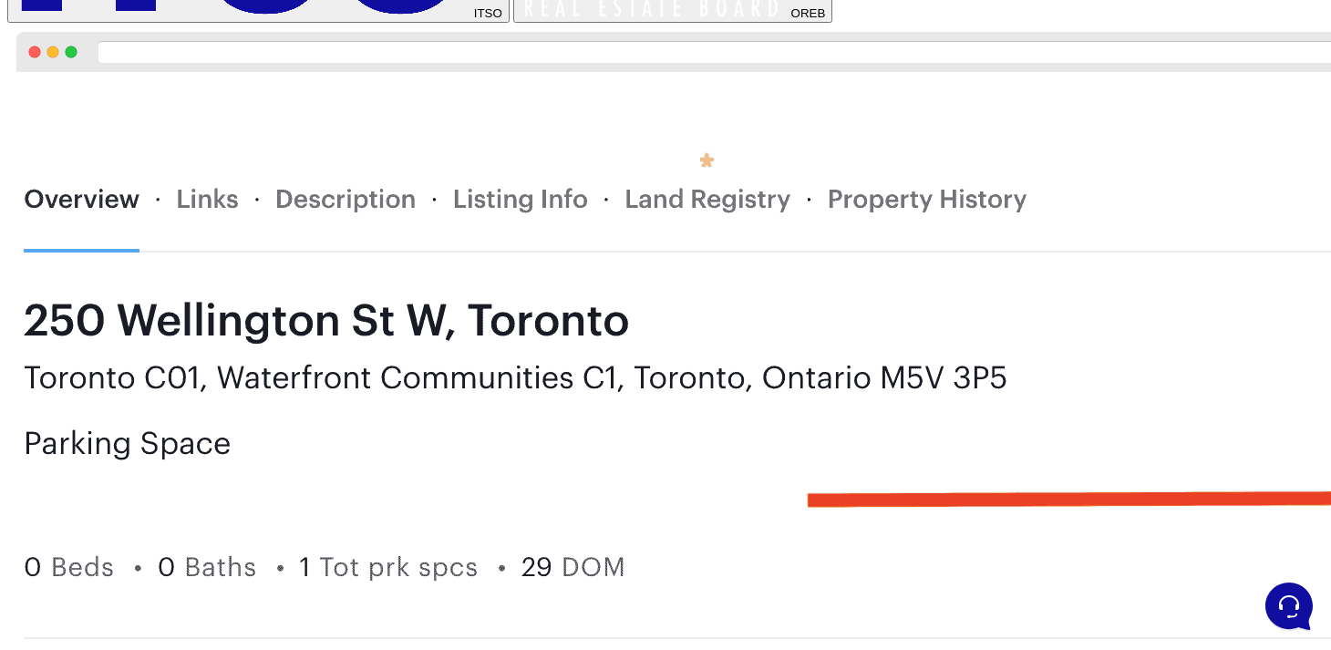
scroll to position [1261, 0]
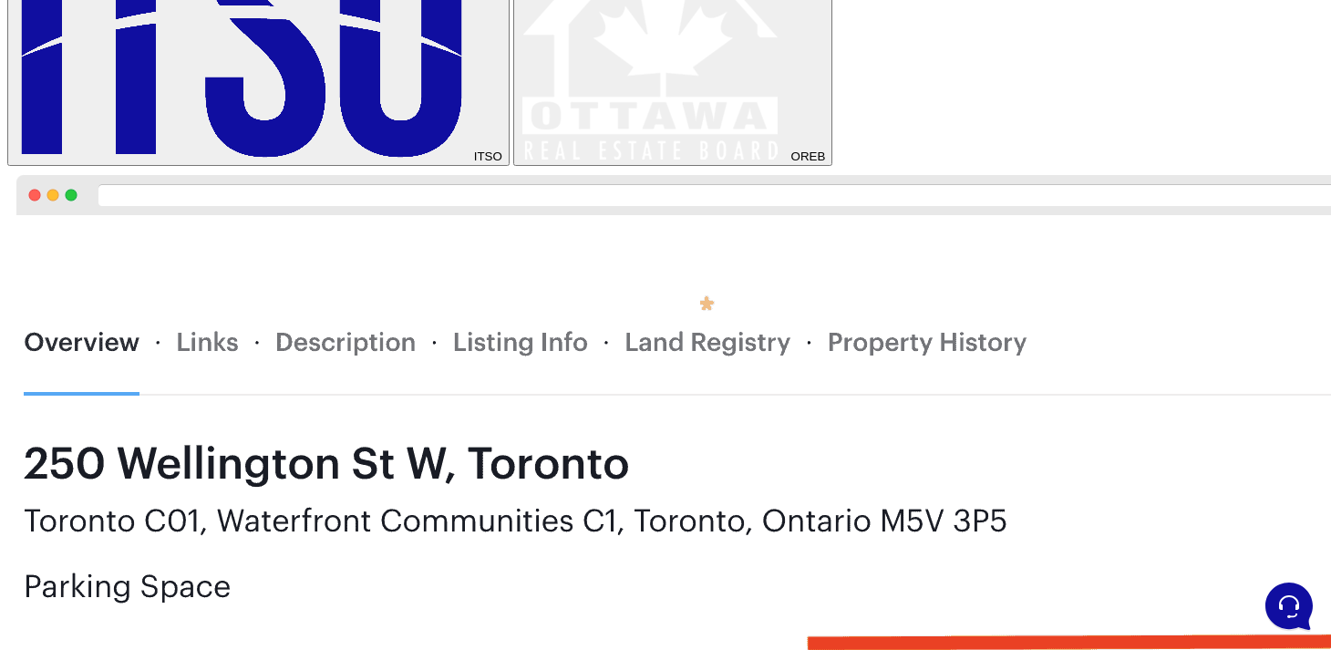
scroll to position [1206, 0]
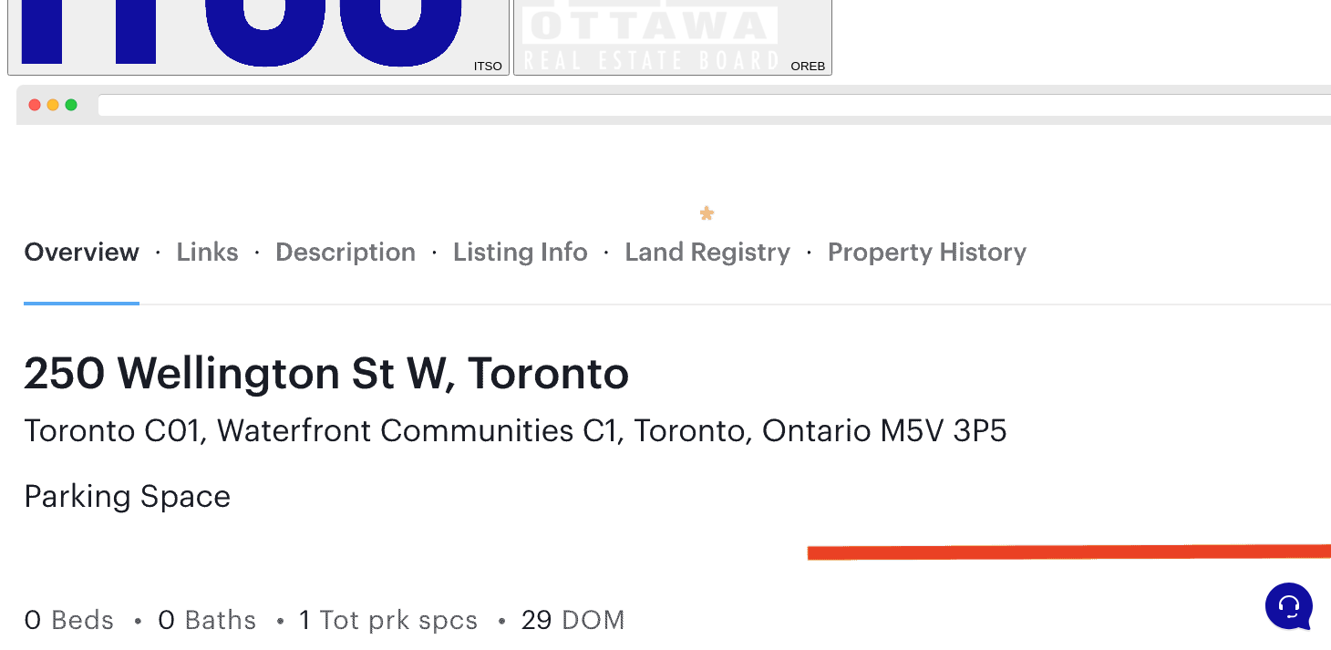
scroll to position [1196, 0]
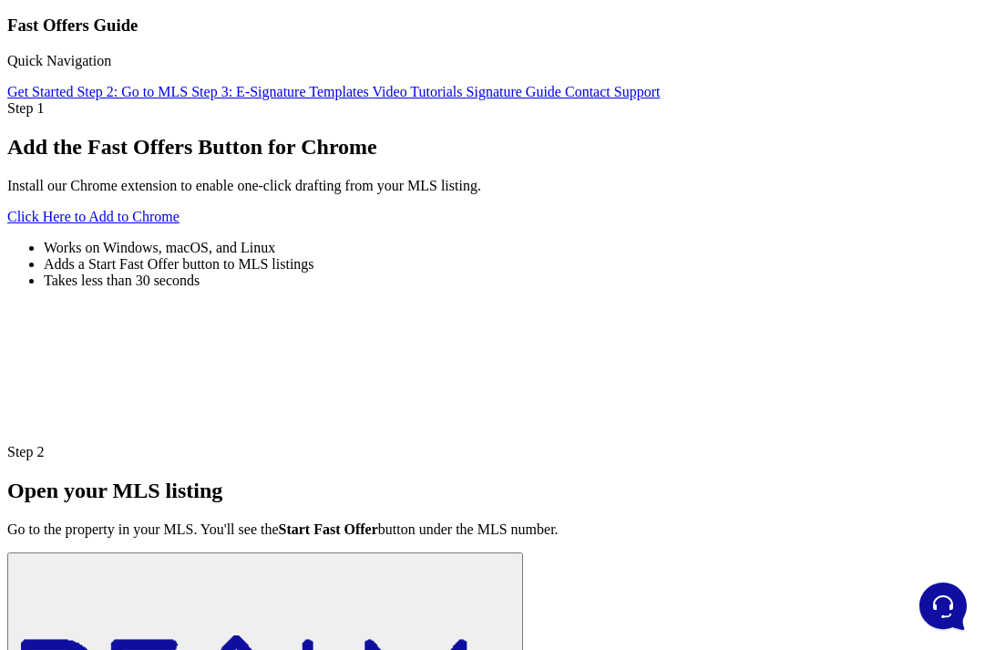
scroll to position [175, 0]
click at [920, 353] on div "Step 1 Add the Fast Offers Button for Chrome Install our Chrome extension to en…" at bounding box center [492, 271] width 971 height 344
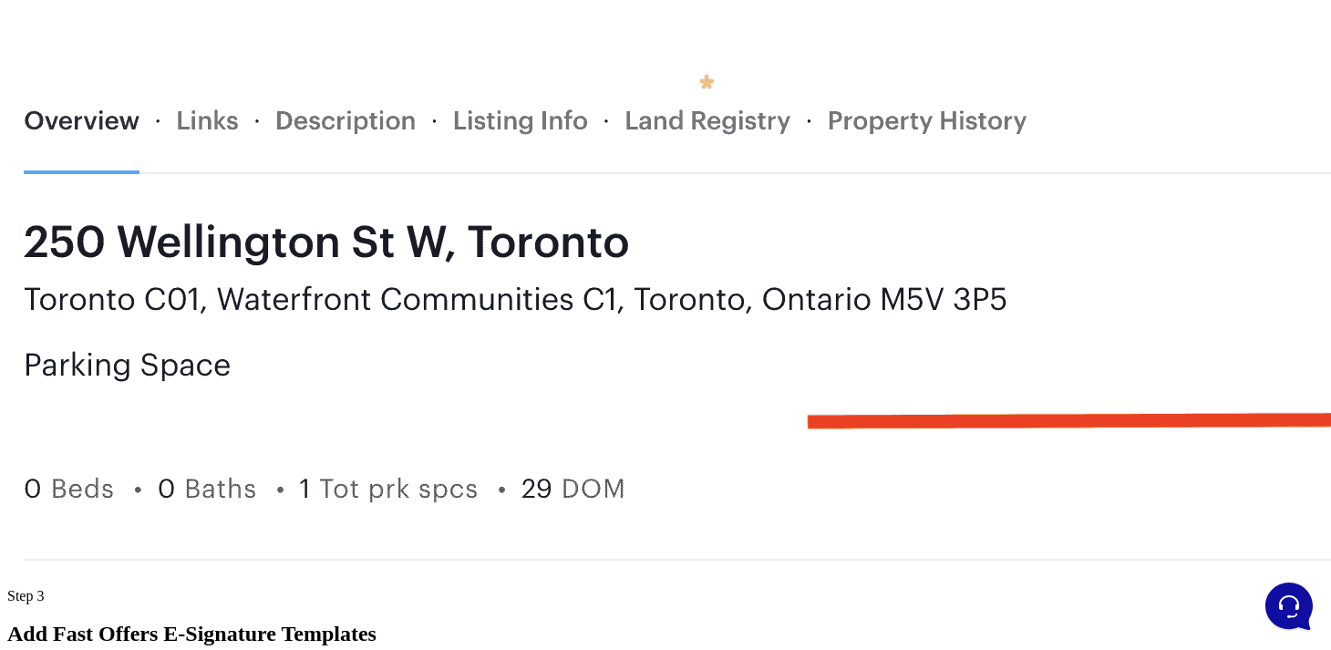
scroll to position [1406, 0]
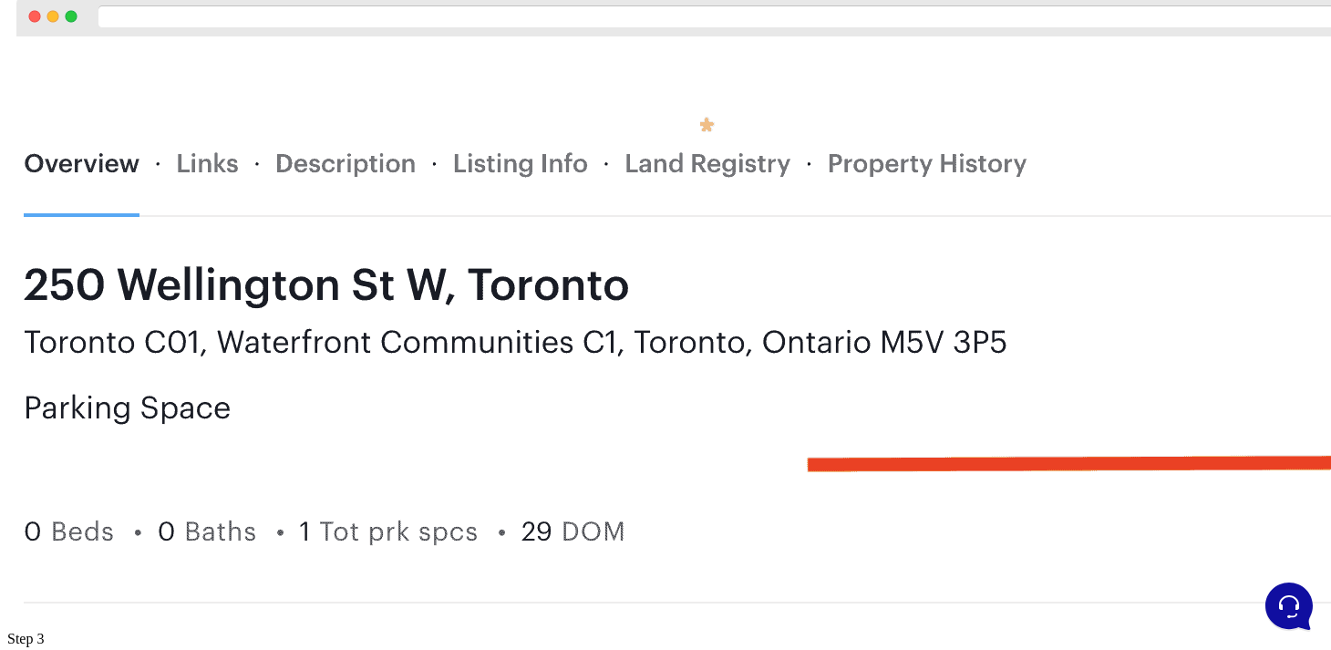
scroll to position [1289, 0]
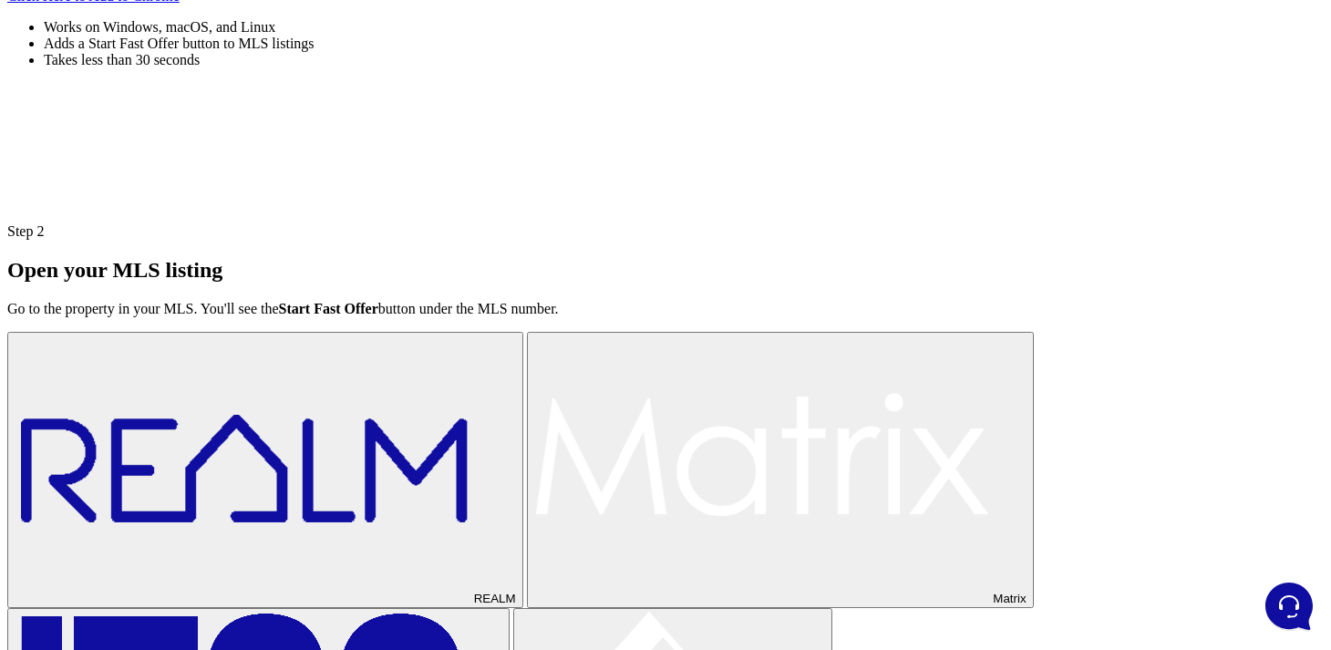
scroll to position [613, 0]
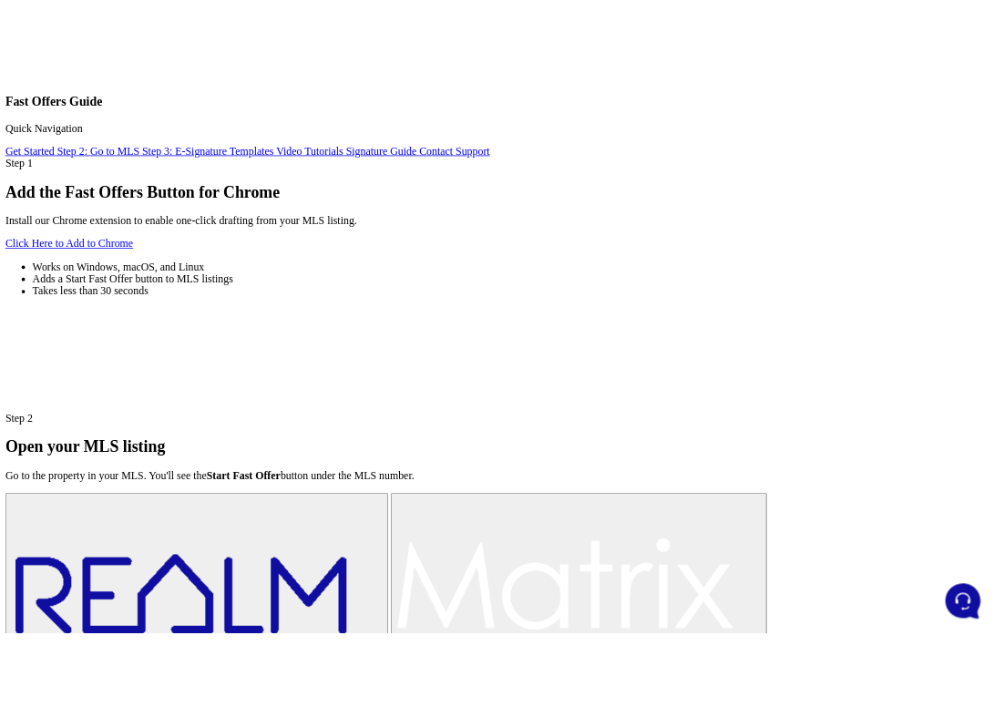
scroll to position [188, 0]
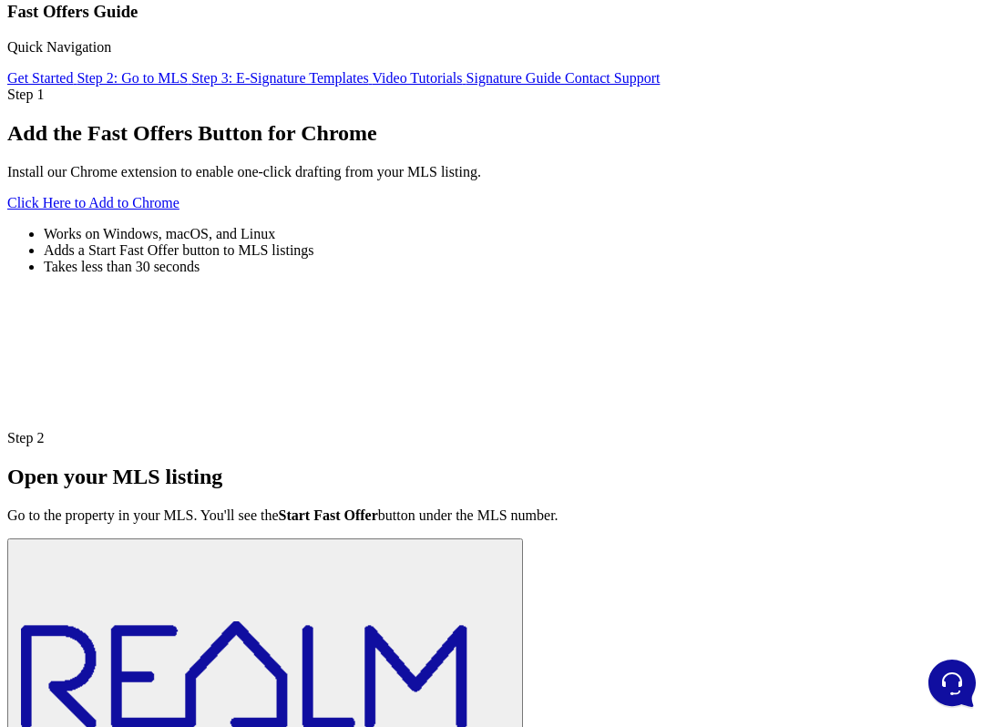
click at [737, 430] on div "Step 1 Add the Fast Offers Button for Chrome Install our Chrome extension to en…" at bounding box center [497, 259] width 980 height 344
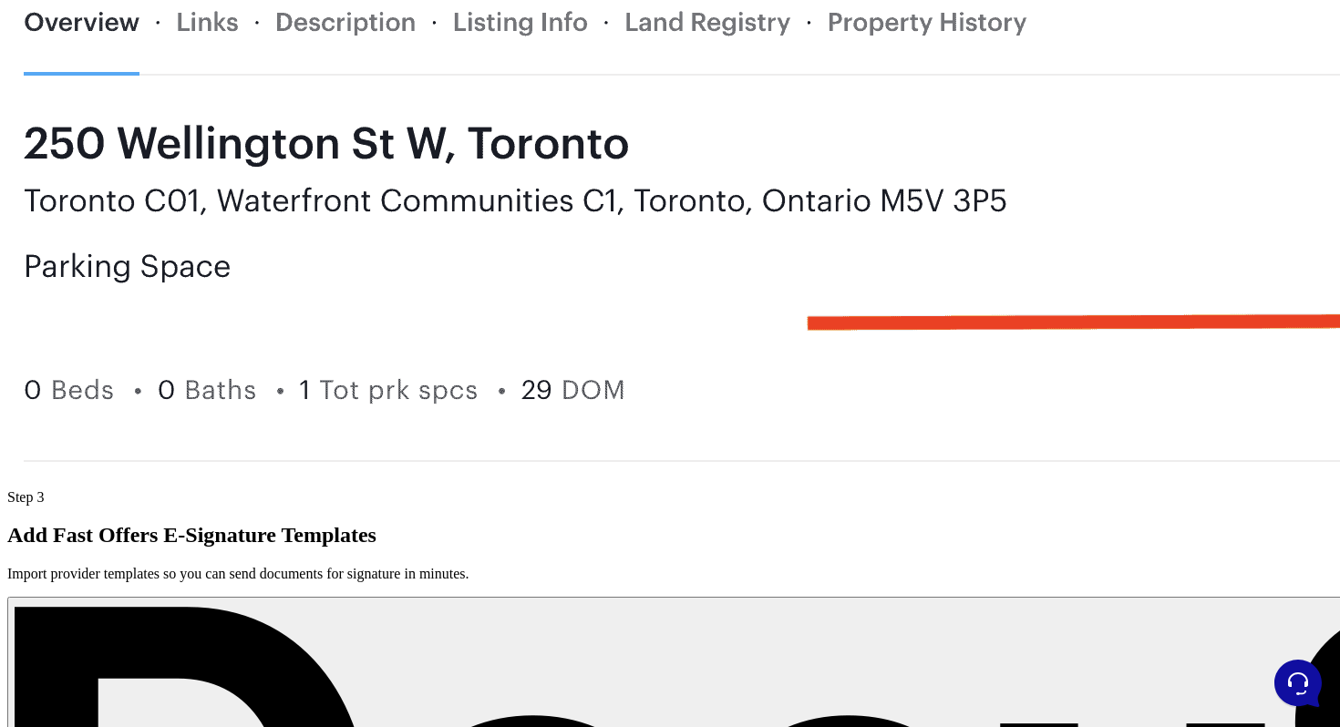
scroll to position [1156, 0]
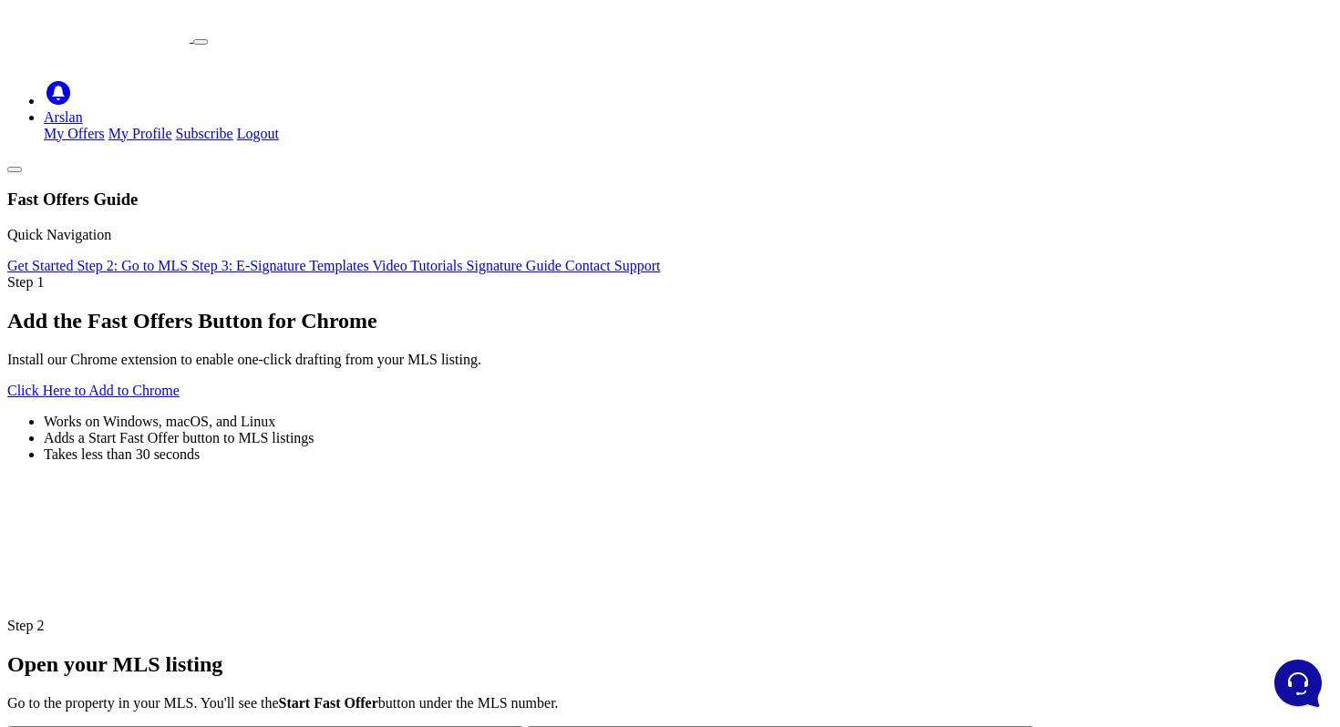
click at [592, 274] on div "Step 1 Add the Fast Offers Button for Chrome Install our Chrome extension to en…" at bounding box center [669, 368] width 1325 height 189
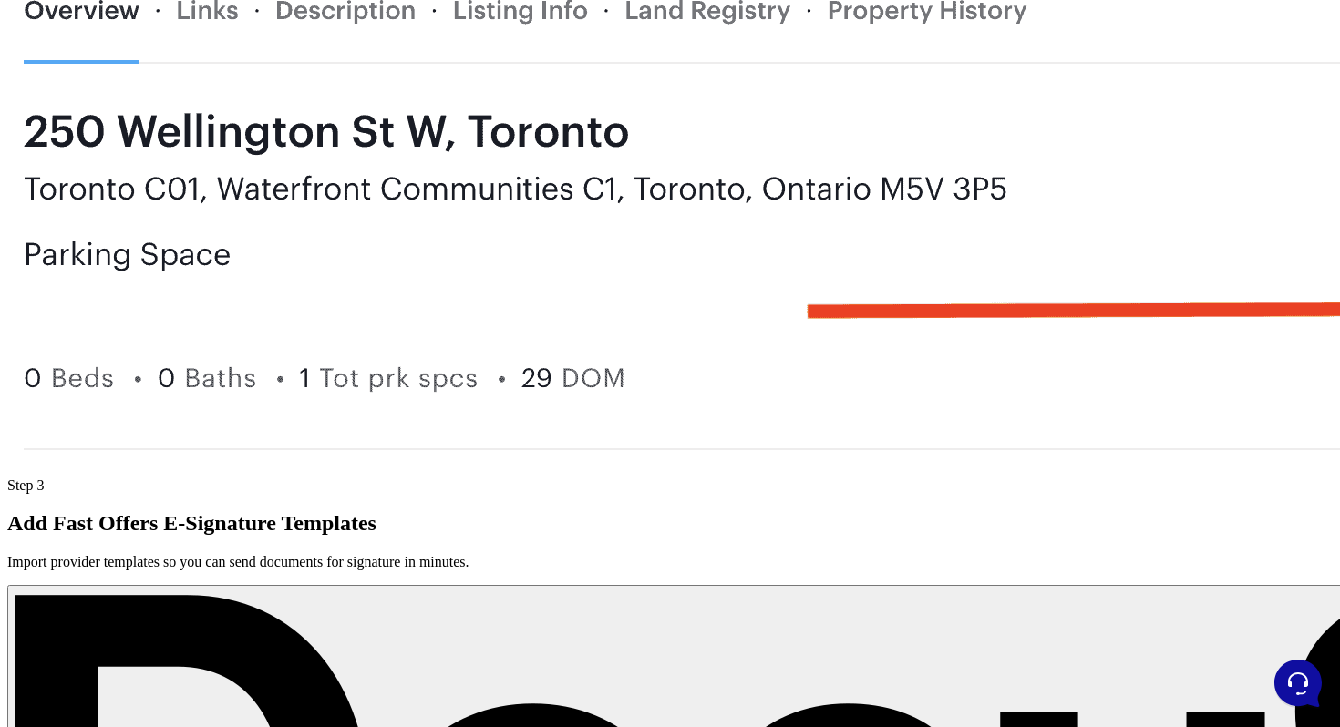
scroll to position [1455, 0]
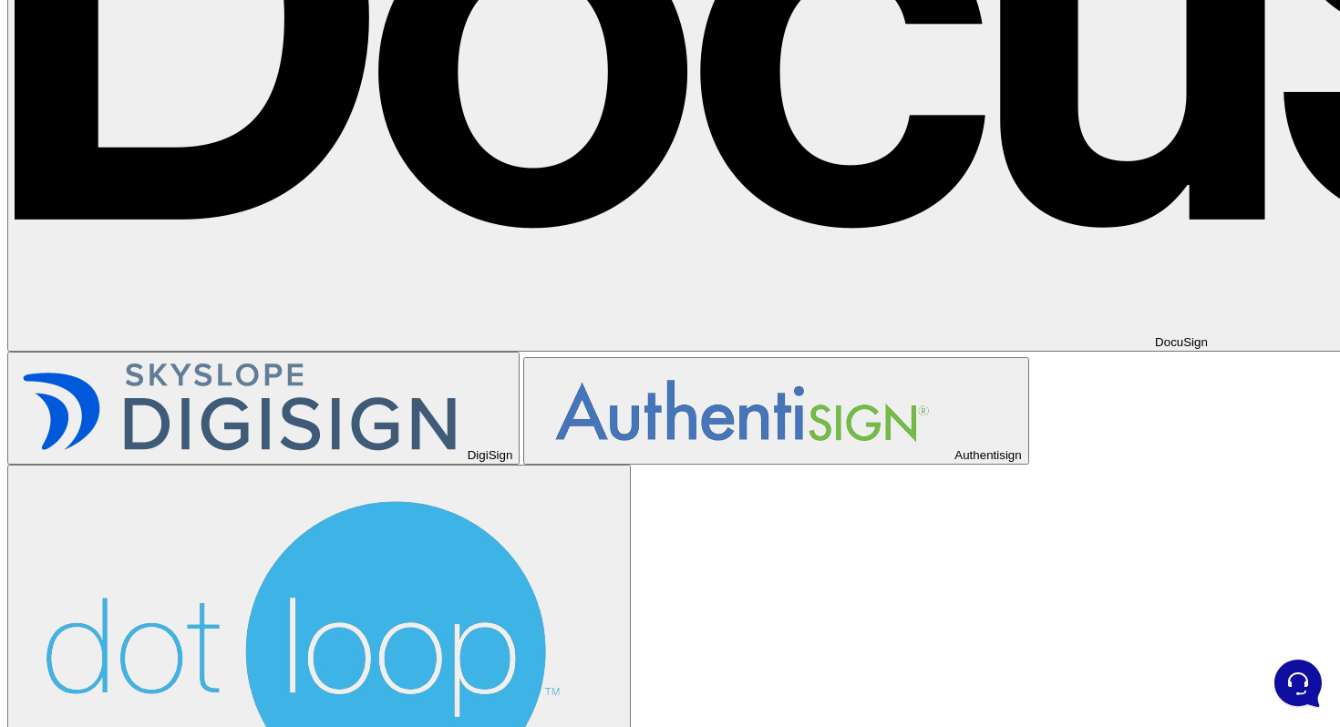
scroll to position [2238, 0]
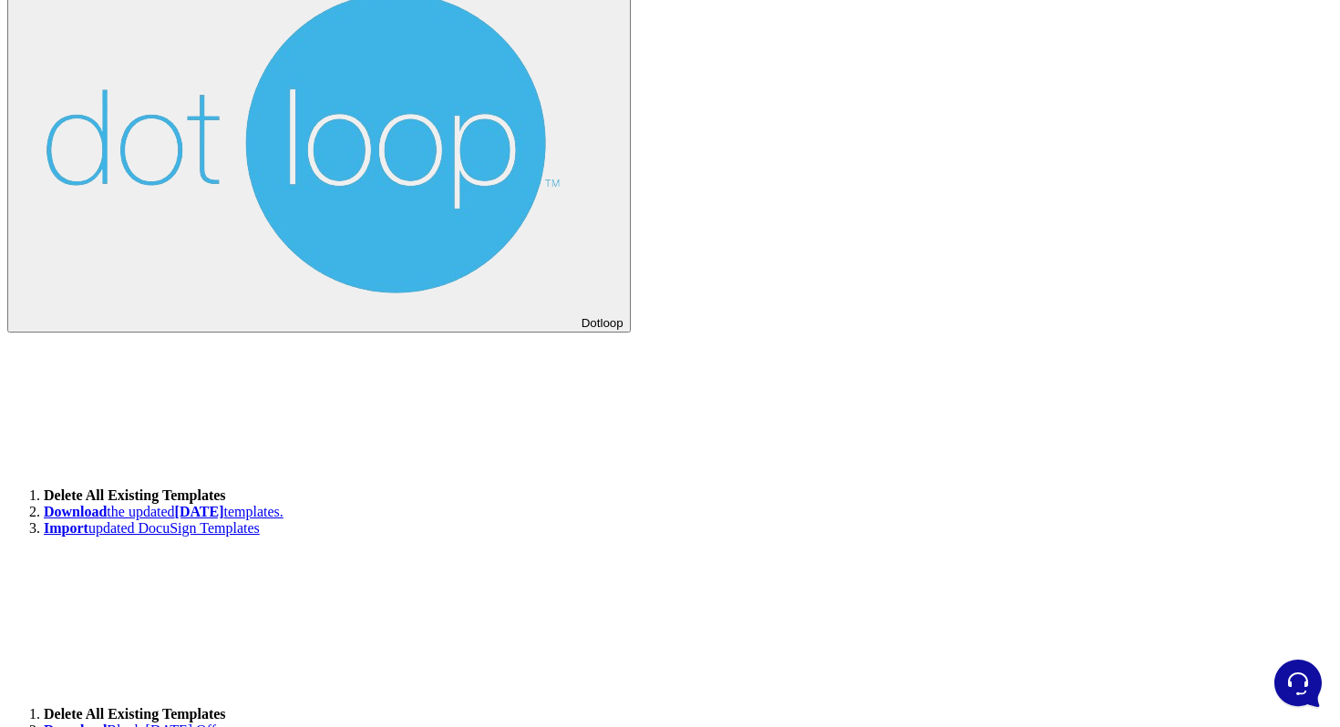
scroll to position [2783, 0]
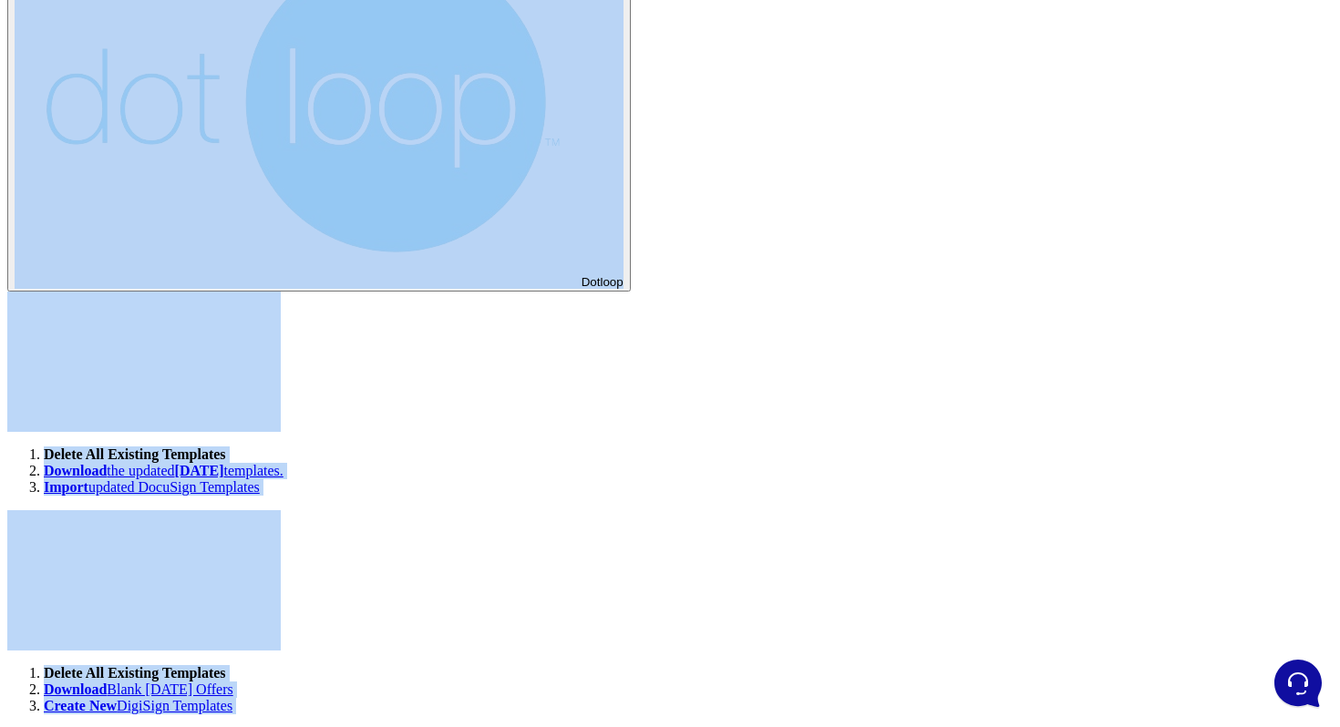
drag, startPoint x: 219, startPoint y: 345, endPoint x: 51, endPoint y: 332, distance: 168.2
click at [51, 332] on div "Fast Offers Guide Quick Navigation Get Started Step 2: Go to MLS Step 3: E-Sign…" at bounding box center [669, 61] width 1325 height 5374
copy div "Contact Support Step 1 Add the Fast Offers Button for Chrome Install our Chrome…"
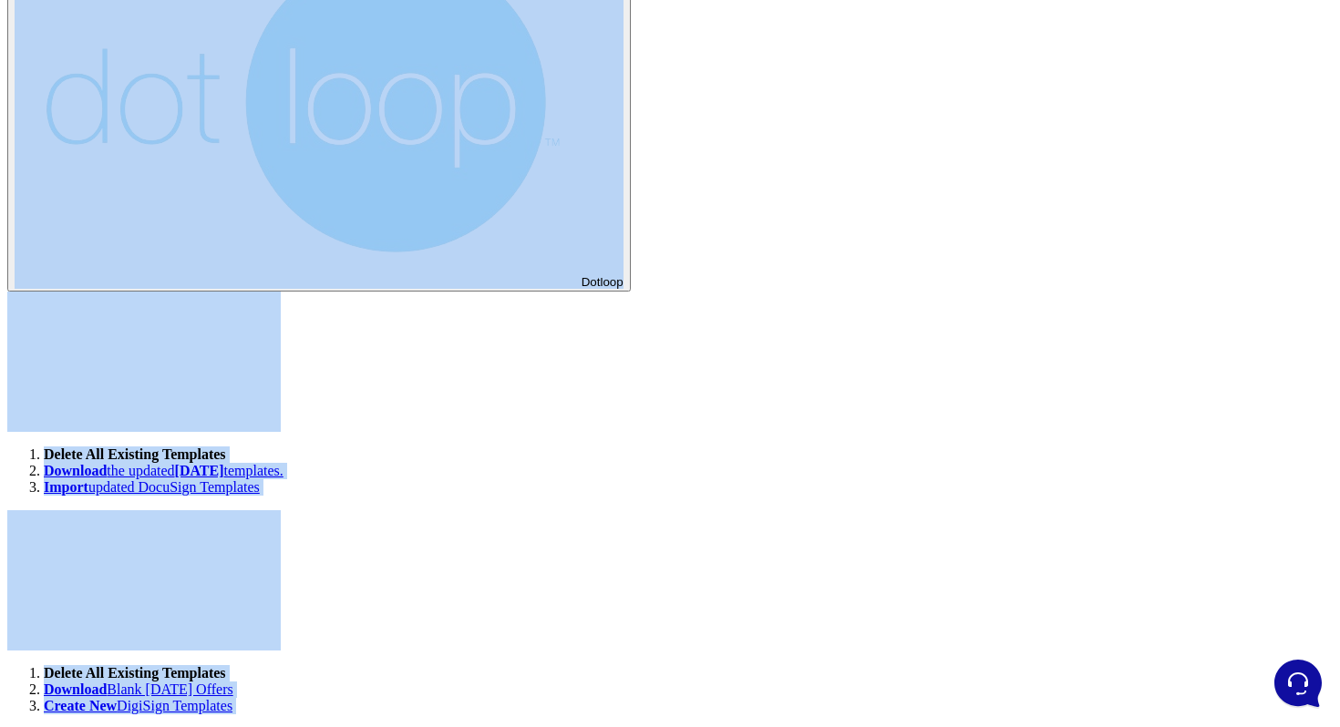
drag, startPoint x: 225, startPoint y: 254, endPoint x: 98, endPoint y: 243, distance: 128.1
click at [98, 243] on div "Fast Offers Guide Quick Navigation Get Started Step 2: Go to MLS Step 3: E-Sign…" at bounding box center [669, 61] width 1325 height 5374
drag, startPoint x: 233, startPoint y: 233, endPoint x: 108, endPoint y: 242, distance: 126.0
click at [108, 242] on div "Fast Offers Guide Quick Navigation Get Started Step 2: Go to MLS Step 3: E-Sign…" at bounding box center [669, 61] width 1325 height 5374
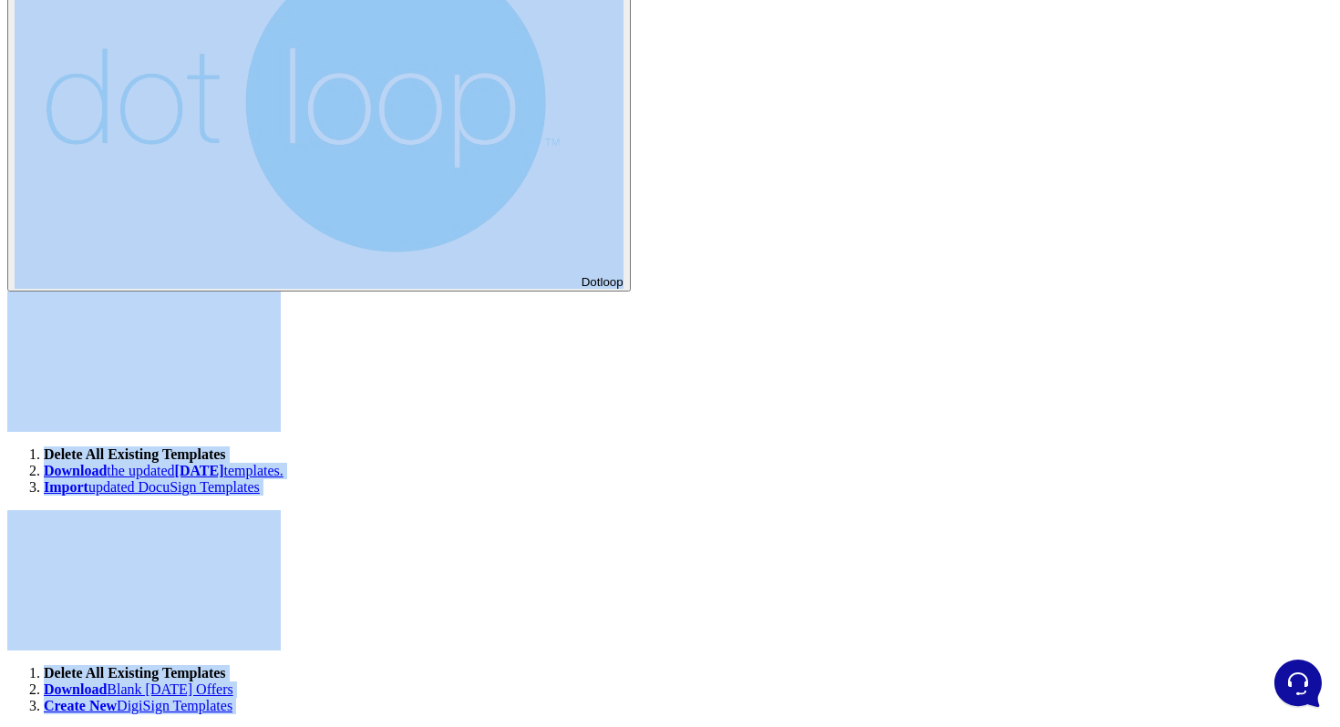
drag, startPoint x: 227, startPoint y: 242, endPoint x: 100, endPoint y: 242, distance: 126.7
click at [100, 242] on div "Fast Offers Guide Quick Navigation Get Started Step 2: Go to MLS Step 3: E-Sign…" at bounding box center [669, 61] width 1325 height 5374
copy div "Tutorials Signature Guide Contact Support Step 1 Add the Fast Offers Button for…"
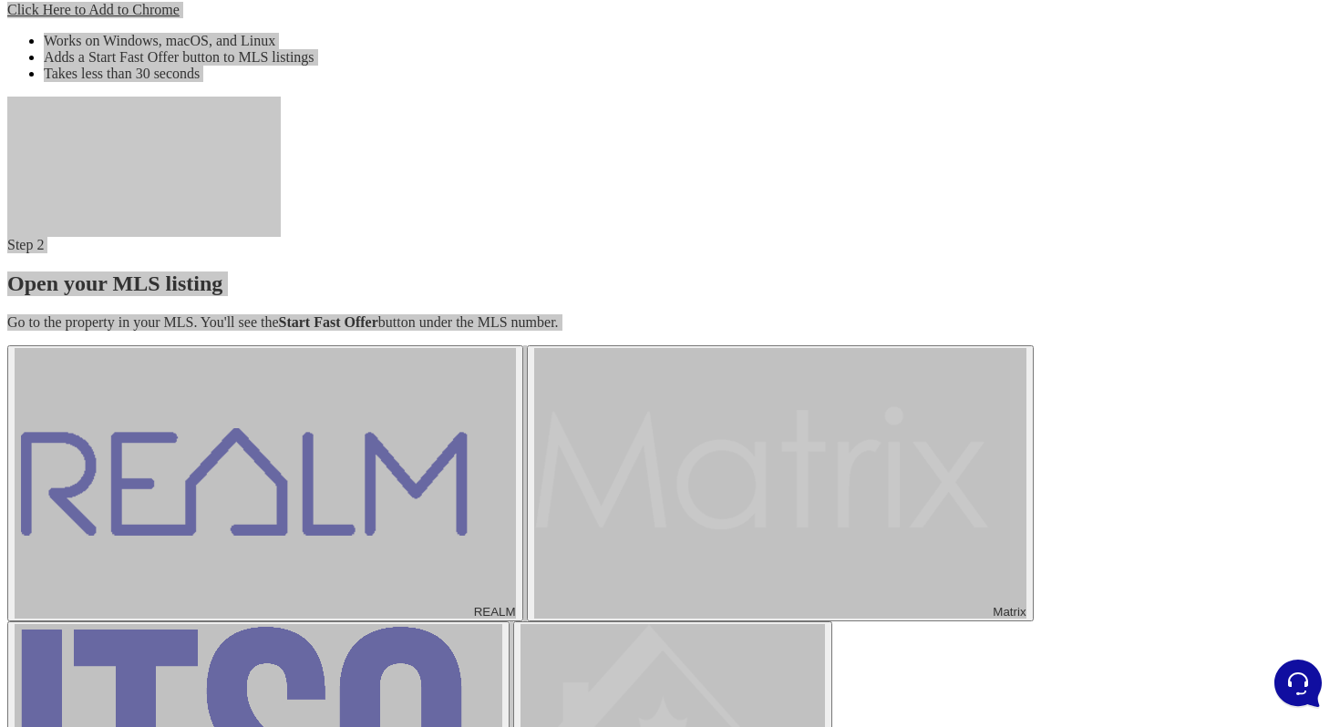
scroll to position [0, 0]
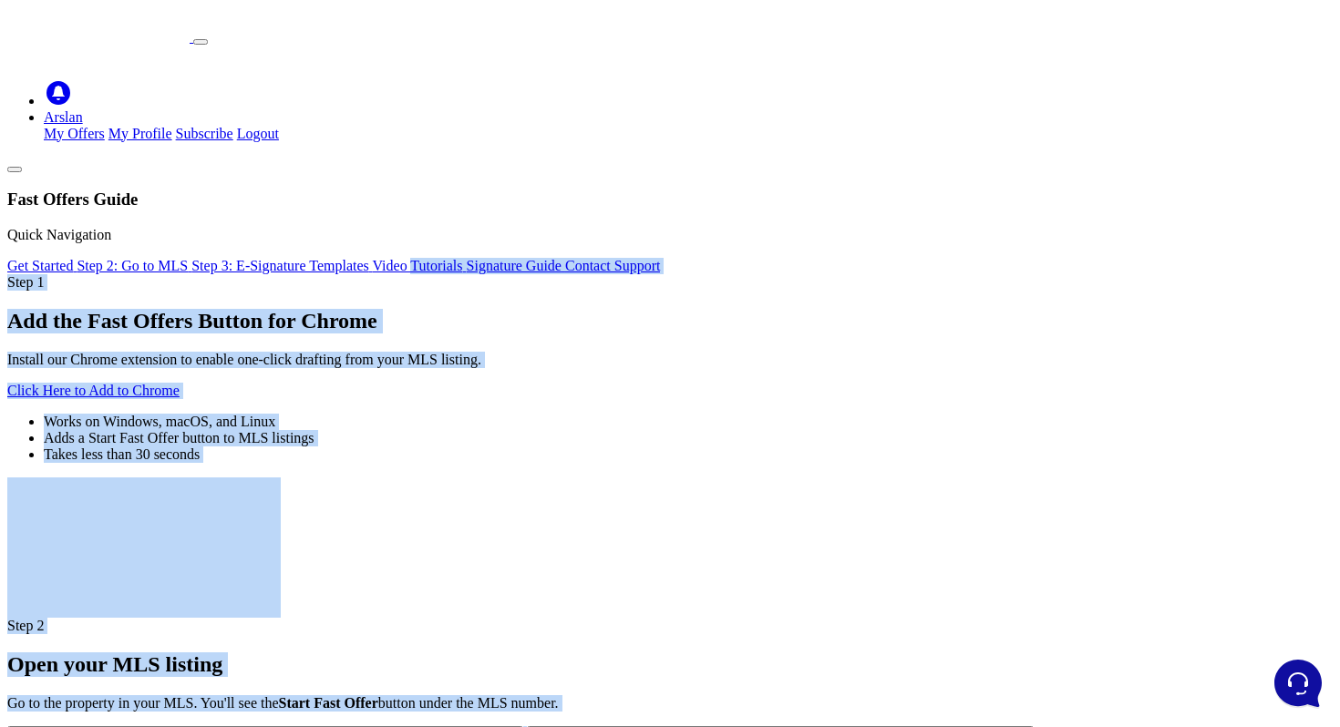
click at [616, 430] on li "Works on Windows, macOS, and Linux" at bounding box center [688, 422] width 1289 height 16
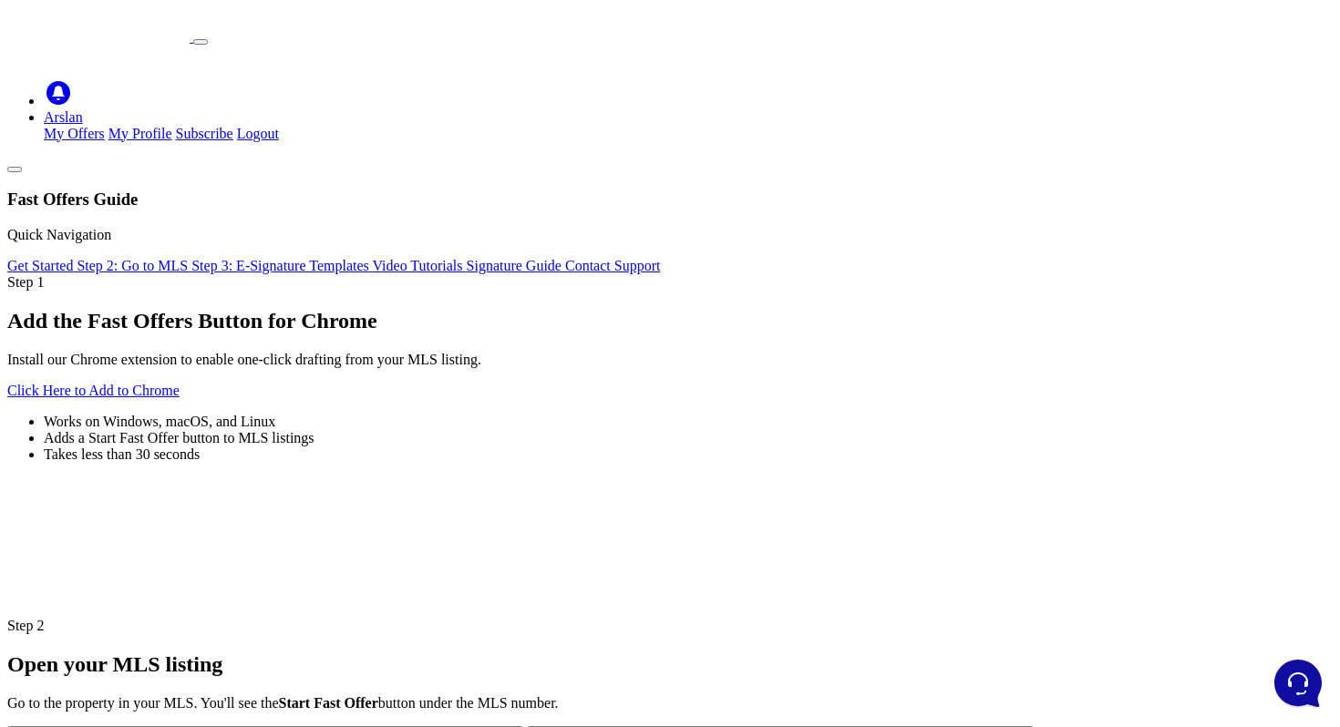
click at [589, 295] on div "Step 1 Add the Fast Offers Button for Chrome Install our Chrome extension to en…" at bounding box center [669, 368] width 1325 height 189
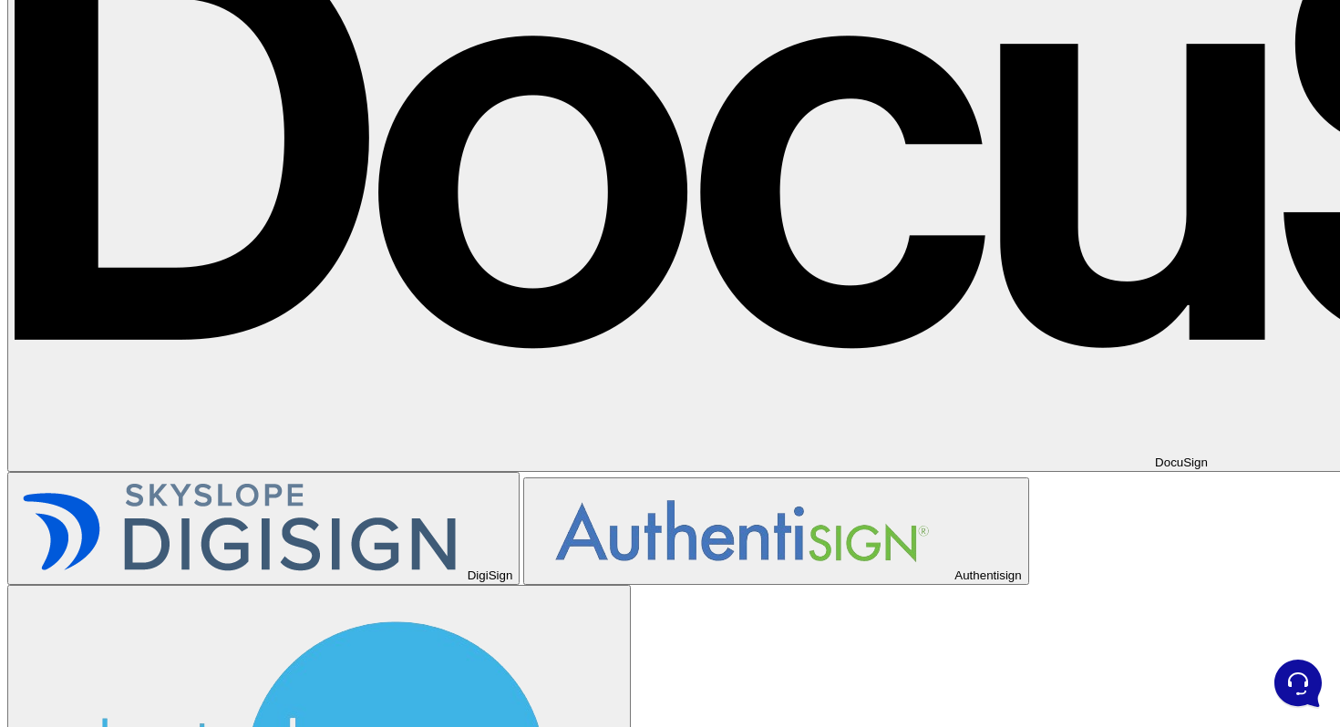
scroll to position [1995, 0]
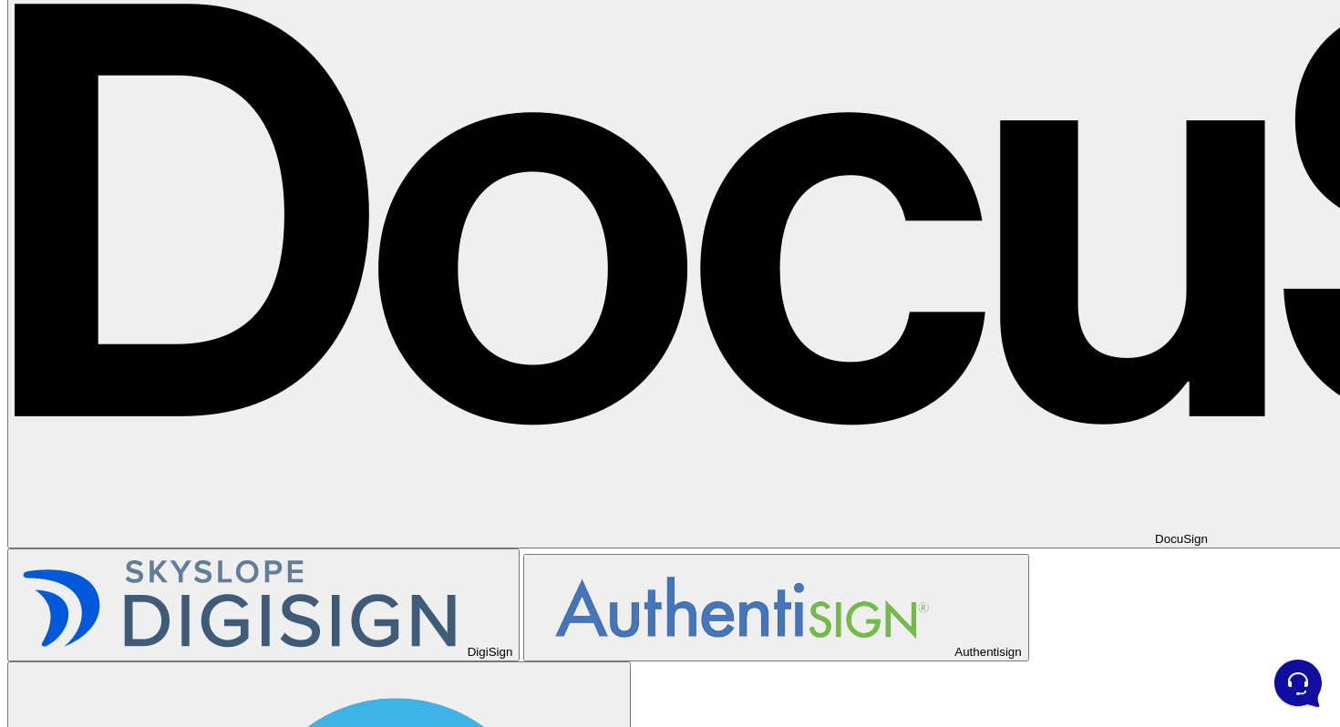
scroll to position [1911, 0]
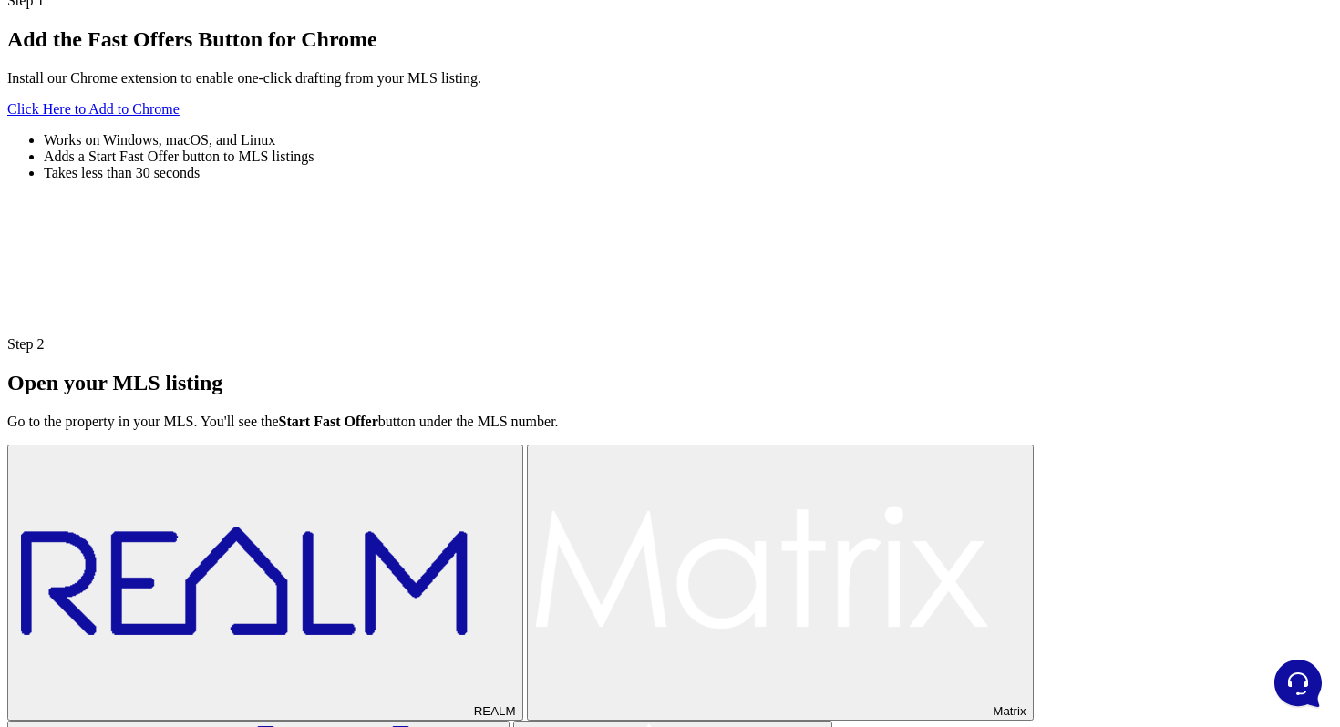
scroll to position [0, 0]
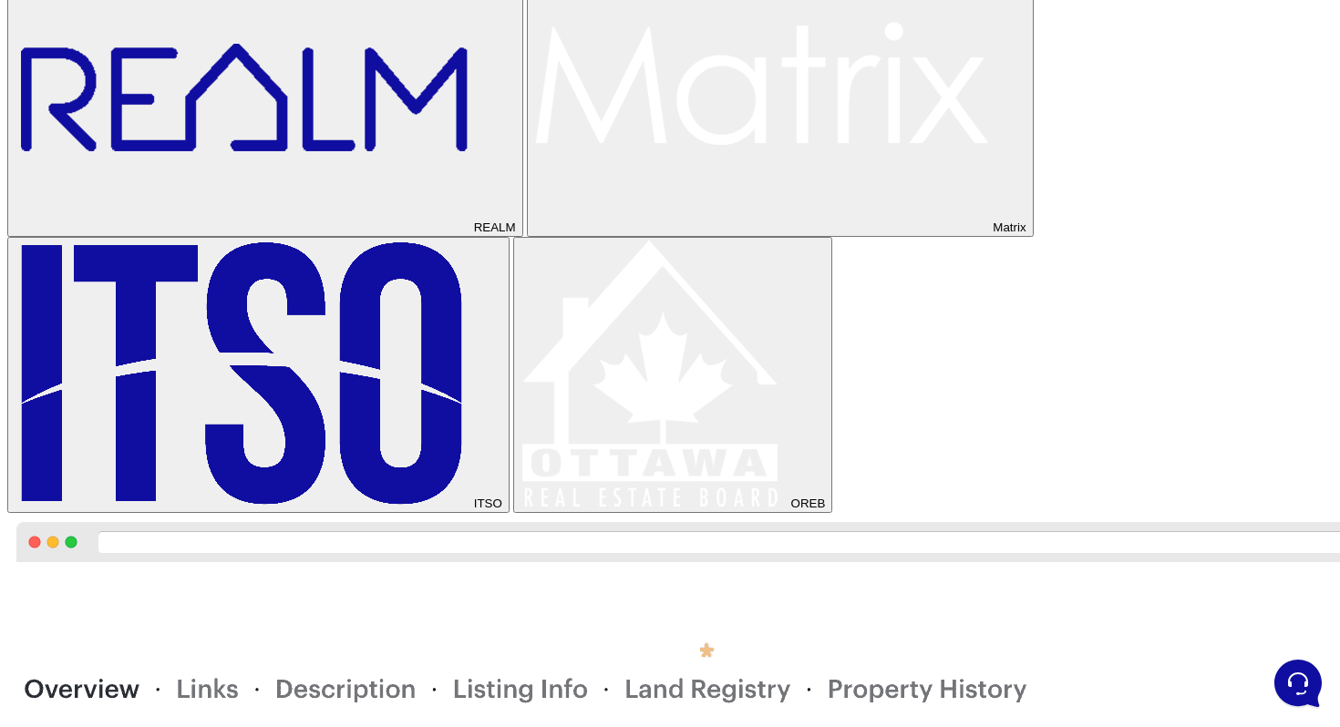
scroll to position [770, 0]
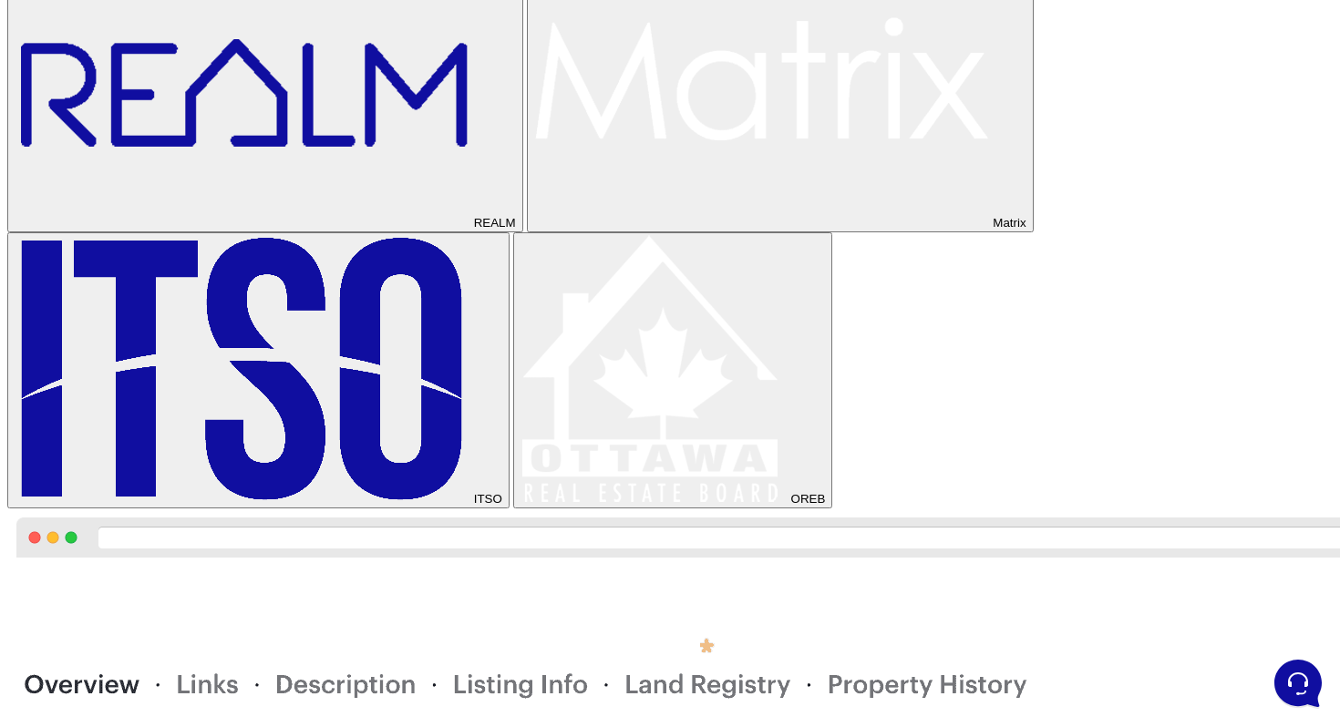
click at [534, 227] on img at bounding box center [762, 93] width 456 height 268
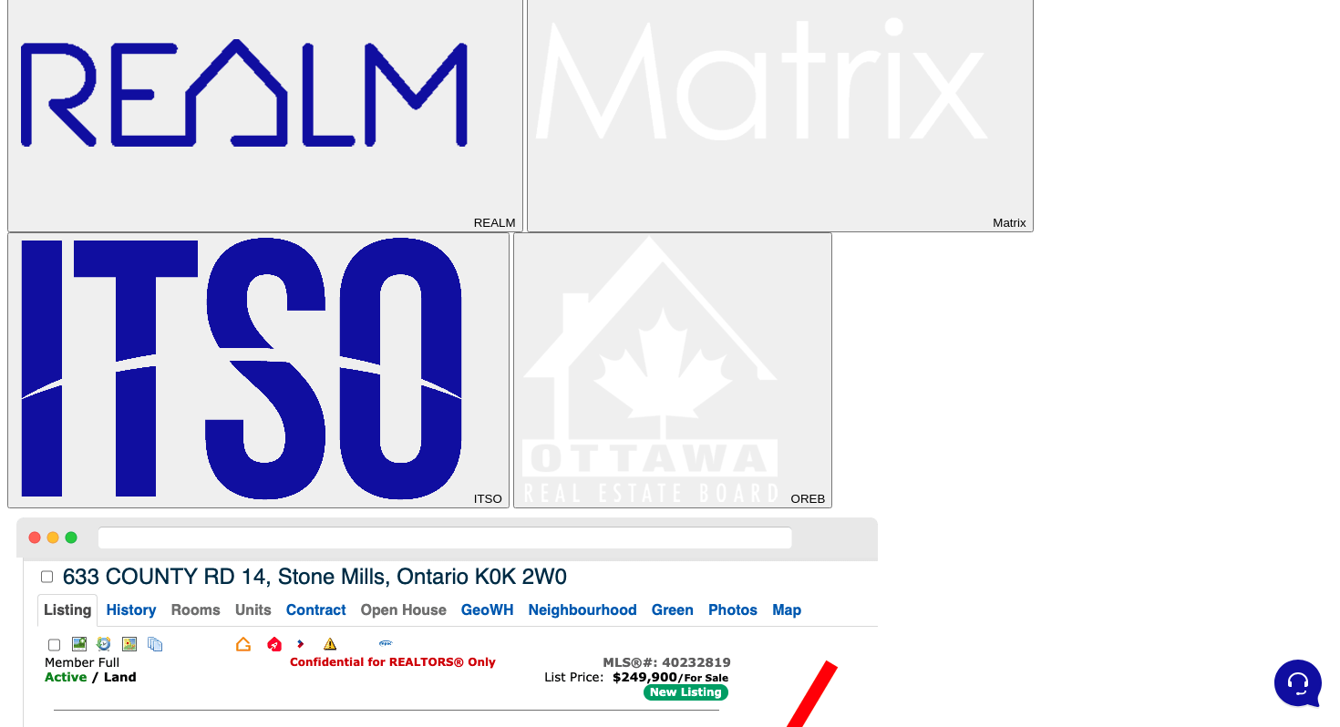
click at [316, 430] on img at bounding box center [243, 369] width 456 height 268
click at [520, 444] on img at bounding box center [653, 369] width 267 height 268
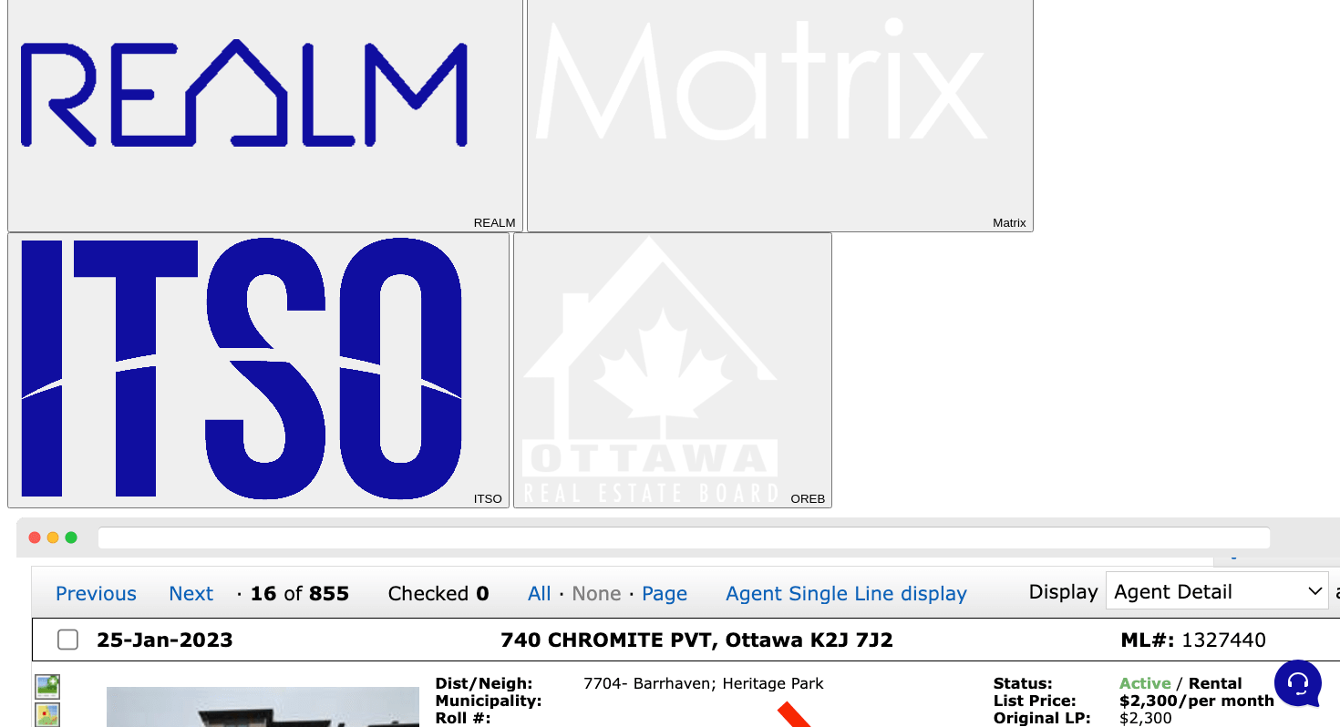
click at [534, 227] on img at bounding box center [762, 93] width 456 height 268
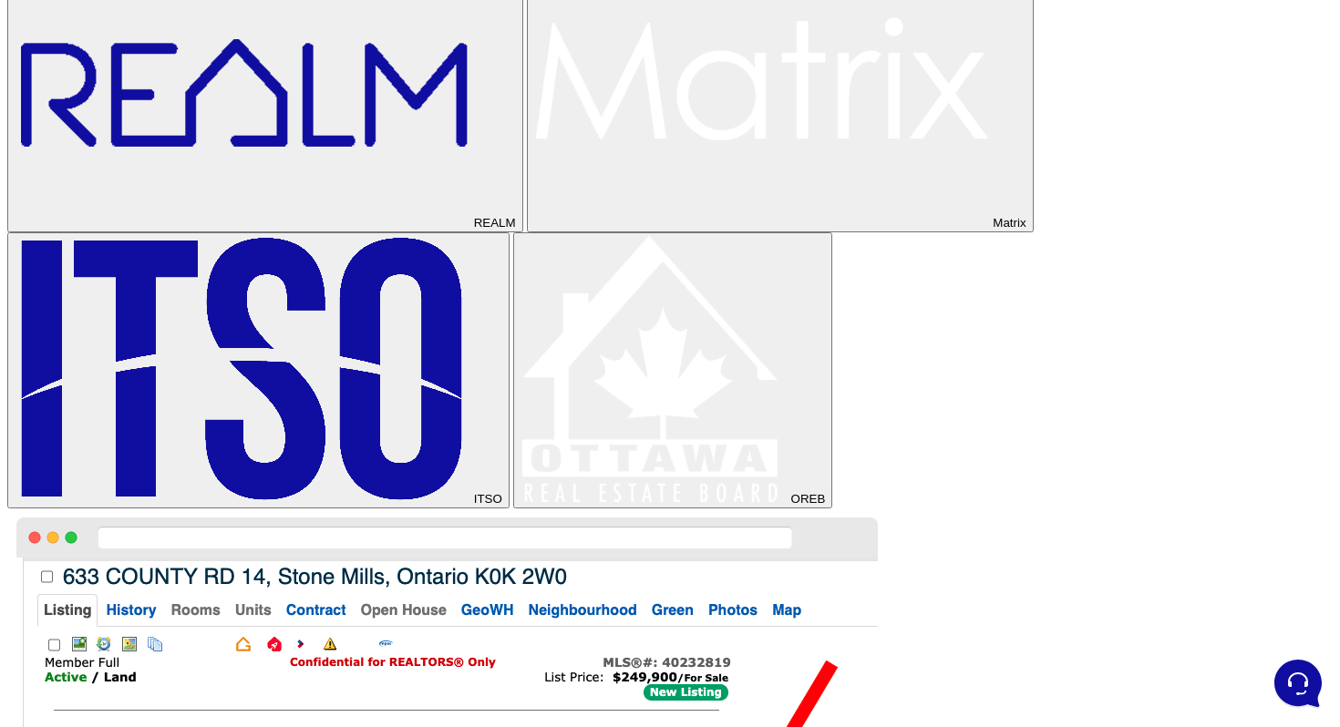
click at [332, 476] on img at bounding box center [243, 369] width 456 height 268
click at [327, 403] on button "ITSO" at bounding box center [258, 370] width 502 height 276
click at [333, 227] on img at bounding box center [243, 93] width 456 height 268
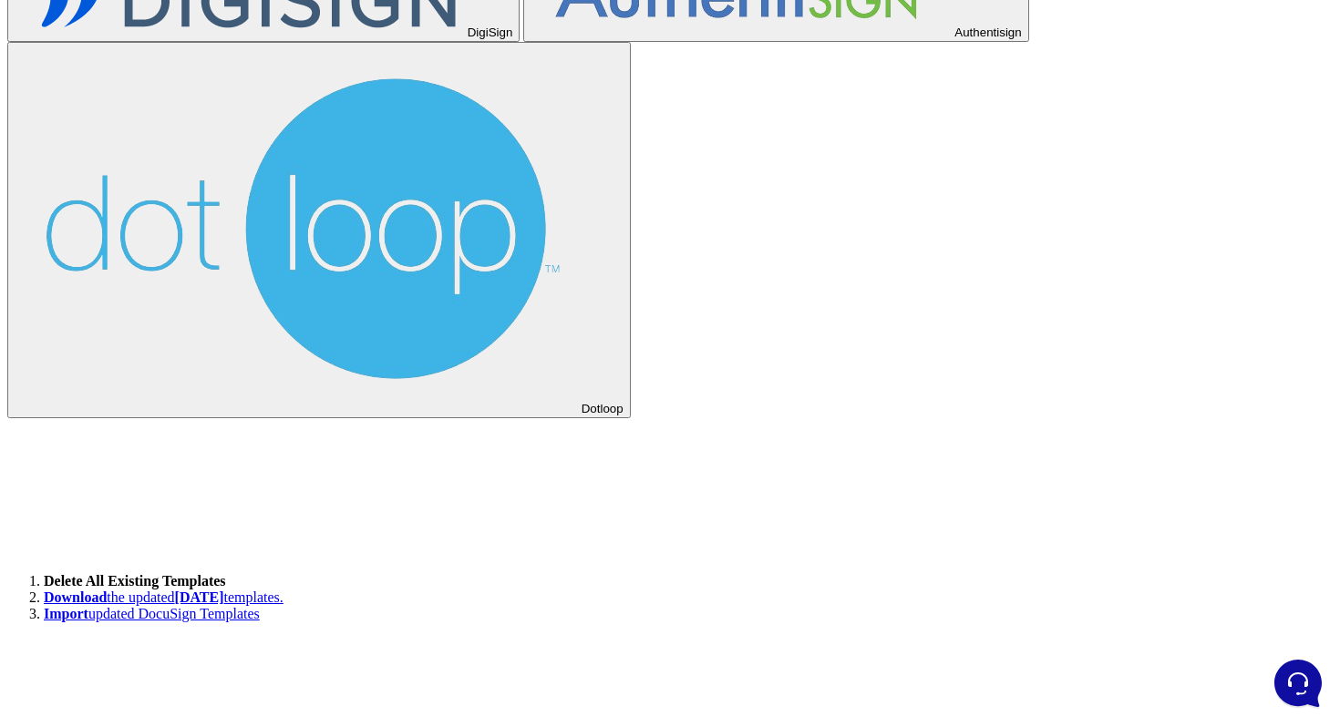
scroll to position [2783, 0]
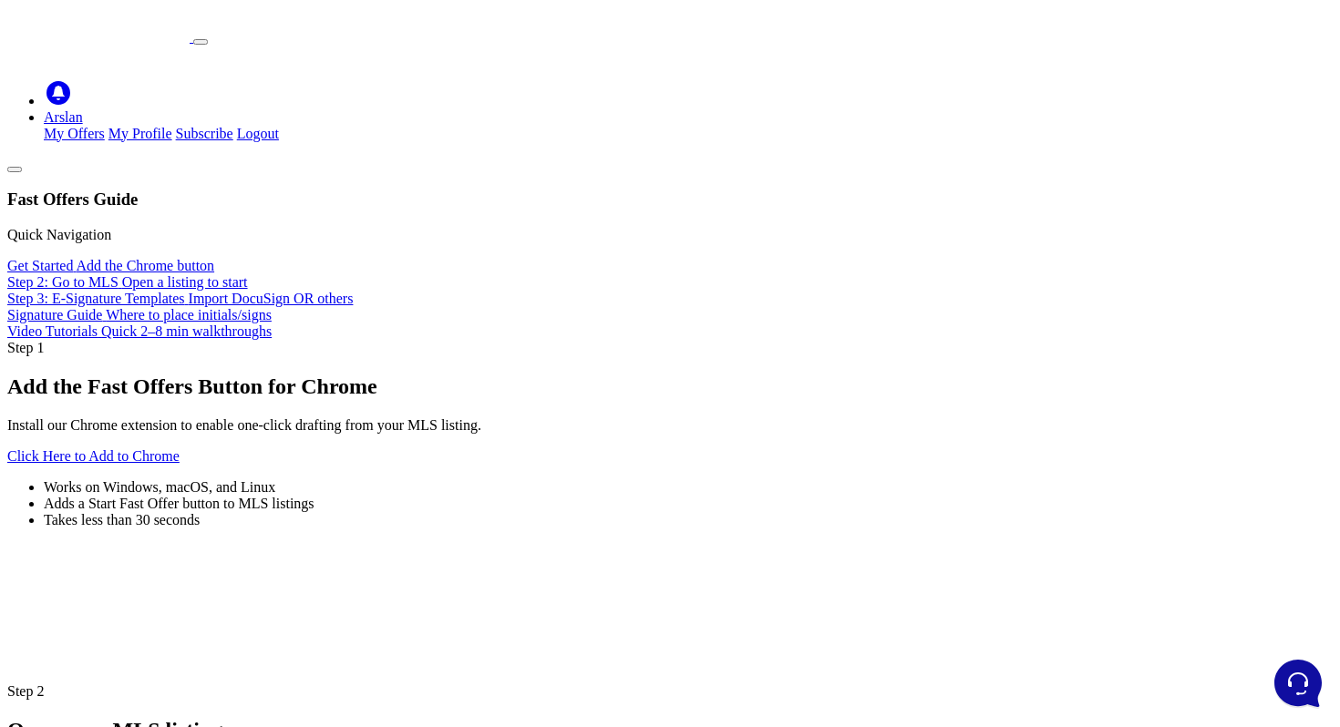
click at [486, 340] on div "Step 1 Add the Fast Offers Button for Chrome Install our Chrome extension to en…" at bounding box center [669, 512] width 1325 height 344
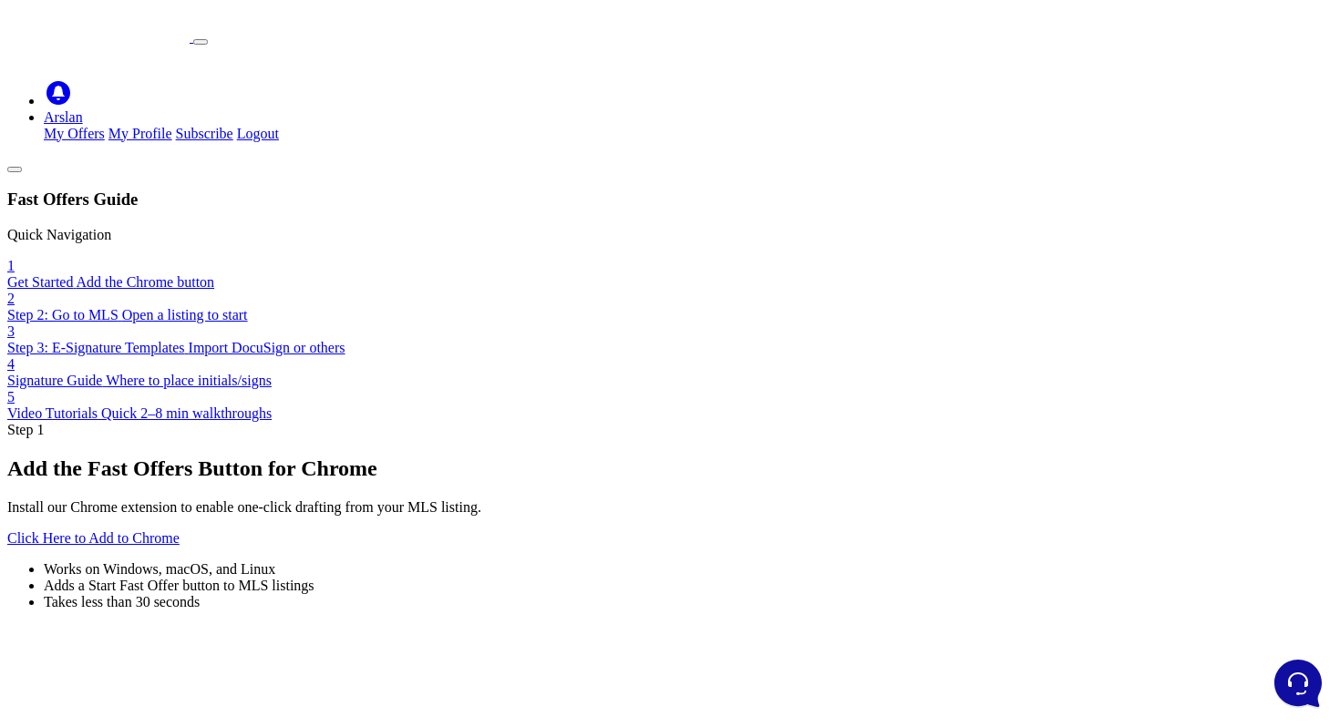
click at [580, 422] on div "Step 1 Add the Fast Offers Button for Chrome Install our Chrome extension to en…" at bounding box center [669, 594] width 1325 height 344
click at [118, 307] on span "Step 2: Go to MLS" at bounding box center [62, 314] width 111 height 15
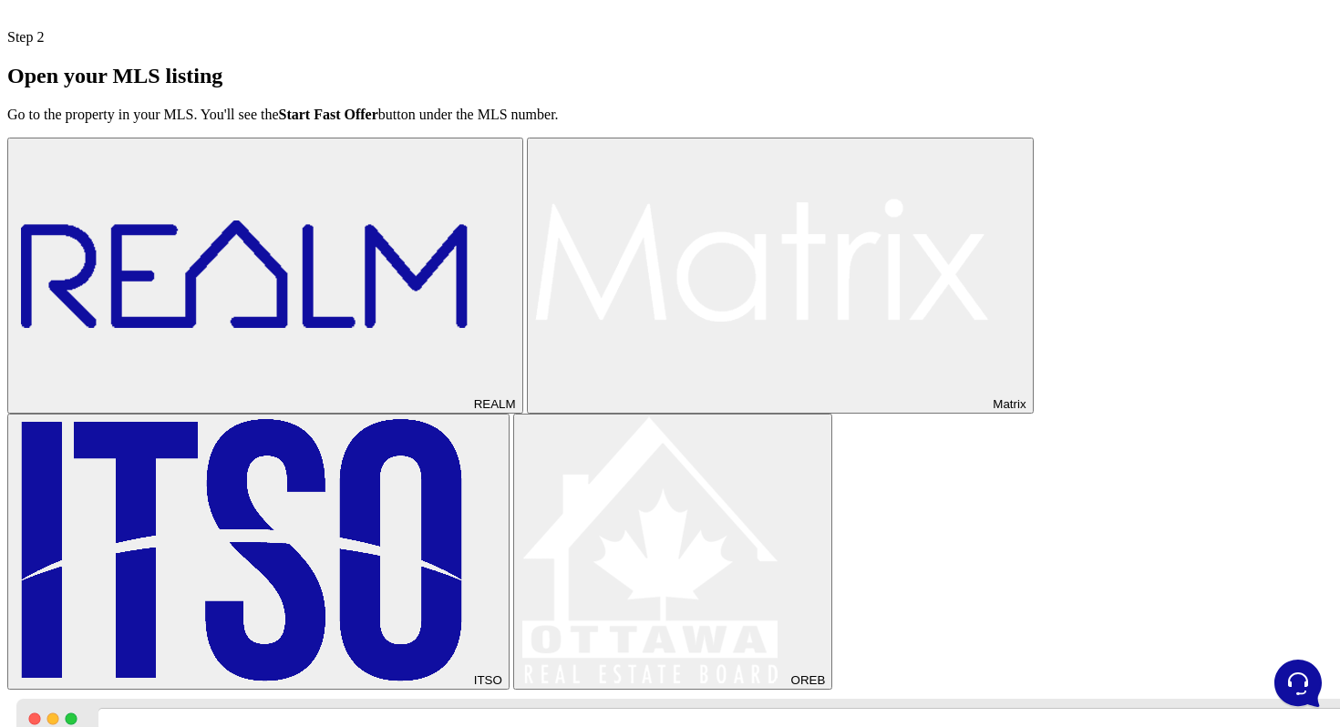
scroll to position [771, 0]
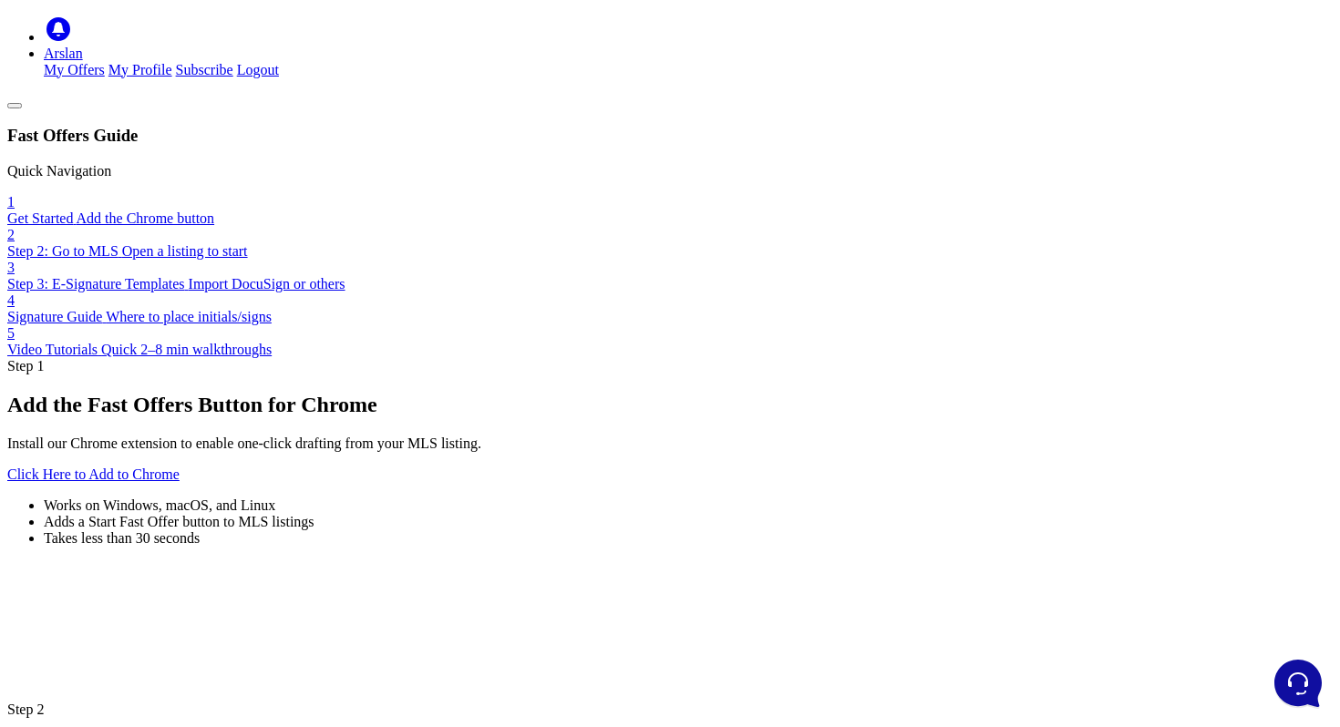
scroll to position [0, 0]
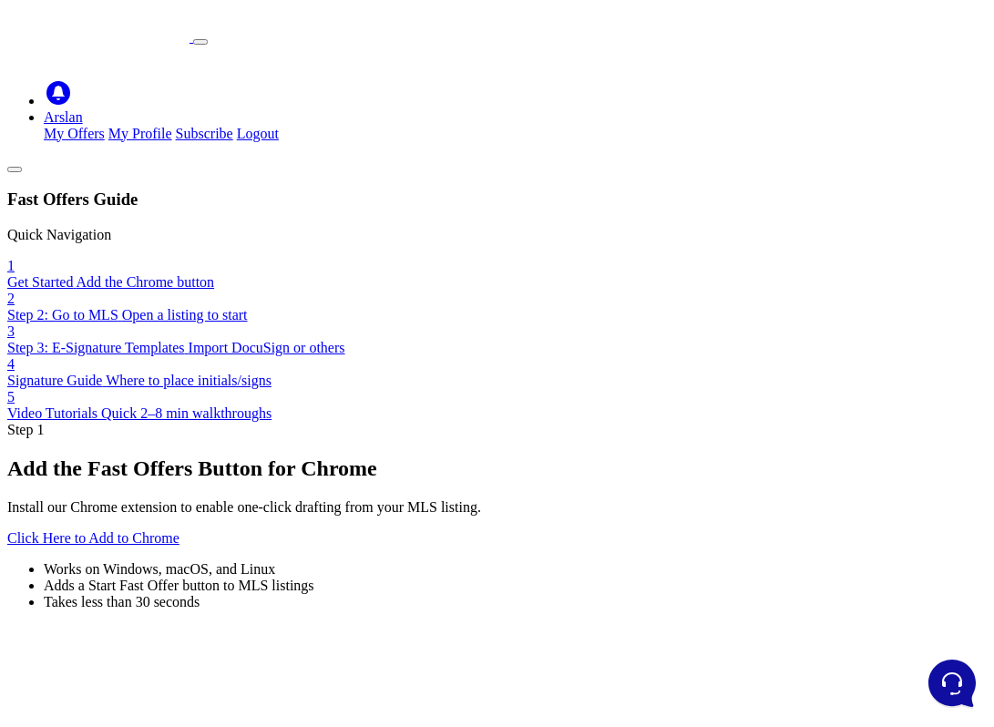
click at [887, 422] on div "Step 1 Add the Fast Offers Button for Chrome Install our Chrome extension to en…" at bounding box center [497, 594] width 980 height 344
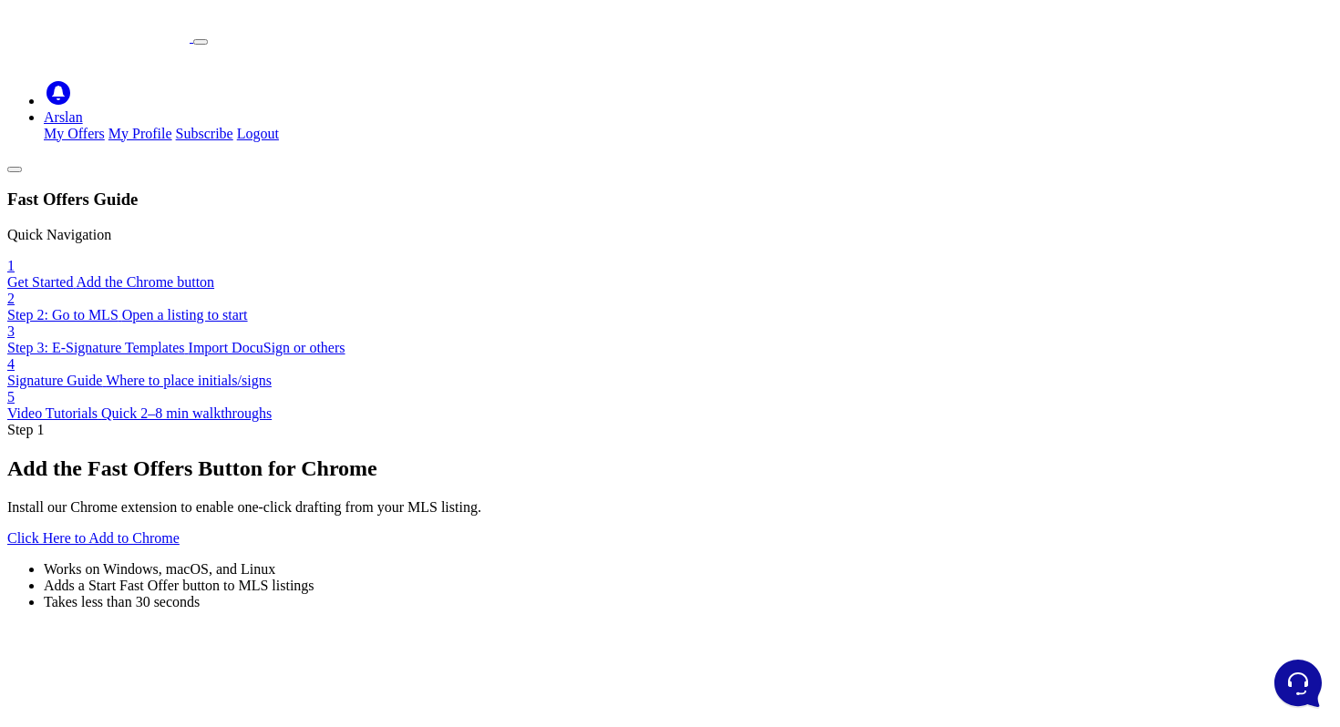
click at [83, 109] on link "Arslan" at bounding box center [63, 116] width 39 height 15
click at [70, 81] on icon at bounding box center [58, 93] width 24 height 24
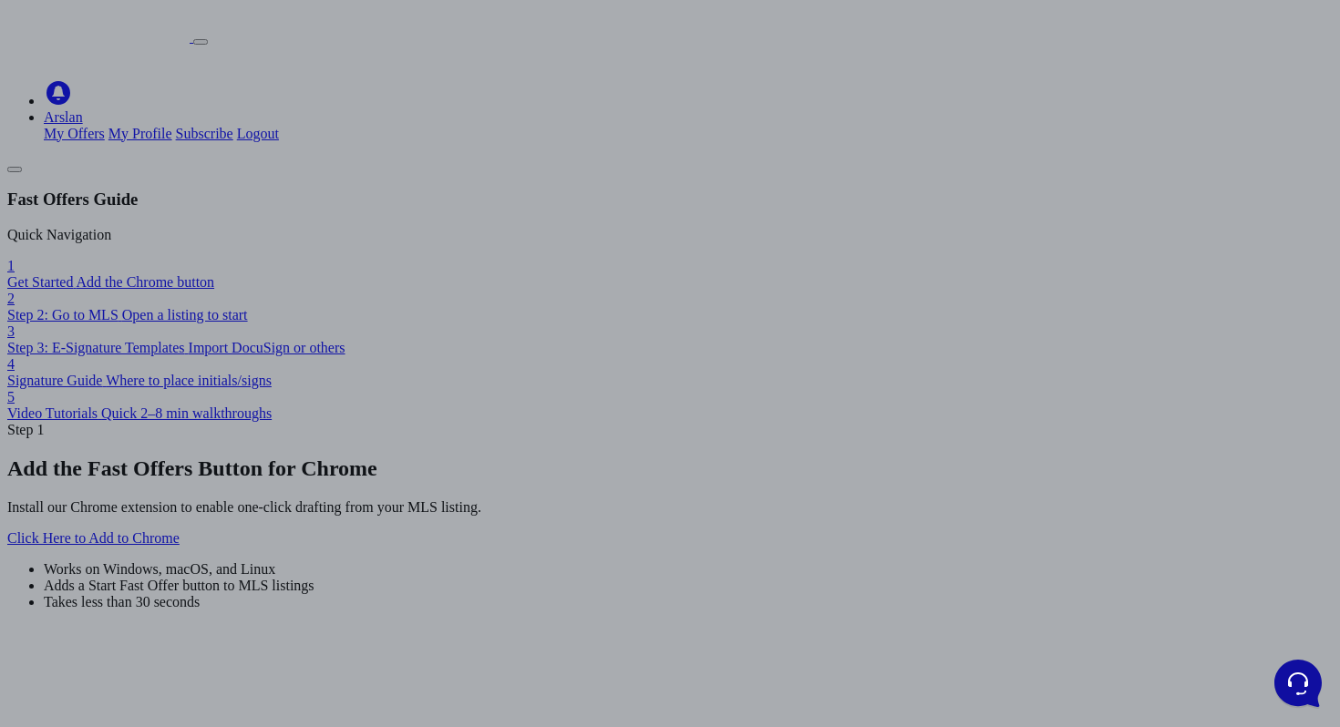
click at [806, 153] on div at bounding box center [670, 363] width 1340 height 727
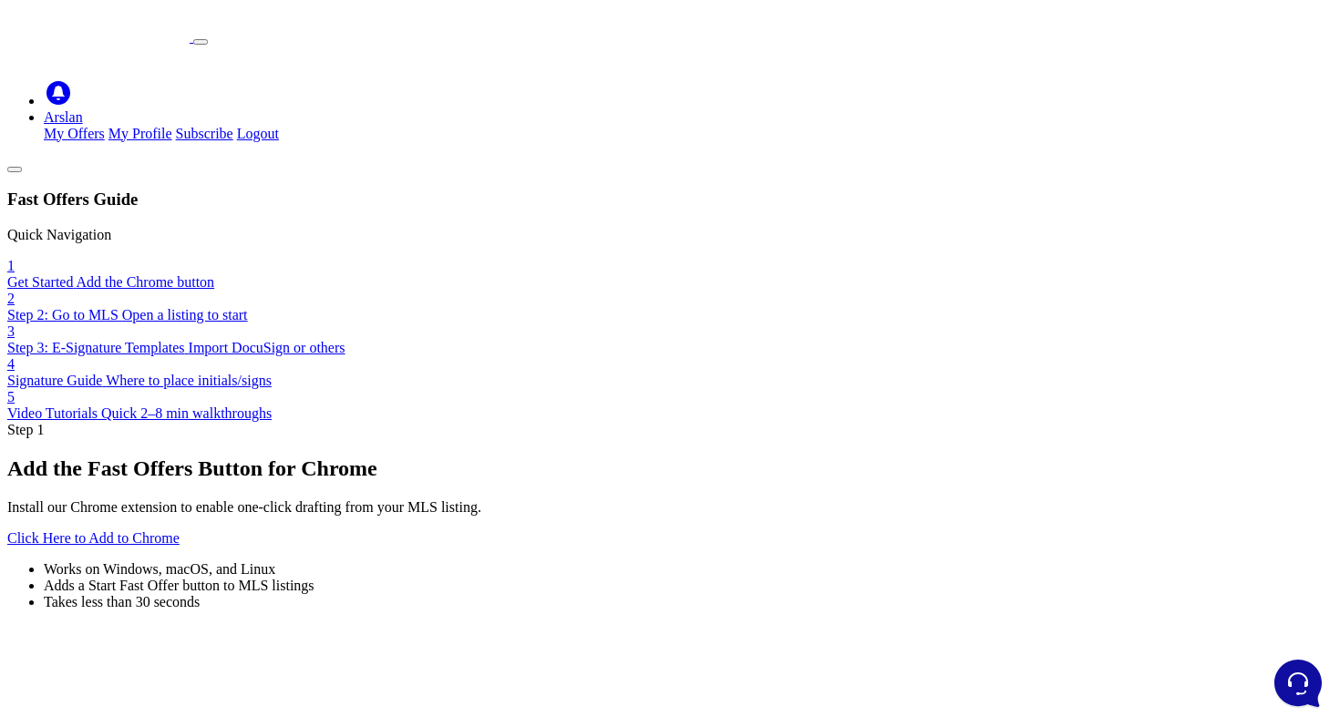
click at [83, 109] on link "Arslan" at bounding box center [63, 116] width 39 height 15
click at [977, 422] on div "Step 1 Add the Fast Offers Button for Chrome Install our Chrome extension to en…" at bounding box center [669, 594] width 1325 height 344
click at [83, 109] on link "Arslan" at bounding box center [63, 116] width 39 height 15
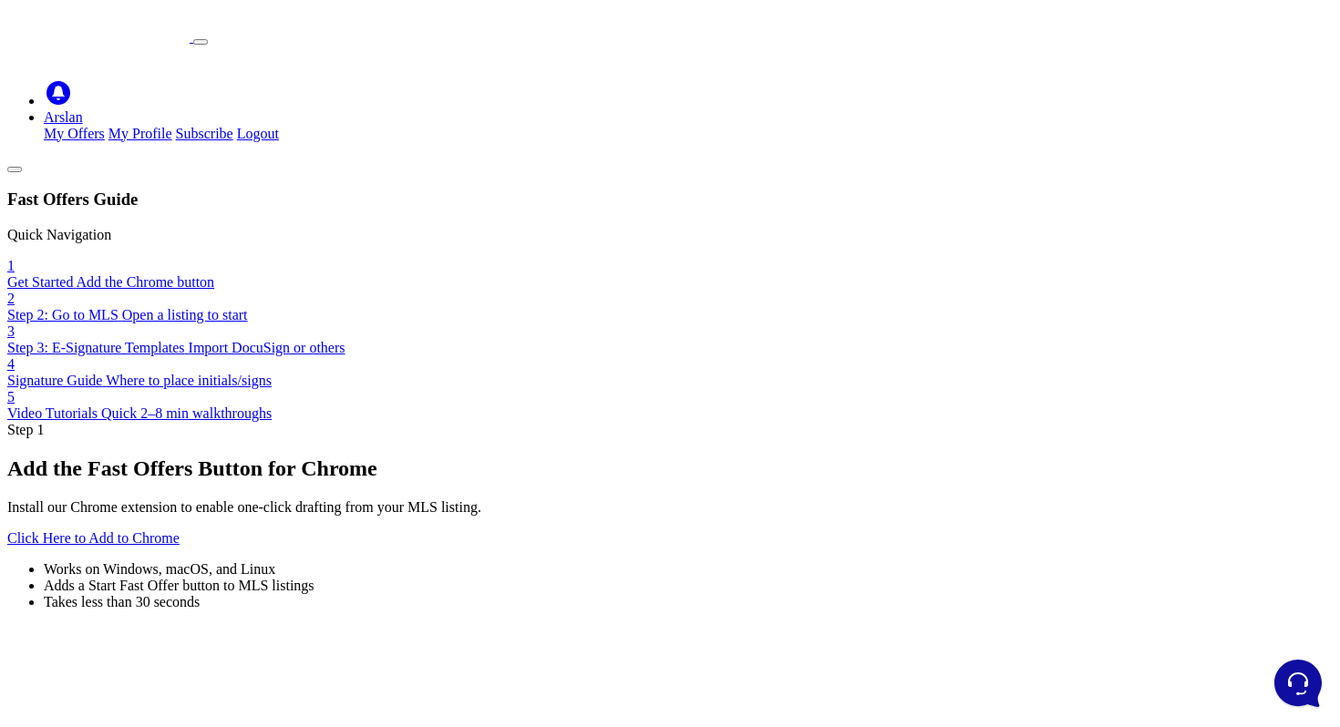
click at [83, 109] on link "Arslan" at bounding box center [63, 116] width 39 height 15
click at [105, 126] on link "My Offers" at bounding box center [74, 133] width 61 height 15
click at [83, 109] on link "Arslan" at bounding box center [63, 116] width 39 height 15
click at [172, 126] on link "My Profile" at bounding box center [140, 133] width 64 height 15
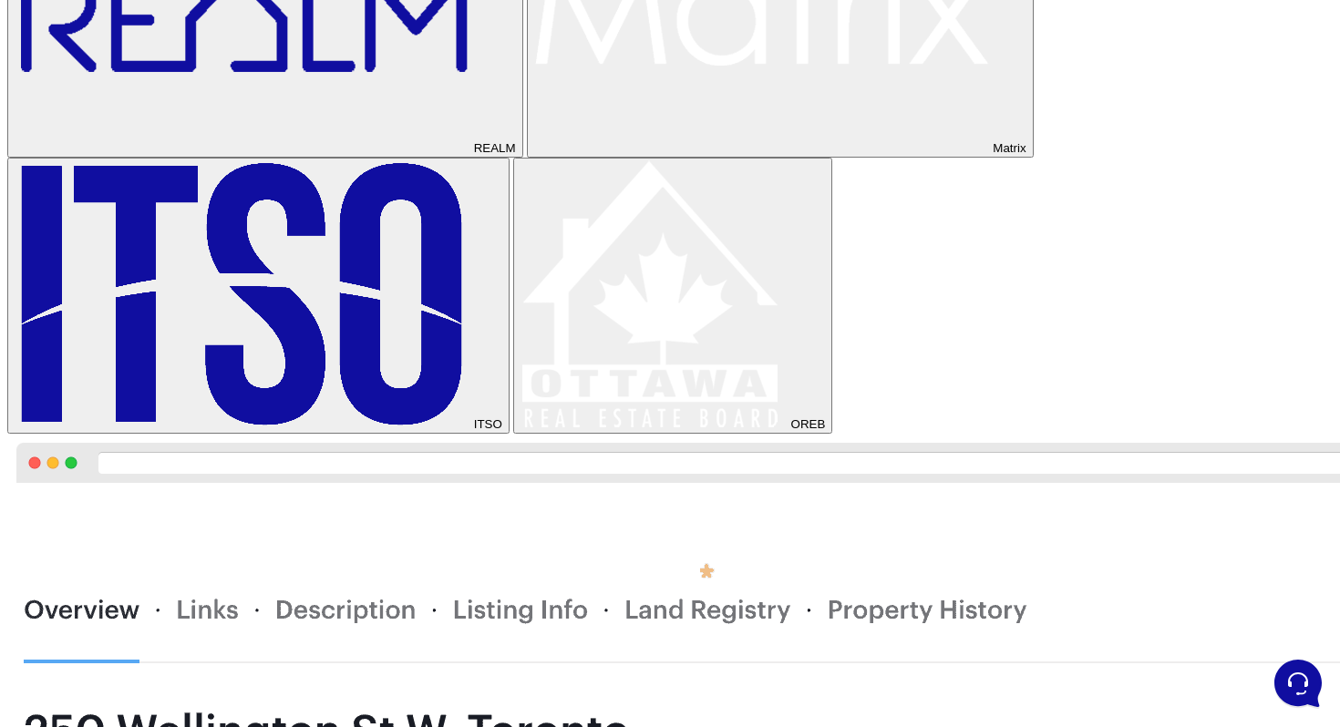
scroll to position [1430, 0]
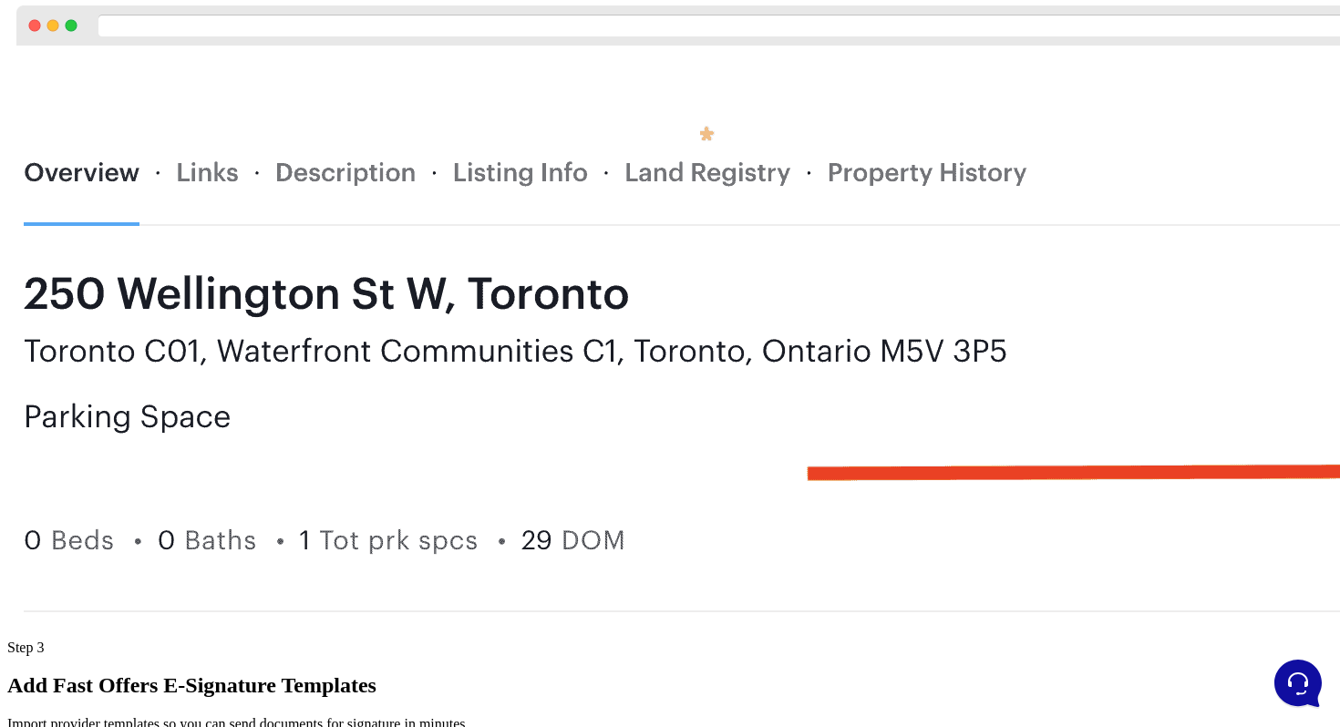
click at [585, 716] on p "Import provider templates so you can send documents for signature in minutes." at bounding box center [669, 724] width 1325 height 16
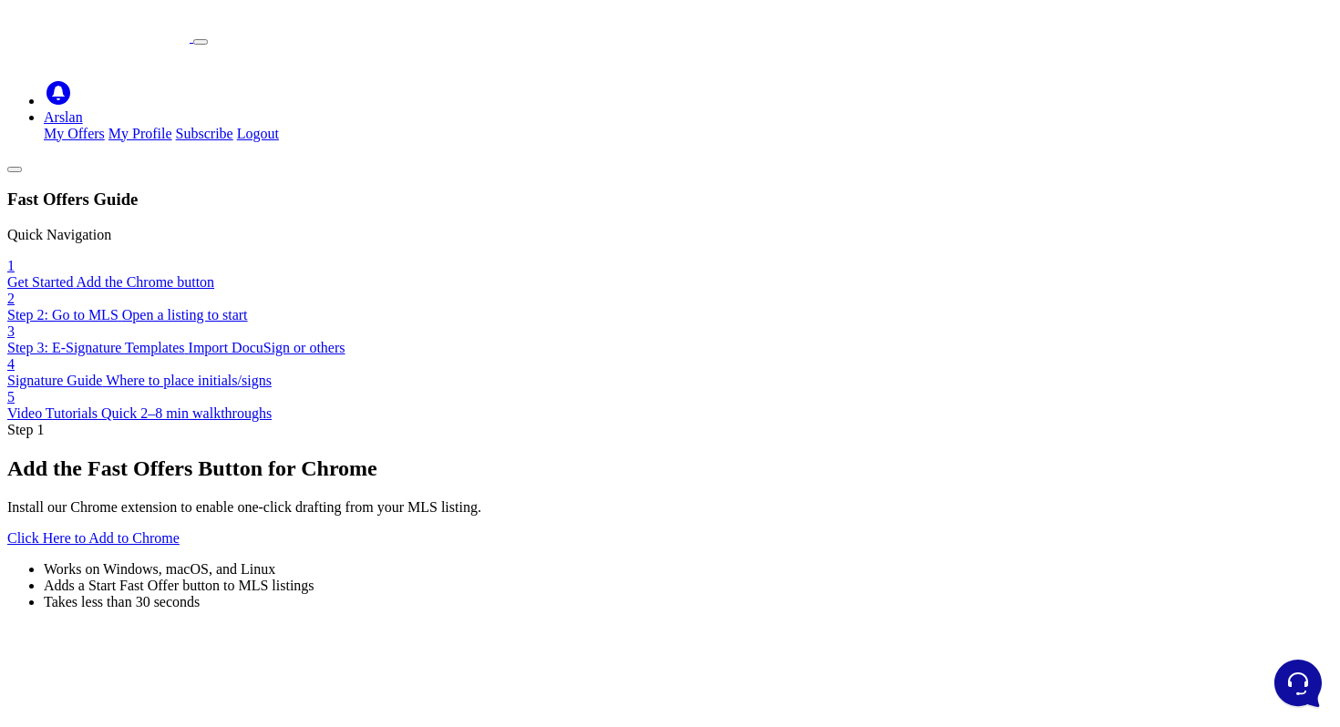
click at [83, 109] on link "Arslan" at bounding box center [63, 116] width 39 height 15
click at [105, 126] on link "My Offers" at bounding box center [74, 133] width 61 height 15
click at [83, 109] on link "Arslan" at bounding box center [63, 116] width 39 height 15
click at [105, 126] on link "My Offers" at bounding box center [74, 133] width 61 height 15
click at [83, 109] on link "Arslan" at bounding box center [63, 116] width 39 height 15
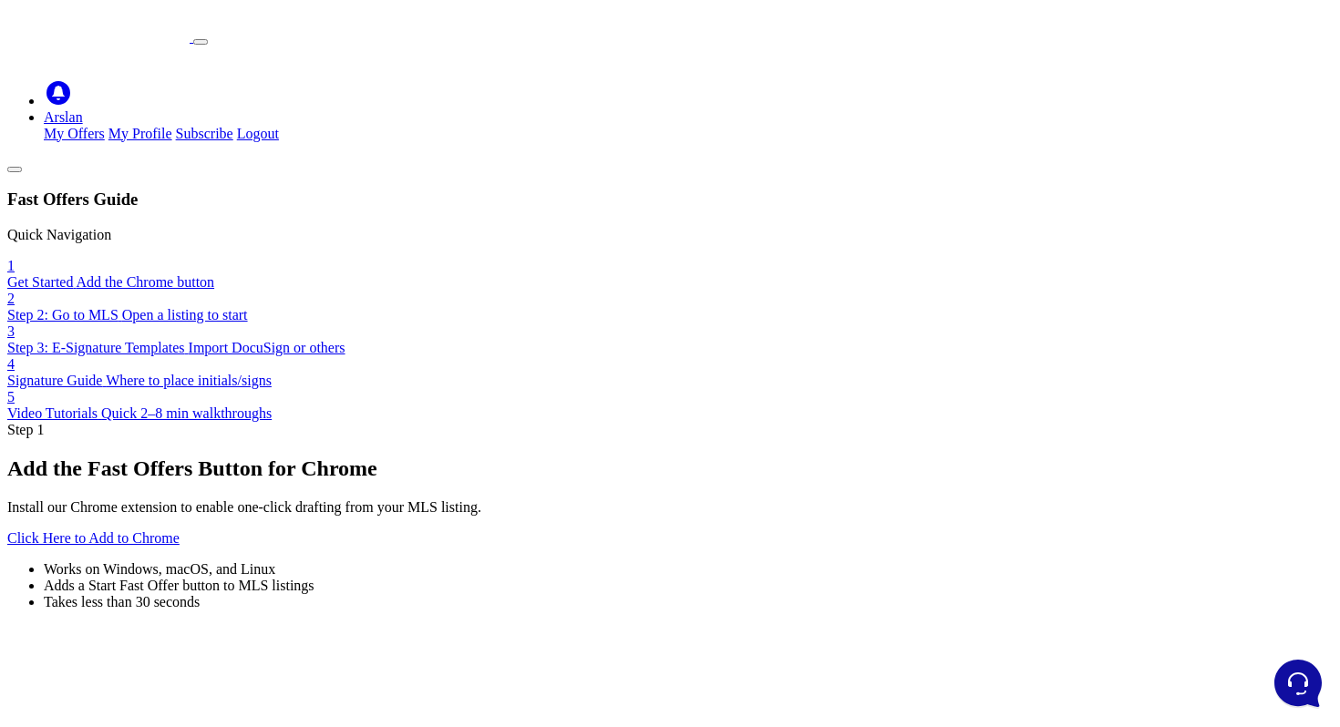
click at [589, 422] on div "Step 1 Add the Fast Offers Button for Chrome Install our Chrome extension to en…" at bounding box center [669, 594] width 1325 height 344
click at [827, 422] on div "Step 1 Add the Fast Offers Button for Chrome Install our Chrome extension to en…" at bounding box center [669, 594] width 1325 height 344
click at [83, 109] on link "Arslan" at bounding box center [63, 116] width 39 height 15
click at [105, 126] on link "My Offers" at bounding box center [74, 133] width 61 height 15
click at [479, 422] on div "Step 1" at bounding box center [669, 430] width 1325 height 16
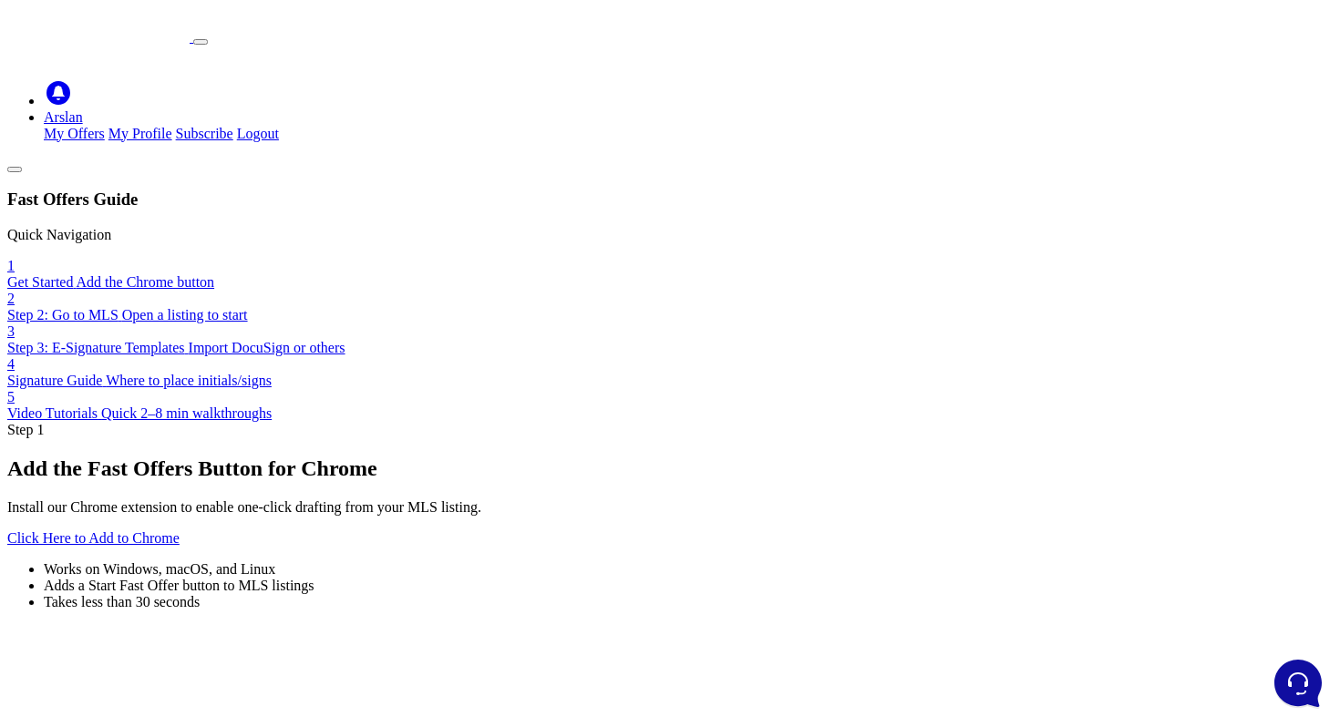
click at [83, 109] on link "Arslan" at bounding box center [63, 116] width 39 height 15
click at [550, 457] on h1 "Add the Fast Offers Button for Chrome" at bounding box center [669, 469] width 1325 height 25
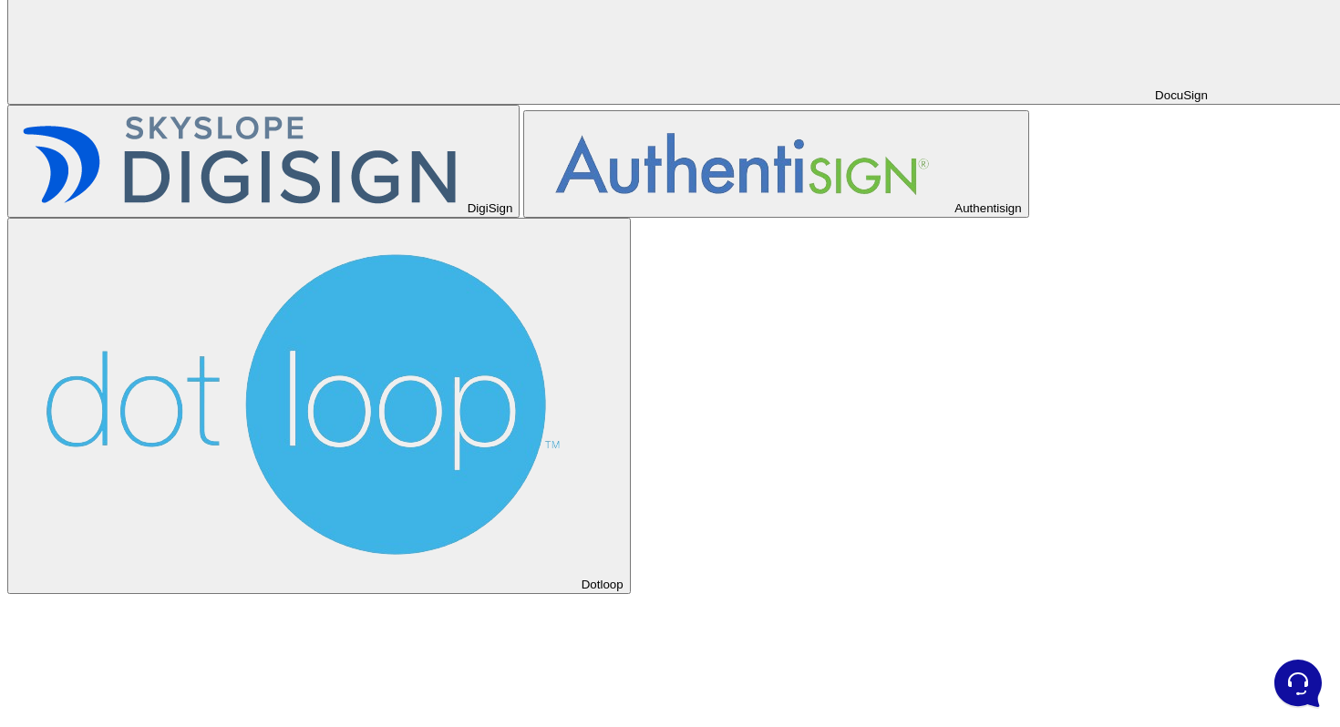
scroll to position [2783, 0]
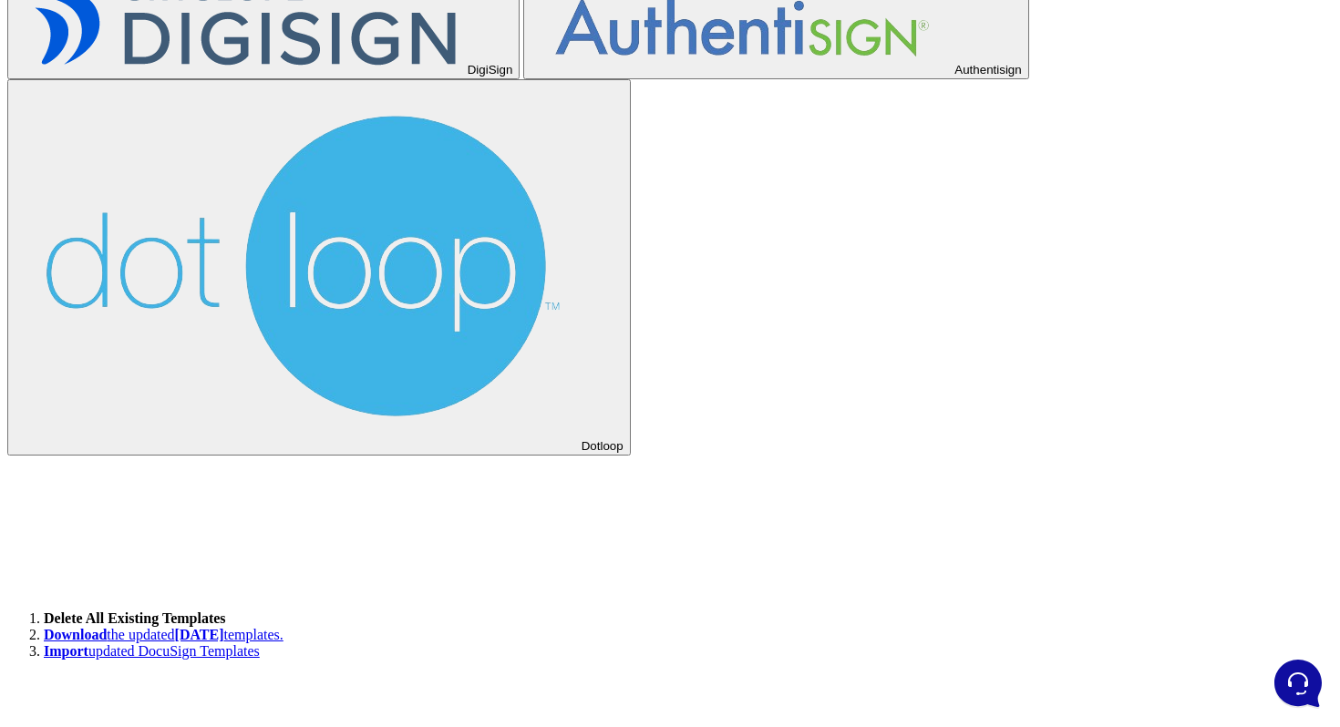
click at [376, 544] on div "Step 1 Add the Fast Offers Button for Chrome Install our Chrome extension to en…" at bounding box center [669, 283] width 1325 height 5255
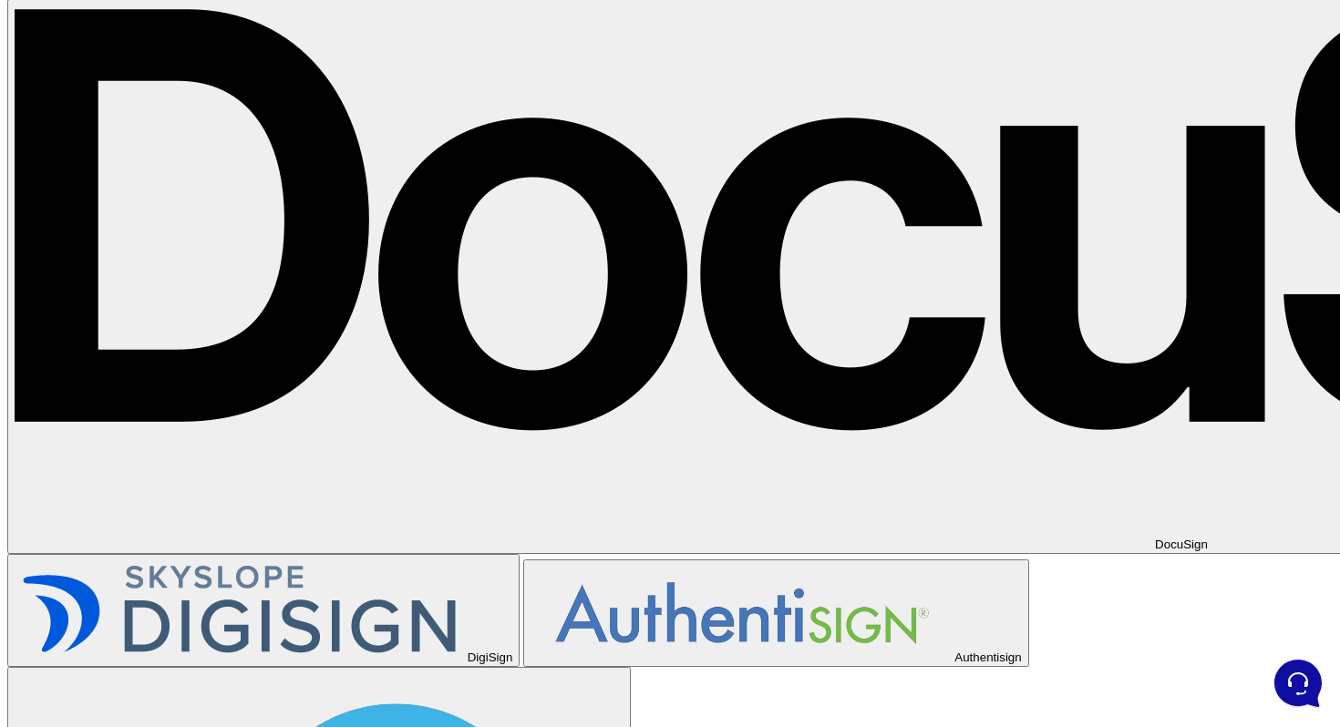
scroll to position [2186, 0]
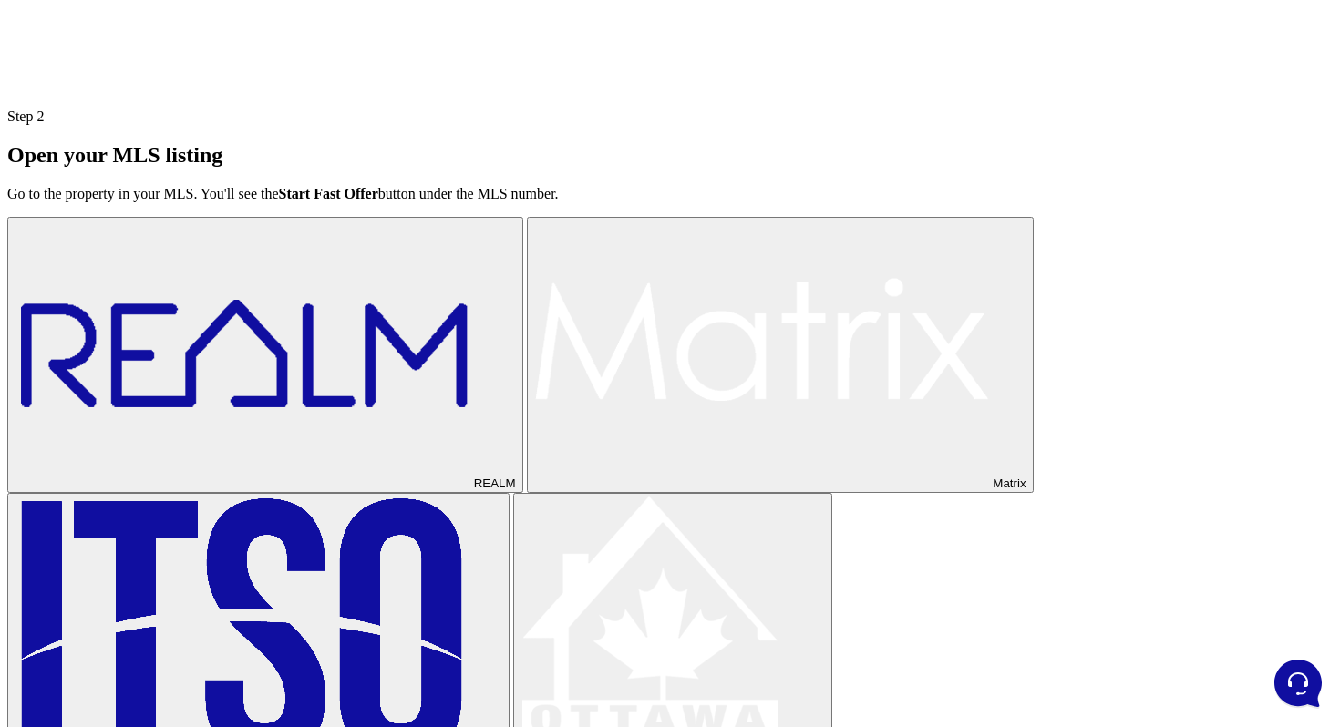
scroll to position [0, 0]
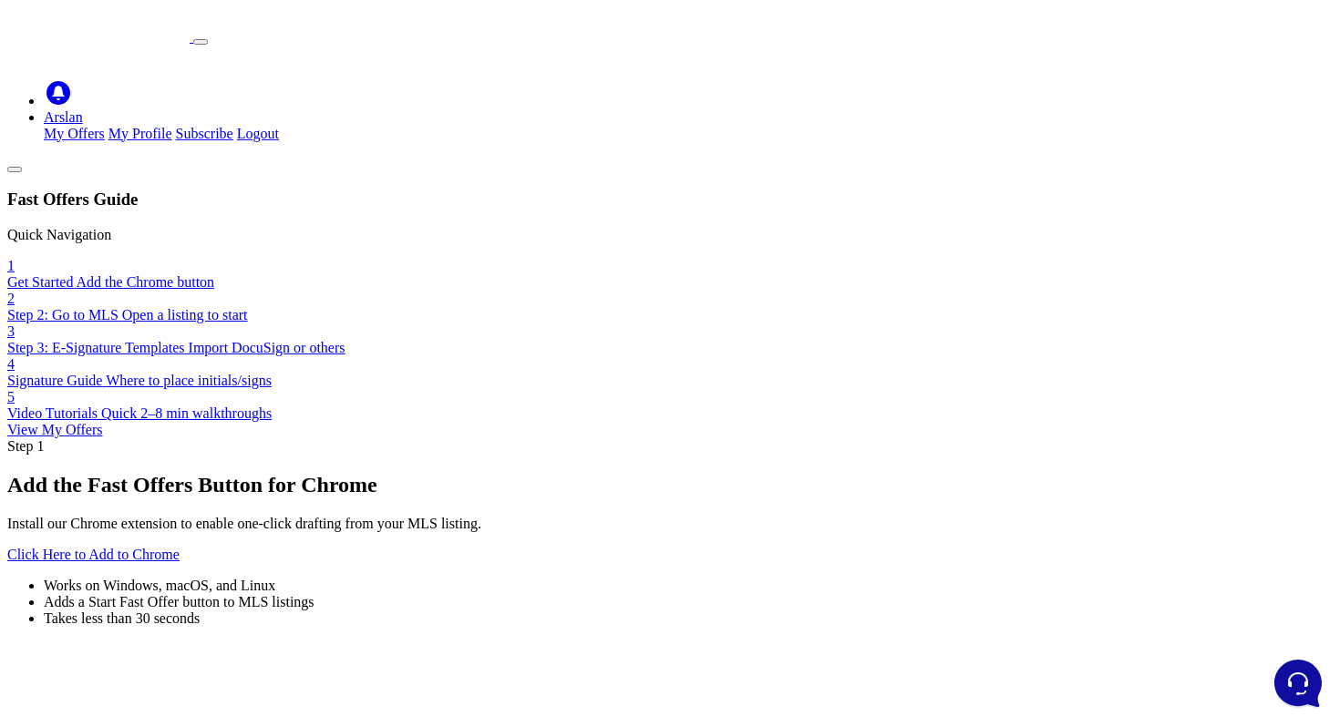
click at [103, 437] on link "View My Offers" at bounding box center [55, 429] width 96 height 15
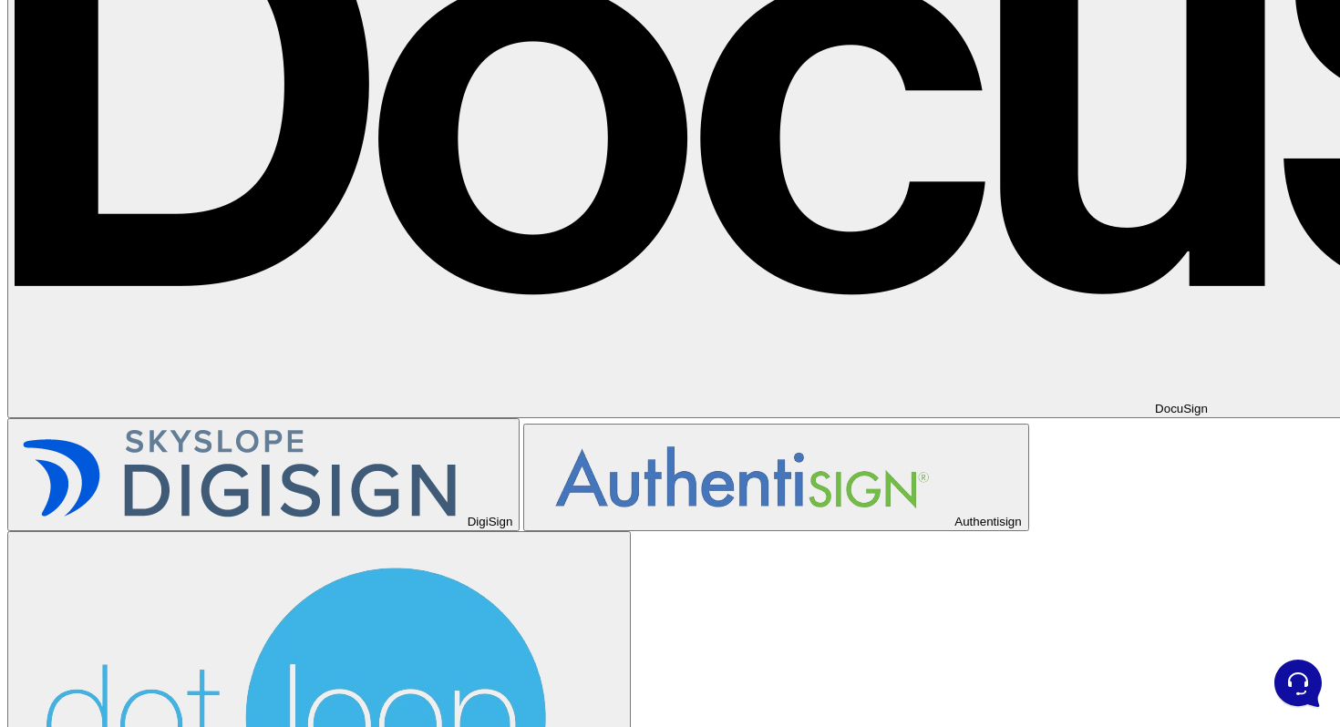
scroll to position [2783, 0]
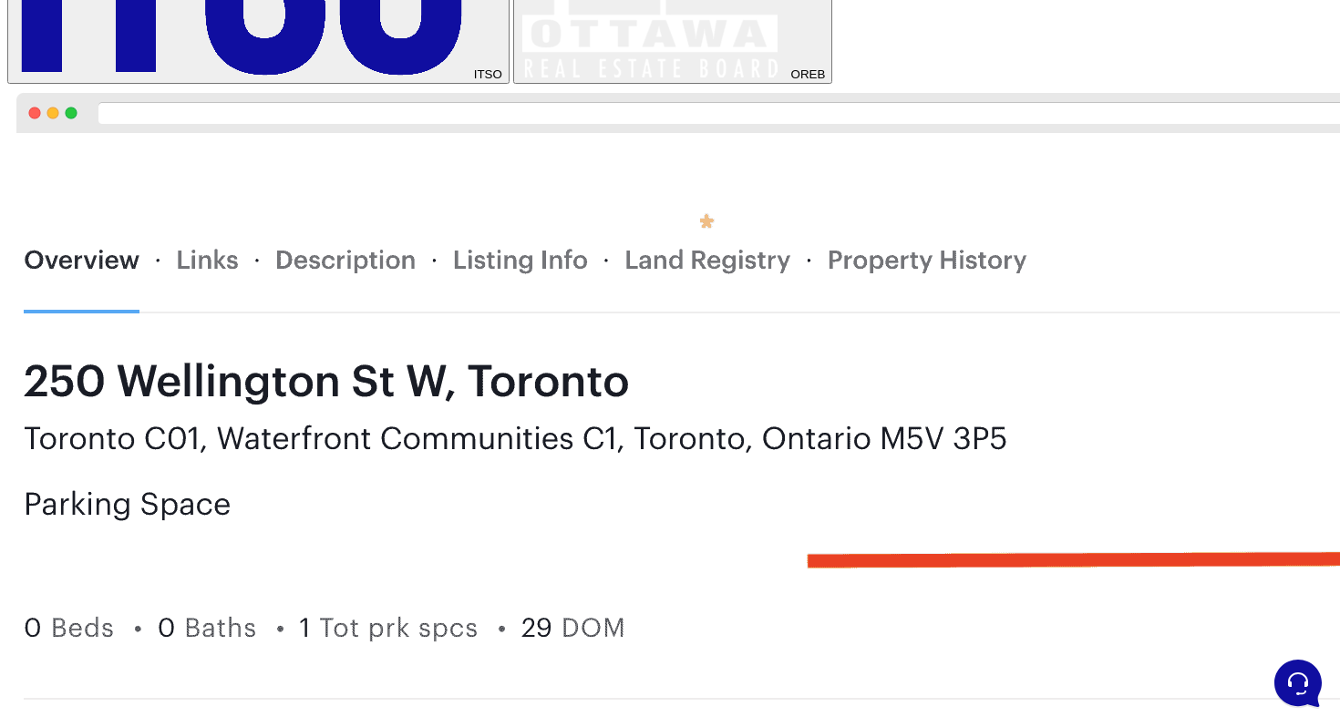
scroll to position [2783, 0]
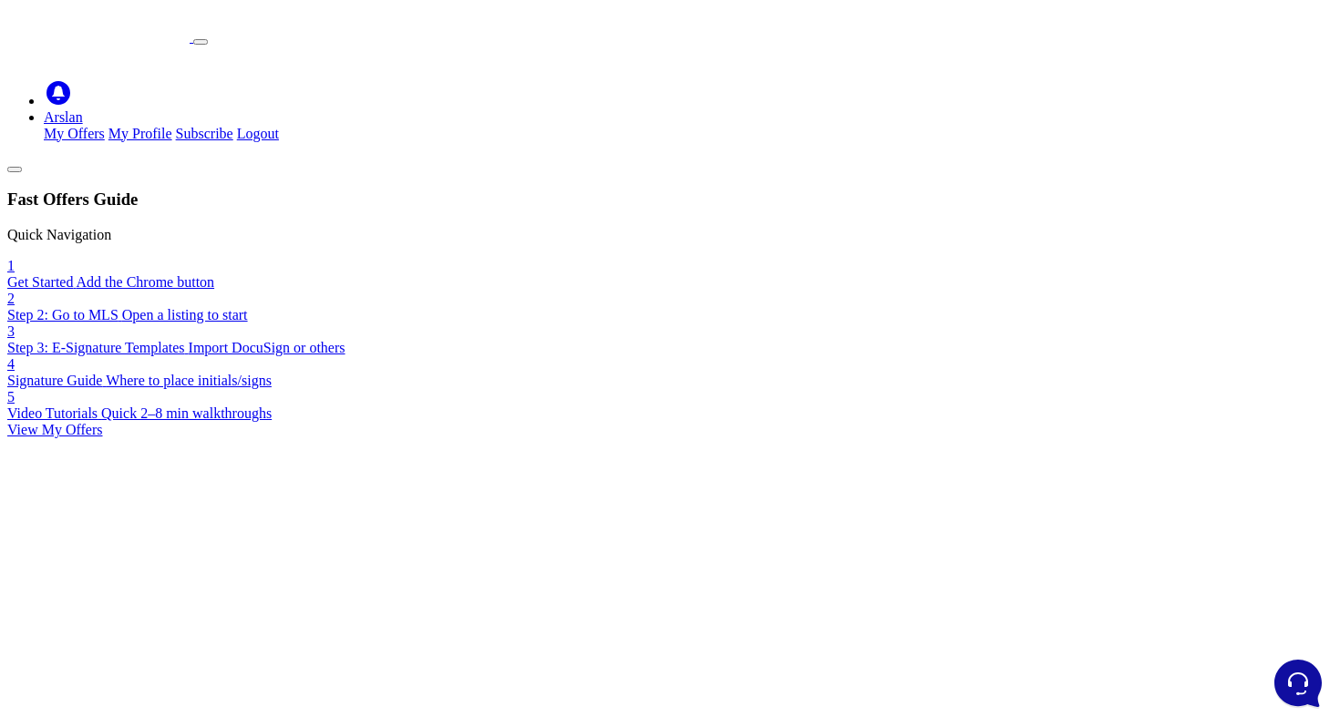
click at [83, 109] on link "Arslan" at bounding box center [63, 116] width 39 height 15
click at [105, 126] on link "My Offers" at bounding box center [74, 133] width 61 height 15
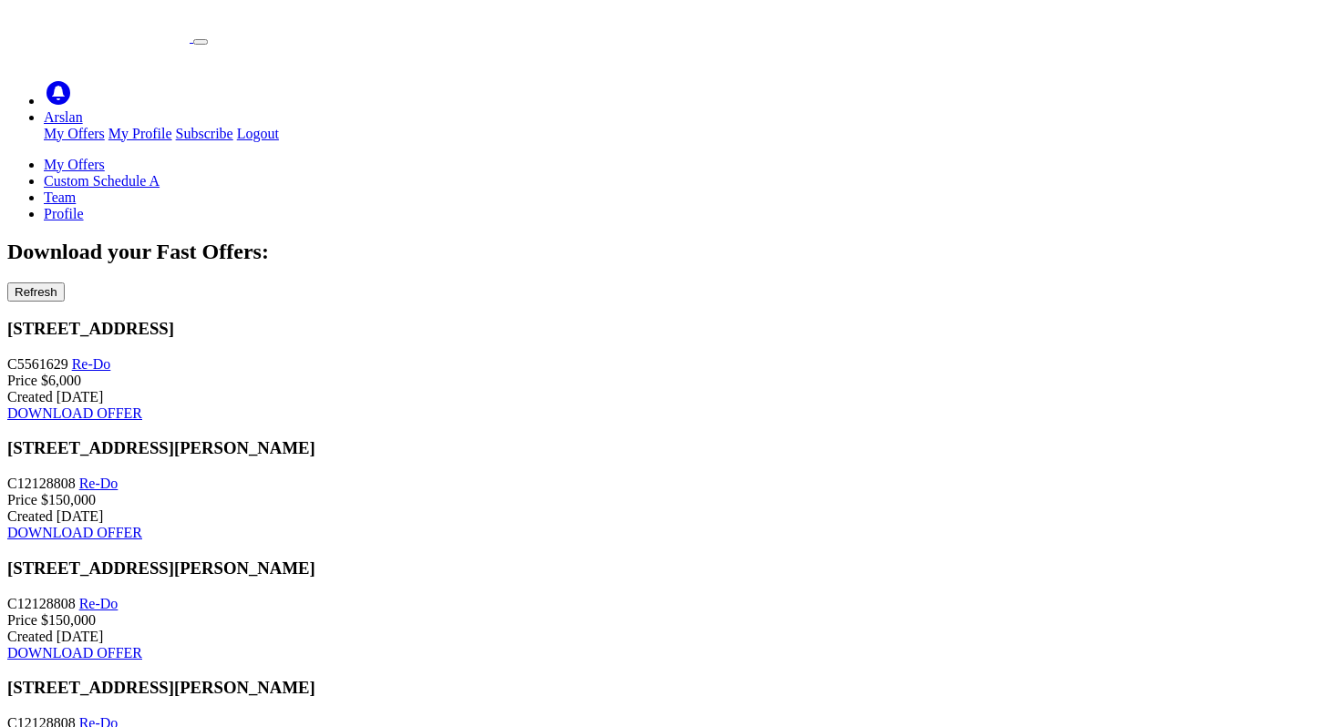
click at [190, 28] on img at bounding box center [98, 24] width 182 height 35
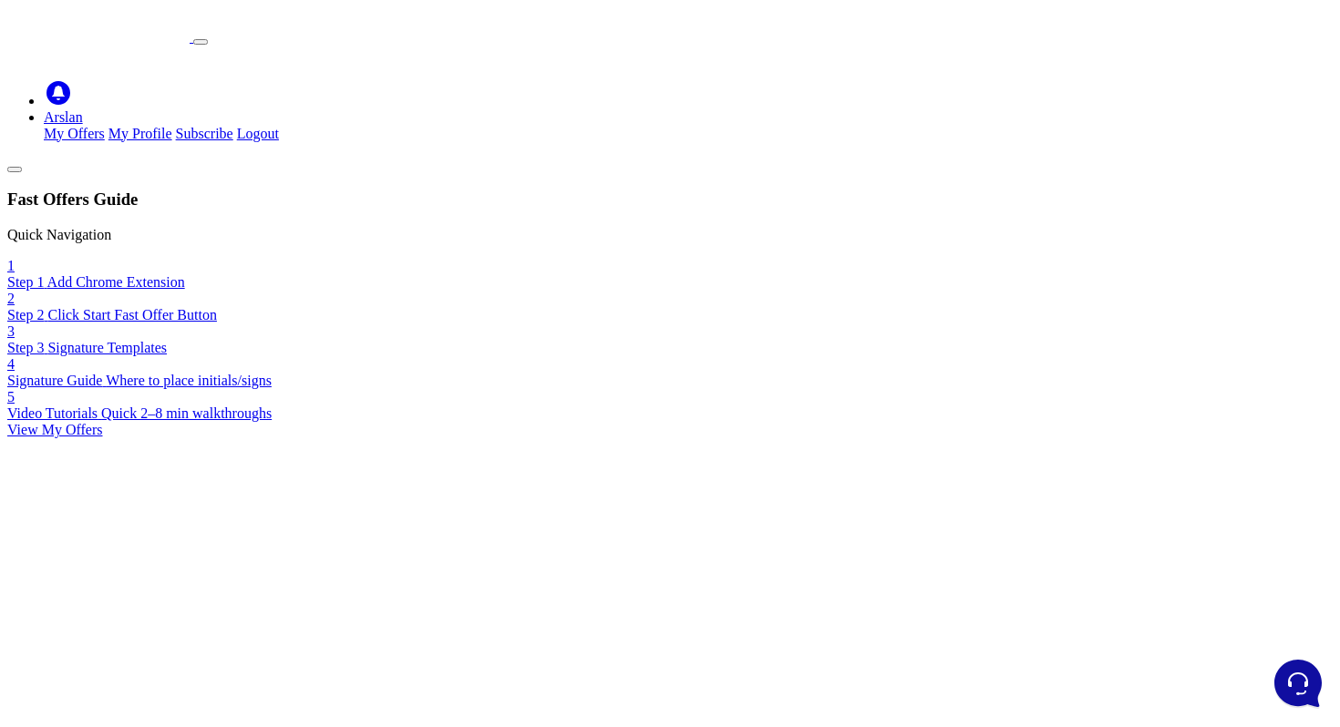
click at [170, 307] on span "Click Start Fast Offer Button" at bounding box center [131, 314] width 169 height 15
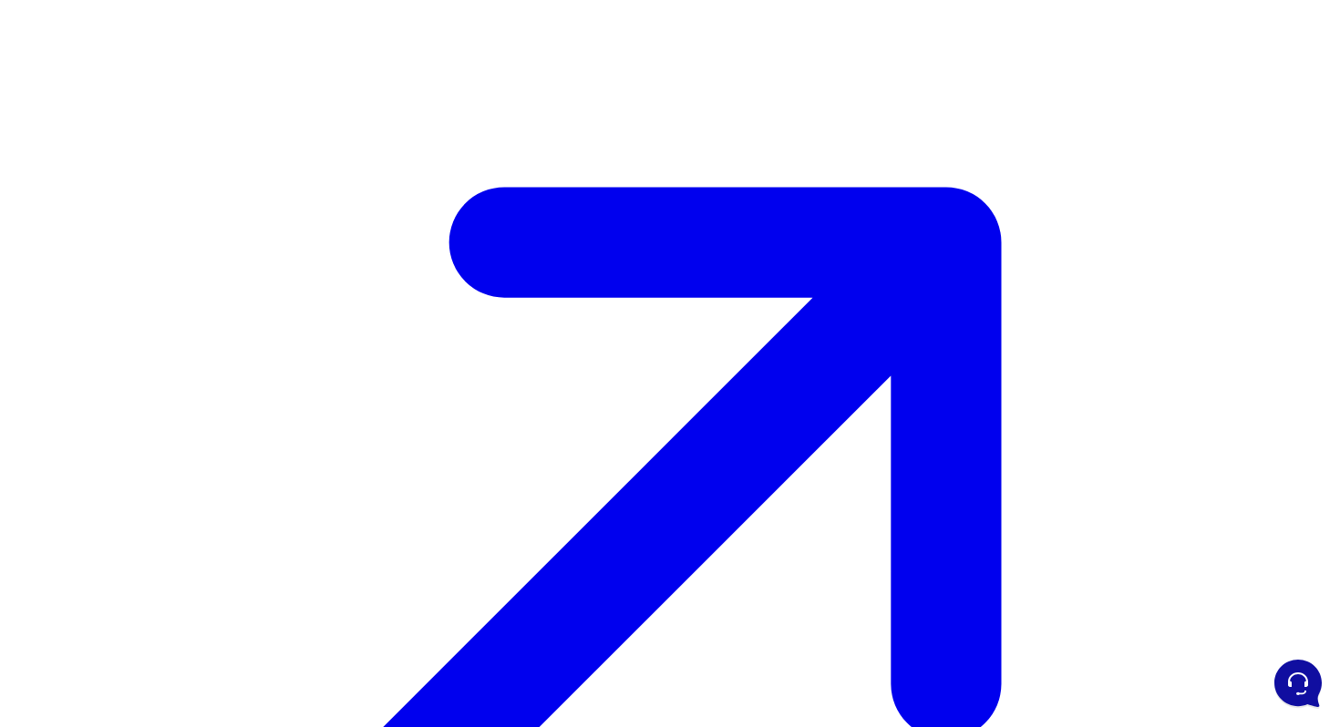
scroll to position [771, 0]
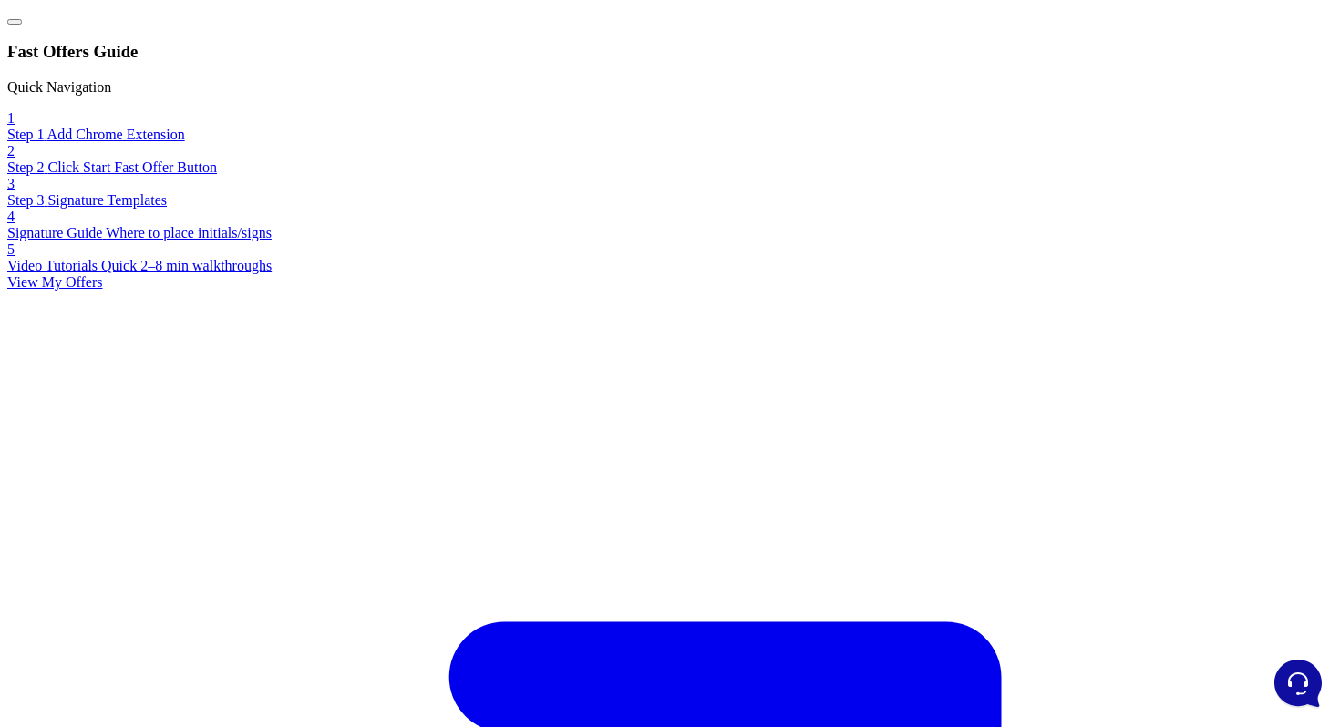
scroll to position [0, 0]
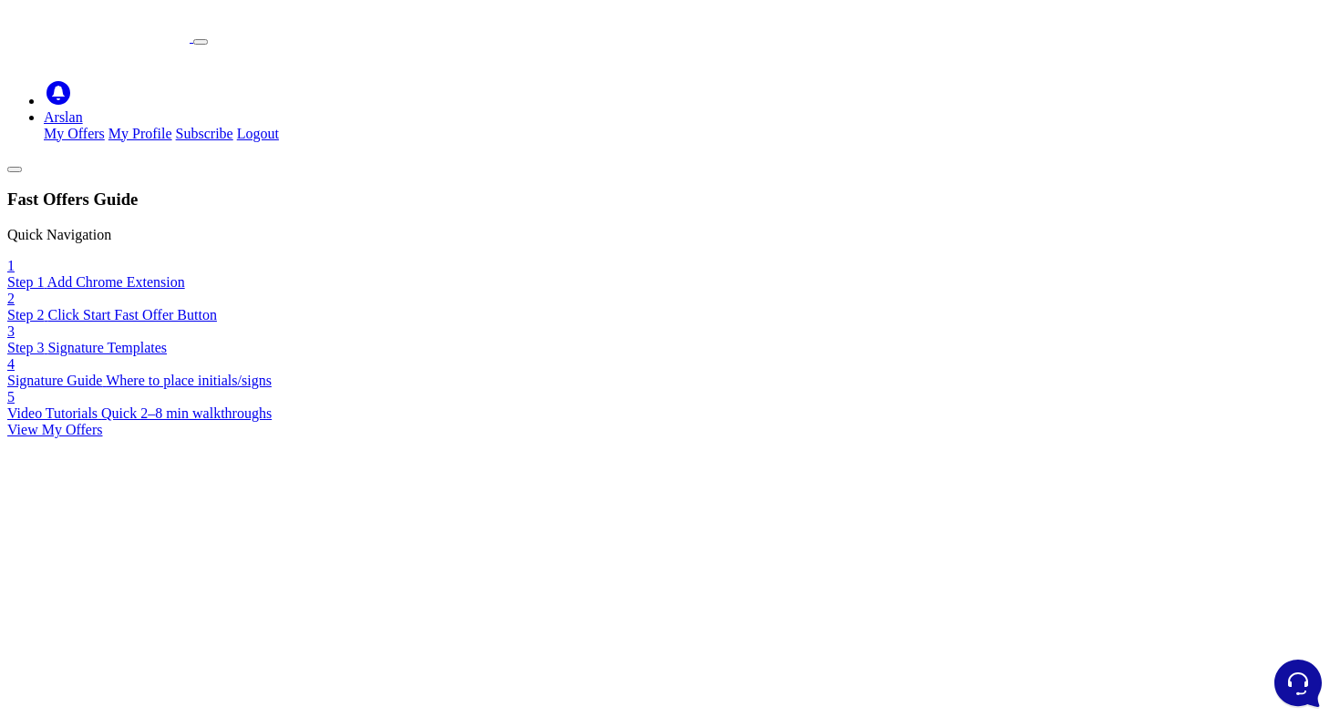
click at [146, 291] on link "2 Step 2 Click Start Fast Offer Button" at bounding box center [669, 307] width 1325 height 33
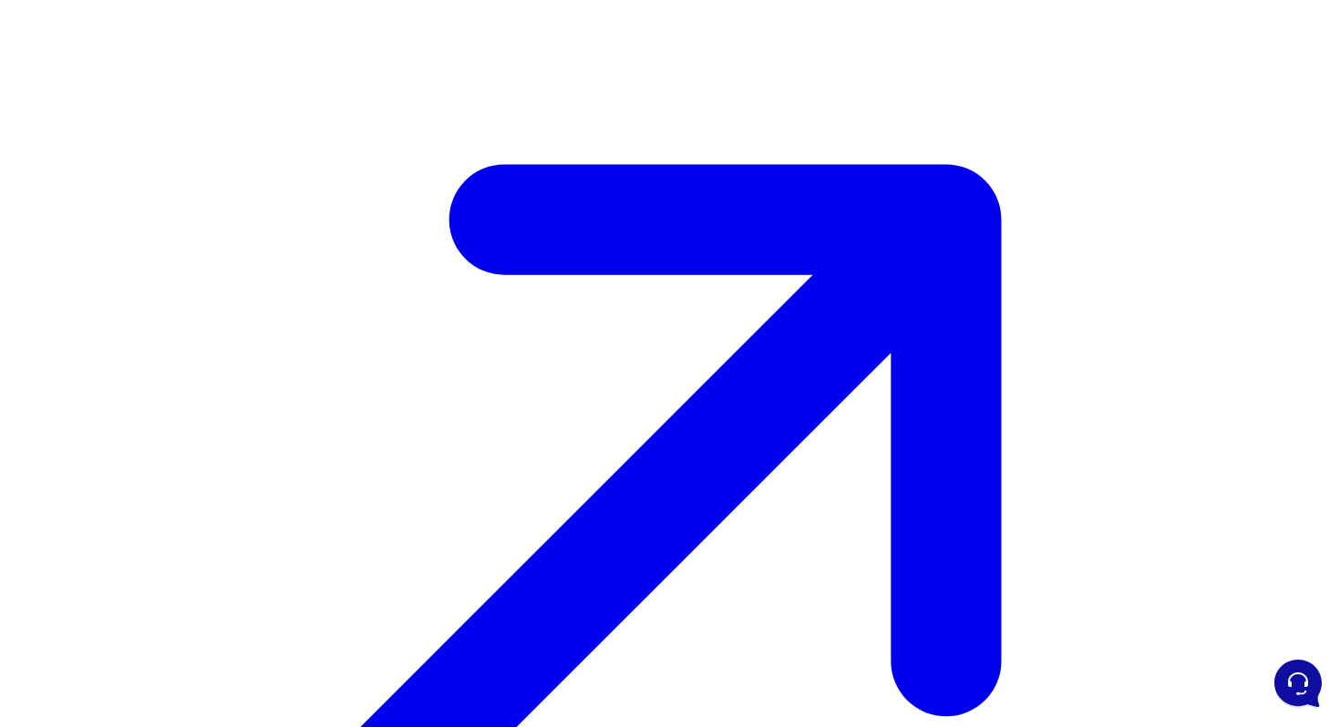
scroll to position [771, 0]
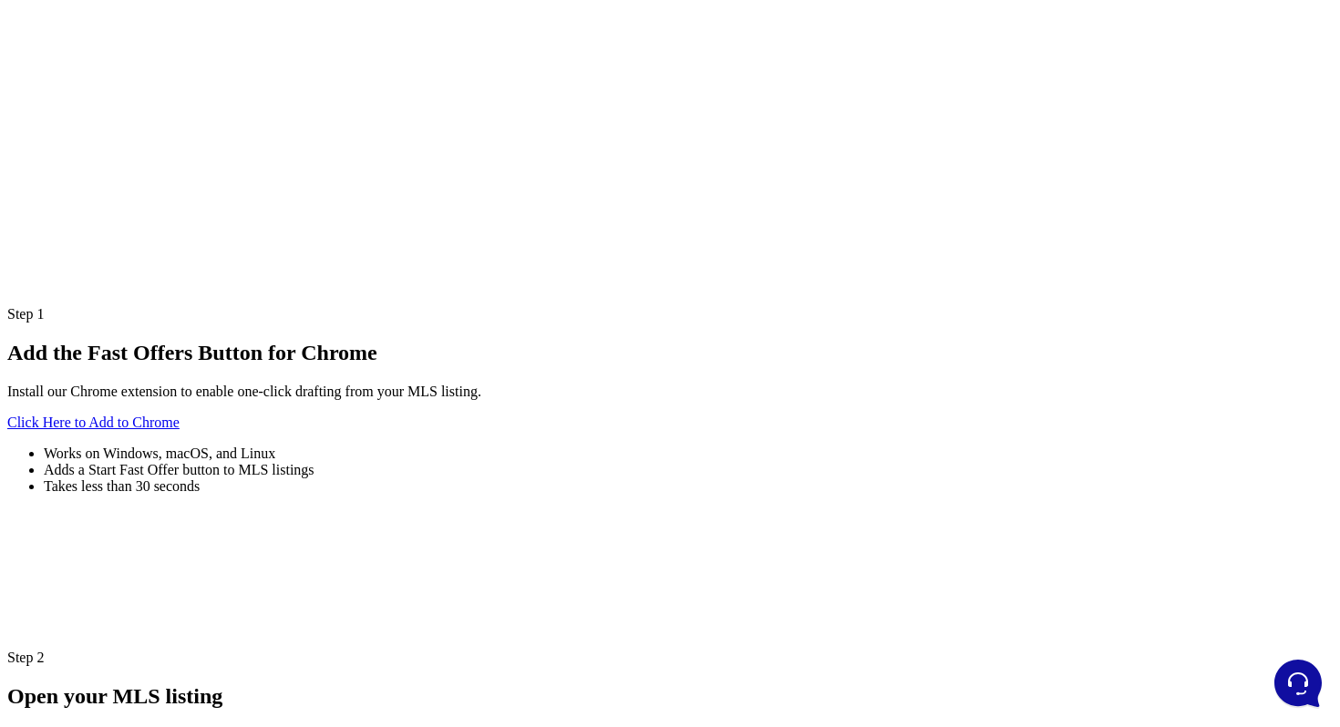
scroll to position [1478, 0]
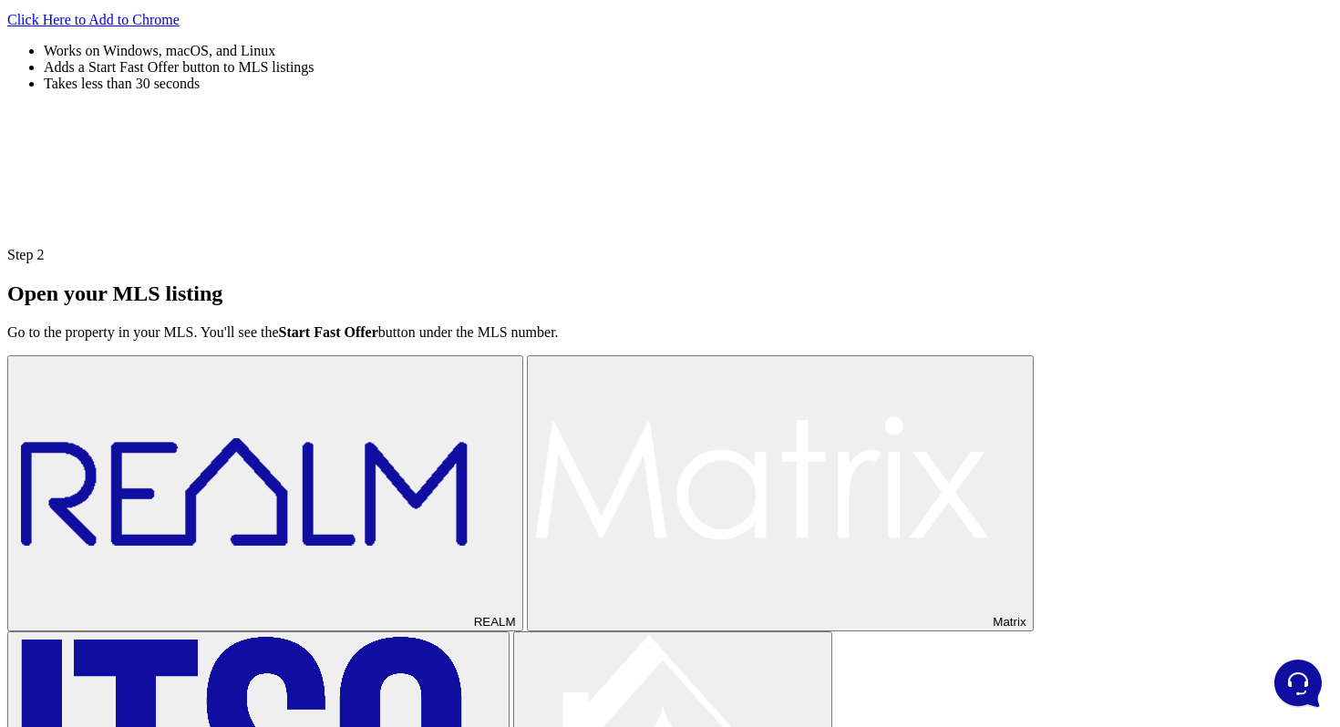
scroll to position [1880, 0]
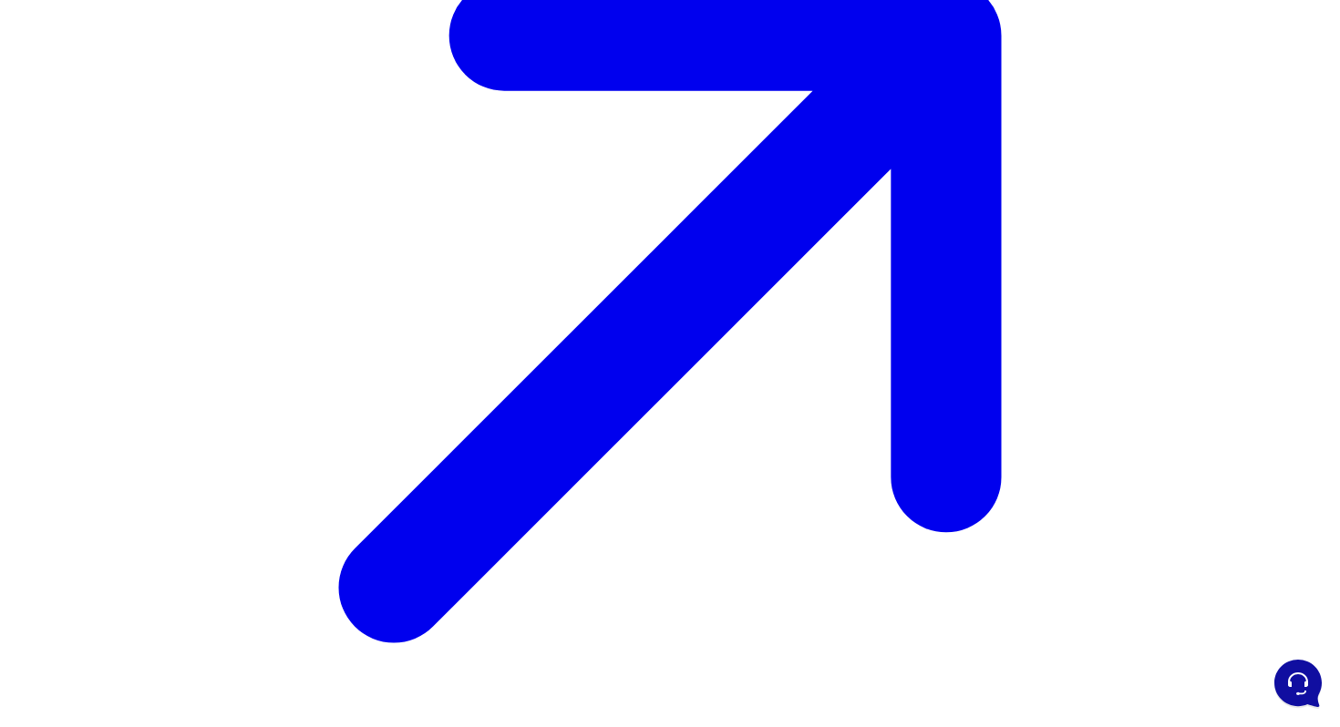
scroll to position [0, 0]
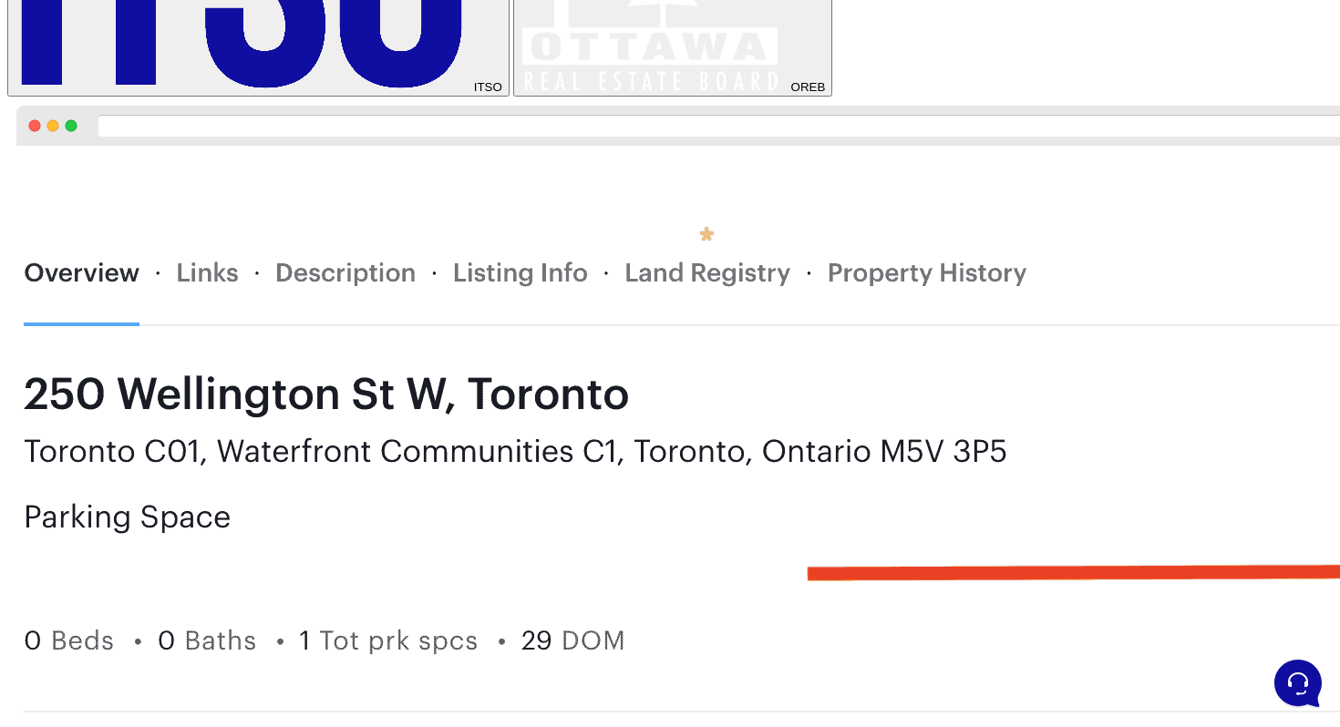
scroll to position [2783, 0]
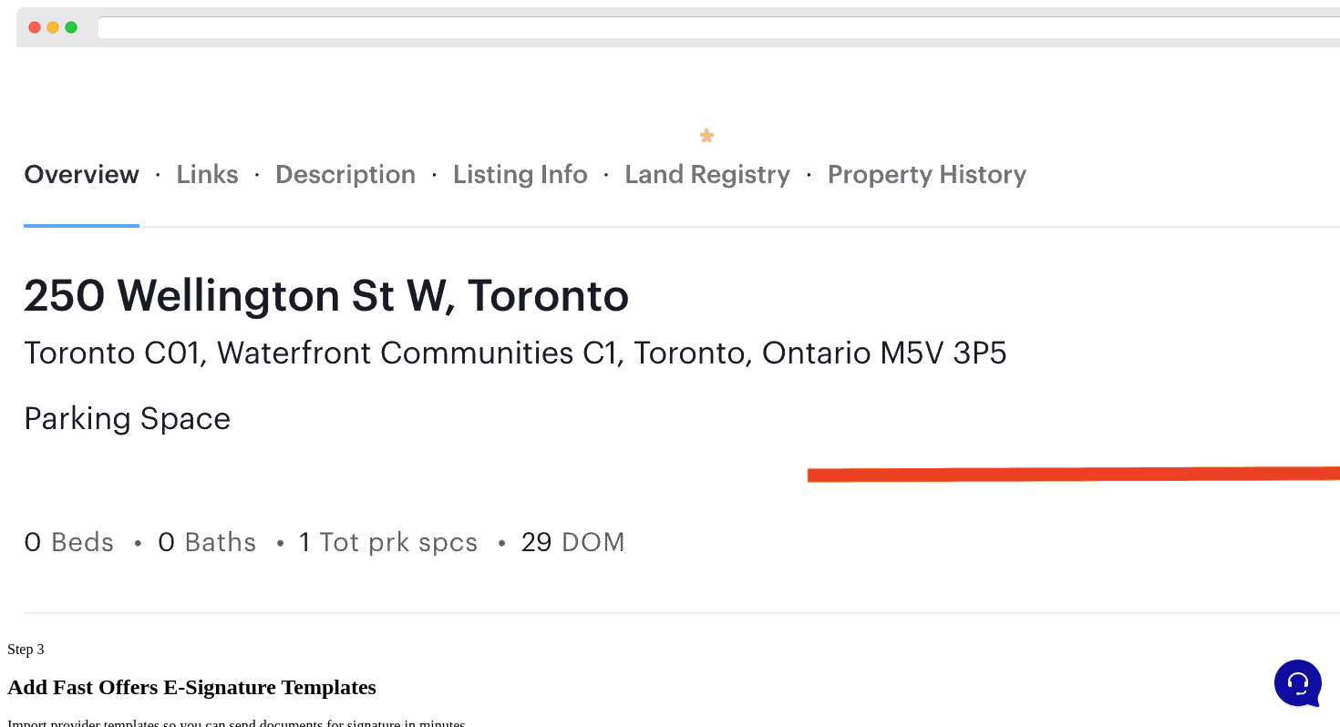
scroll to position [2783, 0]
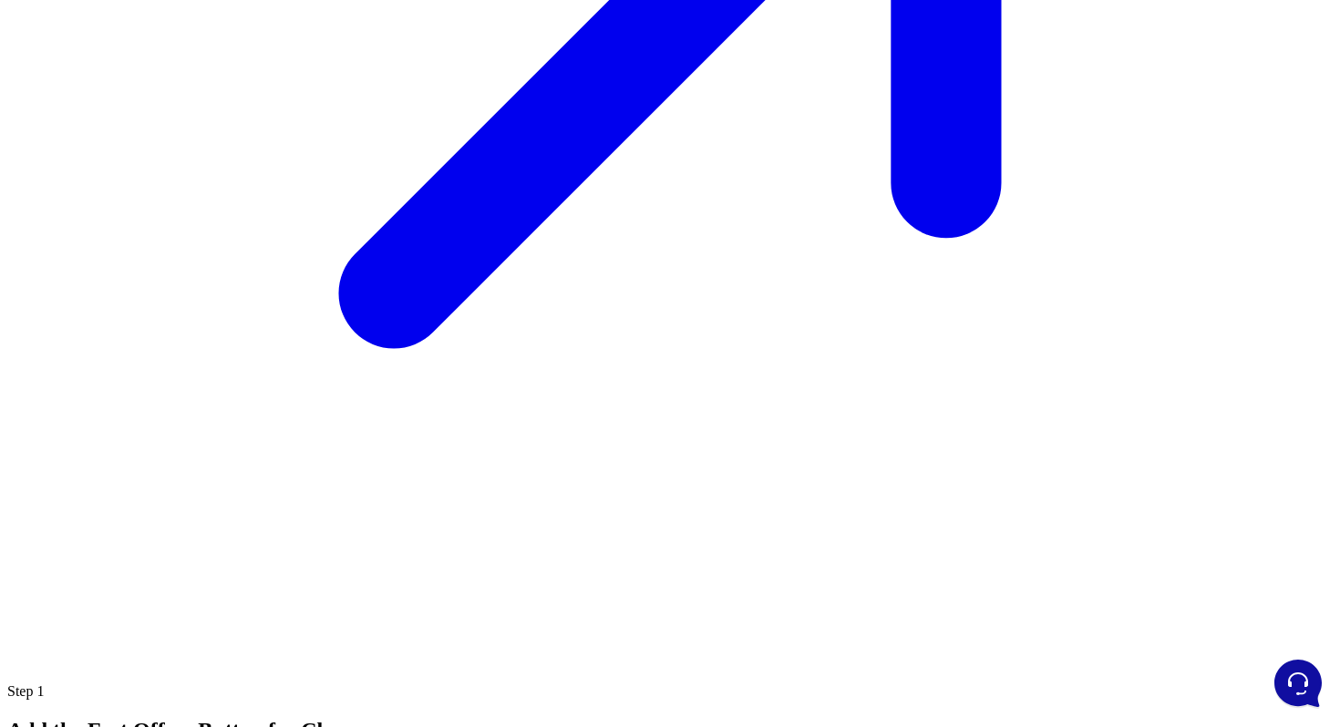
scroll to position [938, 0]
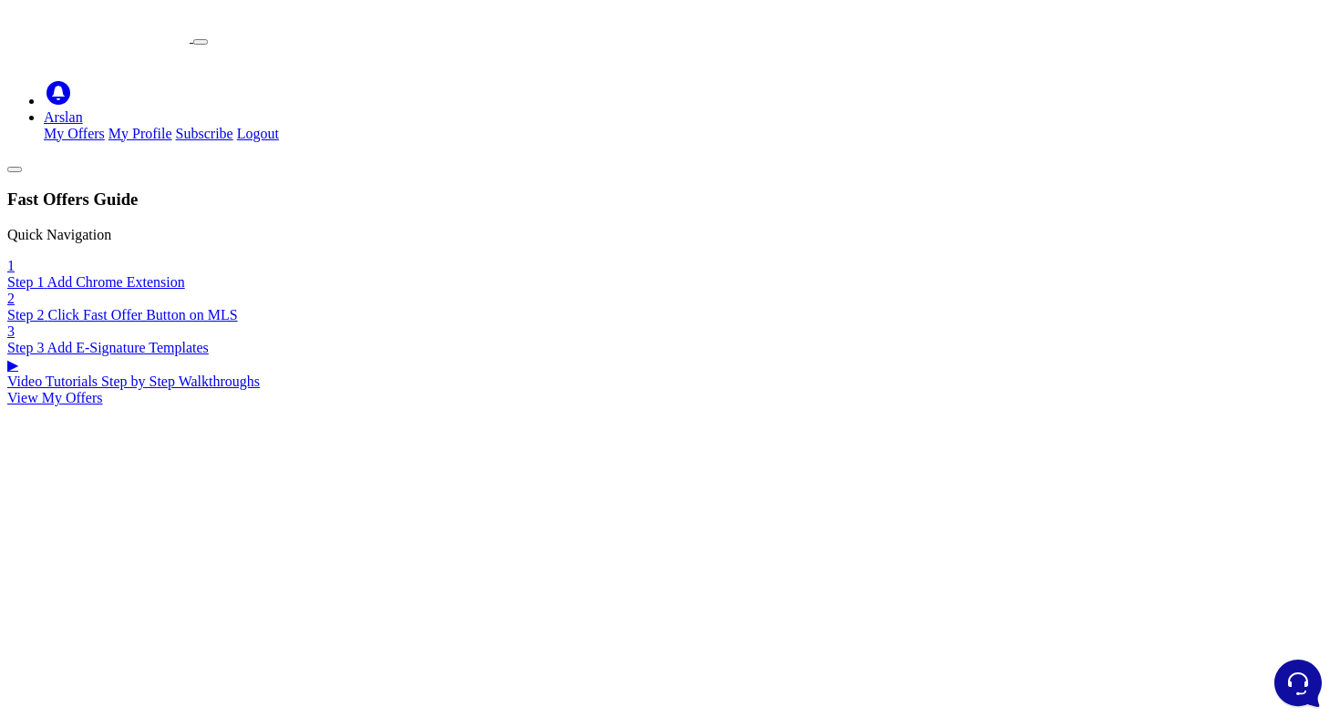
click at [92, 307] on span "Click Fast Offer Button on MLS" at bounding box center [142, 314] width 190 height 15
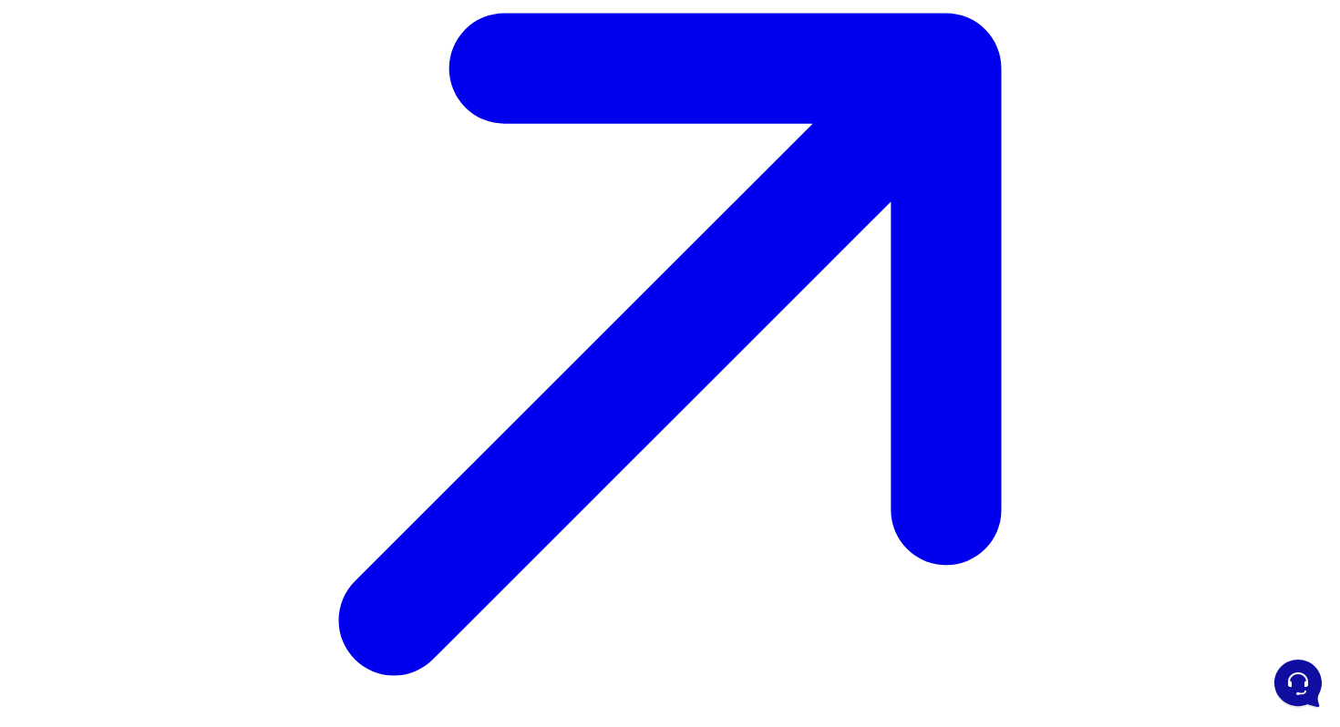
scroll to position [771, 0]
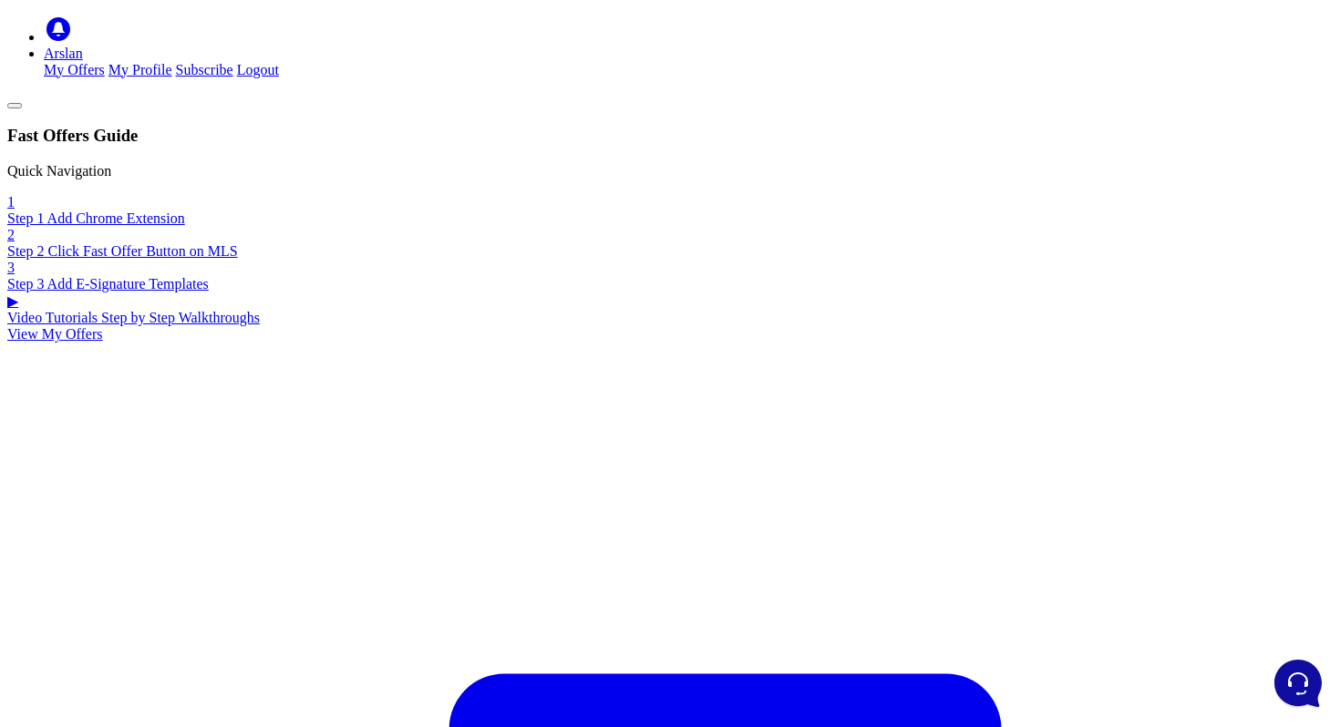
click at [109, 227] on link "2 Step 2 Click Fast Offer Button on MLS" at bounding box center [669, 243] width 1325 height 33
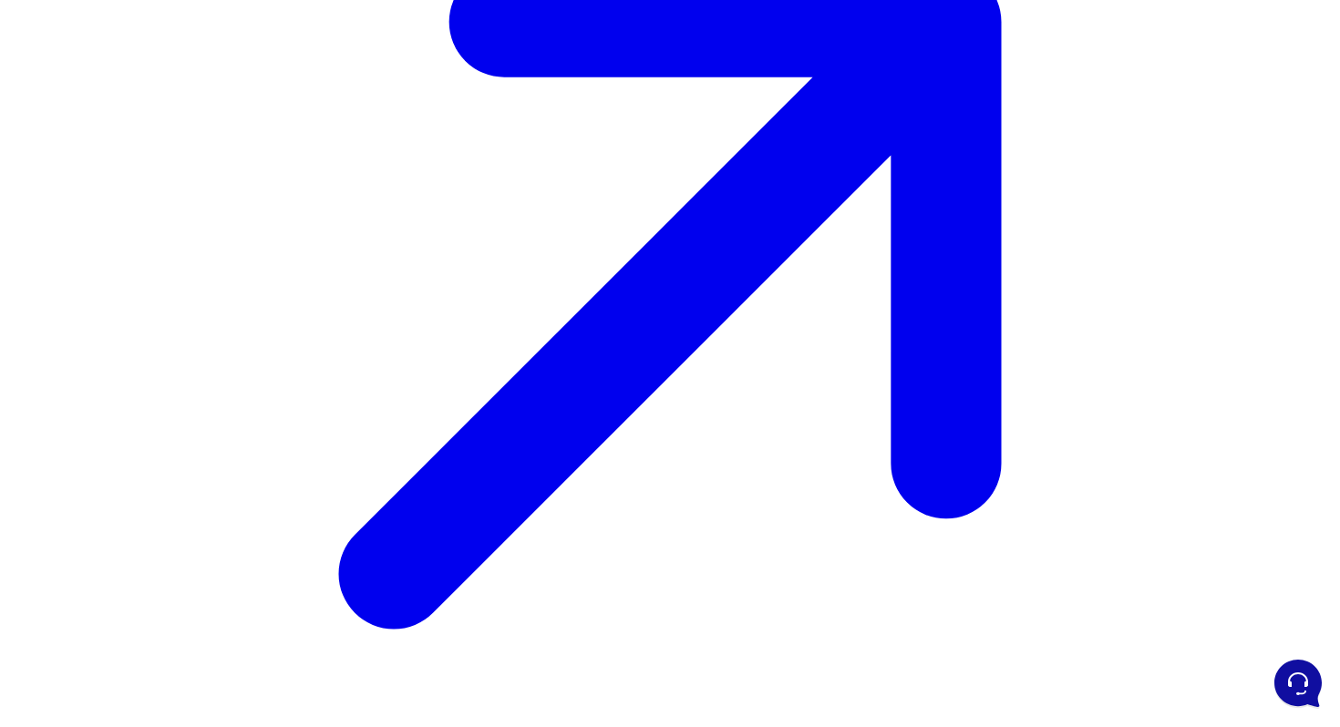
copy div "Open your MLS listing"
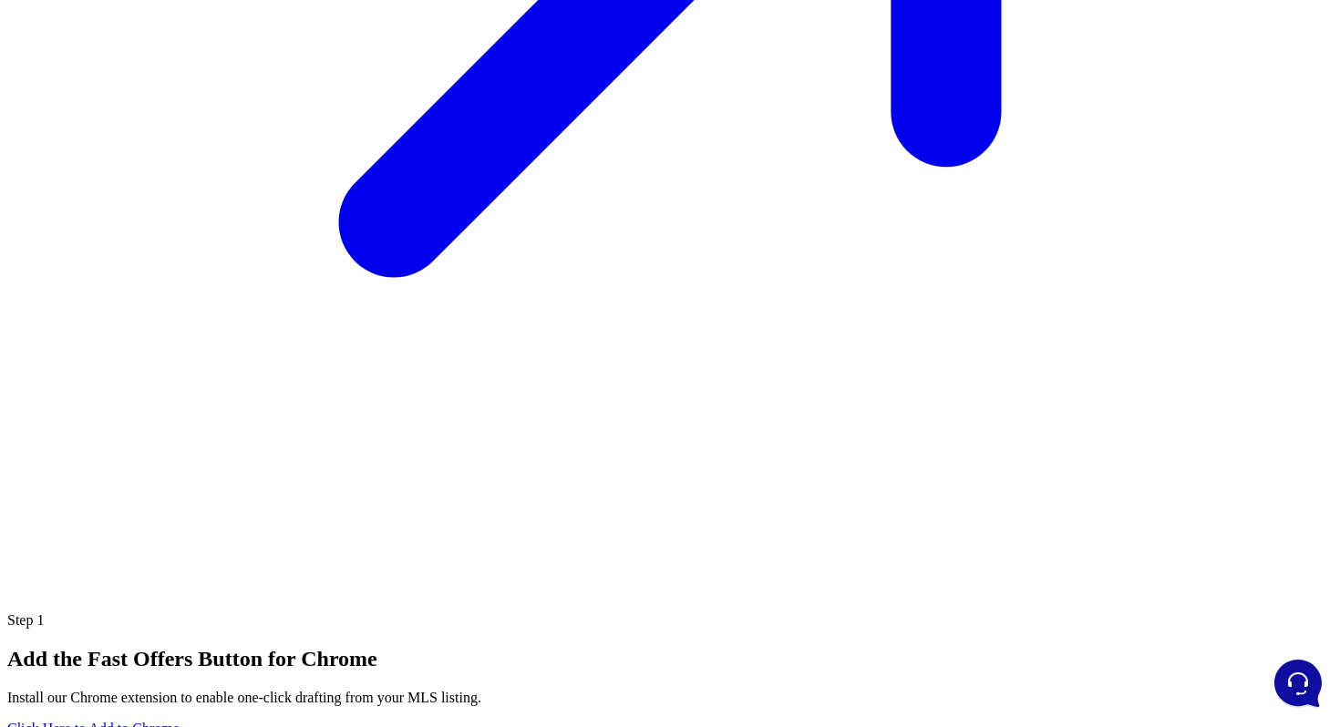
scroll to position [1370, 0]
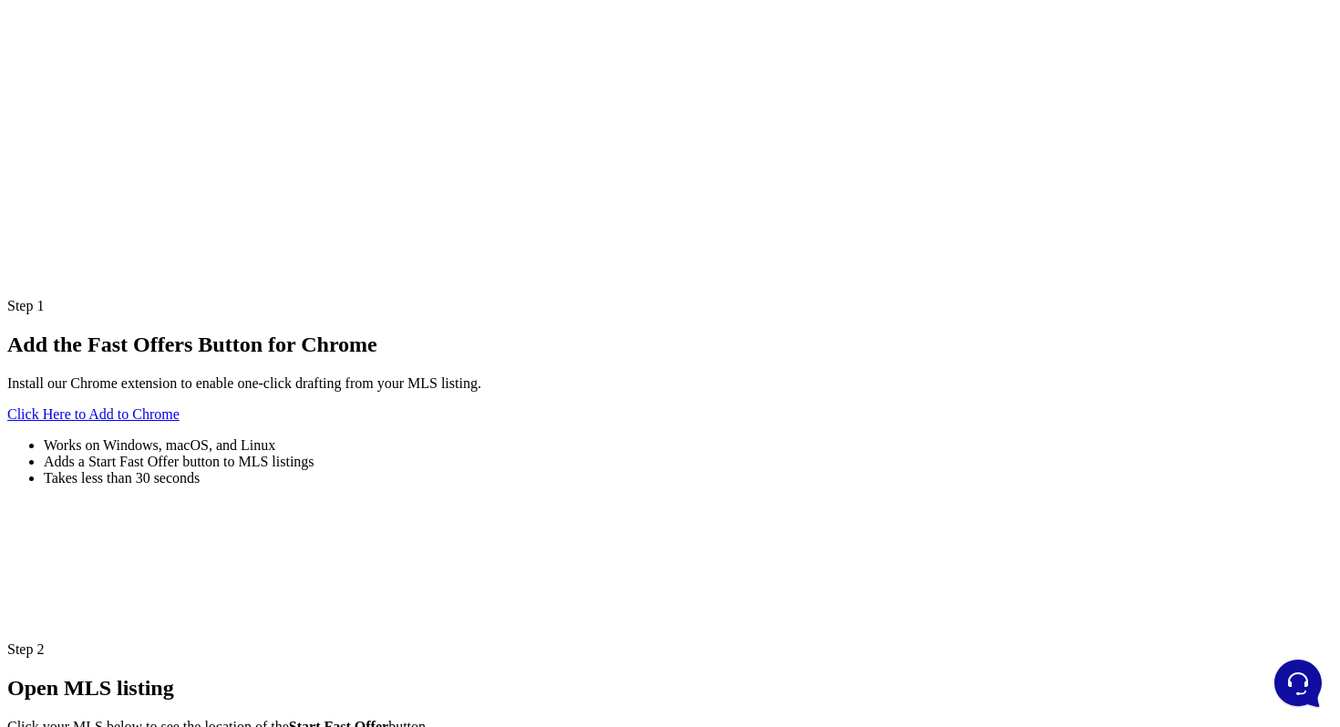
scroll to position [1476, 0]
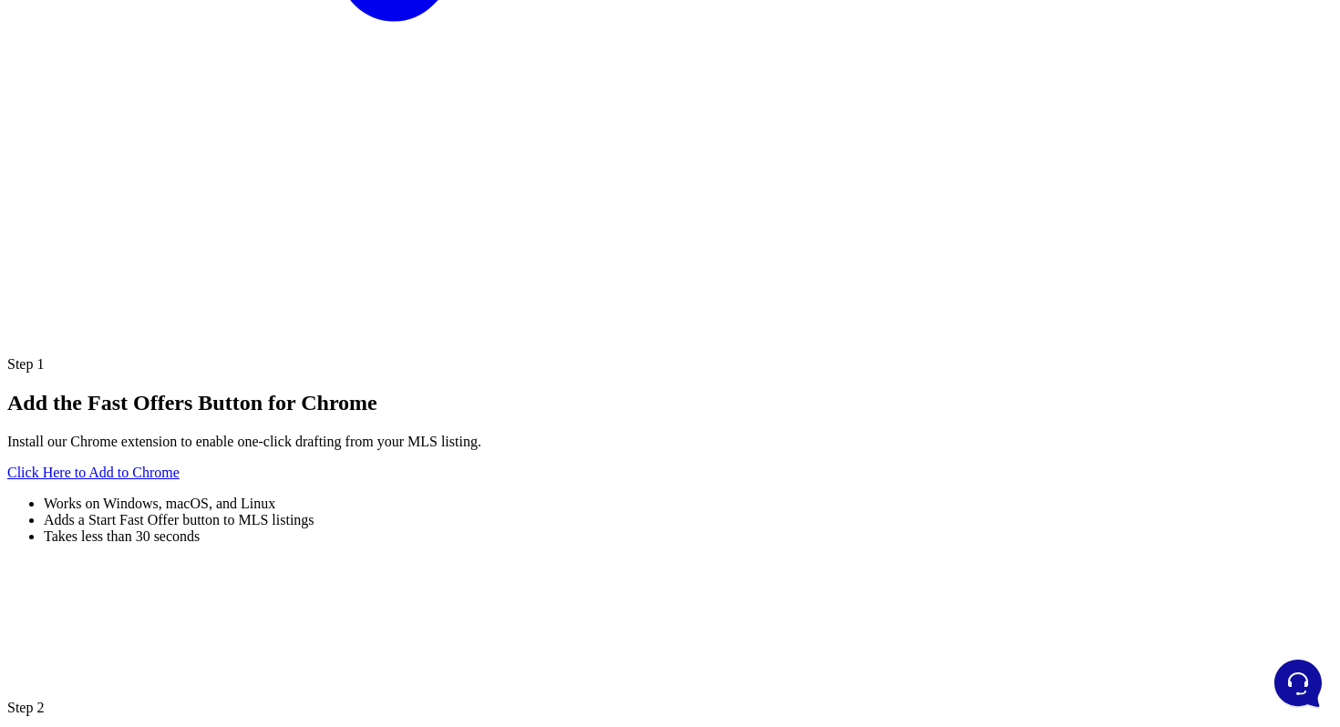
scroll to position [1381, 0]
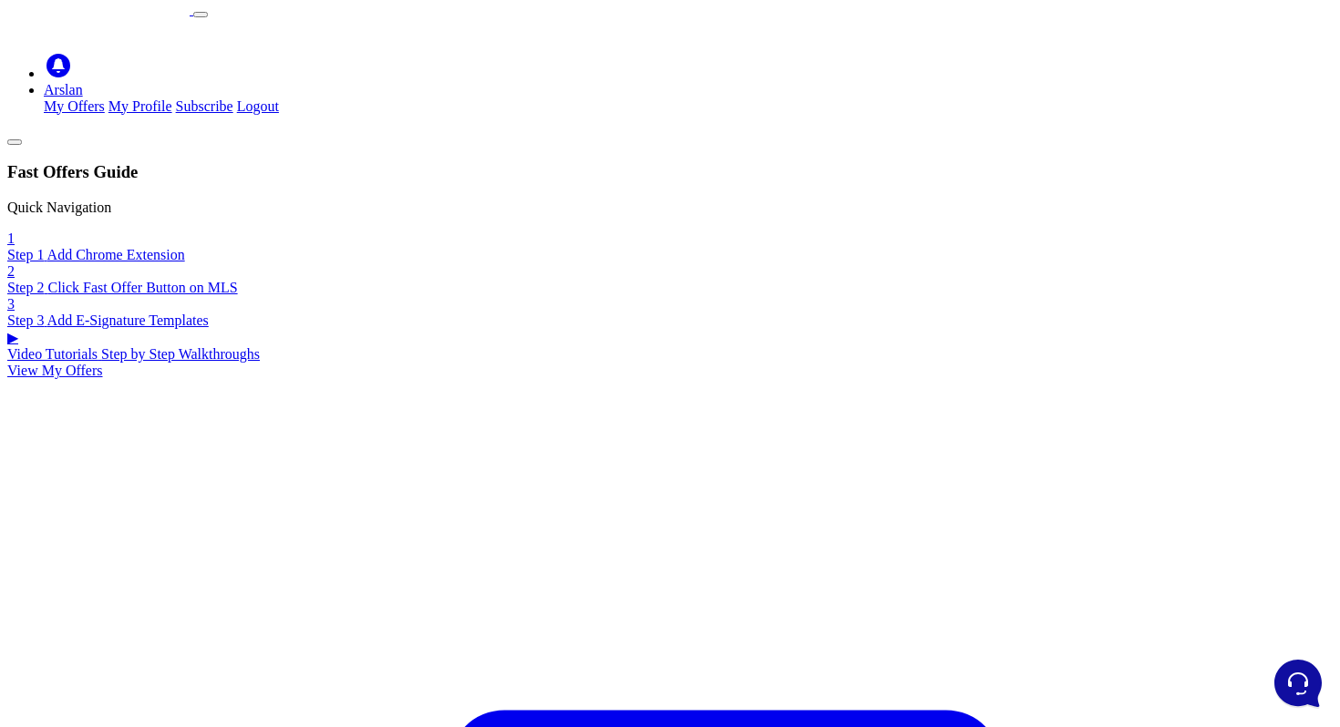
scroll to position [0, 0]
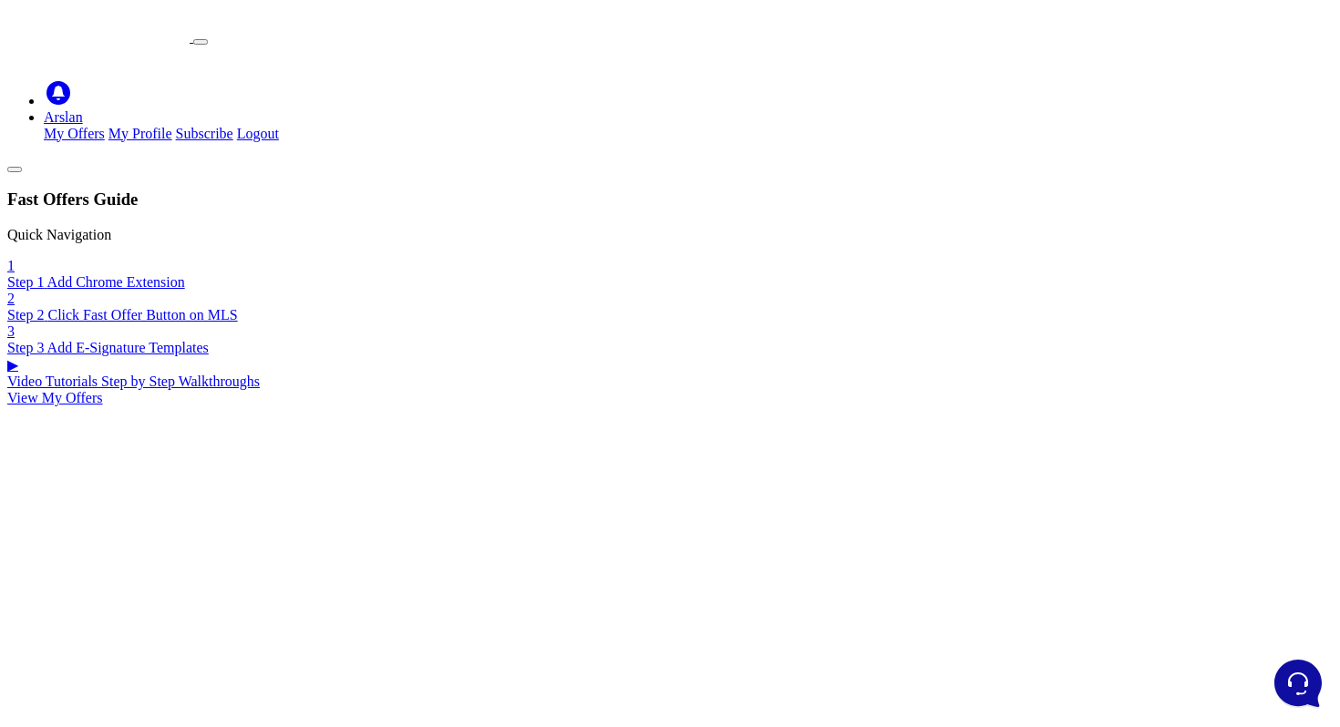
copy ul "Works on Windows, macOS, and Linux"
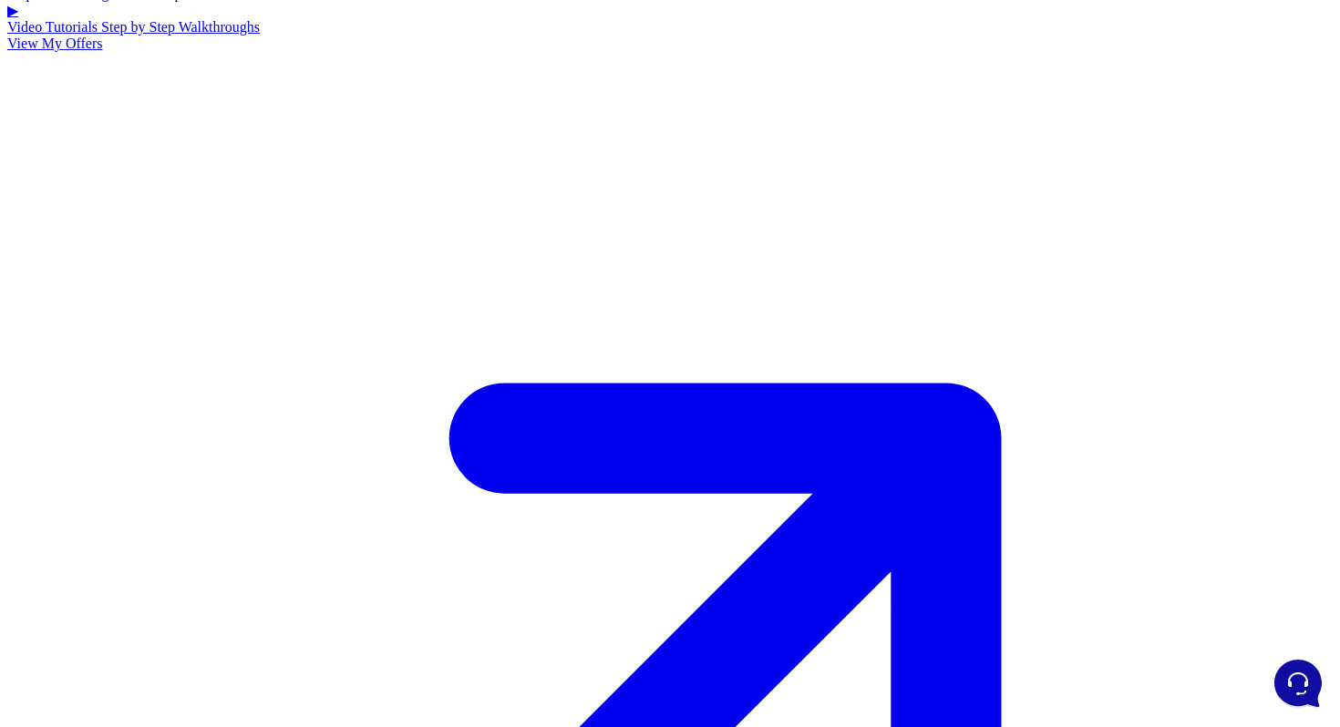
scroll to position [348, 0]
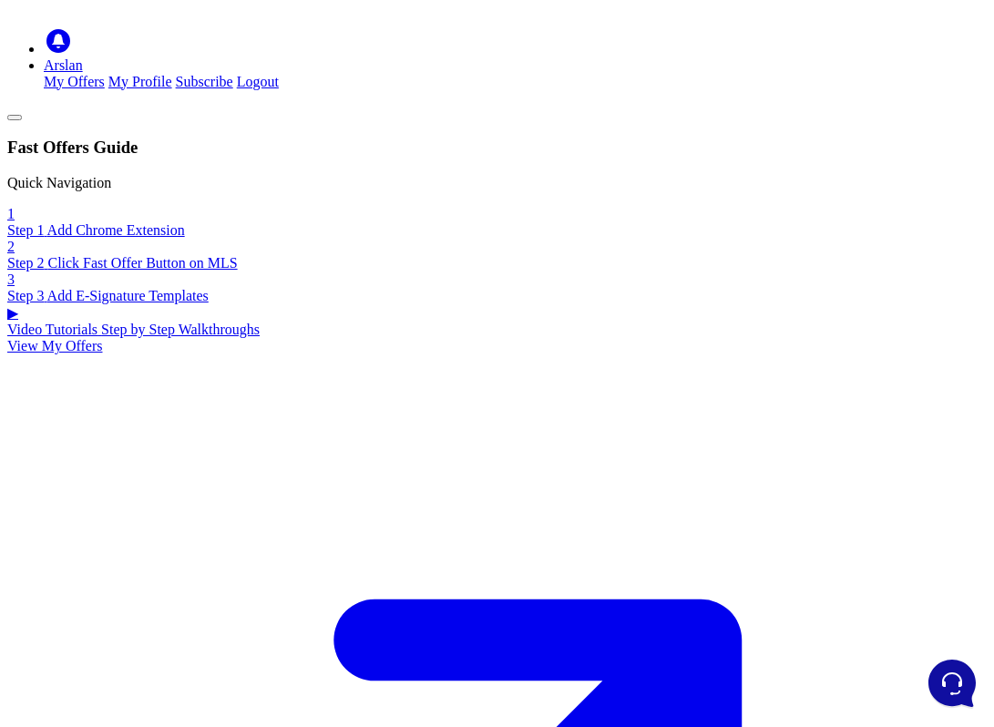
scroll to position [30, 0]
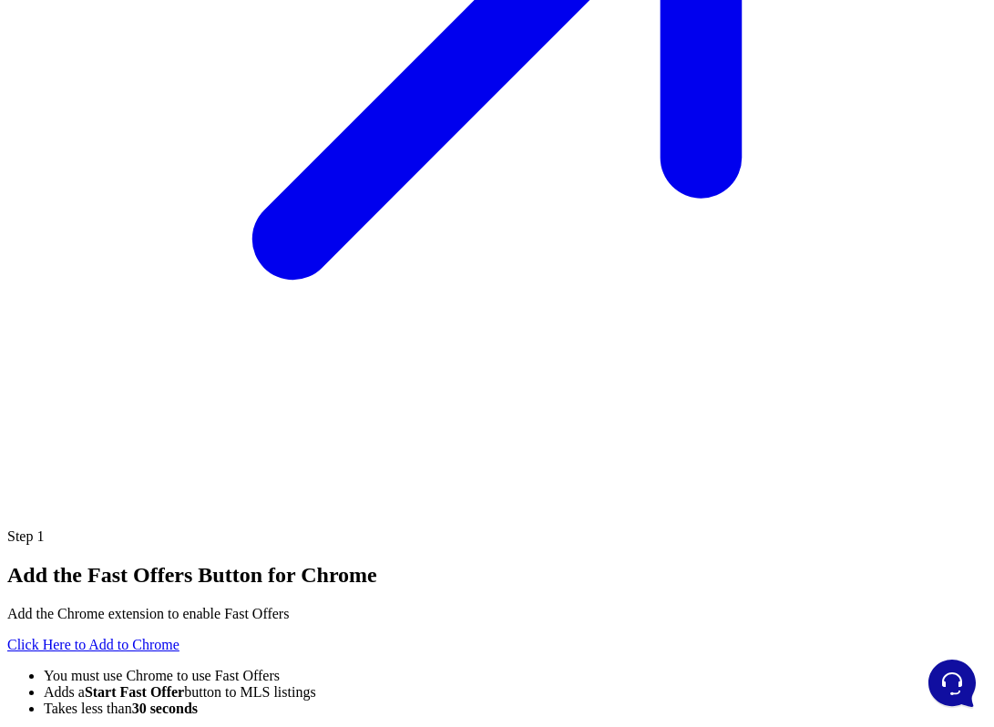
scroll to position [939, 0]
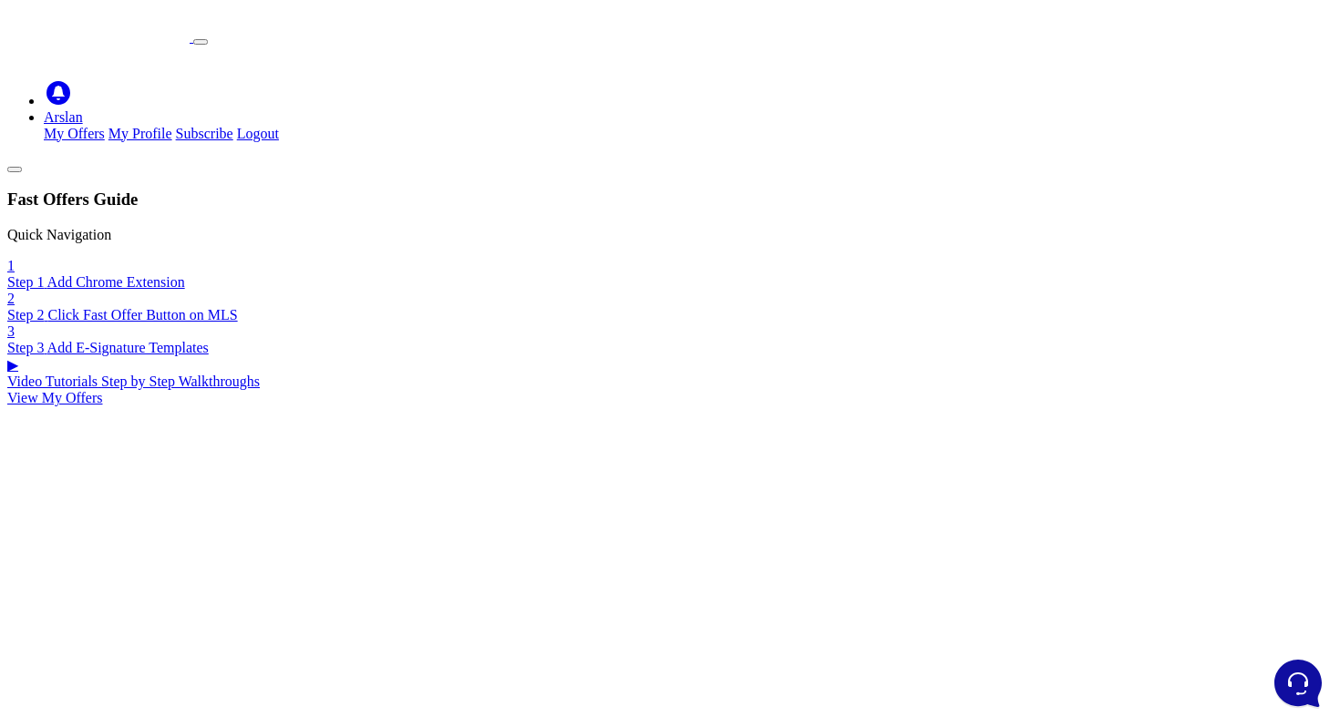
scroll to position [687, 0]
click at [118, 307] on span "Click Fast Offer Button on MLS" at bounding box center [142, 314] width 190 height 15
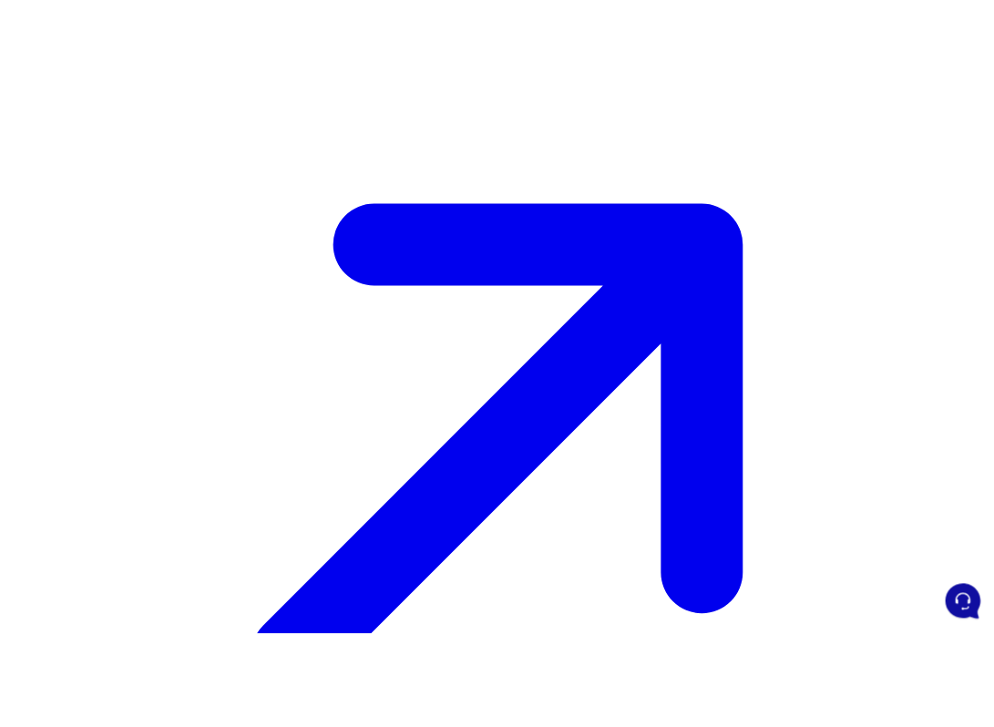
scroll to position [782, 0]
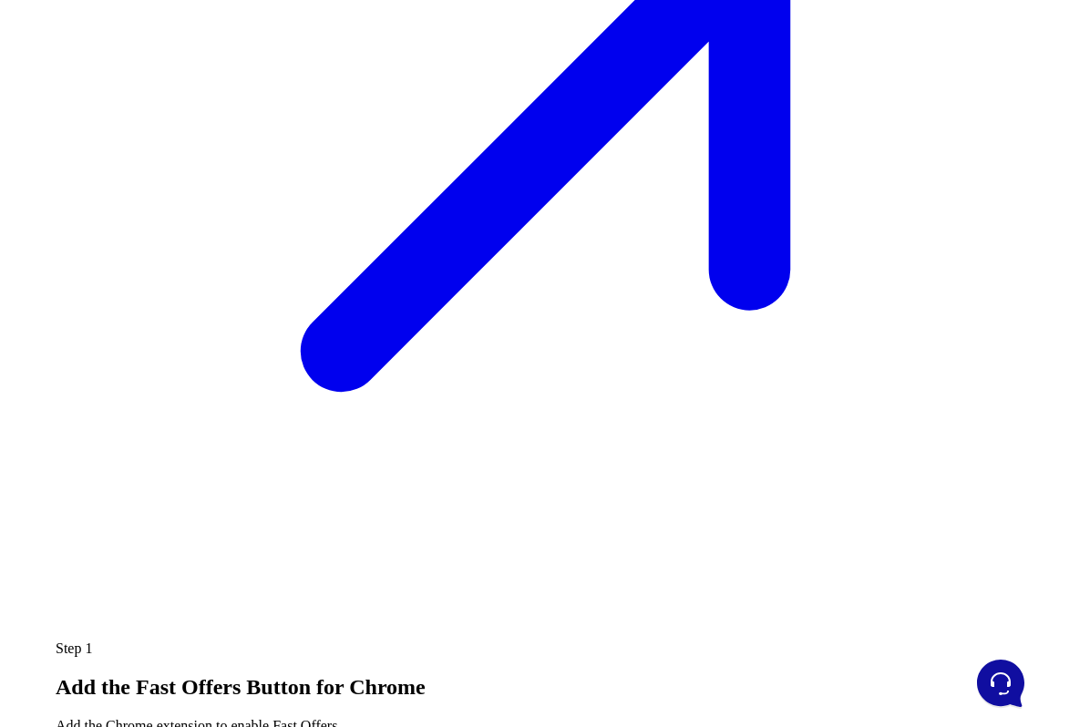
scroll to position [736, 0]
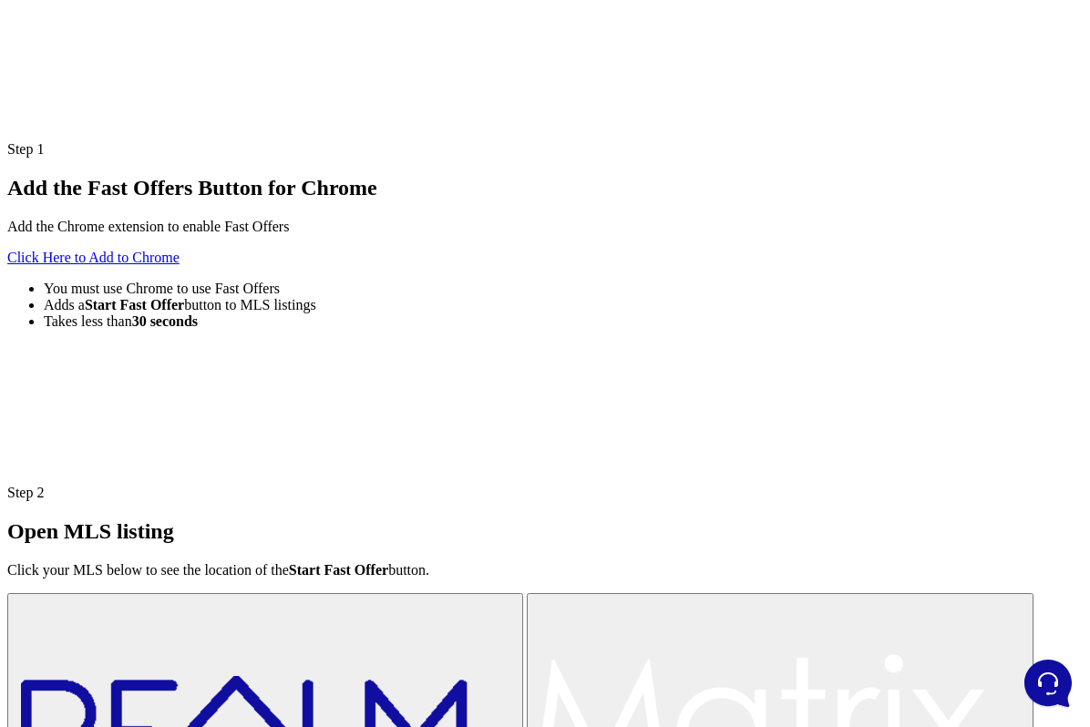
scroll to position [1380, 0]
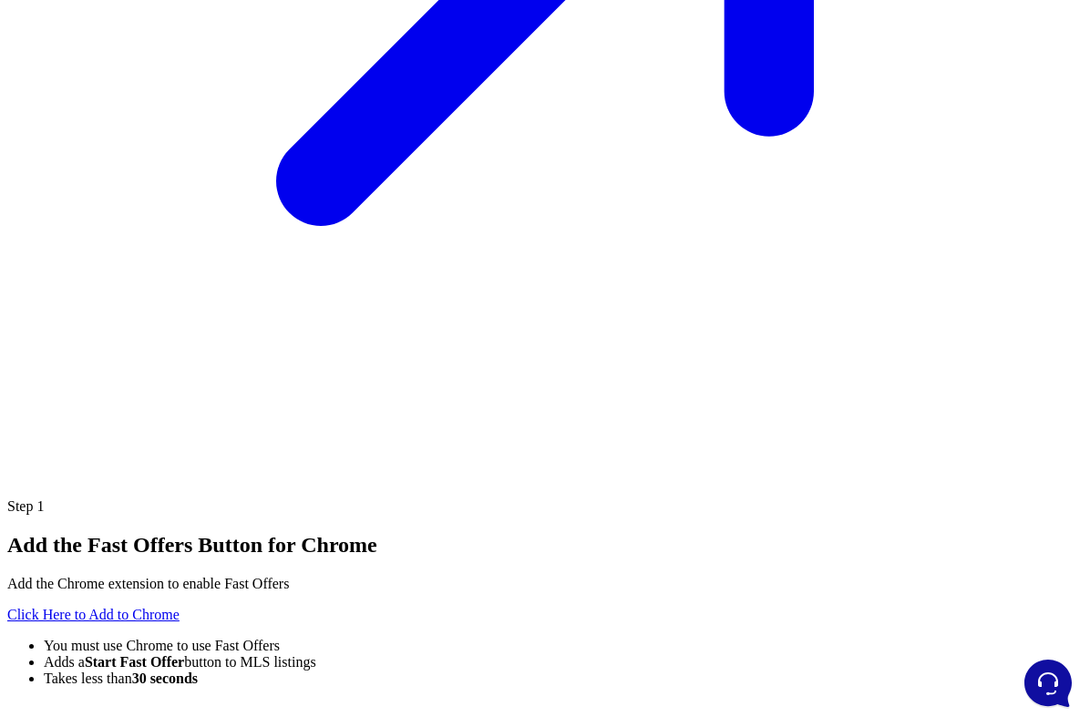
scroll to position [919, 0]
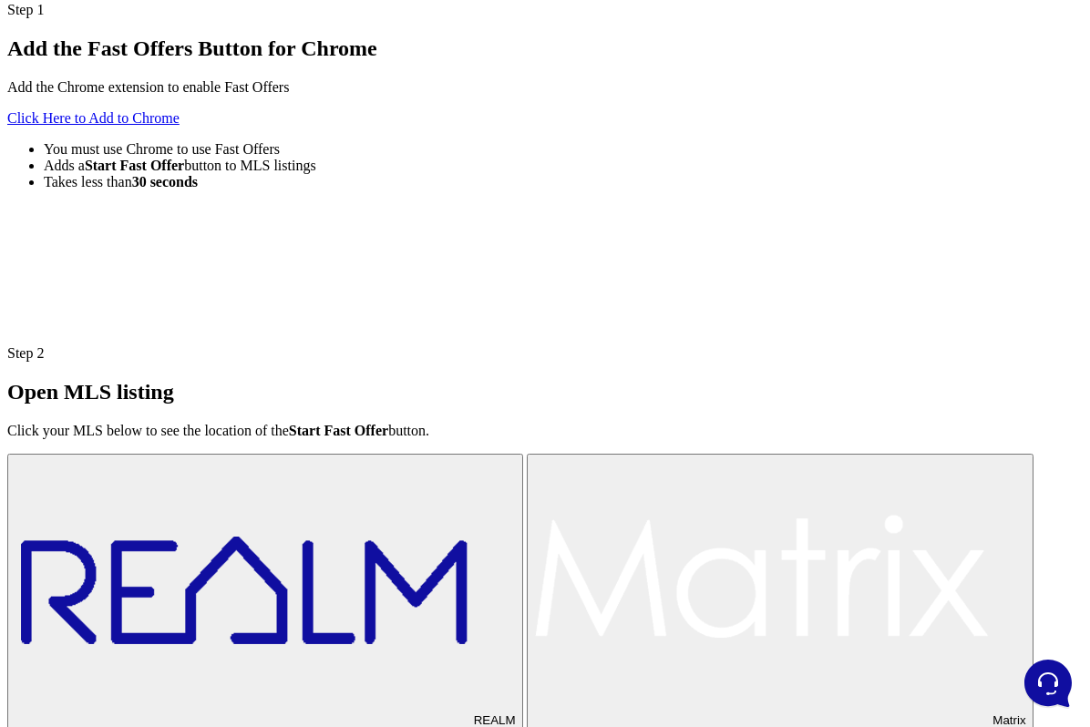
scroll to position [1542, 0]
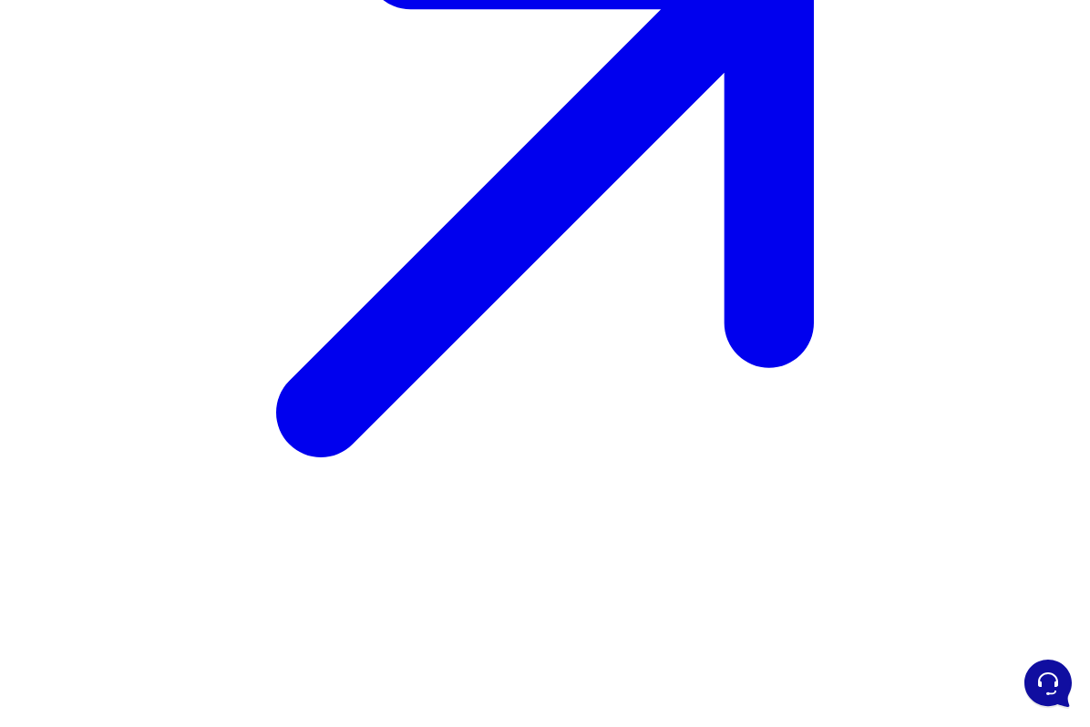
scroll to position [759, 0]
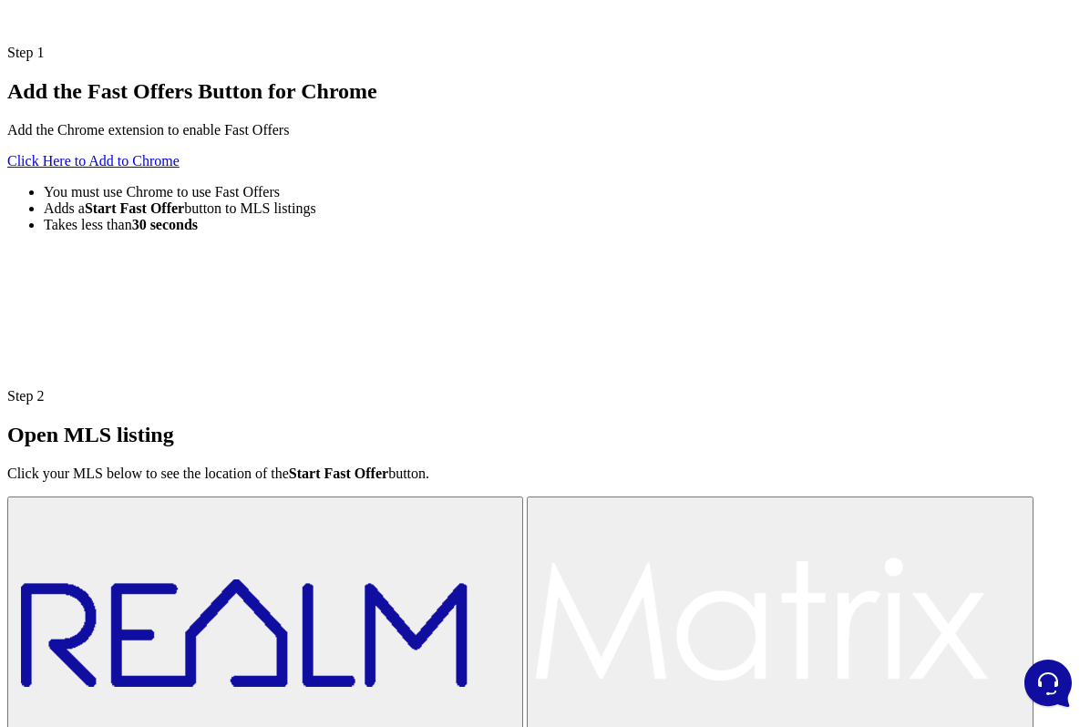
scroll to position [1443, 0]
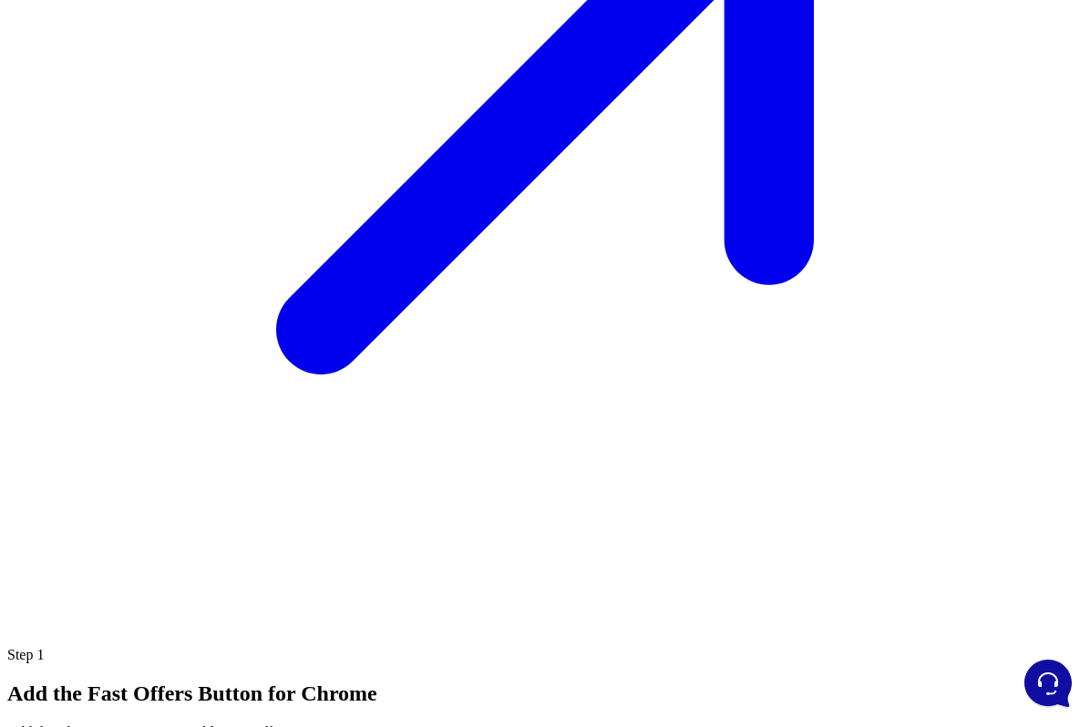
scroll to position [808, 0]
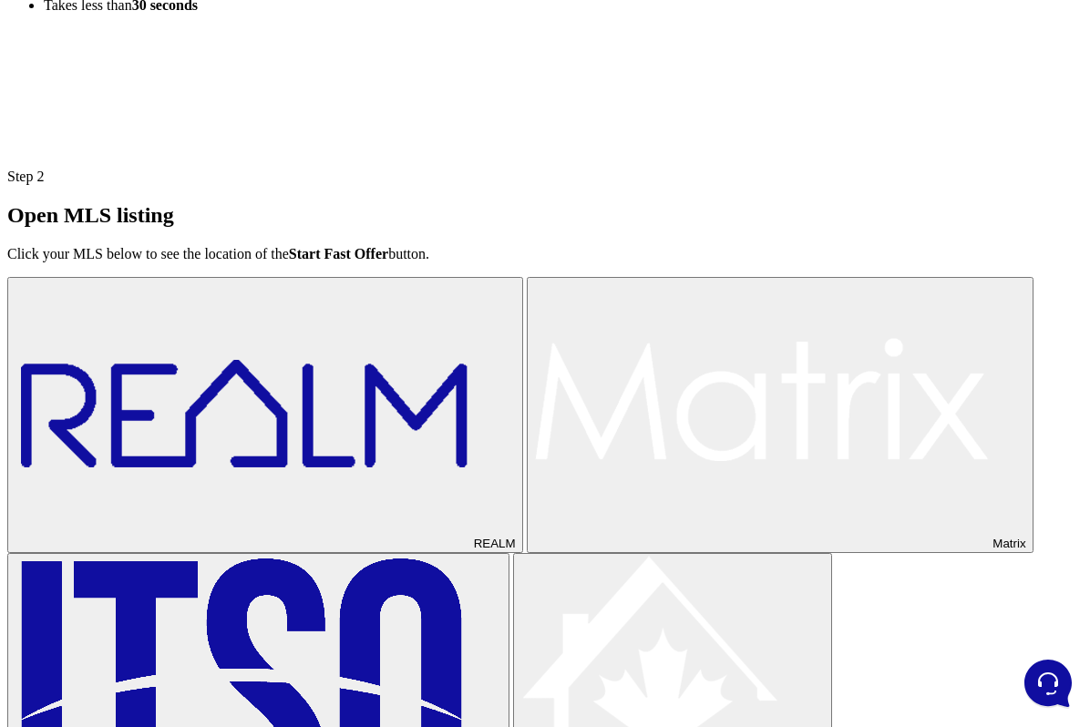
scroll to position [1663, 0]
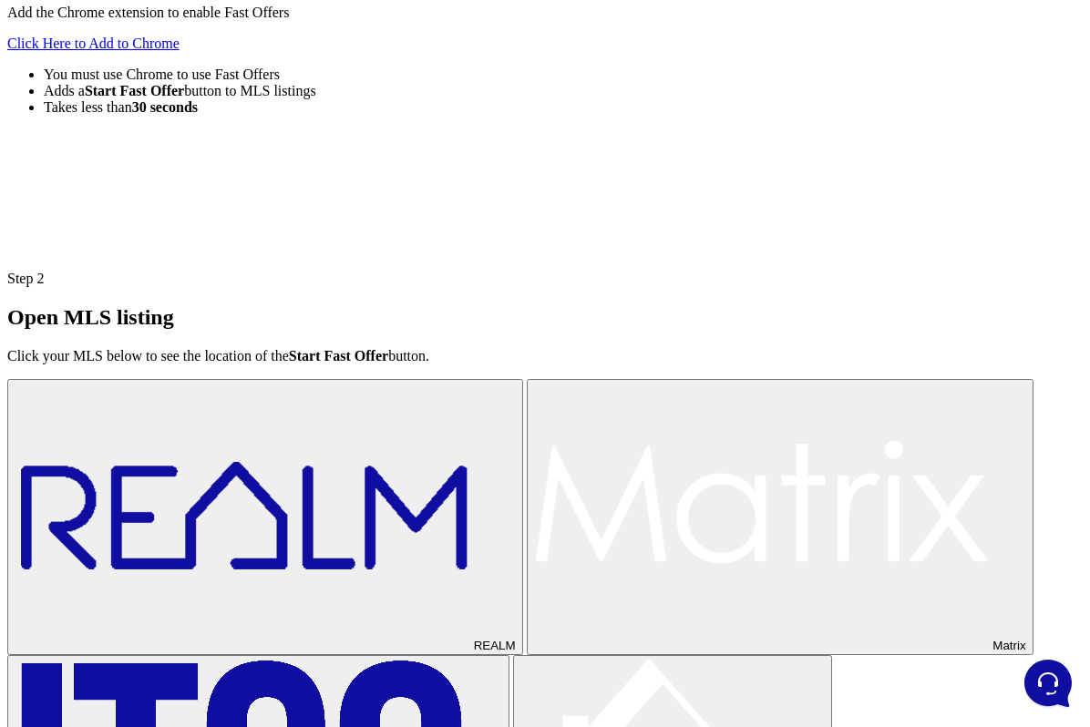
scroll to position [1558, 0]
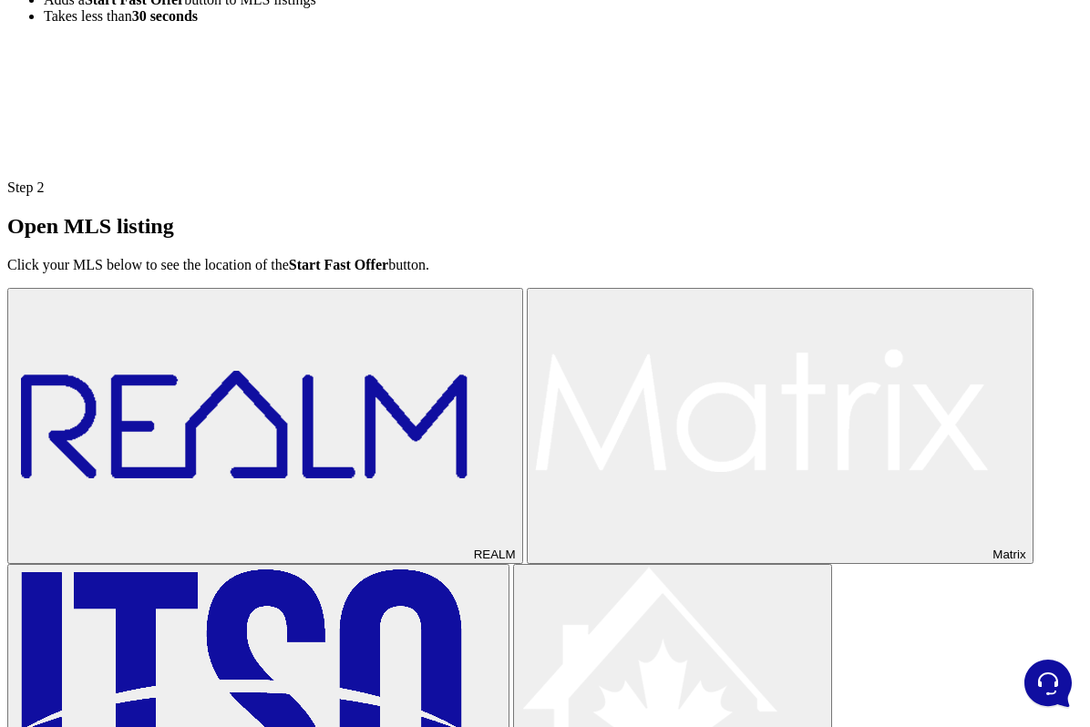
scroll to position [1651, 0]
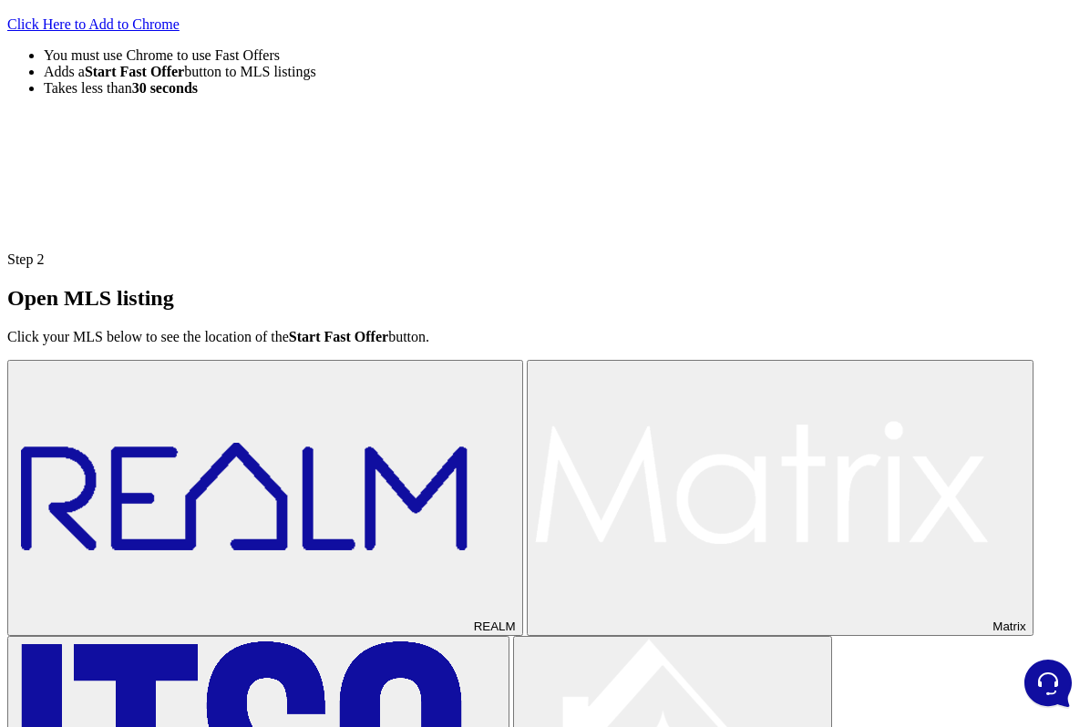
scroll to position [1685, 0]
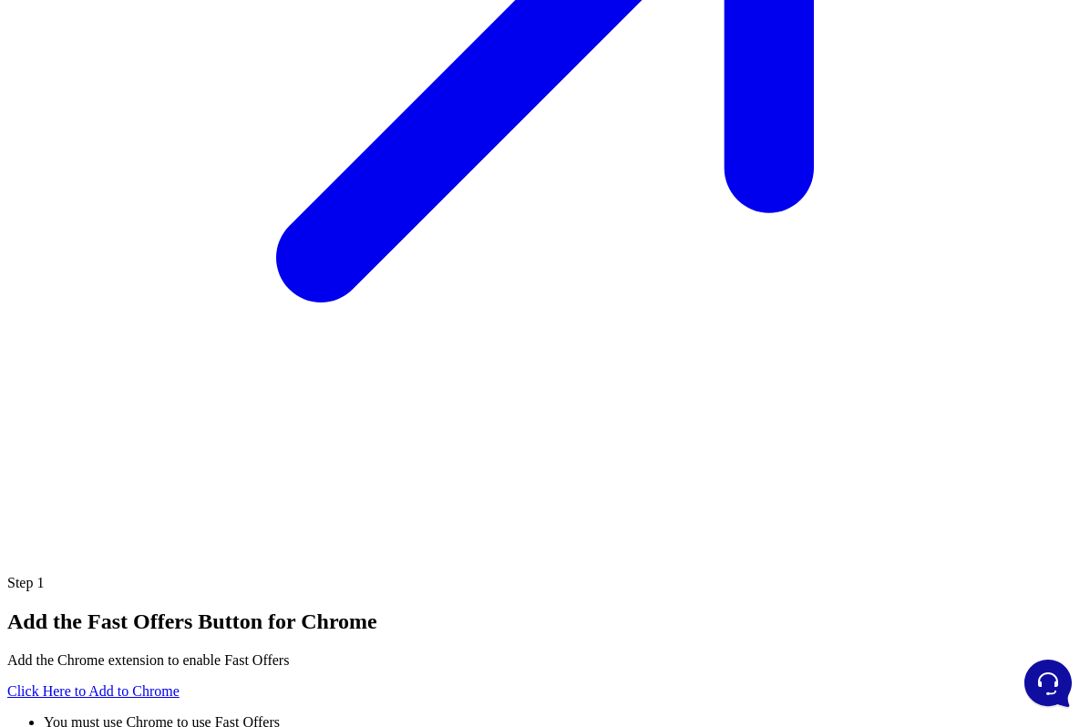
scroll to position [890, 0]
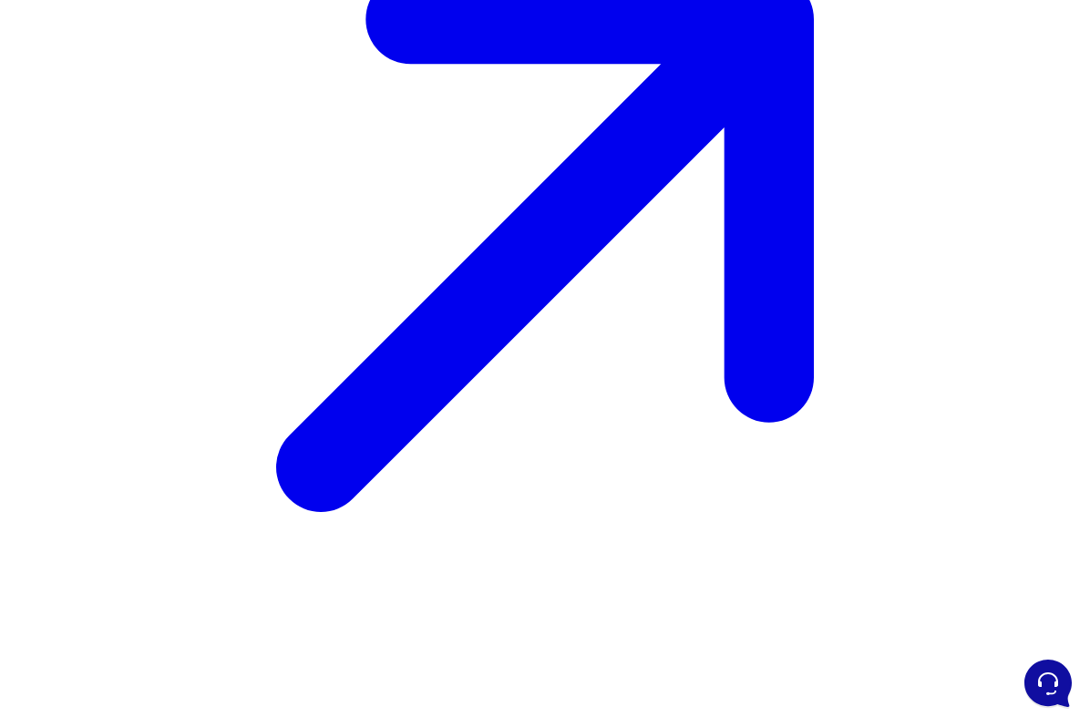
scroll to position [572, 0]
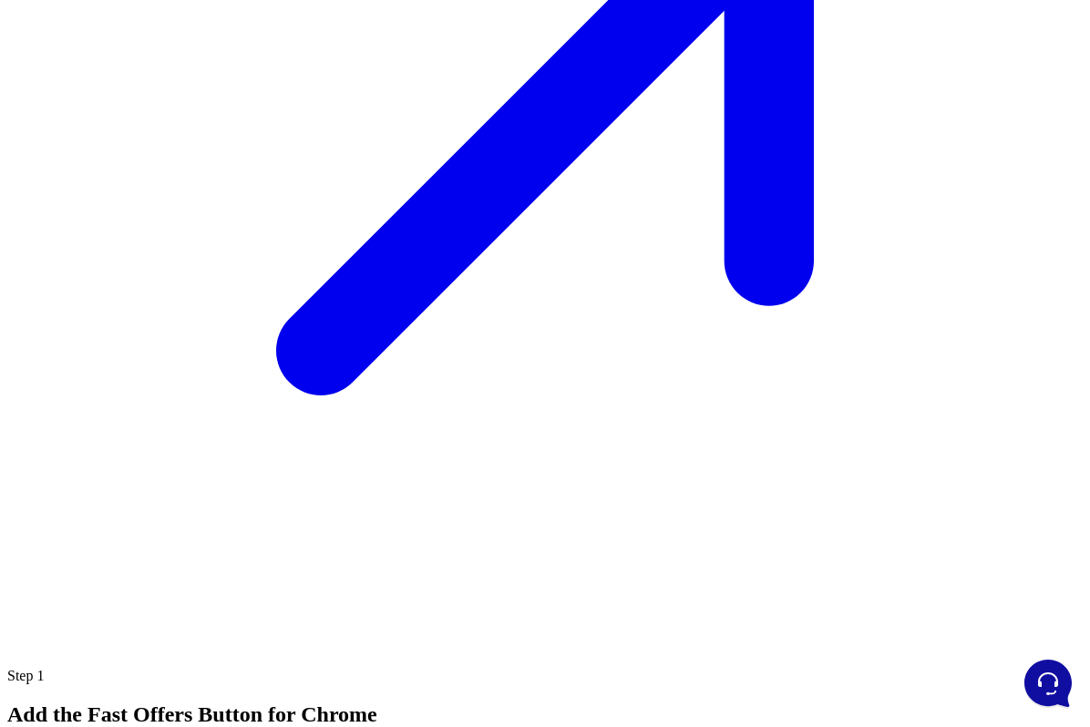
scroll to position [799, 0]
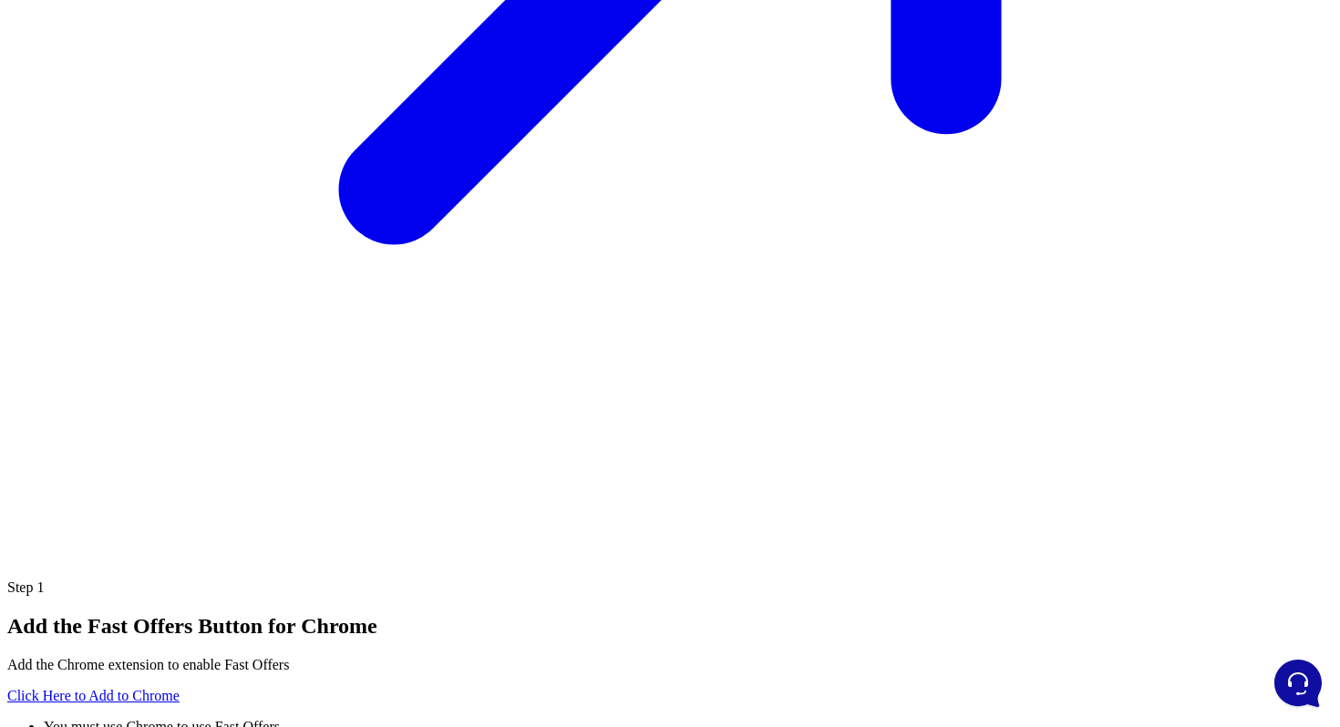
scroll to position [651, 0]
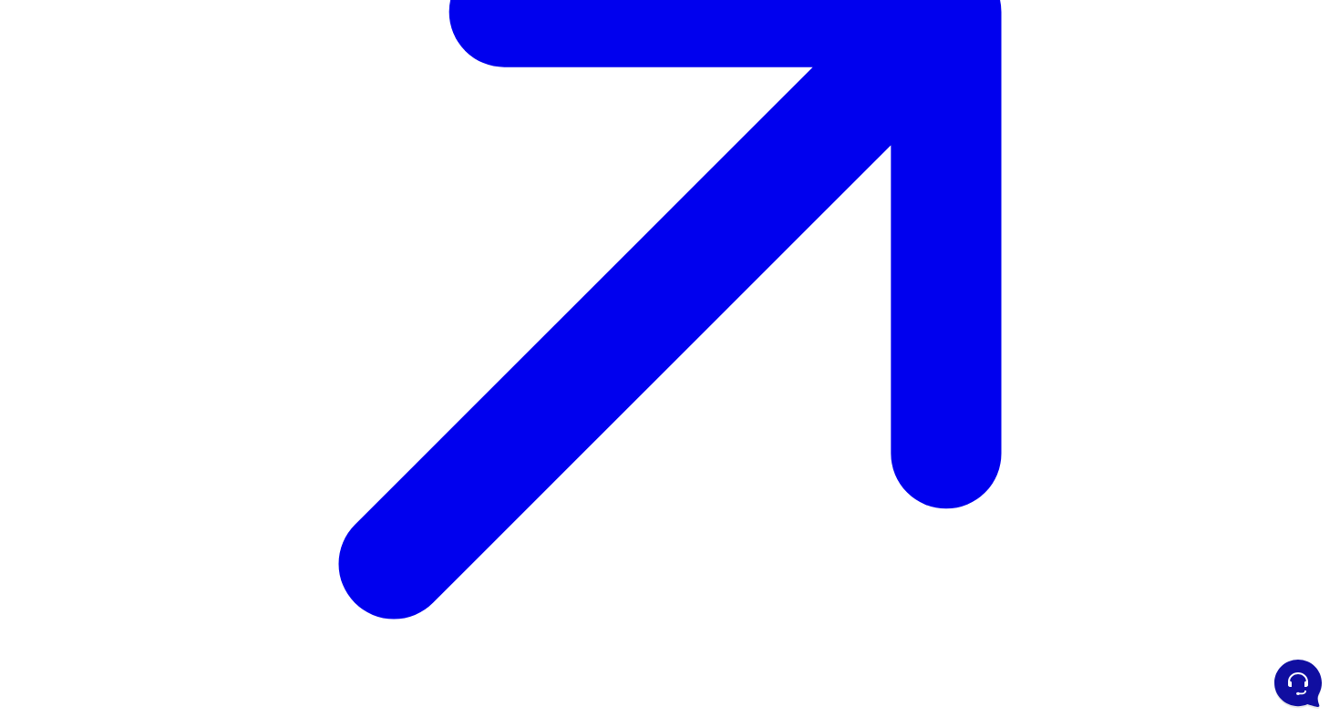
scroll to position [726, 0]
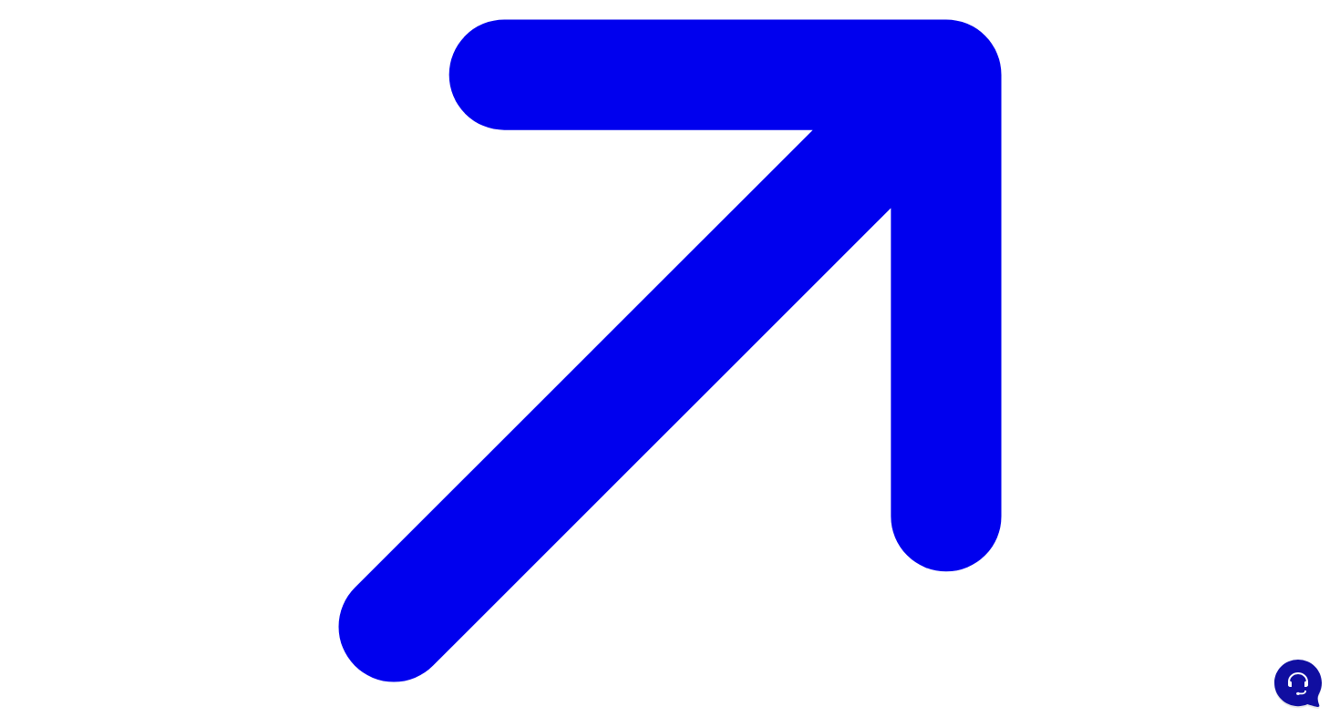
scroll to position [887, 0]
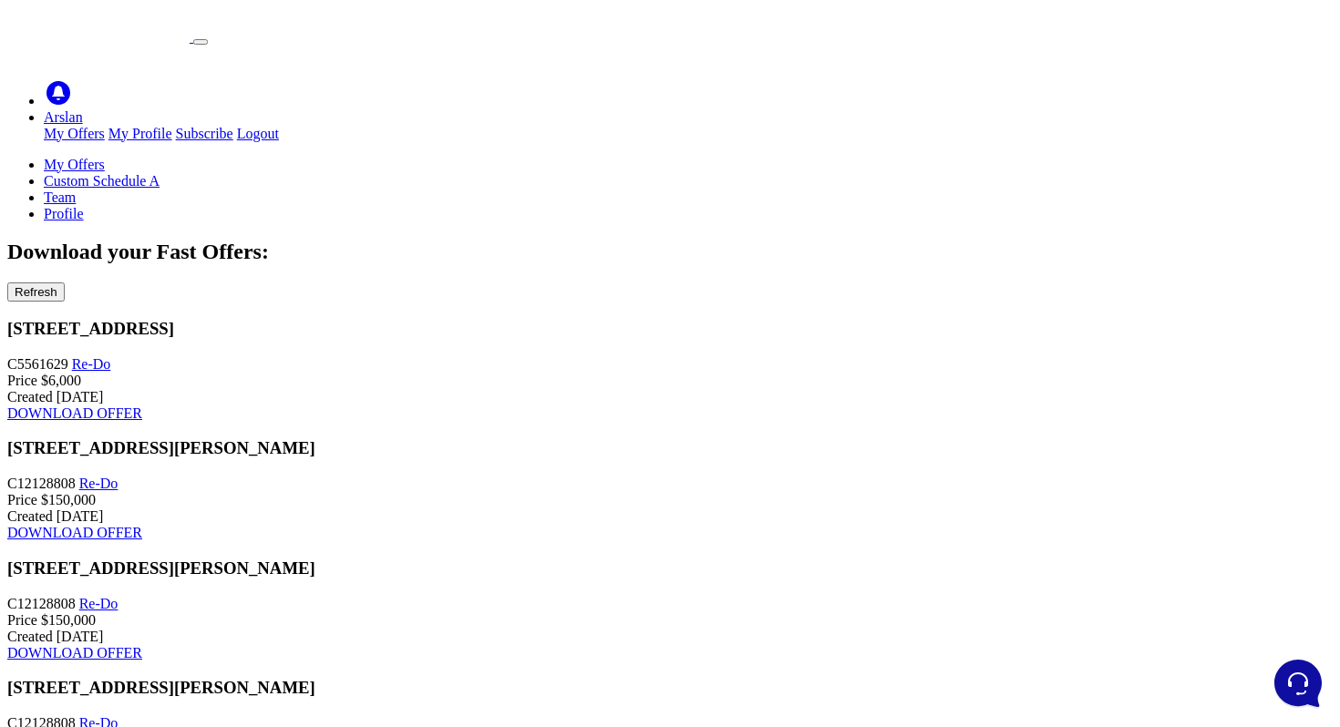
drag, startPoint x: 0, startPoint y: 0, endPoint x: 506, endPoint y: 402, distance: 646.1
click at [506, 492] on div "Price $150,000 Created Aug 25, 2025" at bounding box center [669, 508] width 1325 height 33
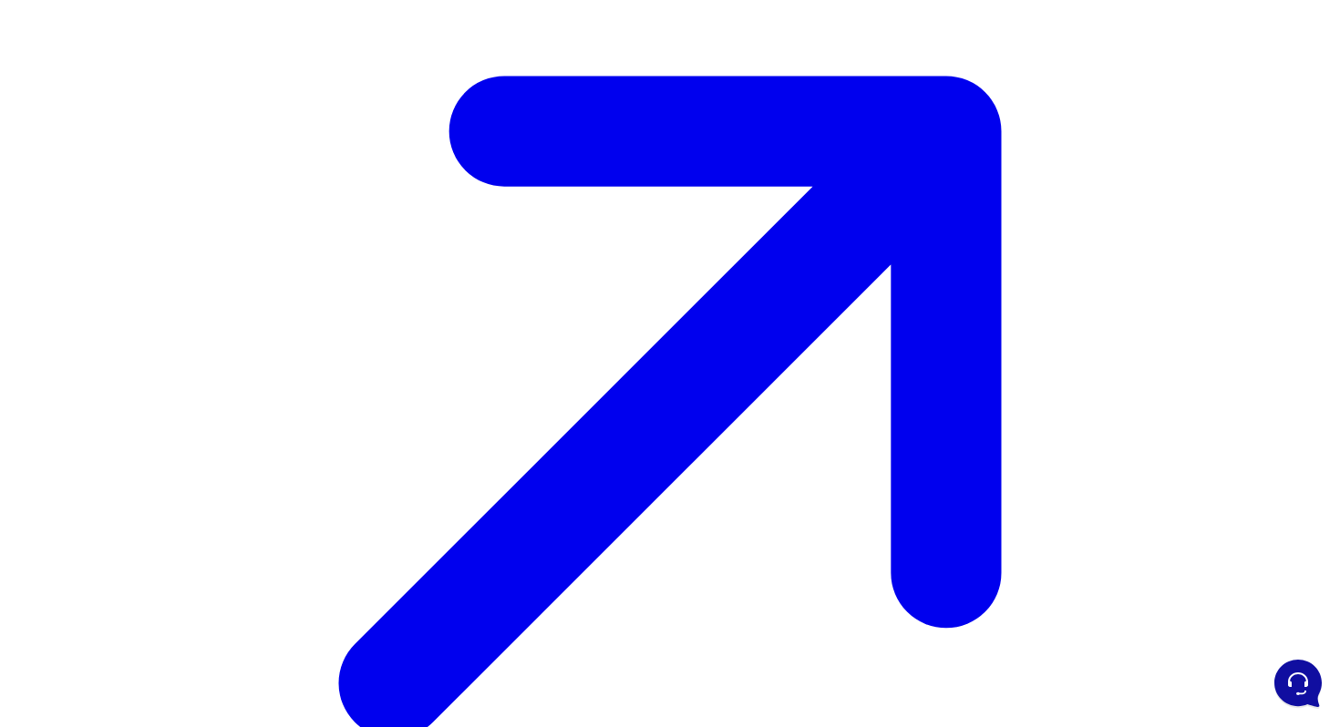
scroll to position [808, 0]
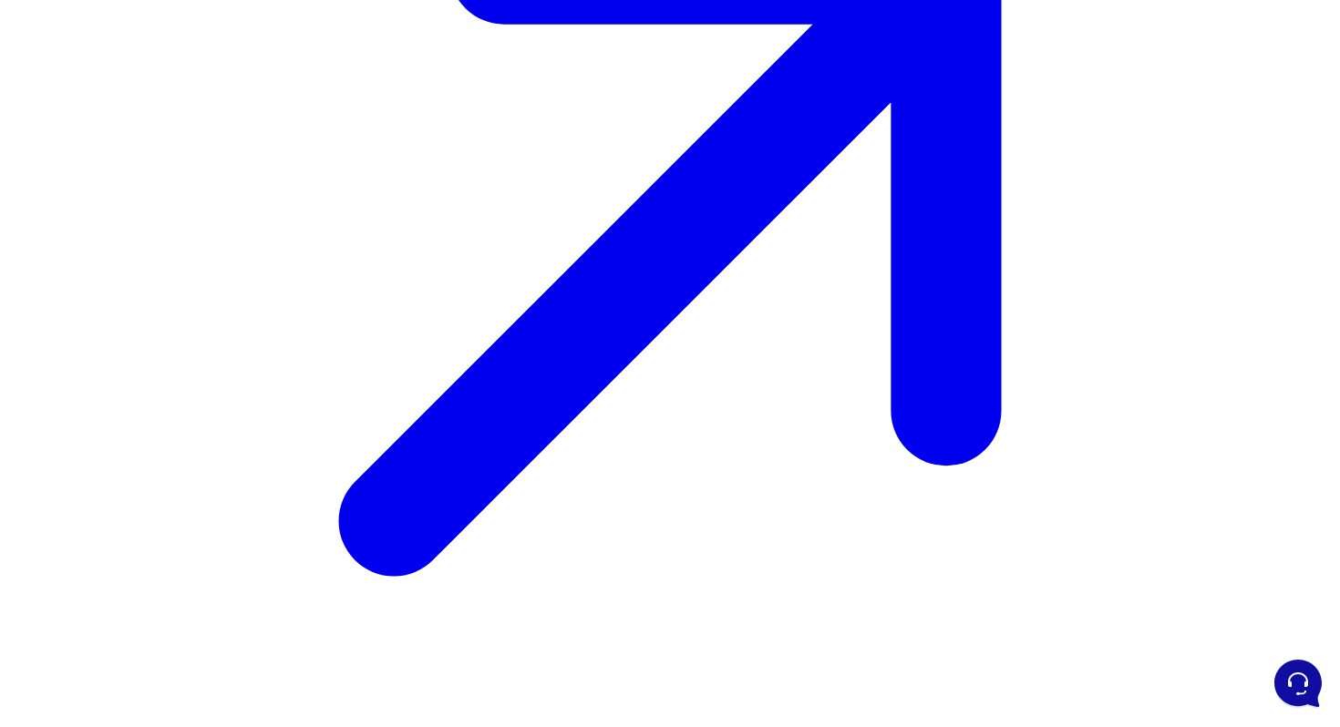
scroll to position [820, 0]
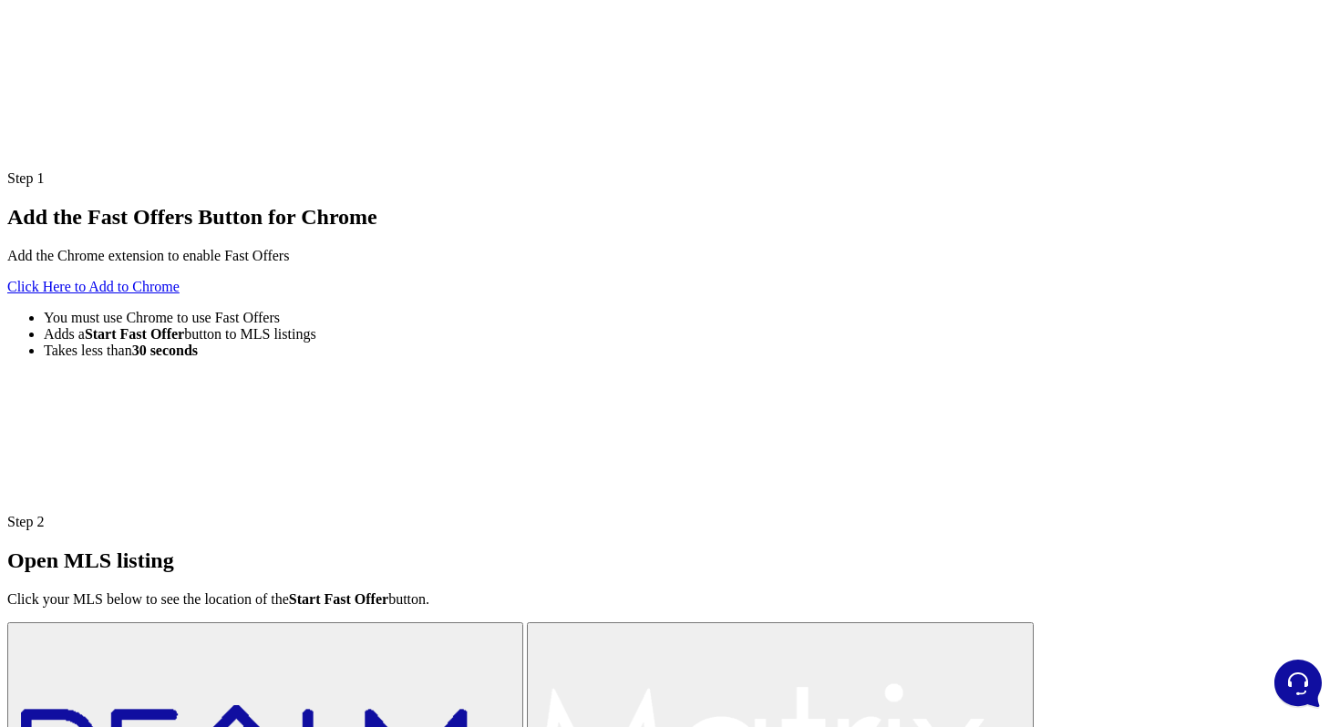
scroll to position [1329, 0]
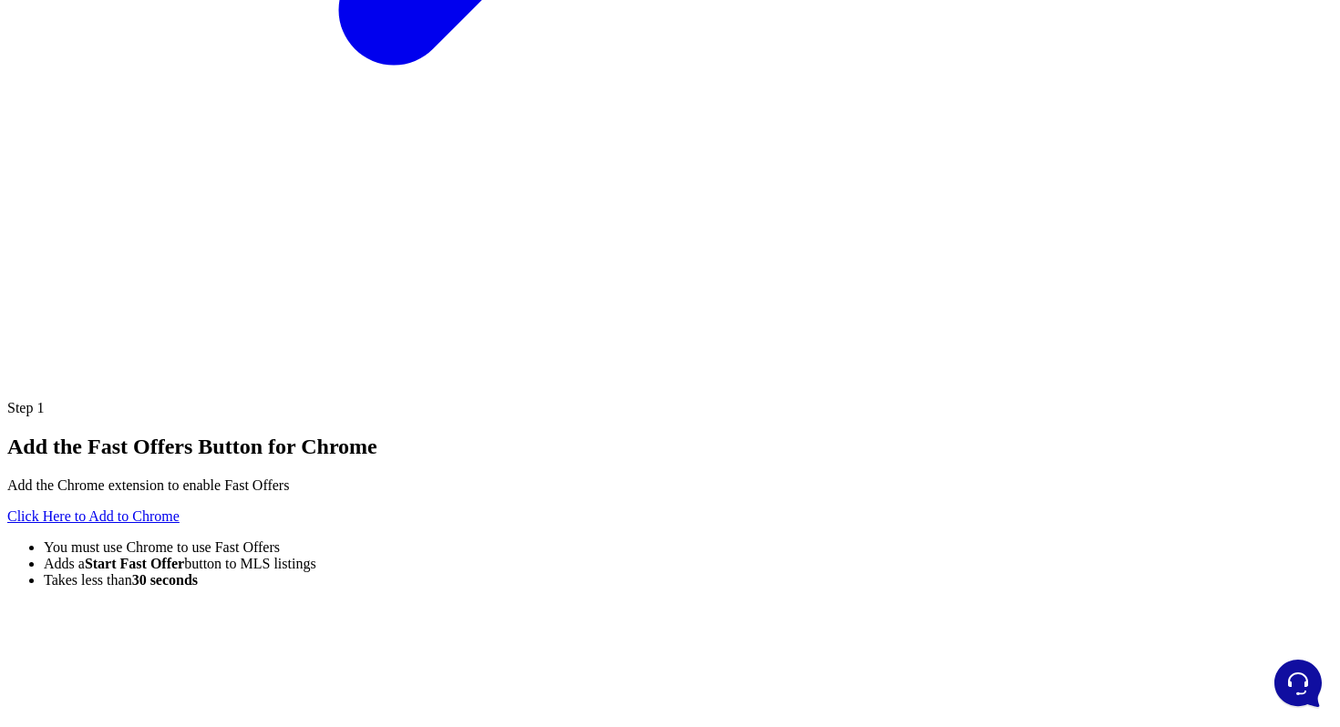
scroll to position [1408, 0]
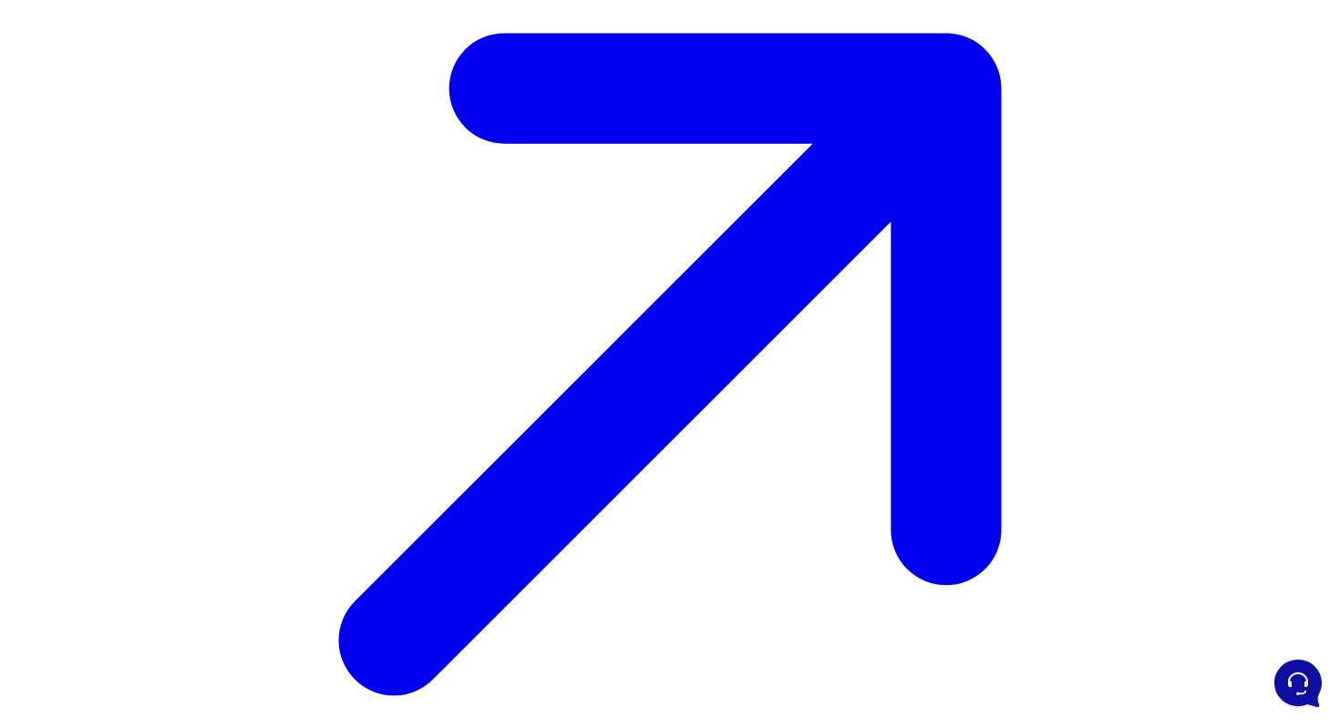
scroll to position [705, 0]
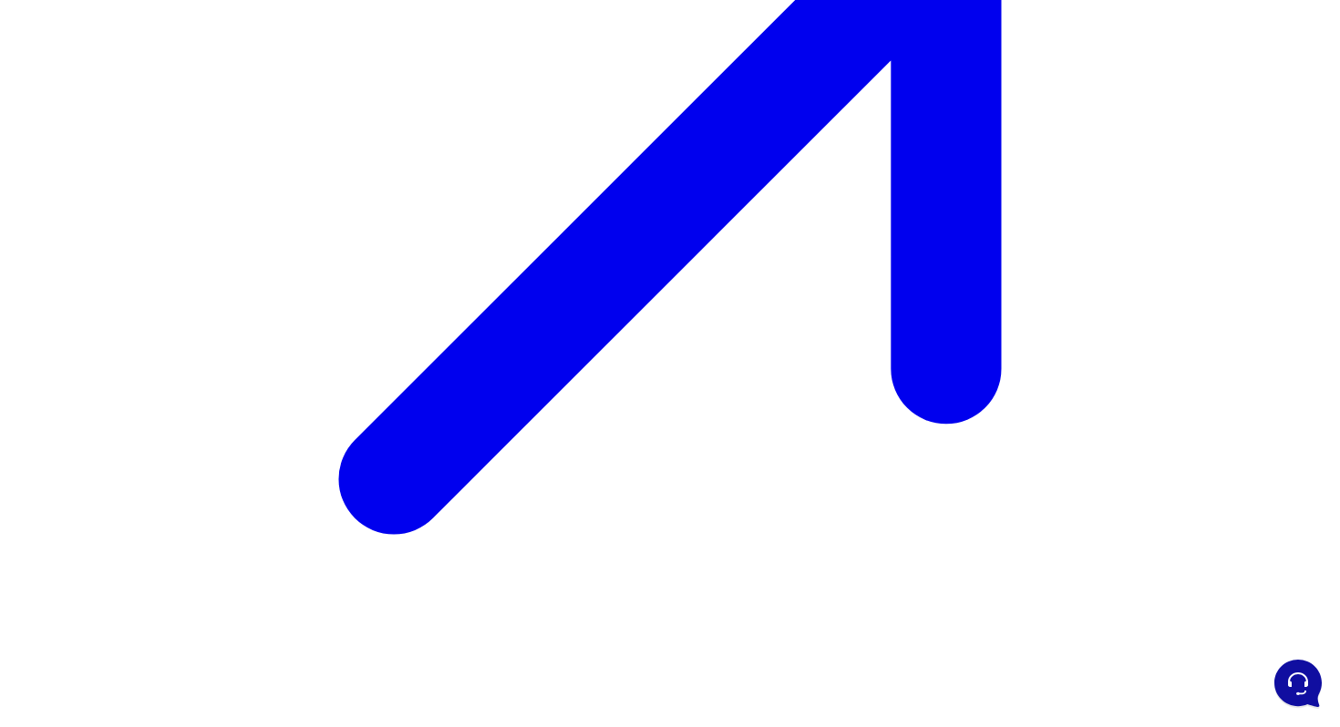
scroll to position [1341, 0]
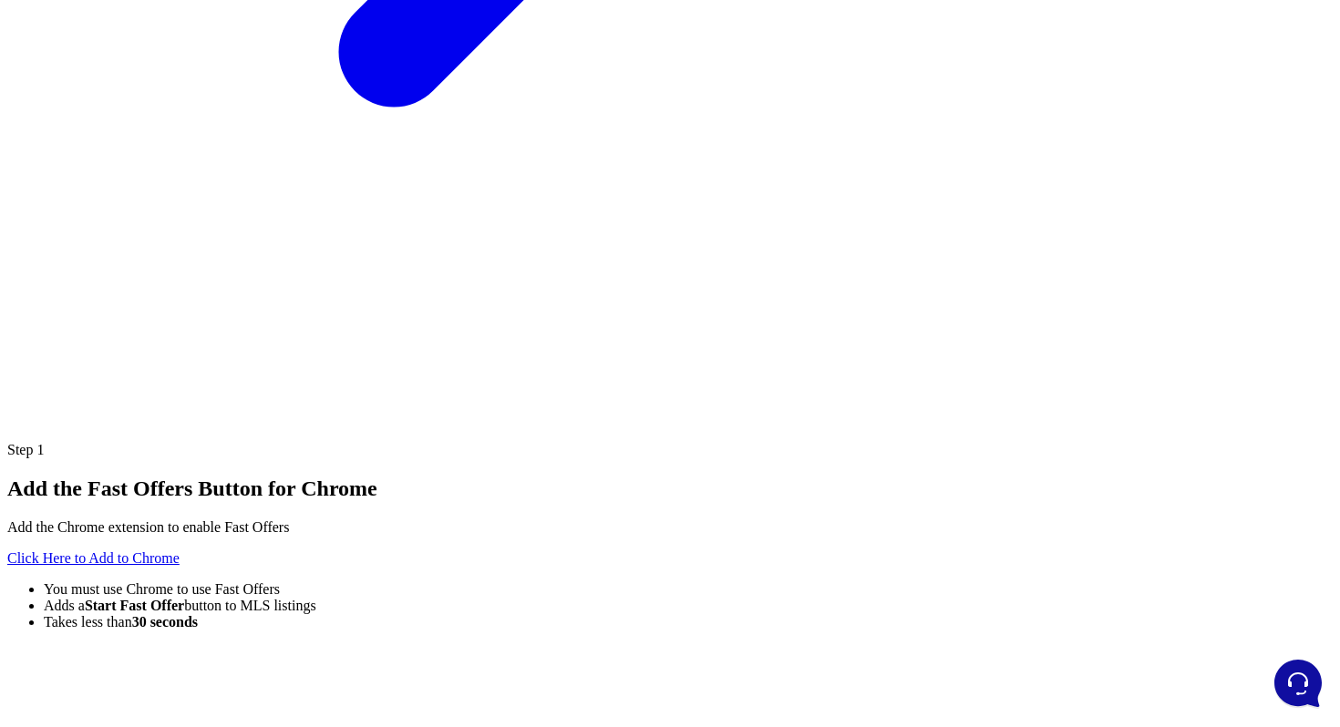
scroll to position [1292, 0]
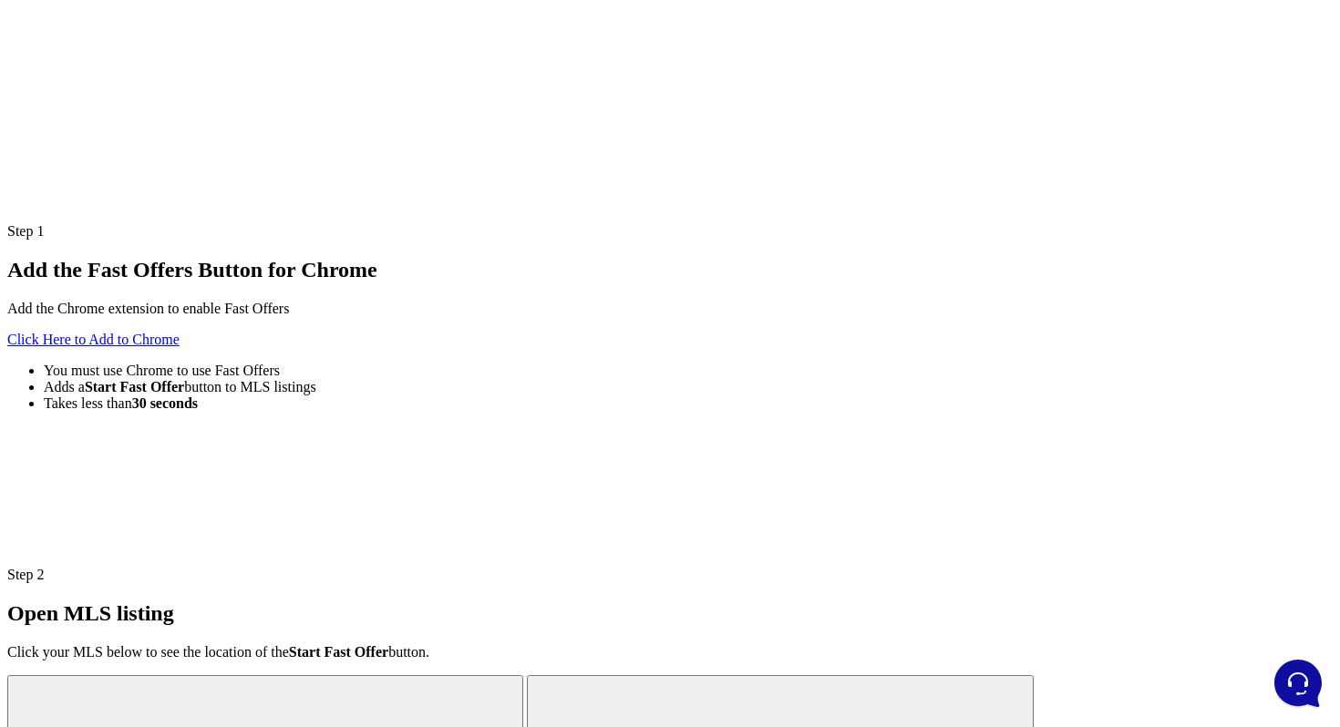
scroll to position [1533, 0]
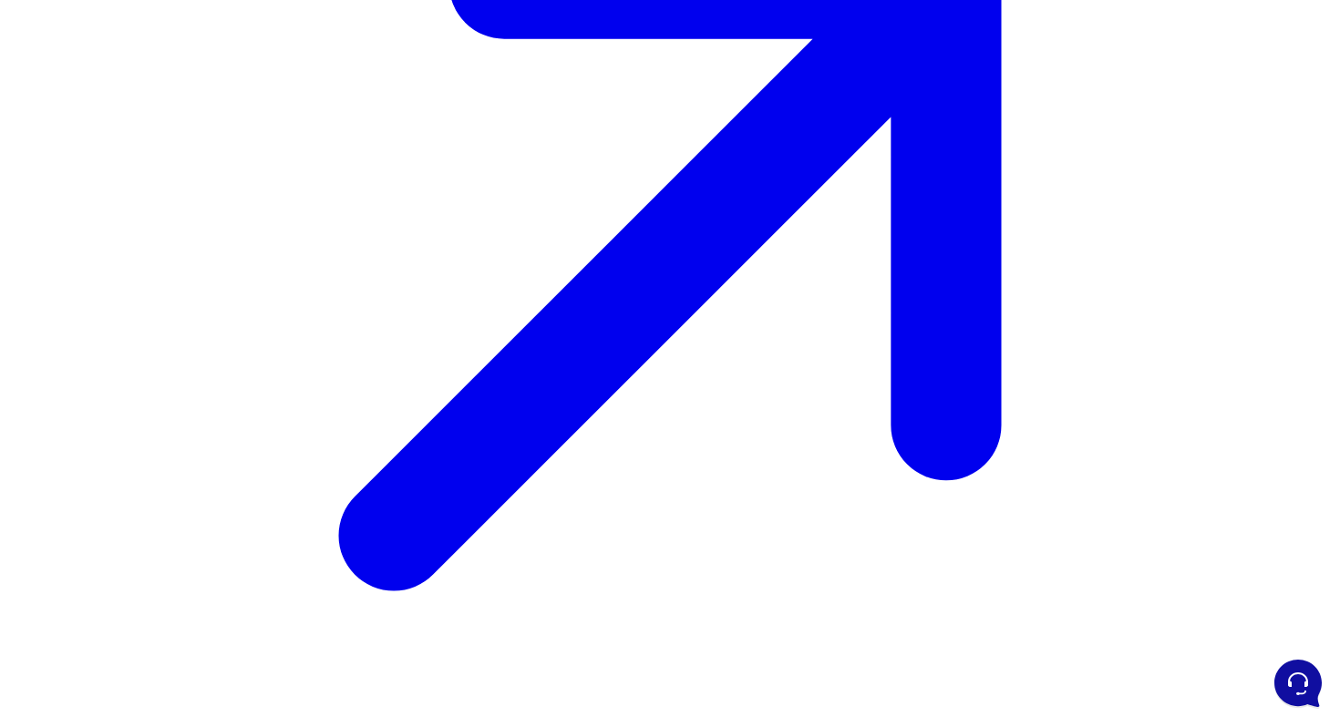
scroll to position [689, 0]
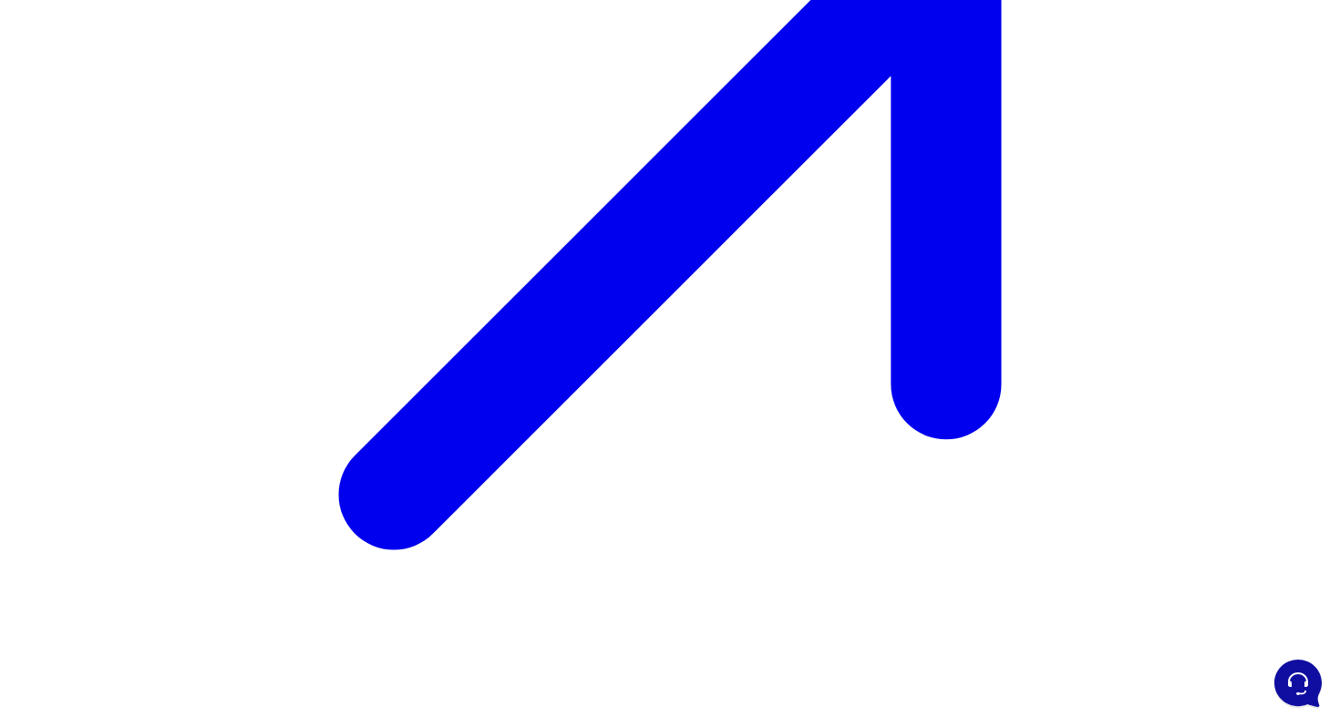
scroll to position [862, 0]
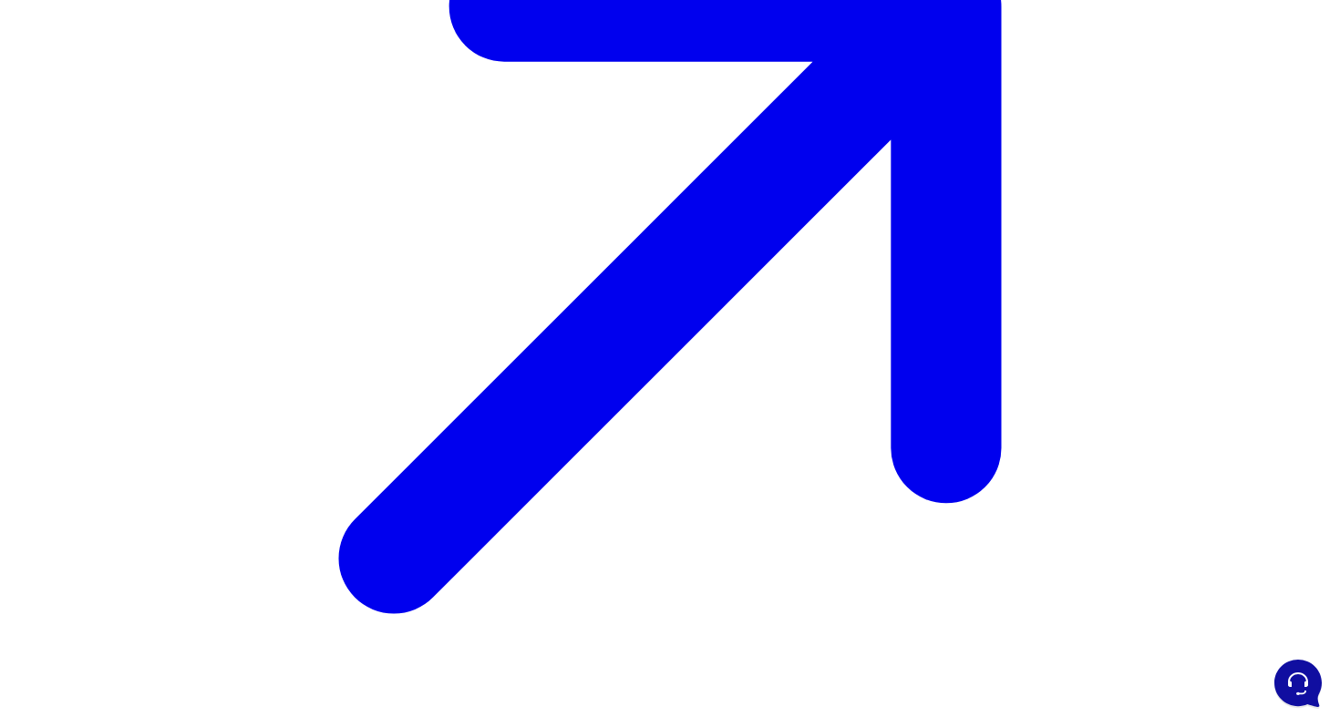
scroll to position [751, 0]
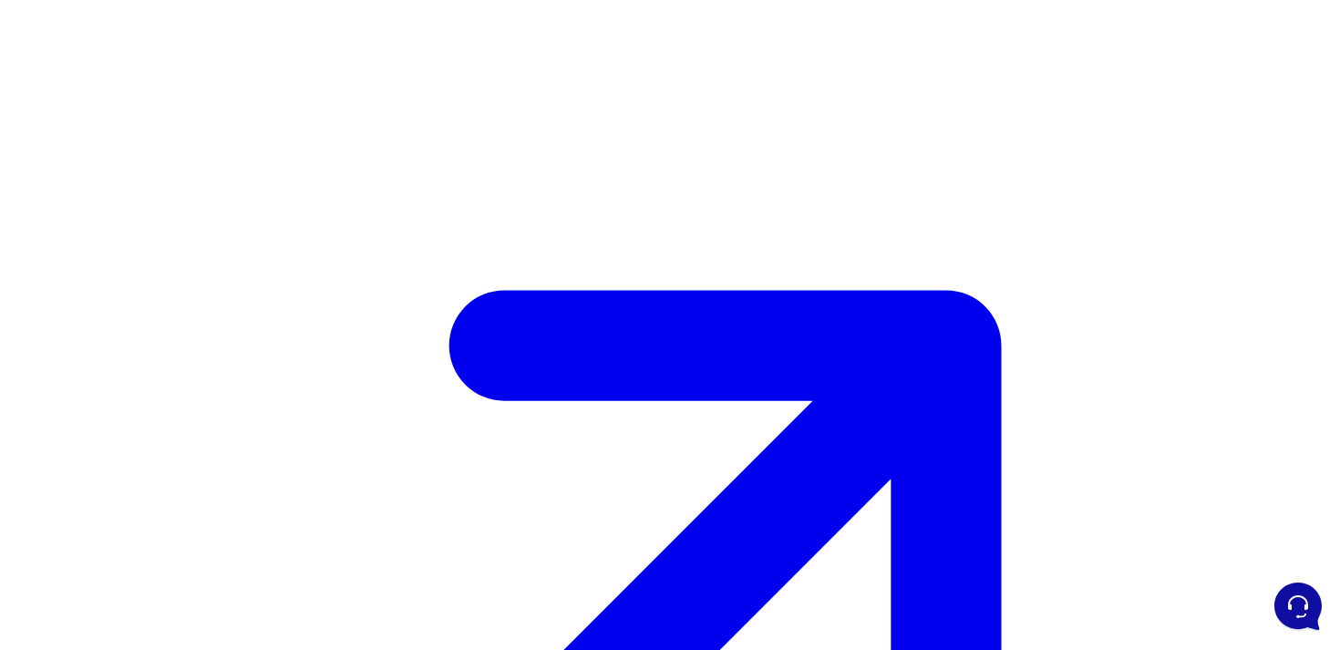
scroll to position [642, 0]
